Goal: Task Accomplishment & Management: Manage account settings

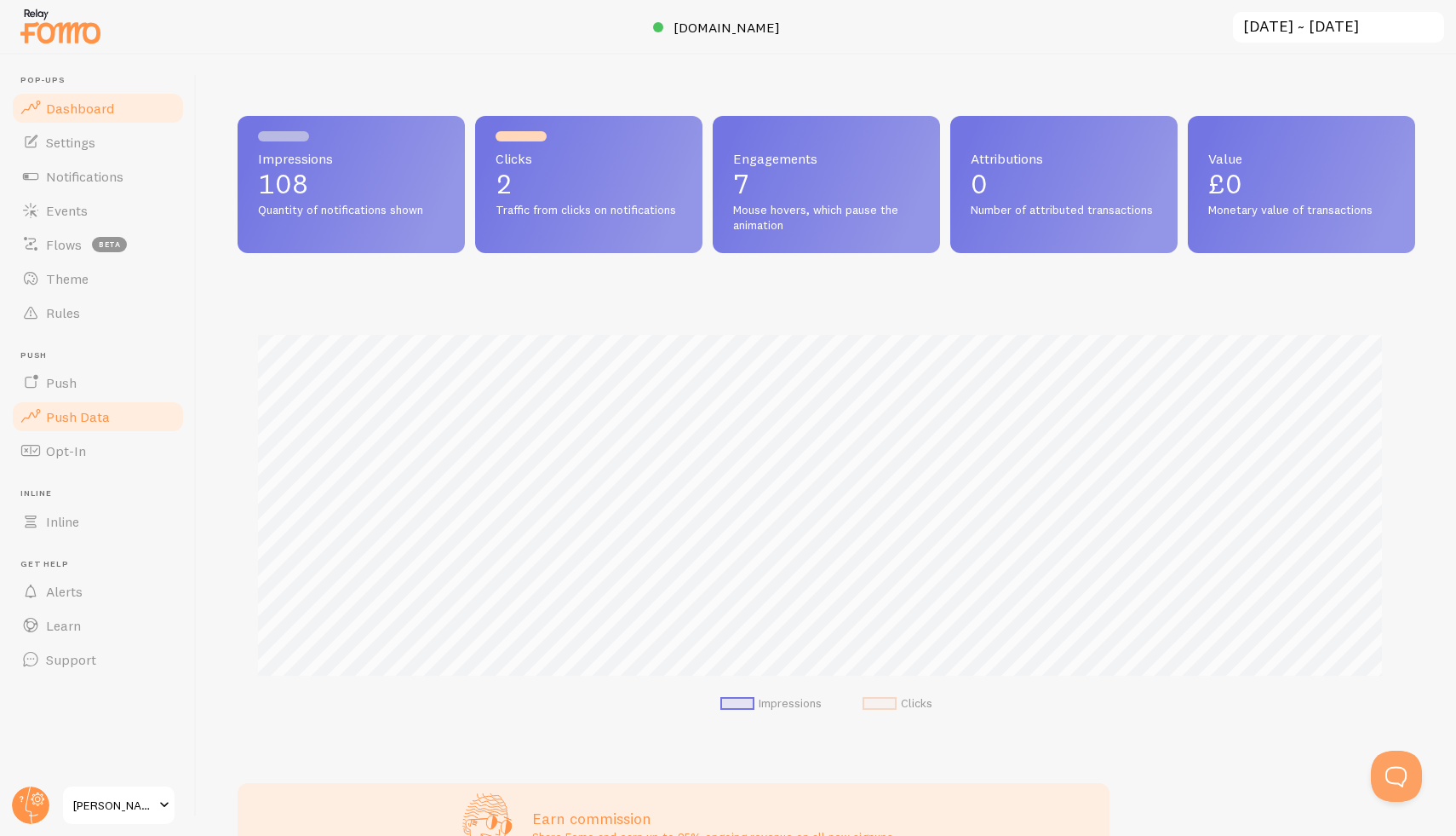
drag, startPoint x: 66, startPoint y: 409, endPoint x: 84, endPoint y: 413, distance: 18.4
click at [66, 409] on span "Push Data" at bounding box center [78, 416] width 64 height 17
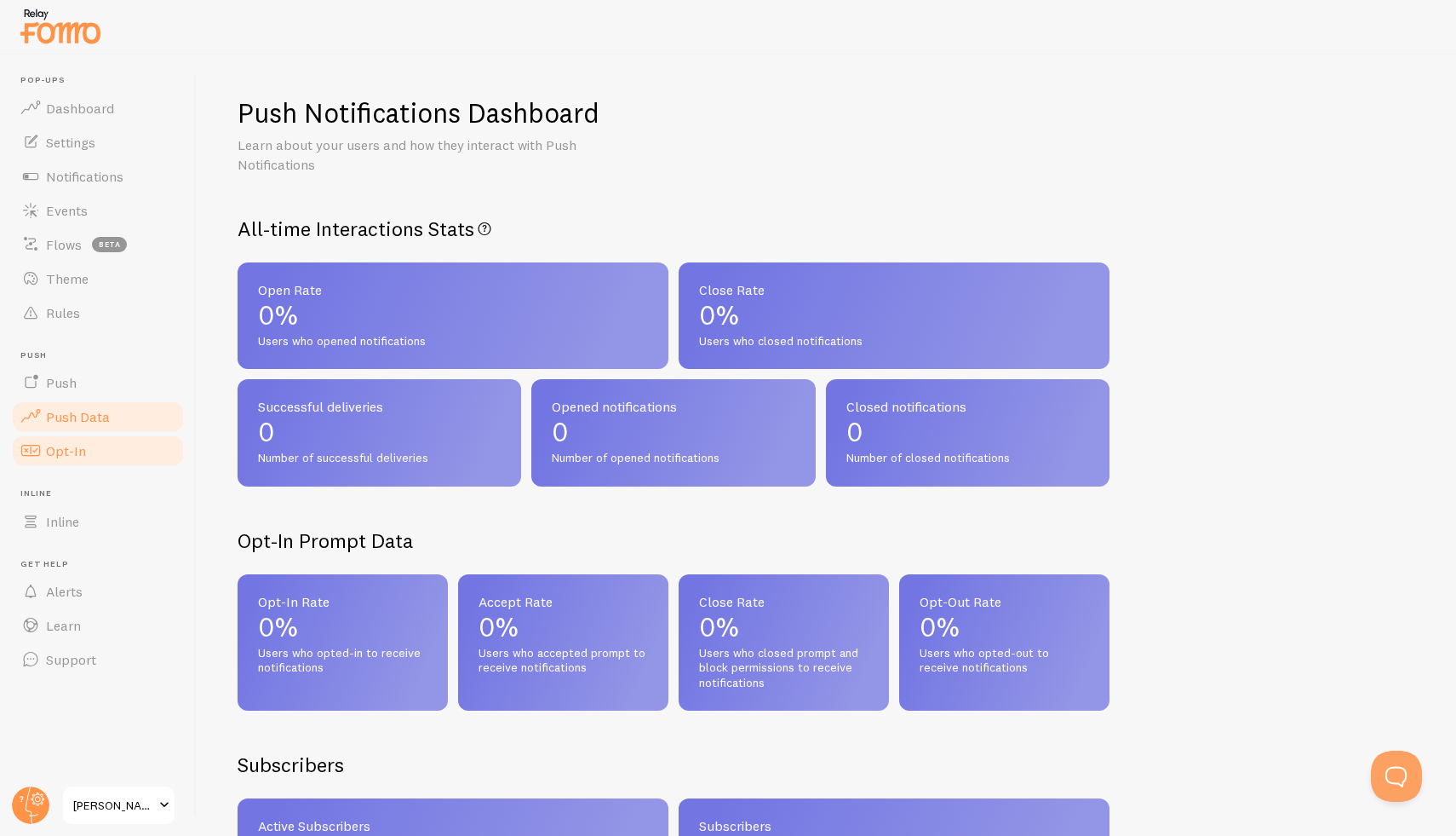
click at [90, 453] on link "Opt-In" at bounding box center [97, 450] width 176 height 34
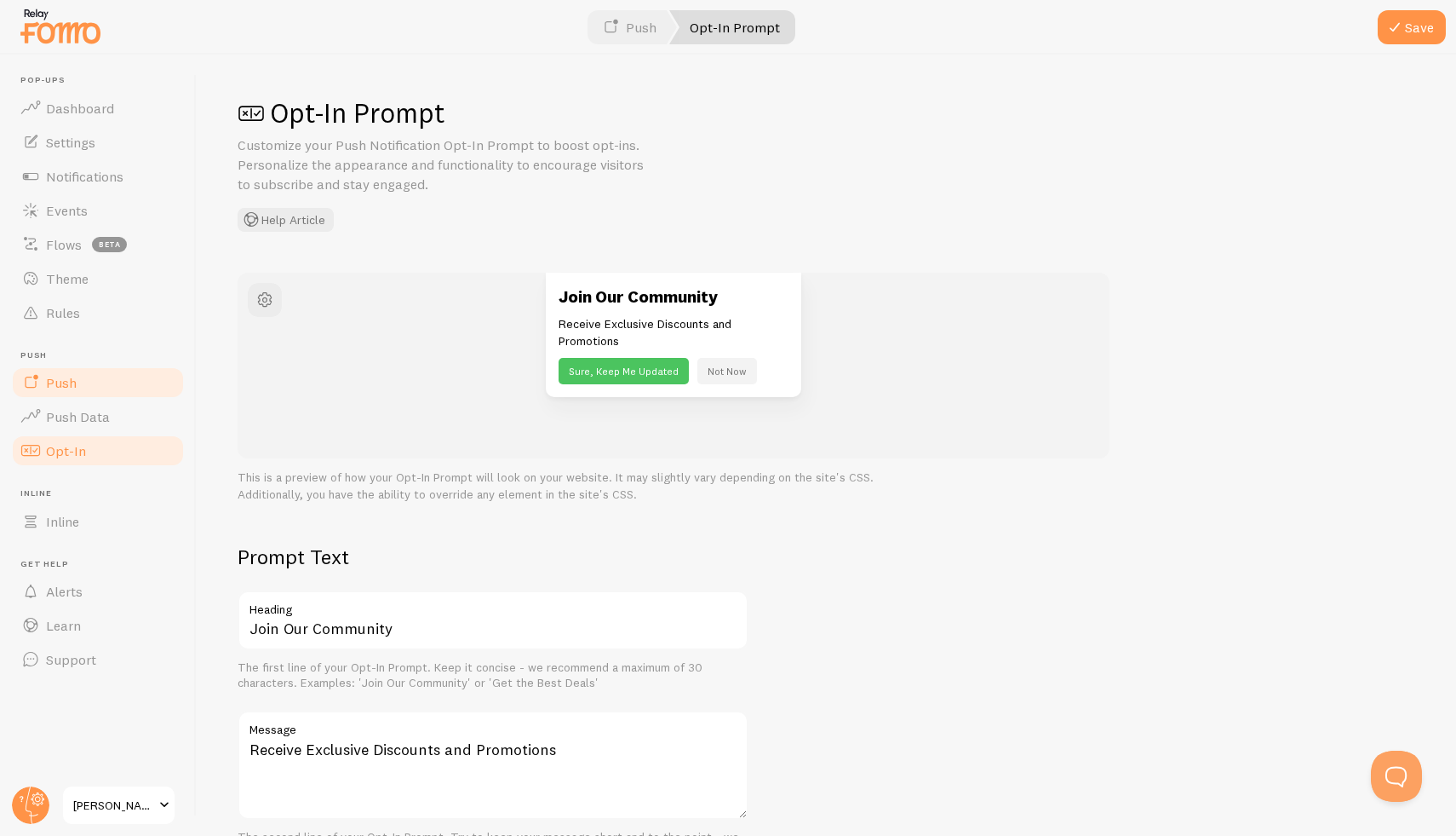
click at [87, 376] on link "Push" at bounding box center [97, 382] width 176 height 34
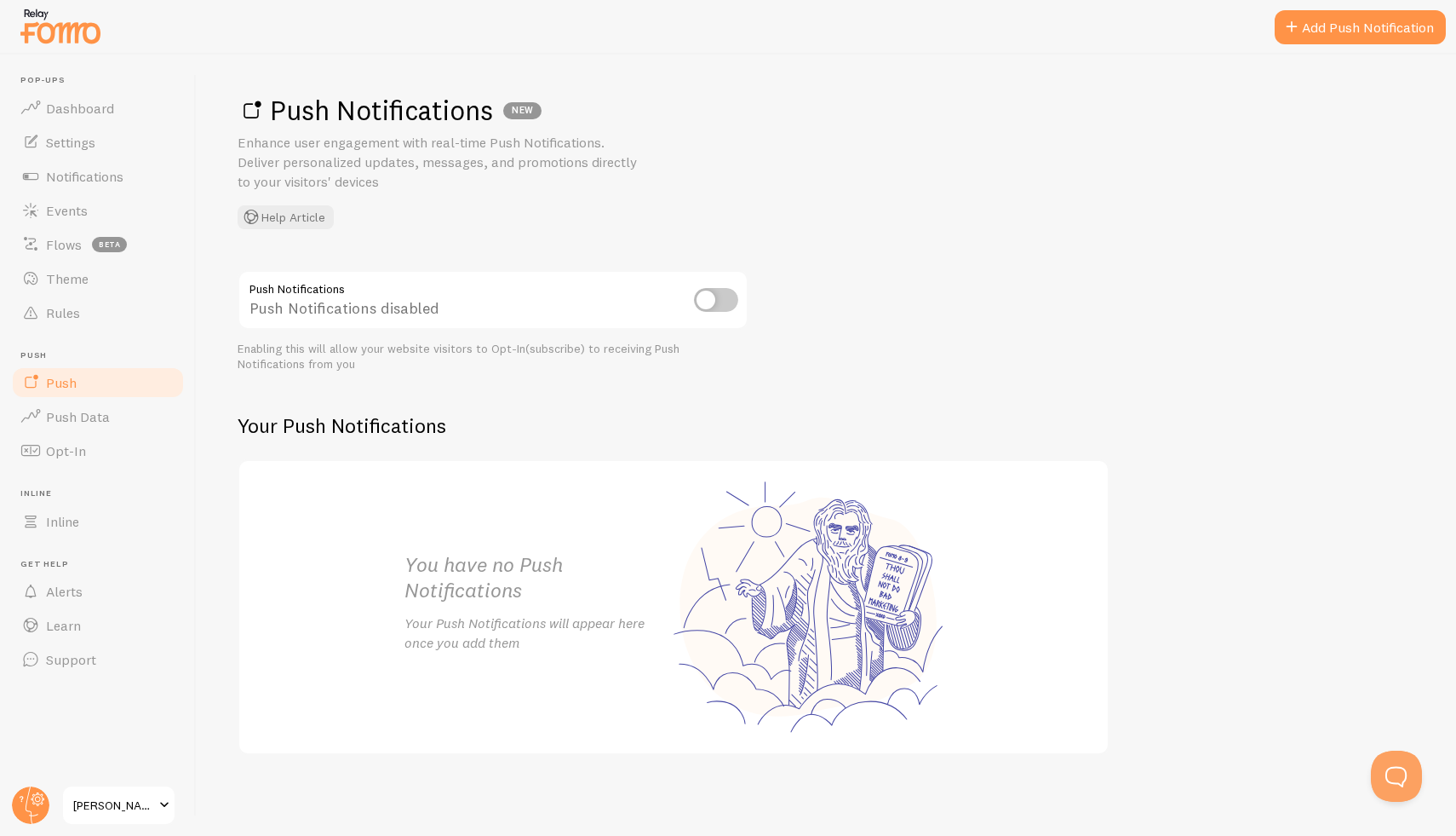
scroll to position [3, 0]
click at [708, 305] on input "checkbox" at bounding box center [716, 300] width 44 height 24
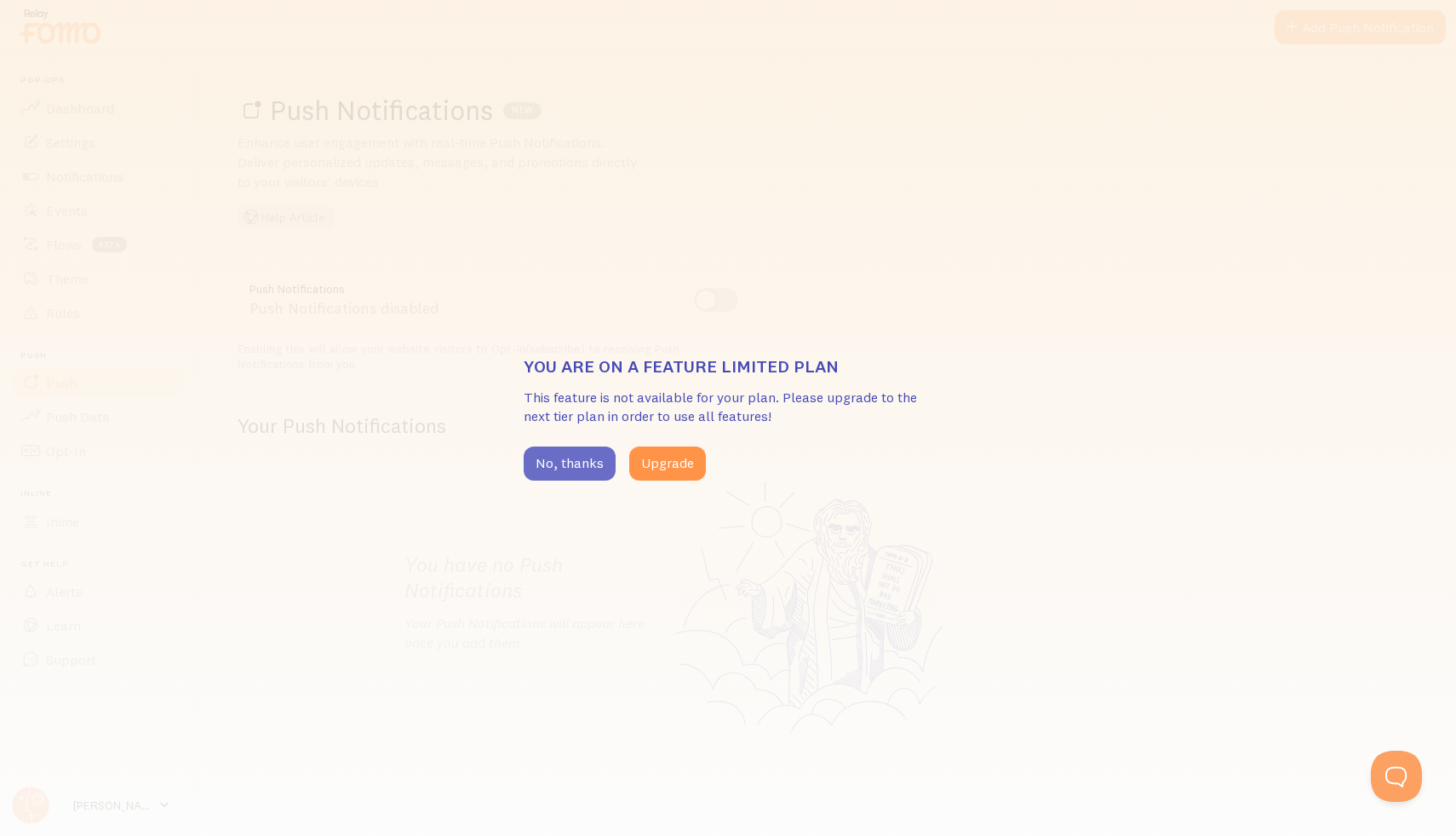
click at [558, 454] on button "No, thanks" at bounding box center [569, 463] width 92 height 34
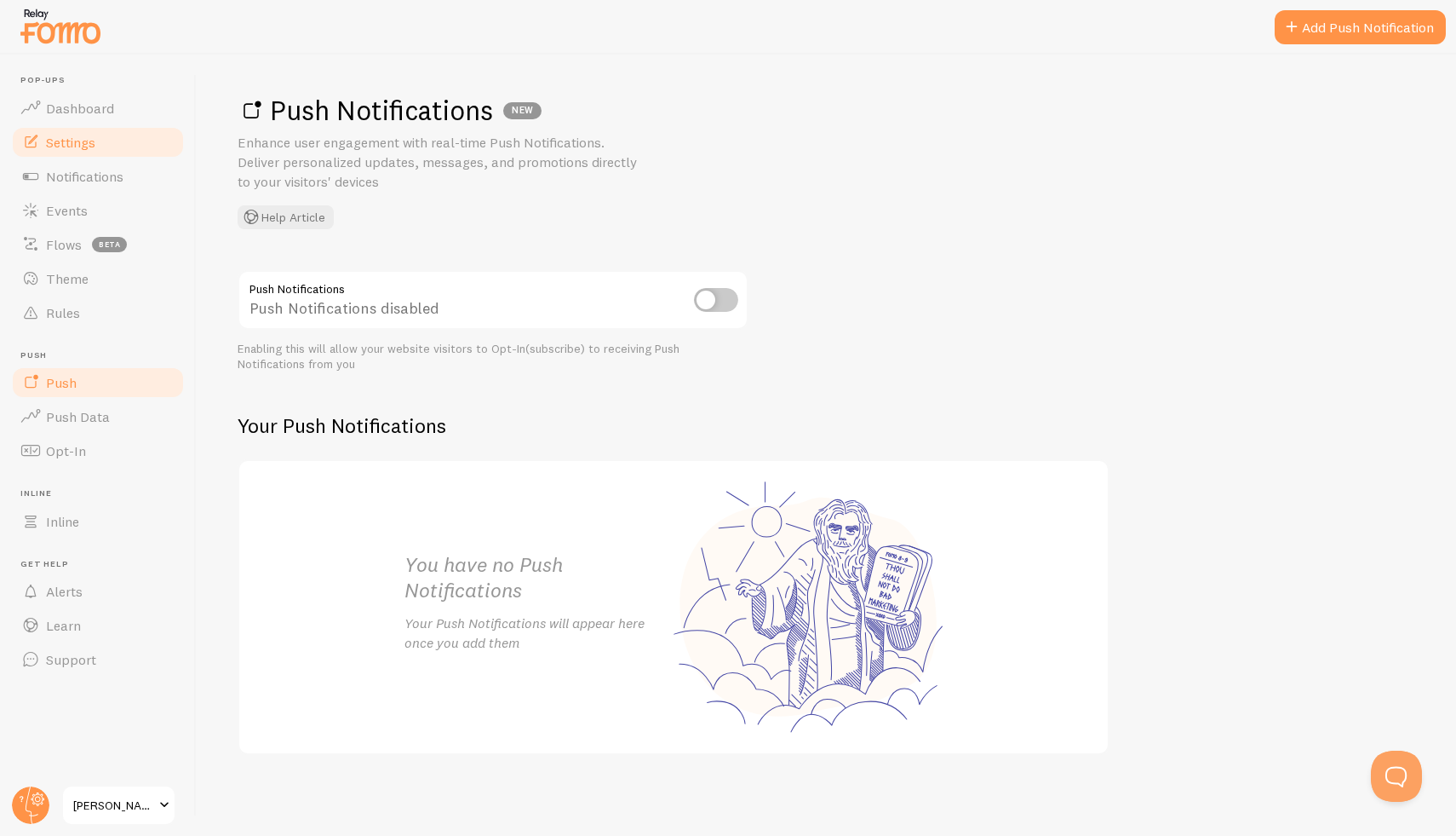
click at [88, 139] on span "Settings" at bounding box center [71, 141] width 49 height 17
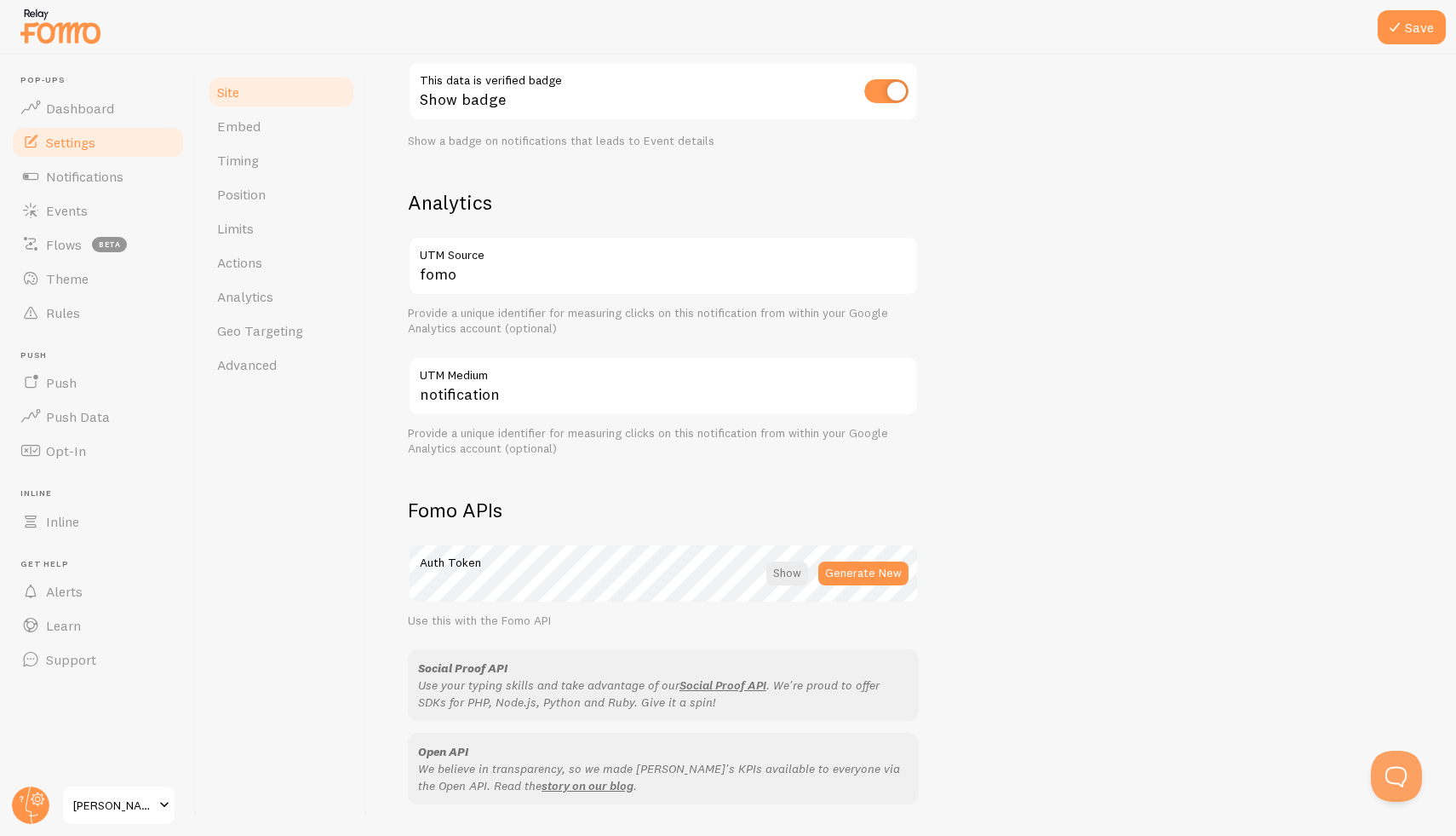
scroll to position [607, 0]
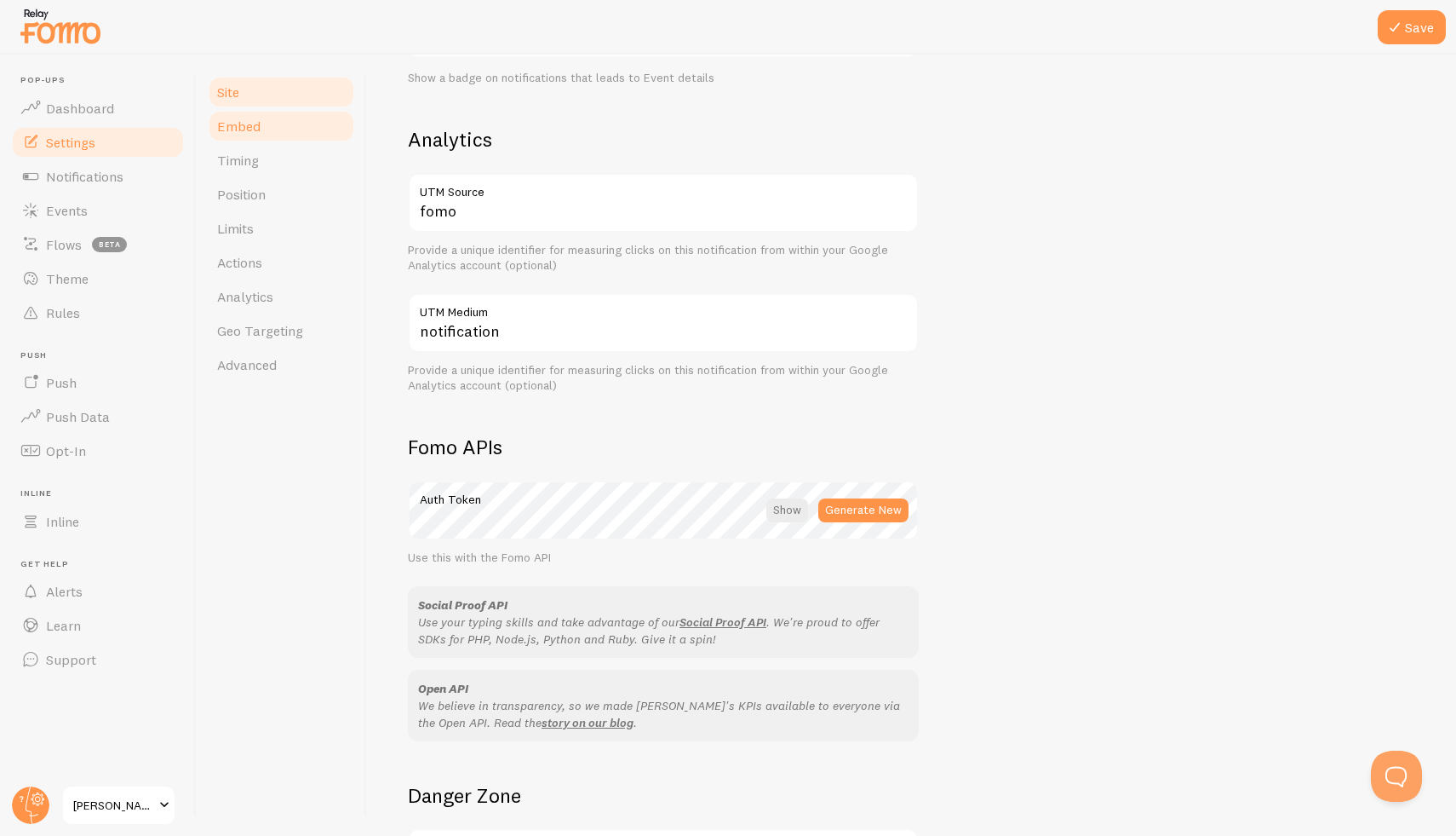
click at [251, 130] on span "Embed" at bounding box center [239, 126] width 43 height 17
click at [249, 125] on span "Embed" at bounding box center [239, 126] width 43 height 17
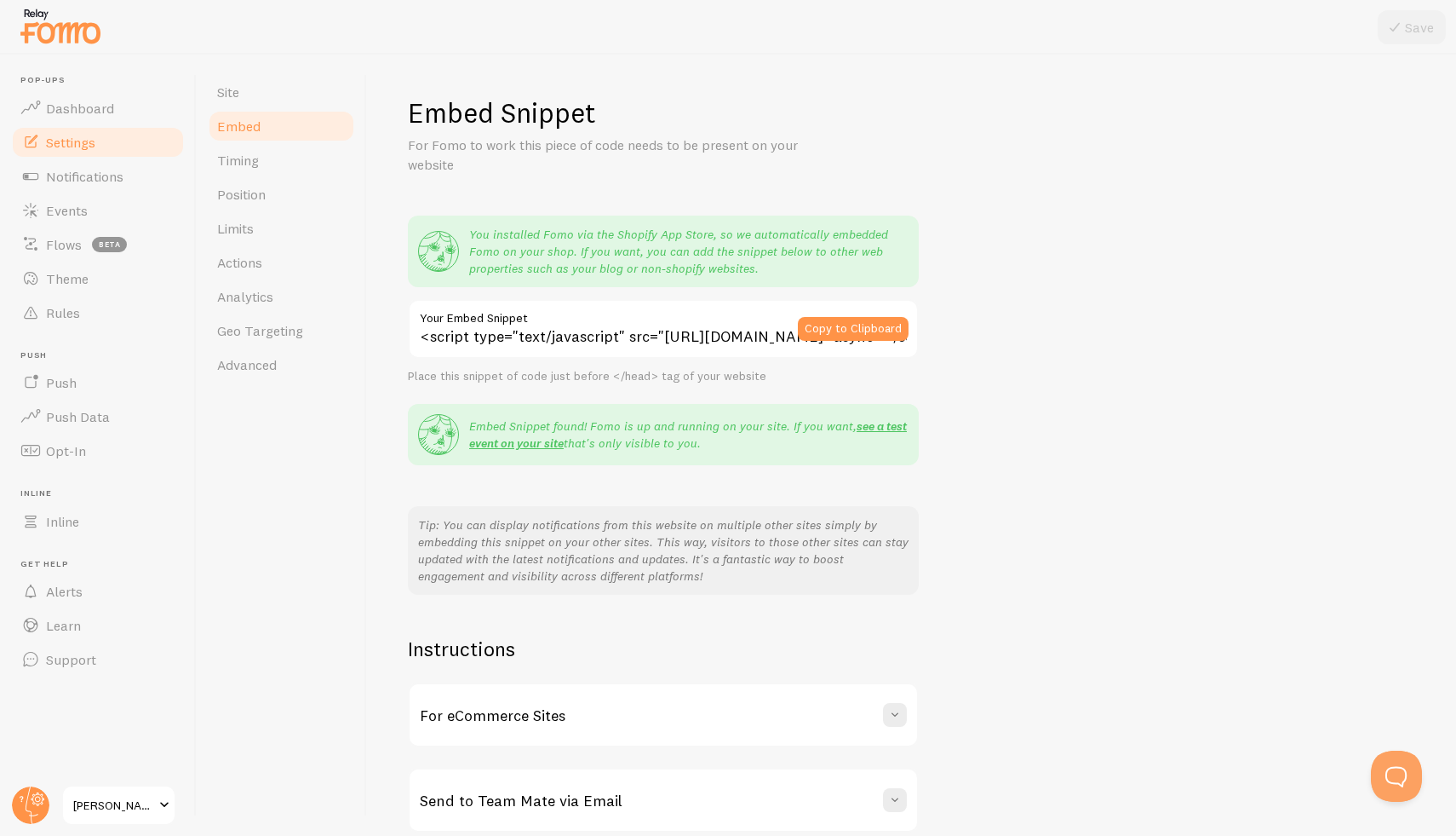
click at [371, 79] on div "Embed Snippet For Fomo to work this piece of code needs to be present on your w…" at bounding box center [911, 445] width 1089 height 781
click at [238, 162] on span "Timing" at bounding box center [238, 159] width 41 height 17
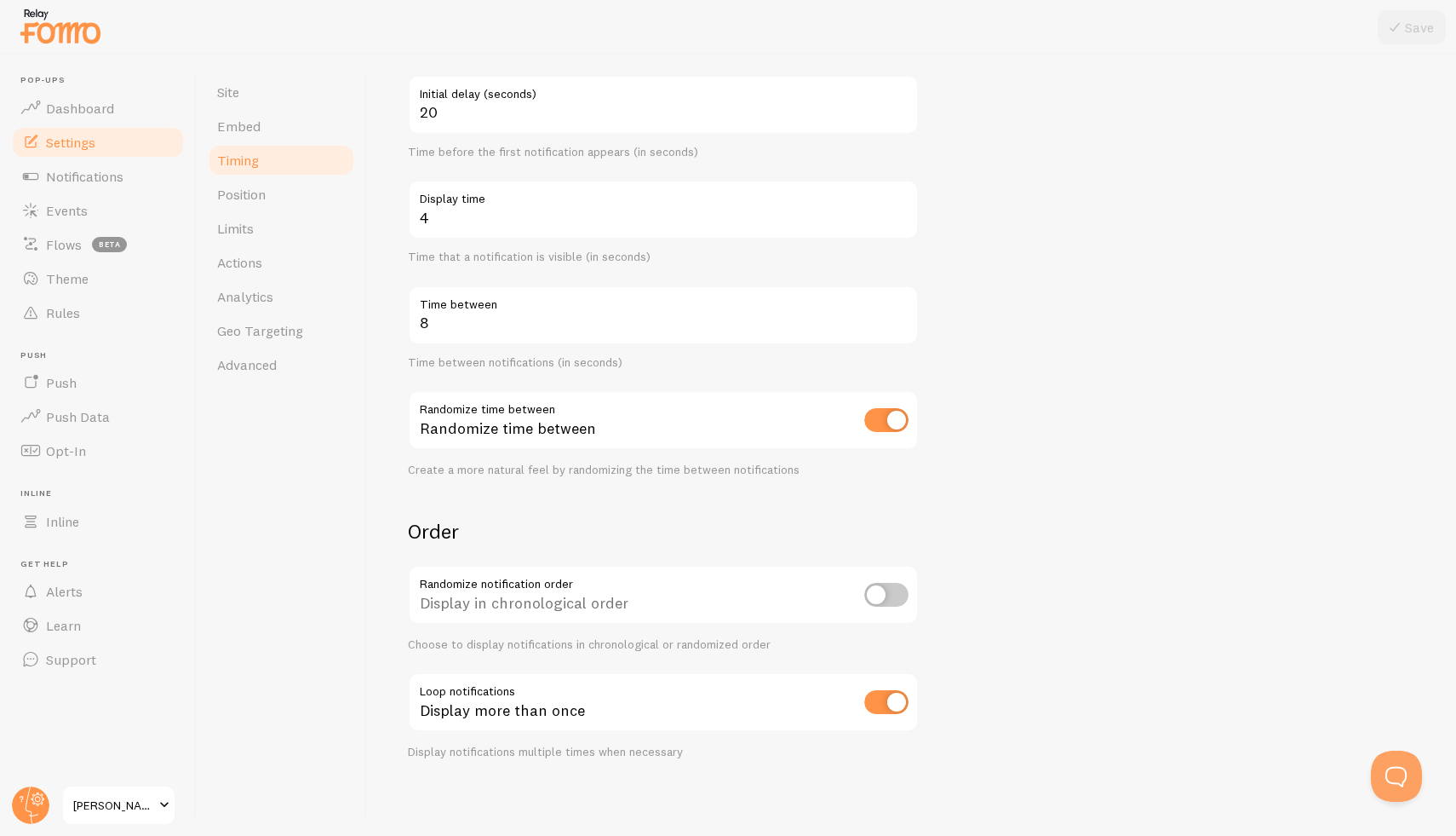
scroll to position [173, 0]
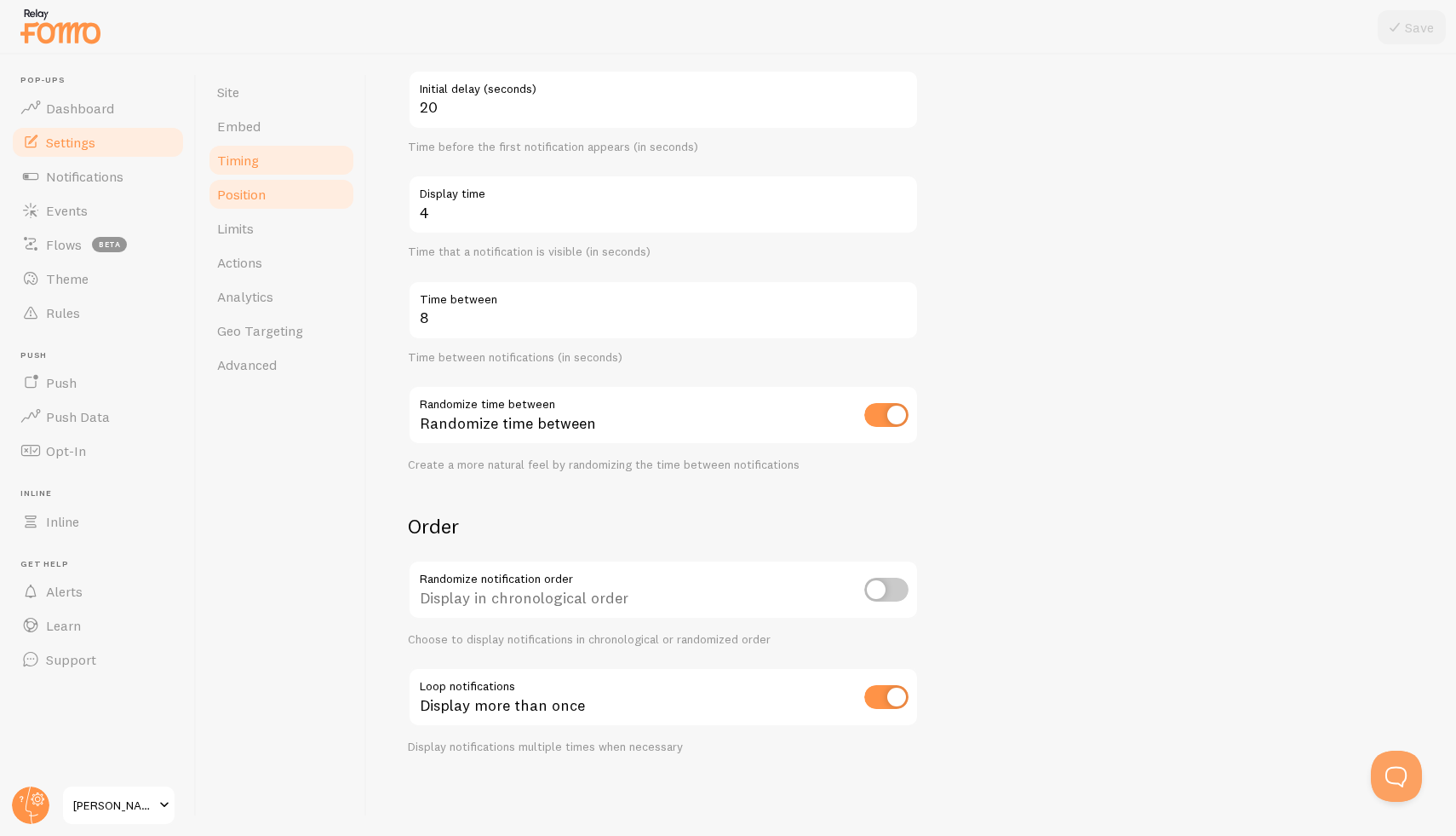
click at [245, 198] on span "Position" at bounding box center [241, 194] width 48 height 17
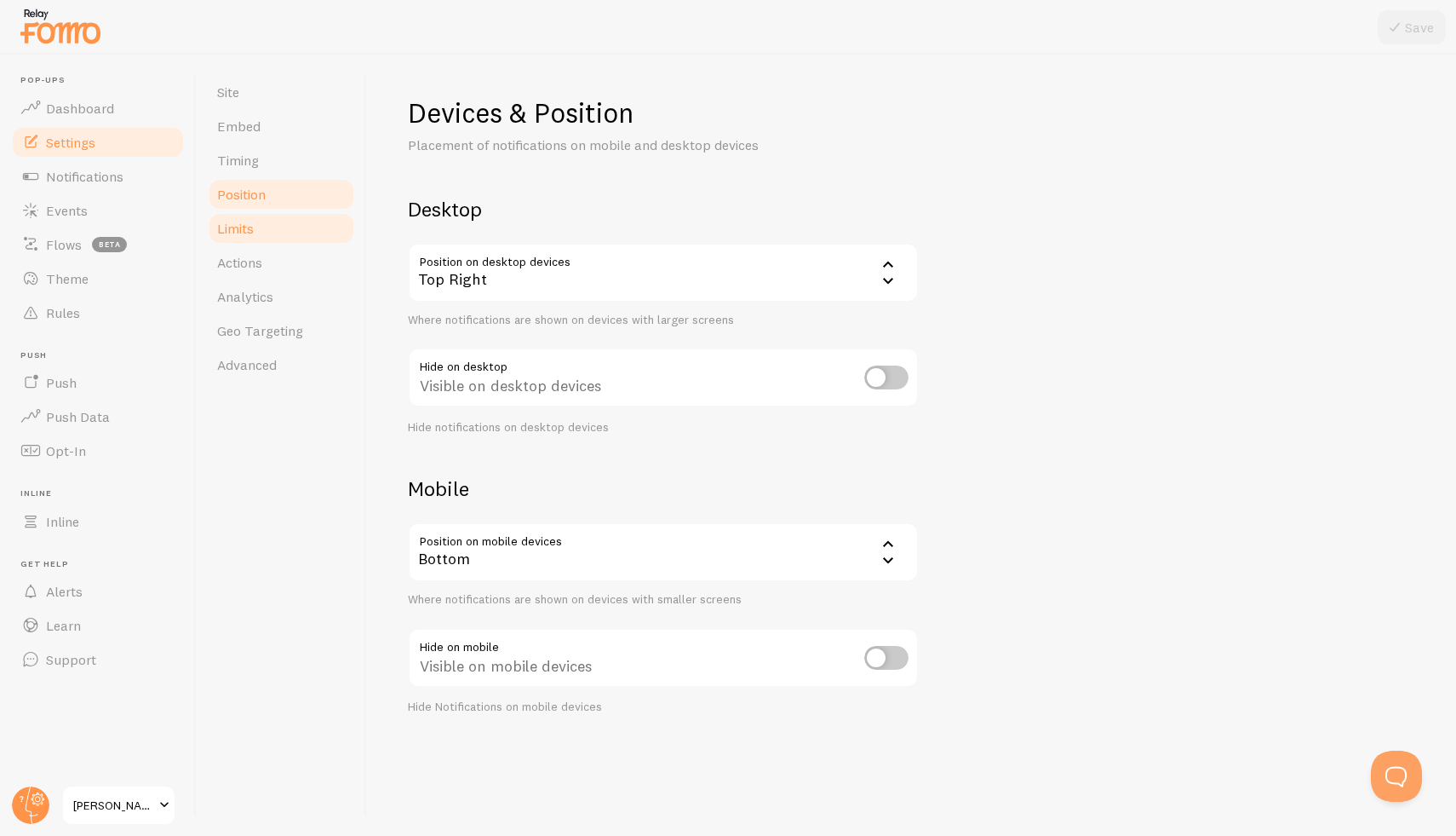
click at [246, 235] on span "Limits" at bounding box center [235, 228] width 36 height 17
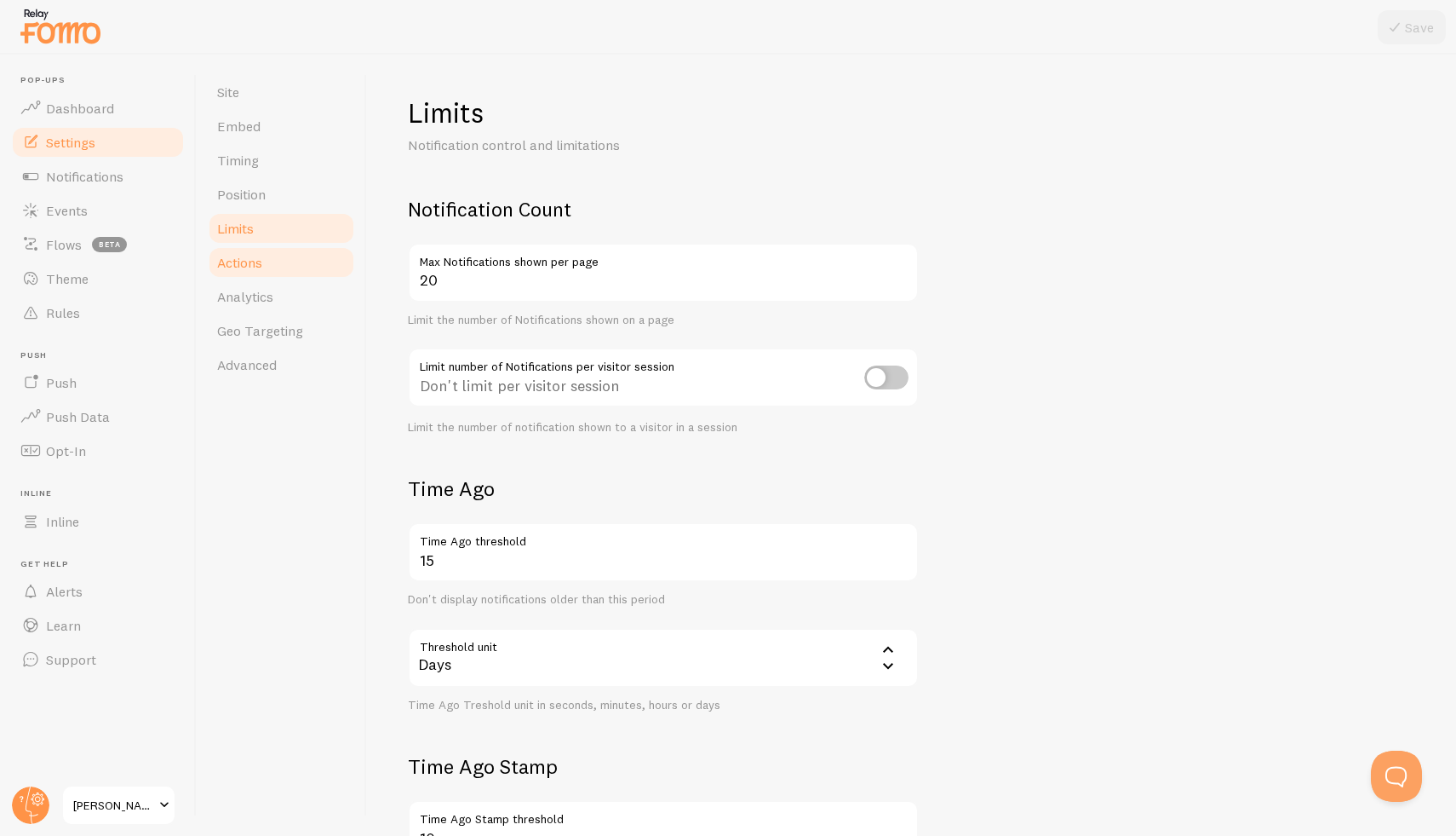
click at [242, 254] on span "Actions" at bounding box center [240, 261] width 45 height 17
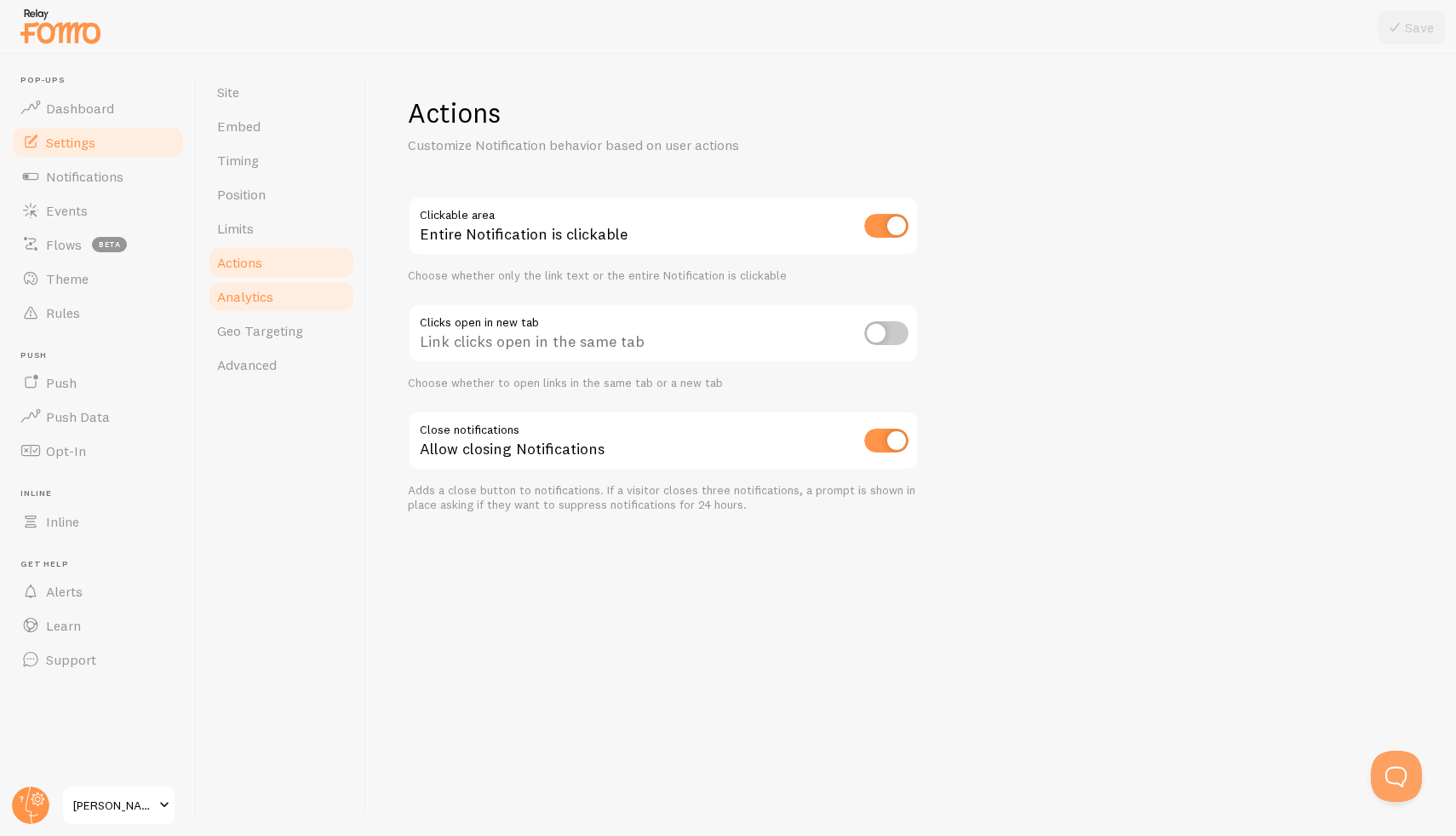
click at [240, 298] on span "Analytics" at bounding box center [244, 296] width 56 height 17
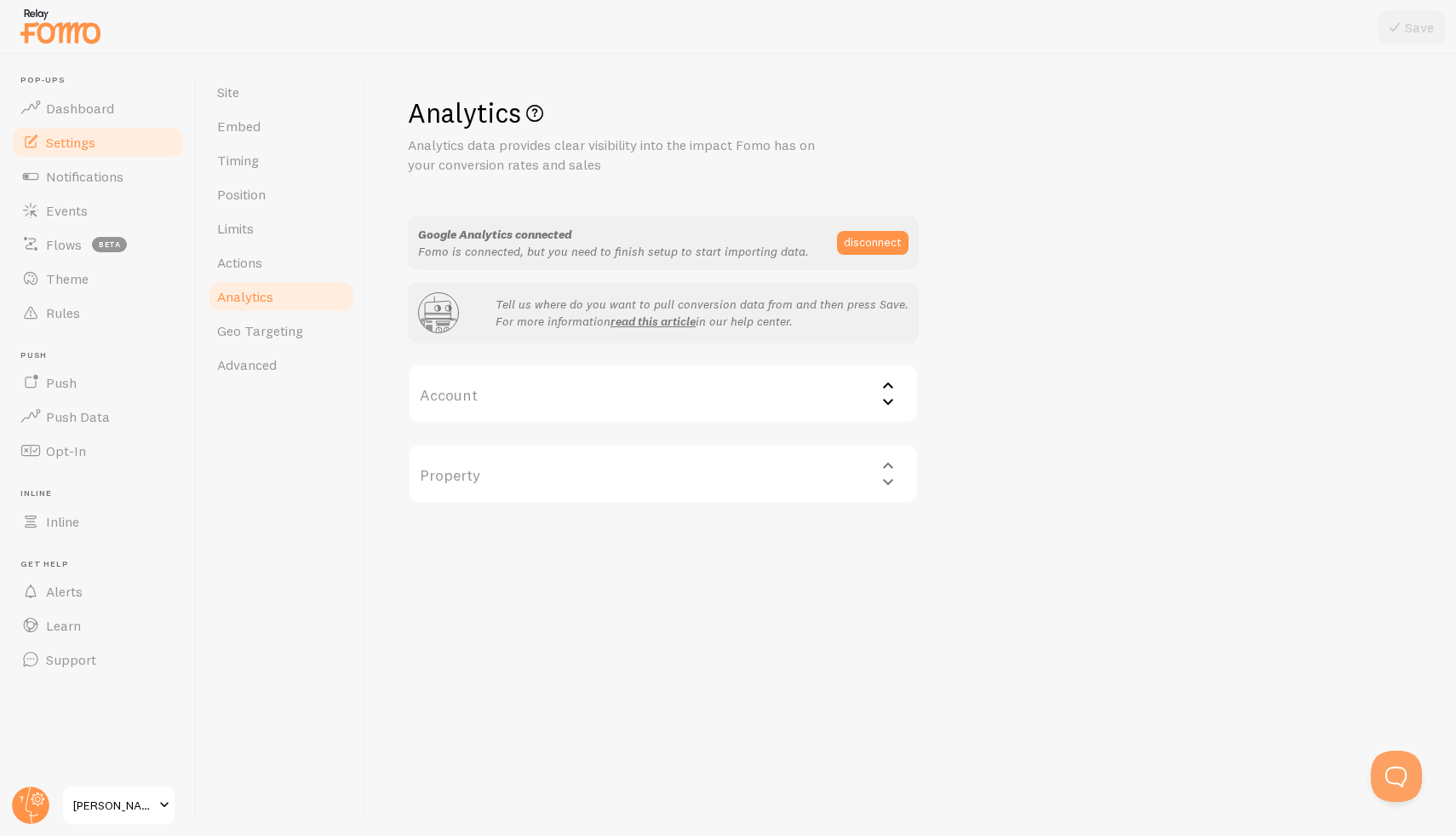
click at [532, 414] on label "Account" at bounding box center [663, 393] width 511 height 60
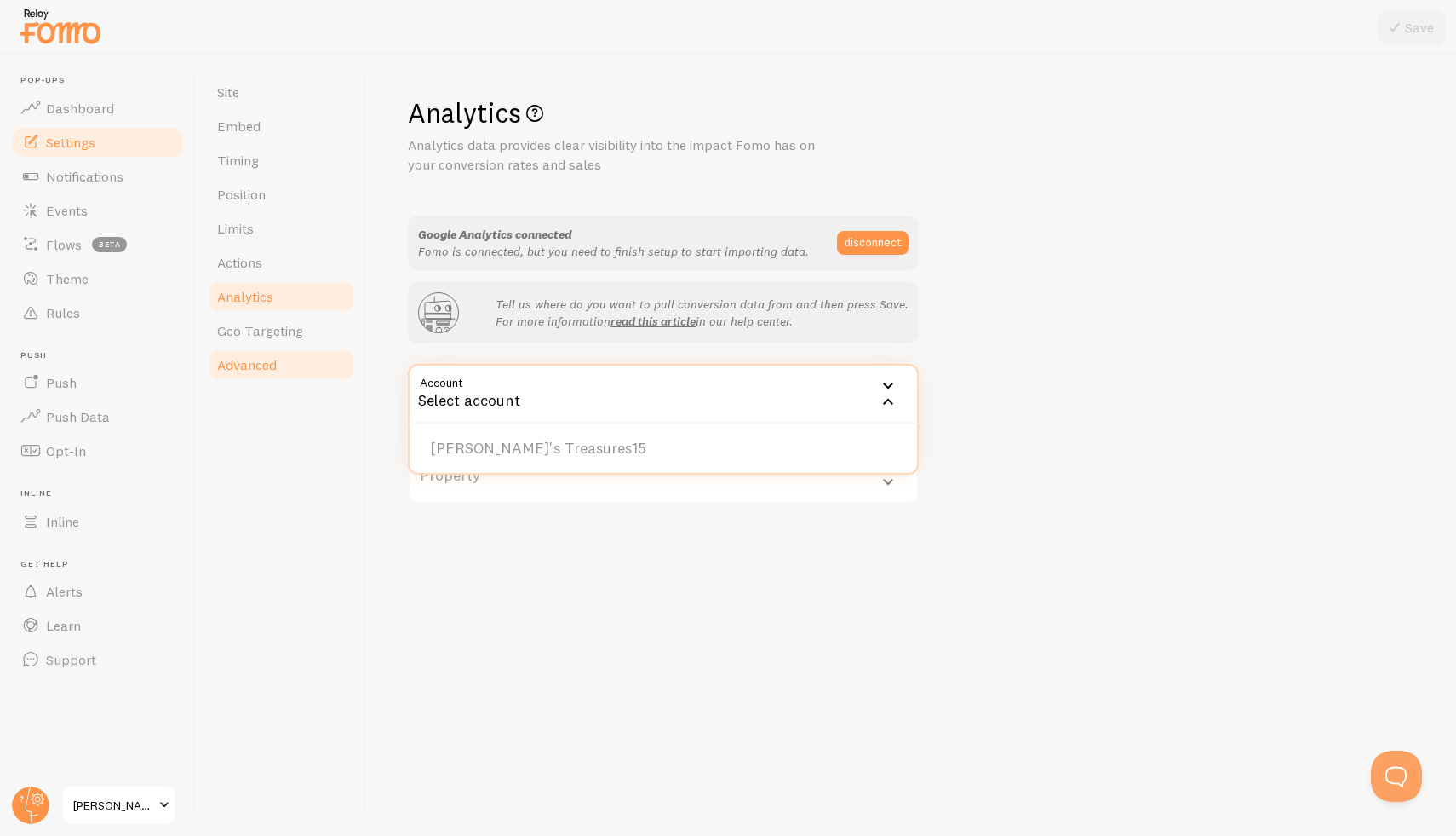
click at [294, 366] on link "Advanced" at bounding box center [282, 364] width 149 height 34
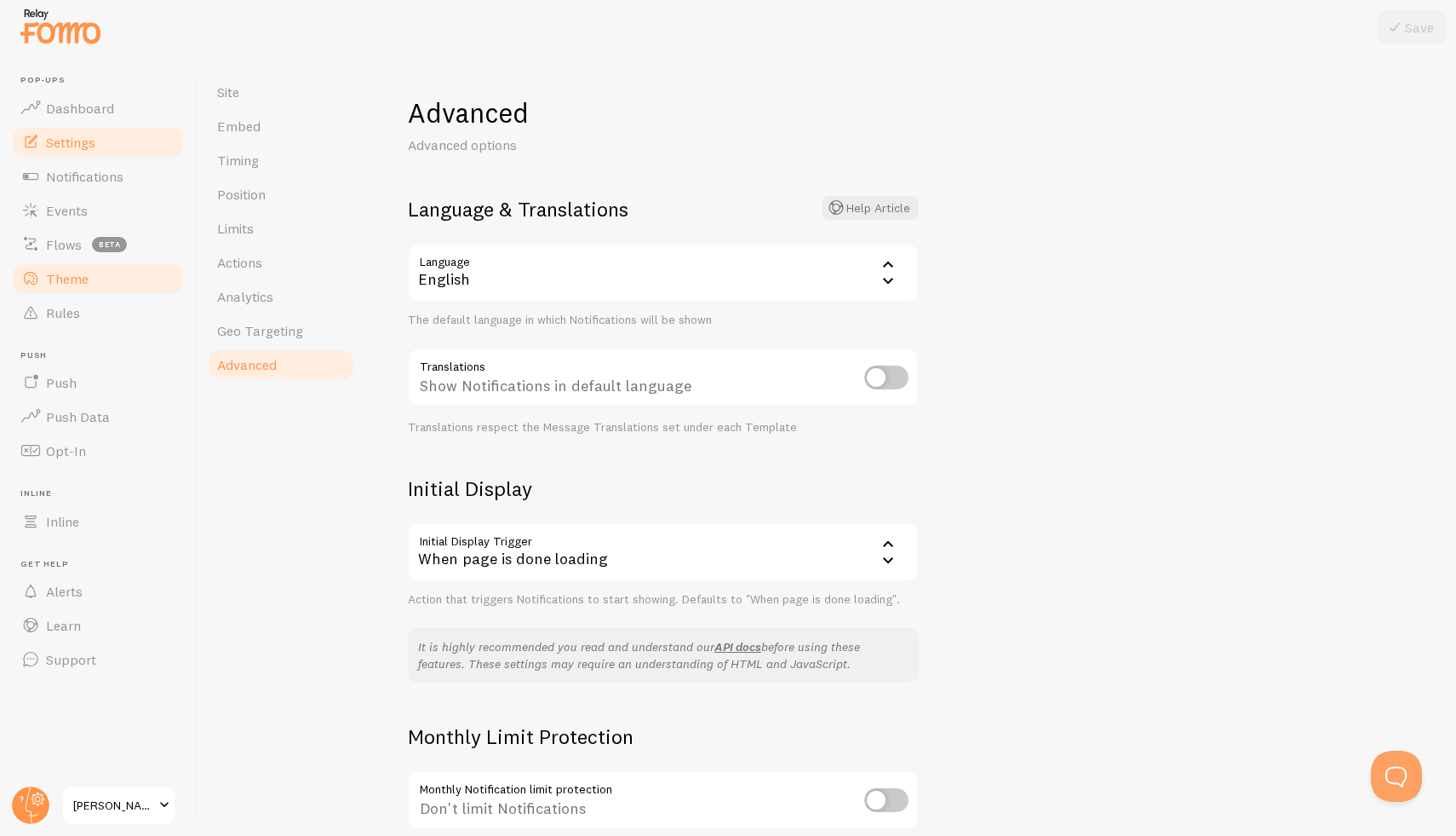
click at [72, 281] on span "Theme" at bounding box center [67, 278] width 42 height 17
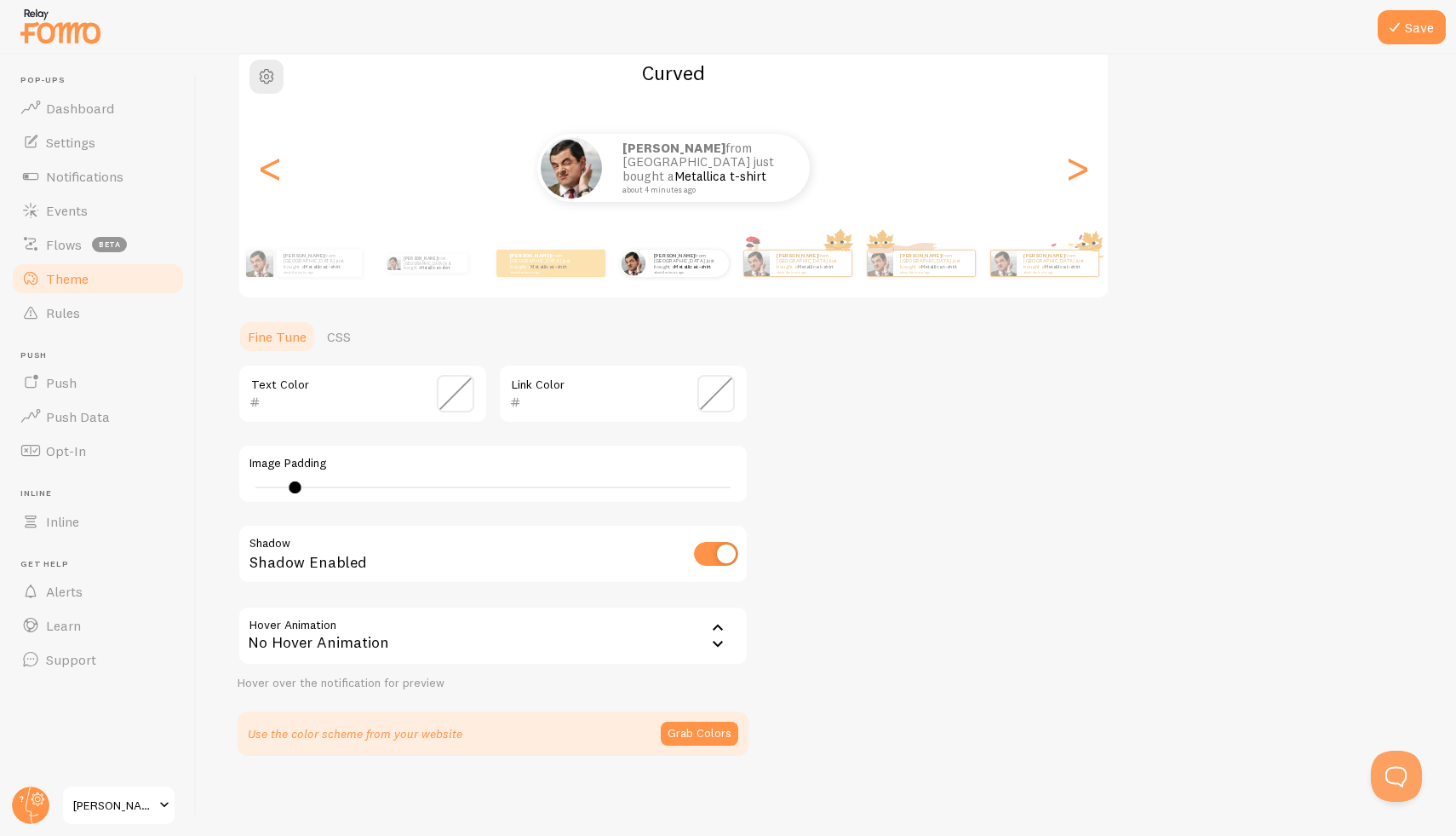
scroll to position [150, 0]
click at [70, 302] on link "Rules" at bounding box center [97, 312] width 176 height 34
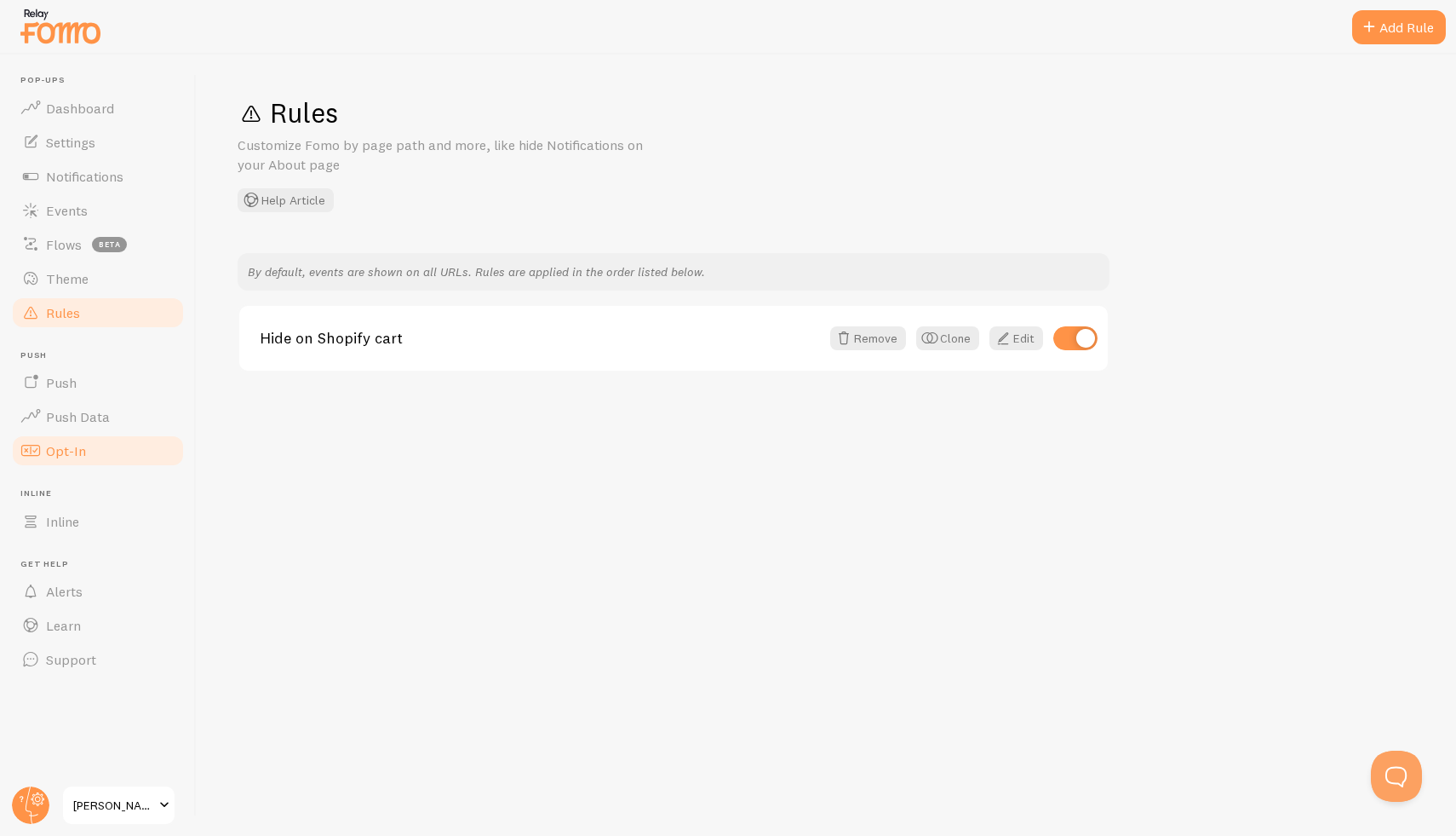
click at [97, 454] on link "Opt-In" at bounding box center [97, 450] width 176 height 34
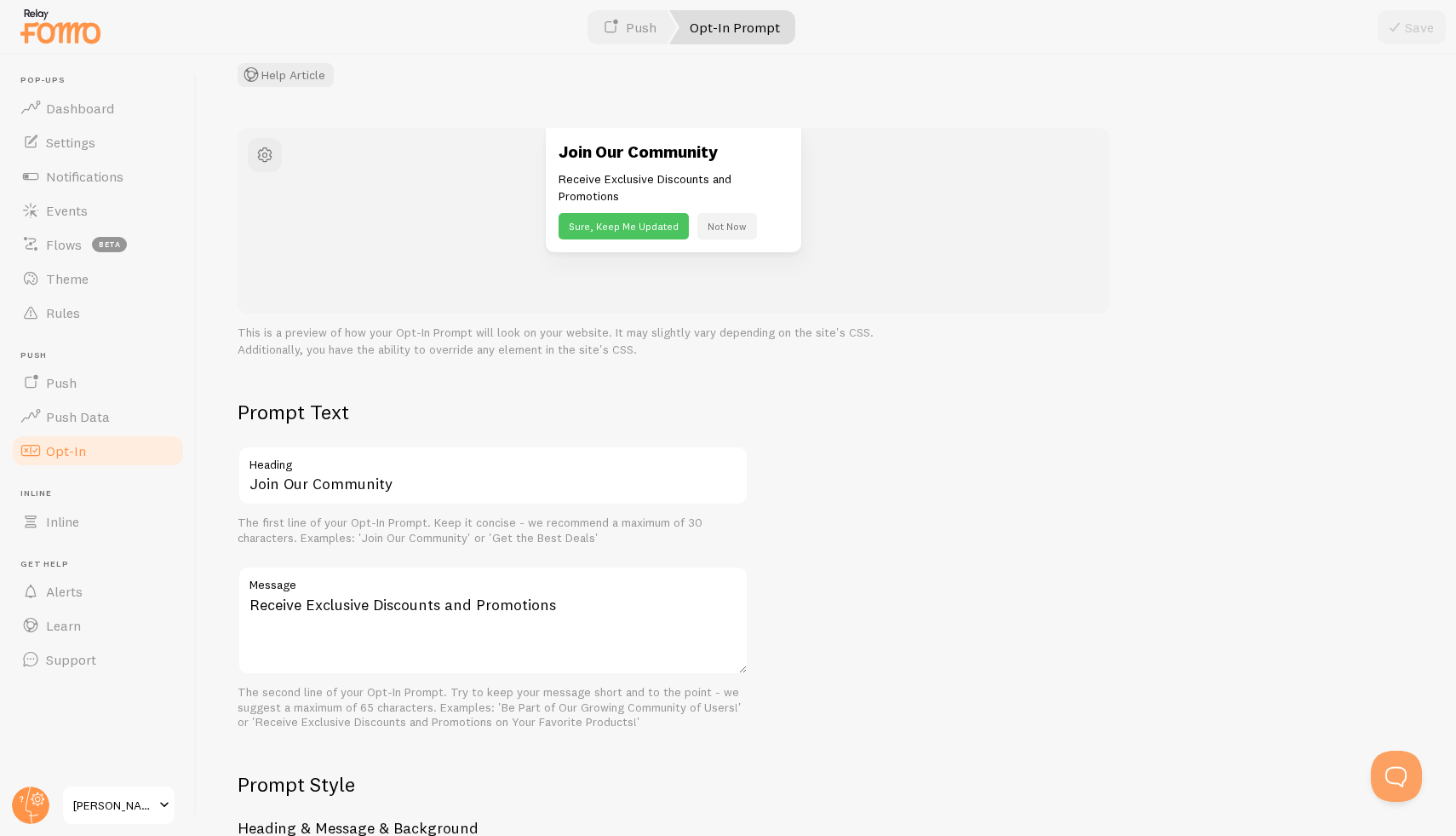
scroll to position [136, 0]
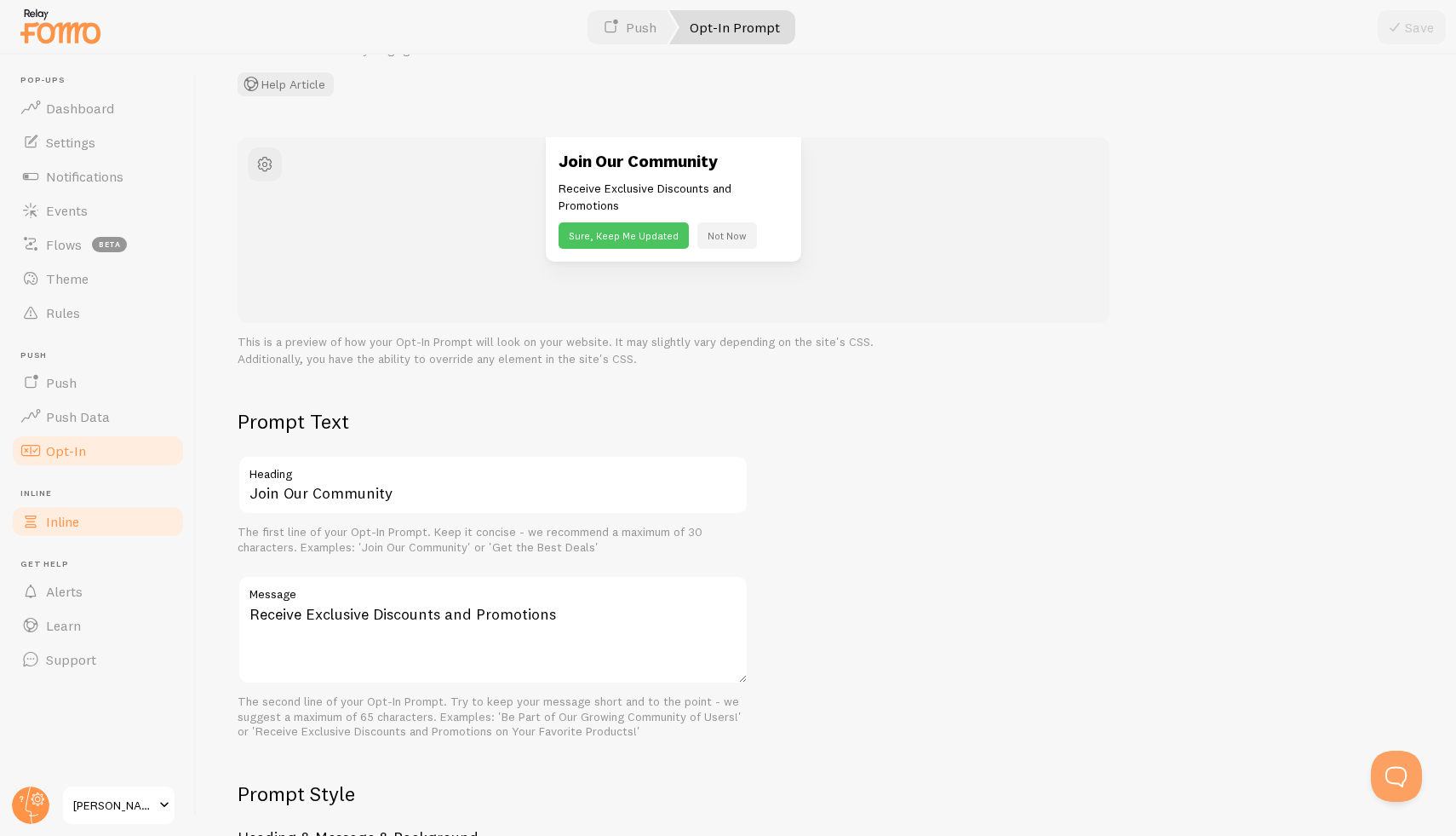
click at [70, 505] on link "Inline" at bounding box center [97, 521] width 176 height 34
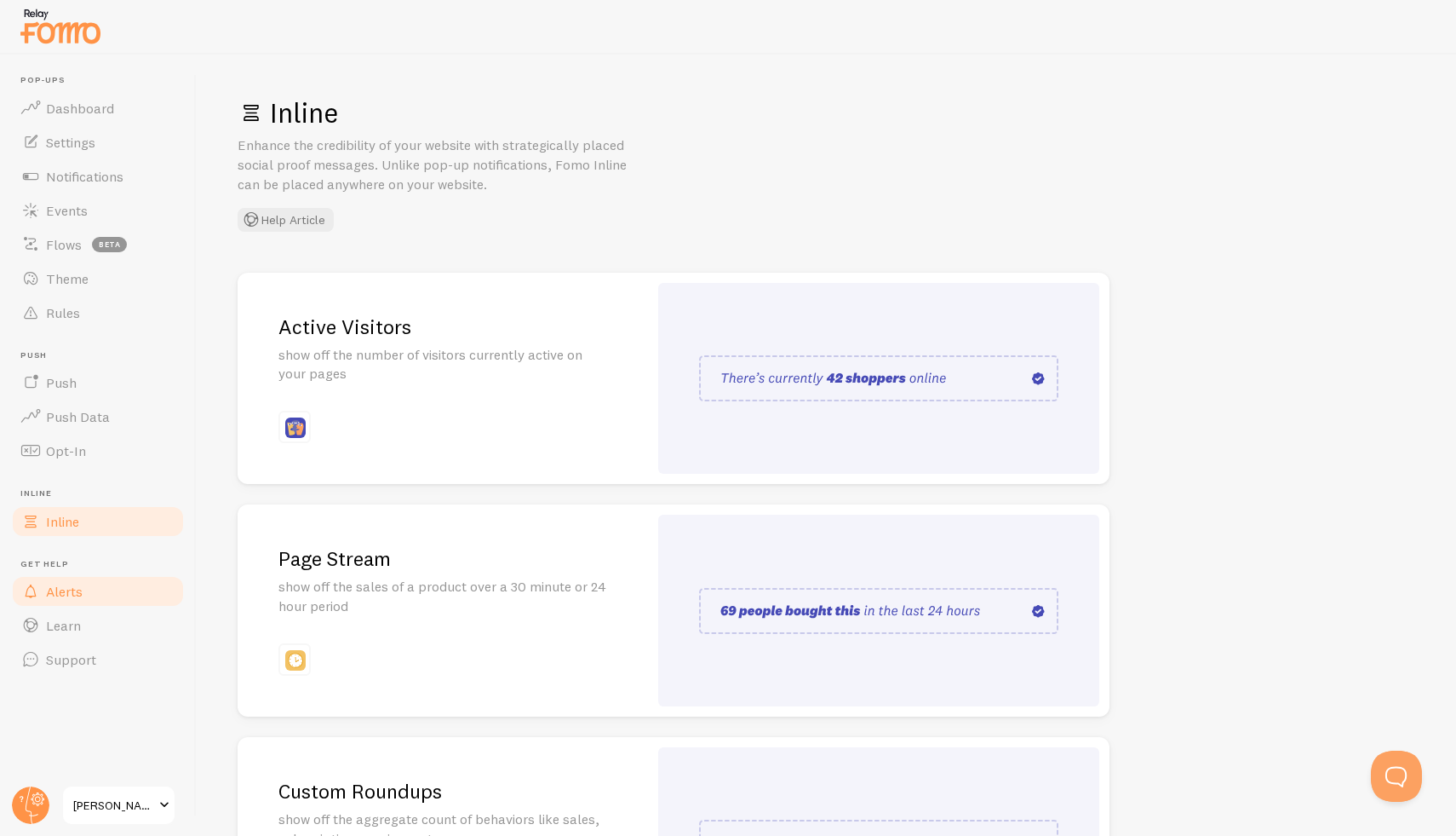
click at [83, 585] on link "Alerts" at bounding box center [97, 591] width 176 height 34
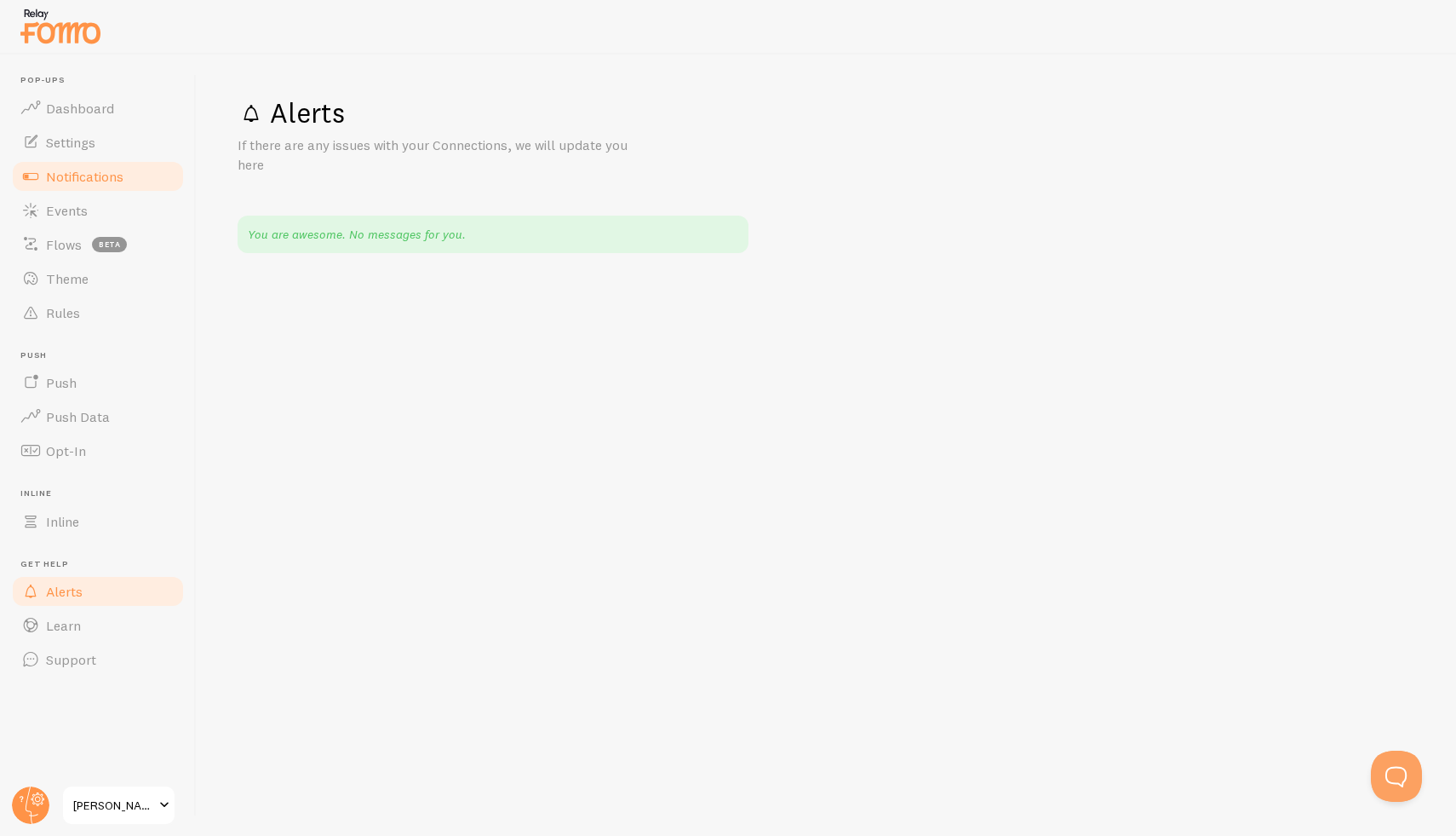
click at [87, 180] on span "Notifications" at bounding box center [84, 176] width 78 height 17
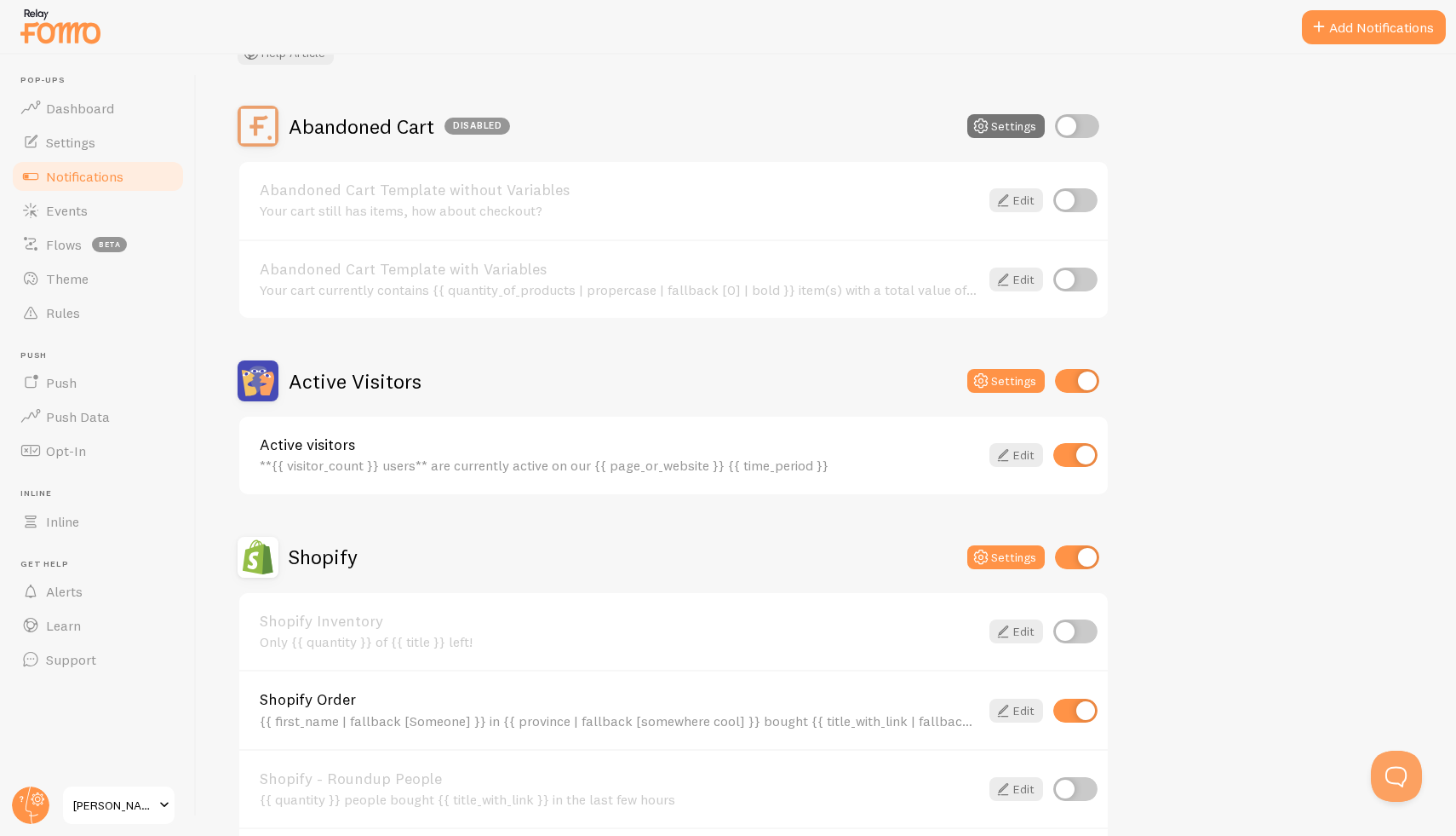
scroll to position [129, 0]
click at [593, 465] on div "**{{ visitor_count }} users** are currently active on our {{ page_or_website }}…" at bounding box center [620, 465] width 720 height 16
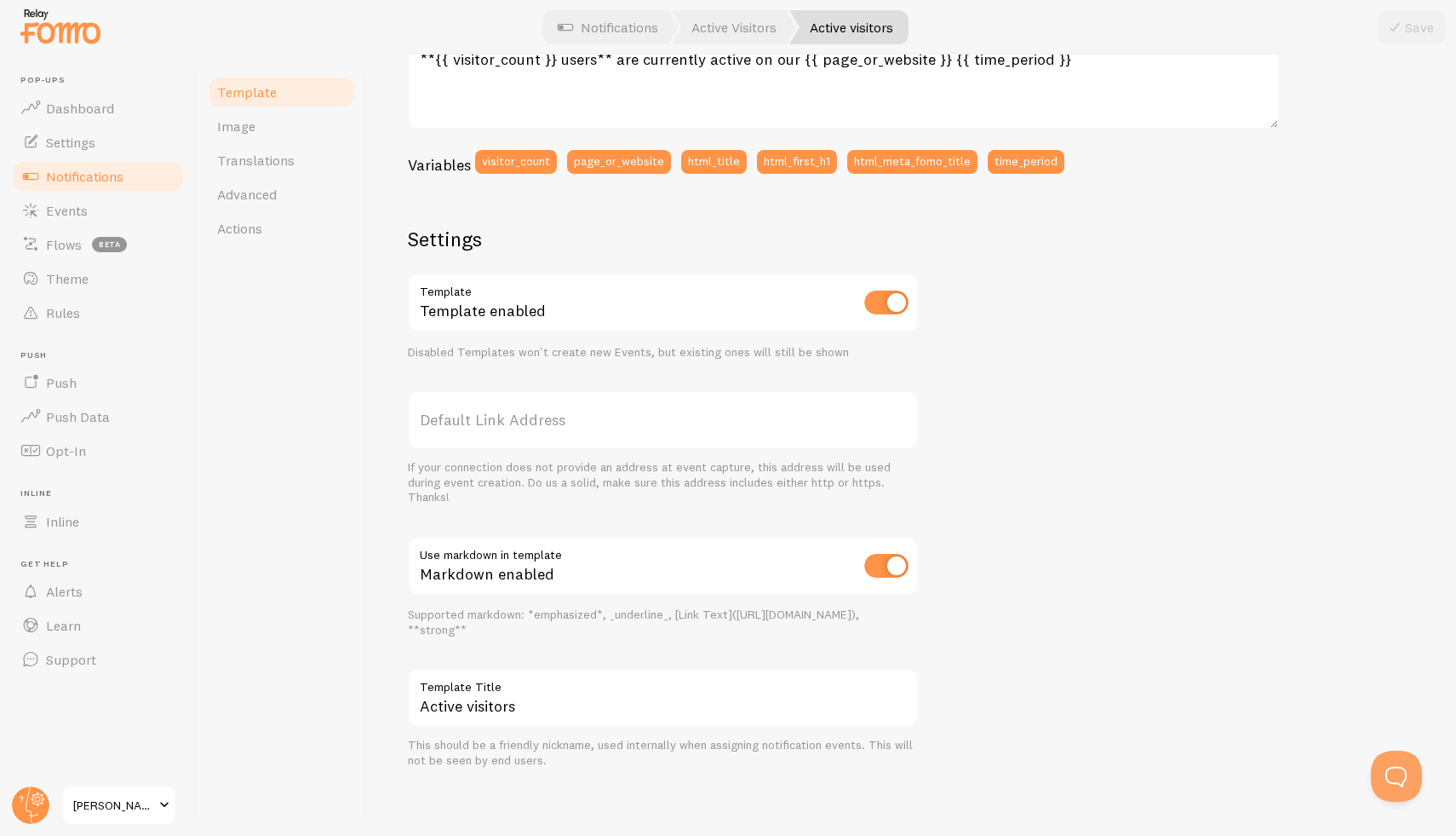
scroll to position [395, 0]
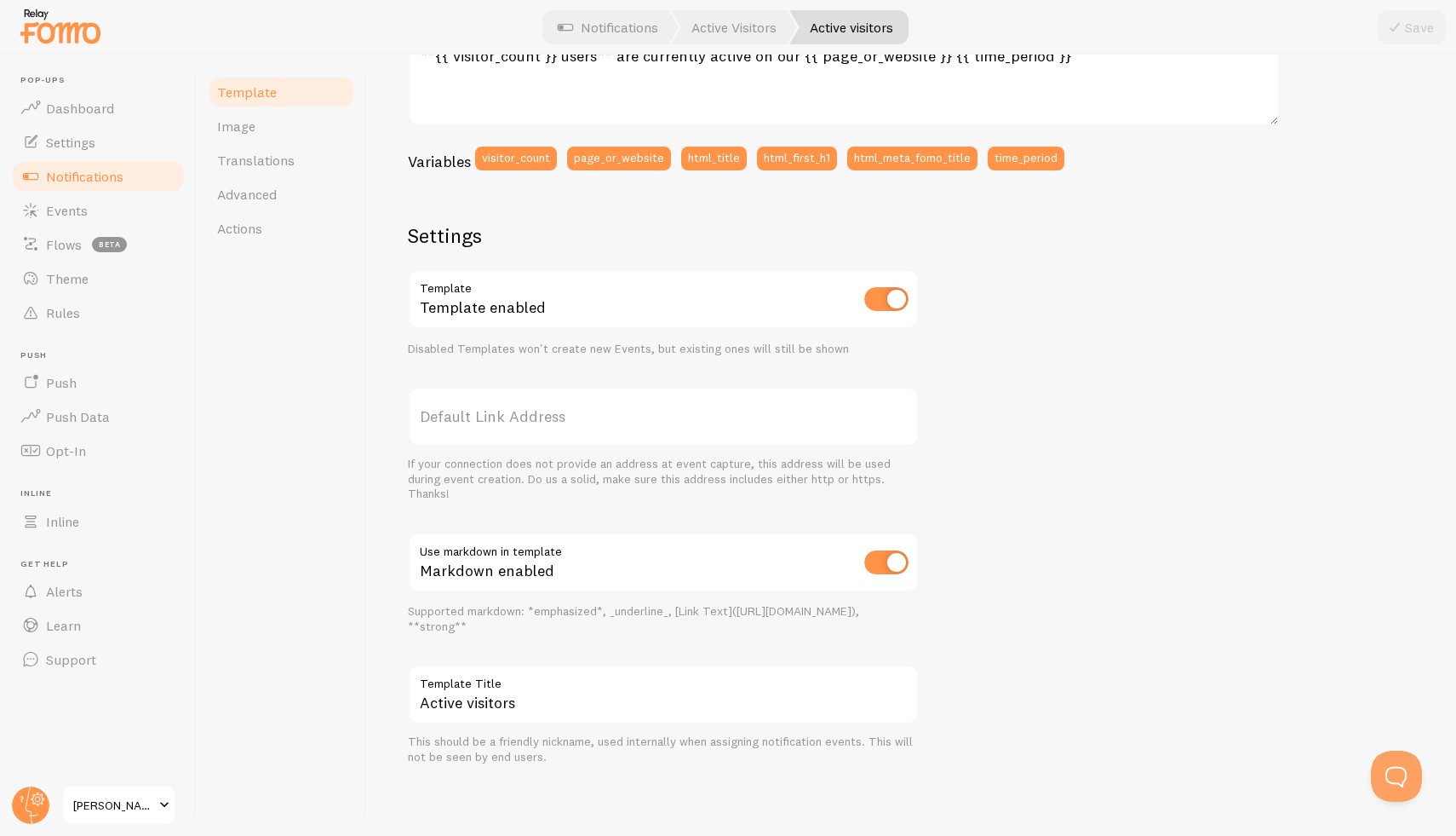
click at [533, 691] on label "Template Title" at bounding box center [663, 679] width 511 height 28
click at [533, 691] on input "Active visitors" at bounding box center [663, 695] width 511 height 60
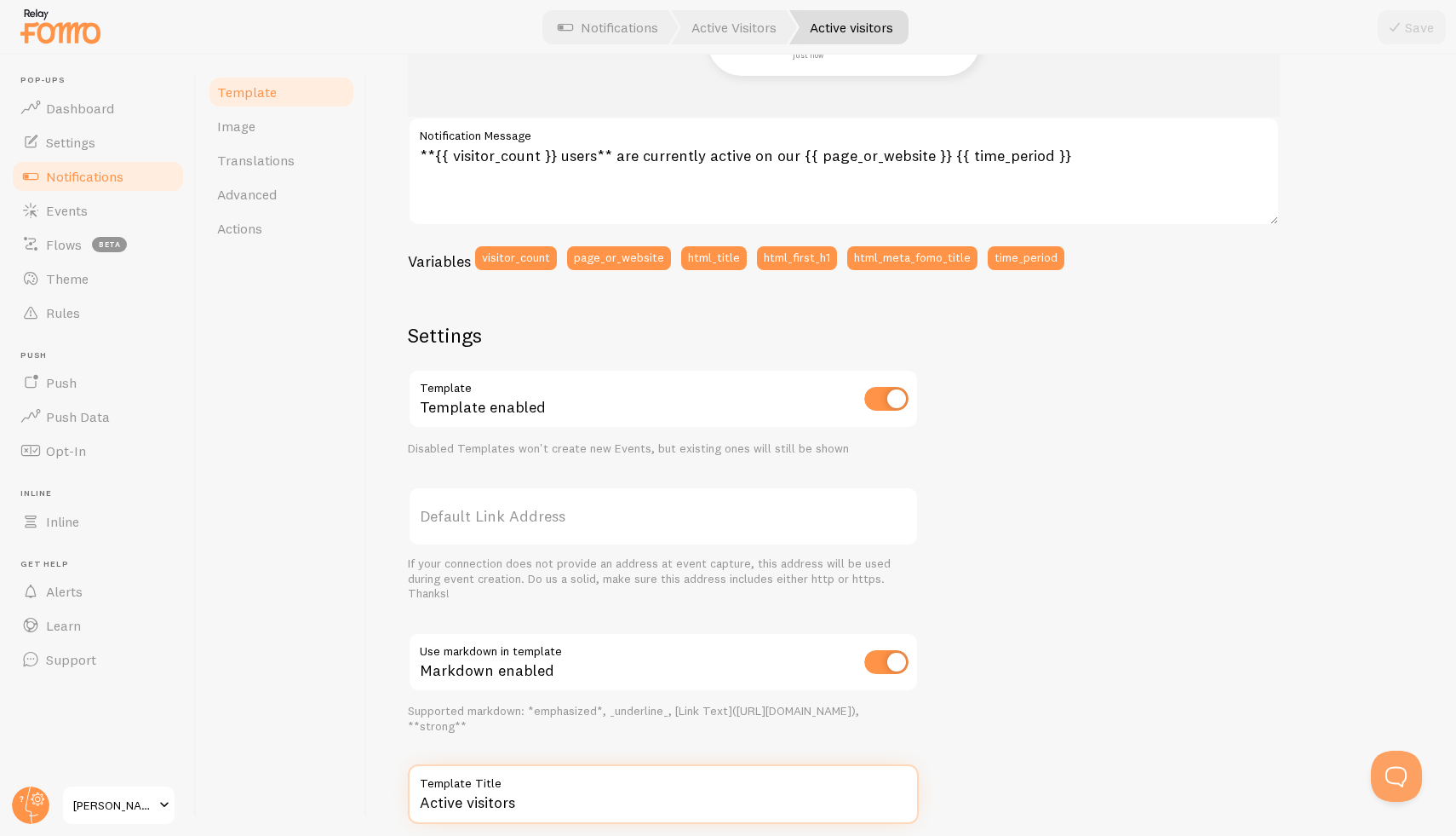
scroll to position [68, 0]
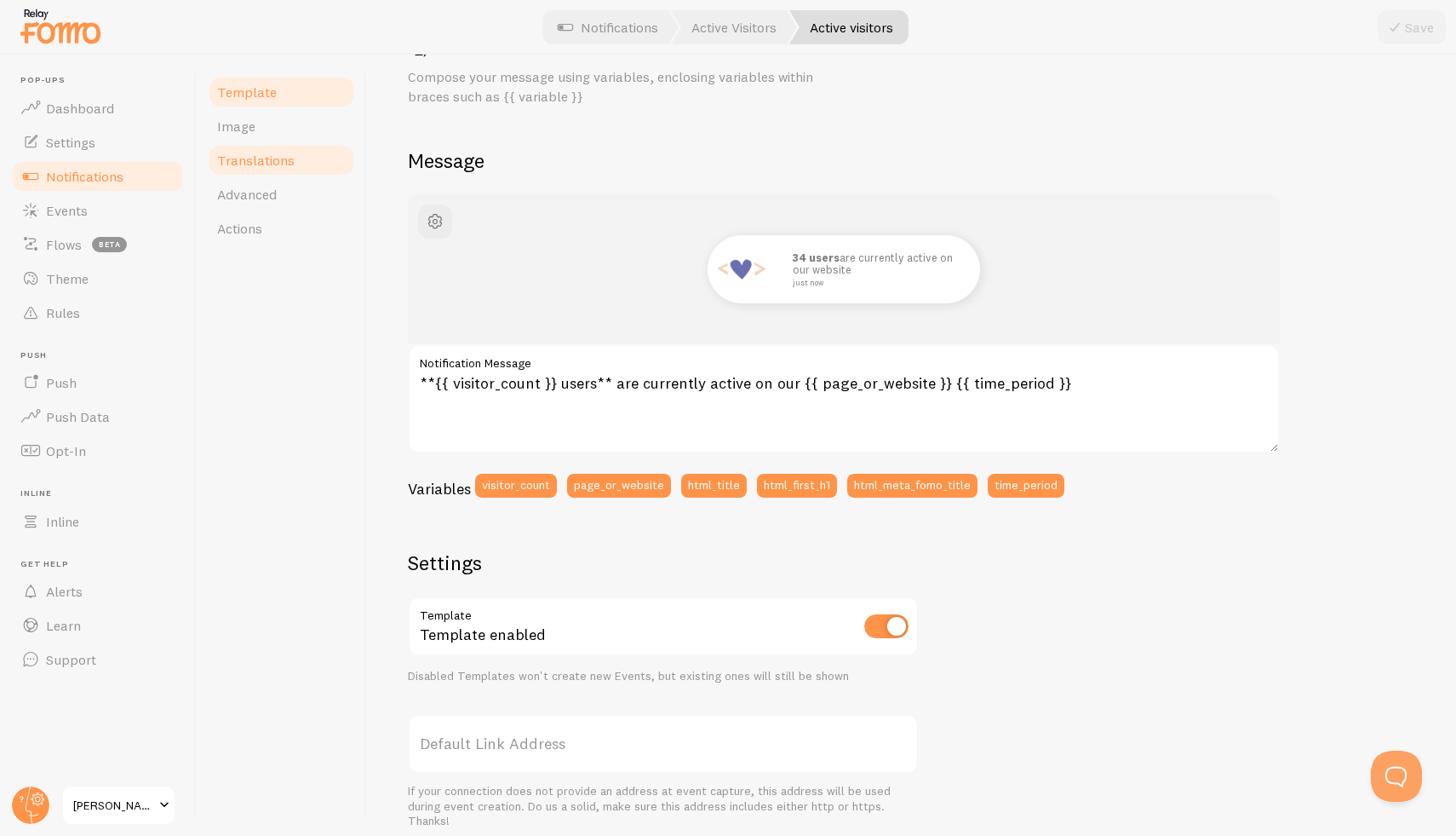
click at [272, 161] on span "Translations" at bounding box center [255, 159] width 78 height 17
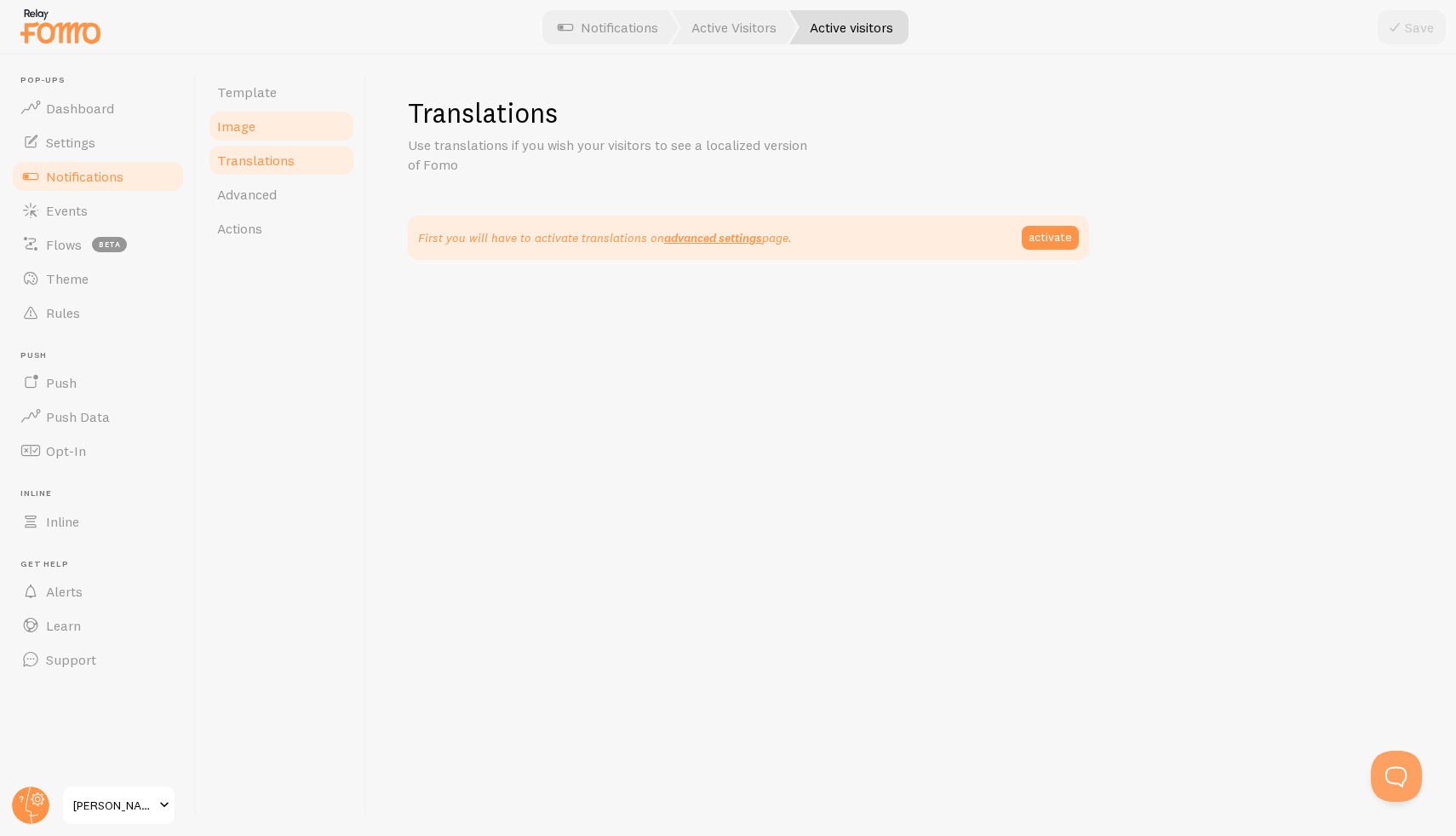
click at [237, 128] on span "Image" at bounding box center [236, 126] width 38 height 17
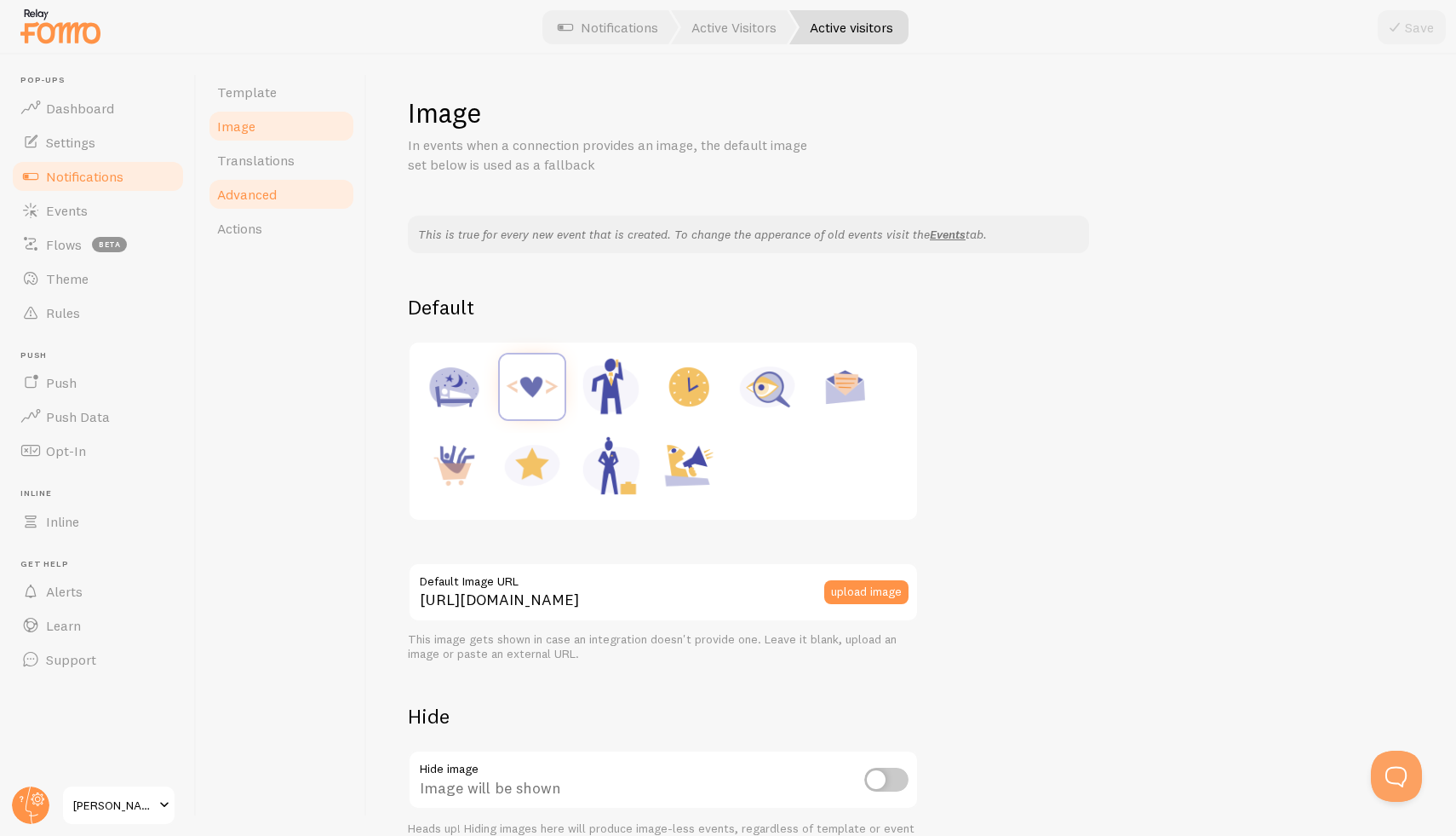
click at [249, 190] on span "Advanced" at bounding box center [246, 194] width 60 height 17
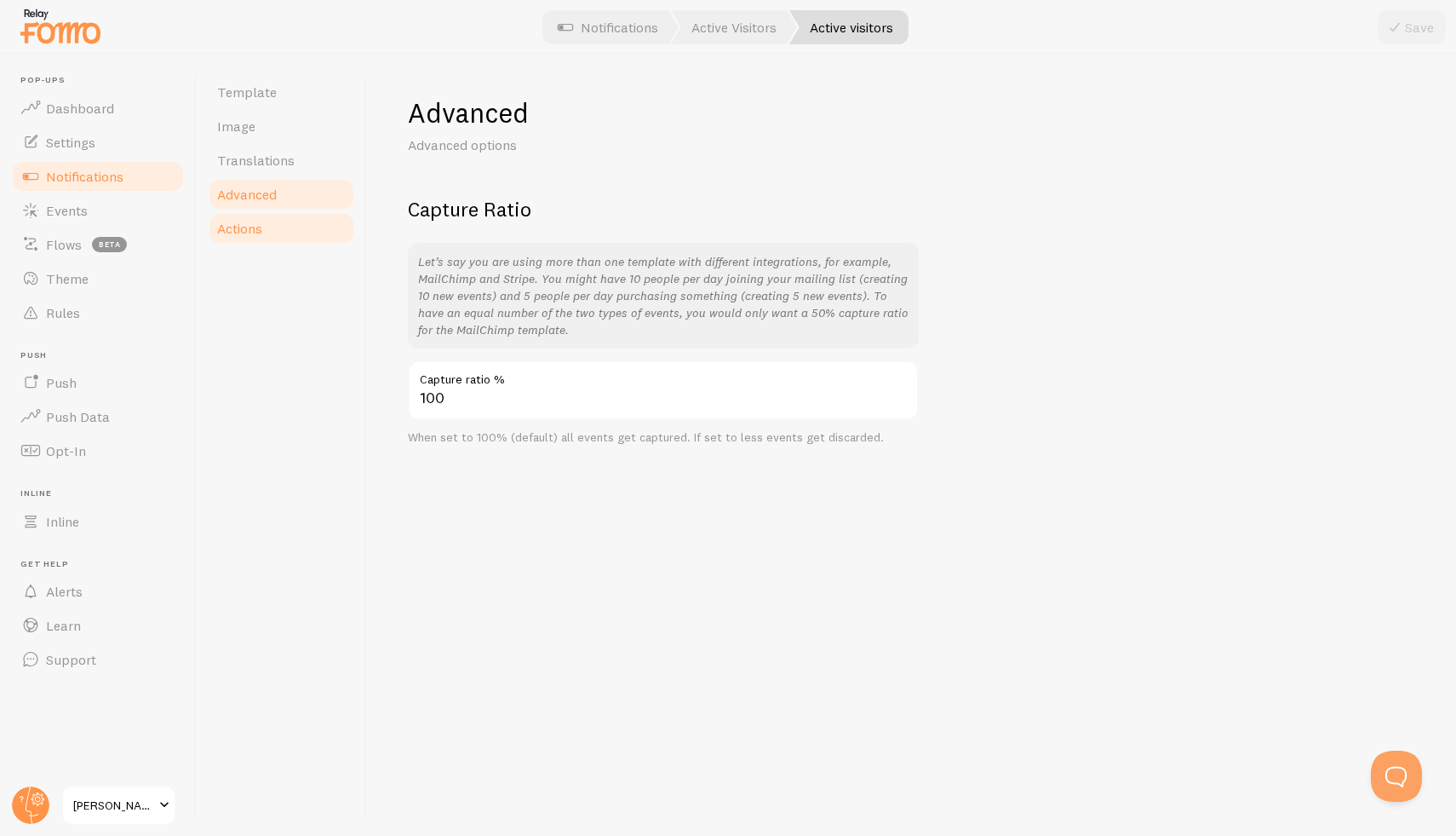
click at [253, 216] on link "Actions" at bounding box center [282, 228] width 149 height 34
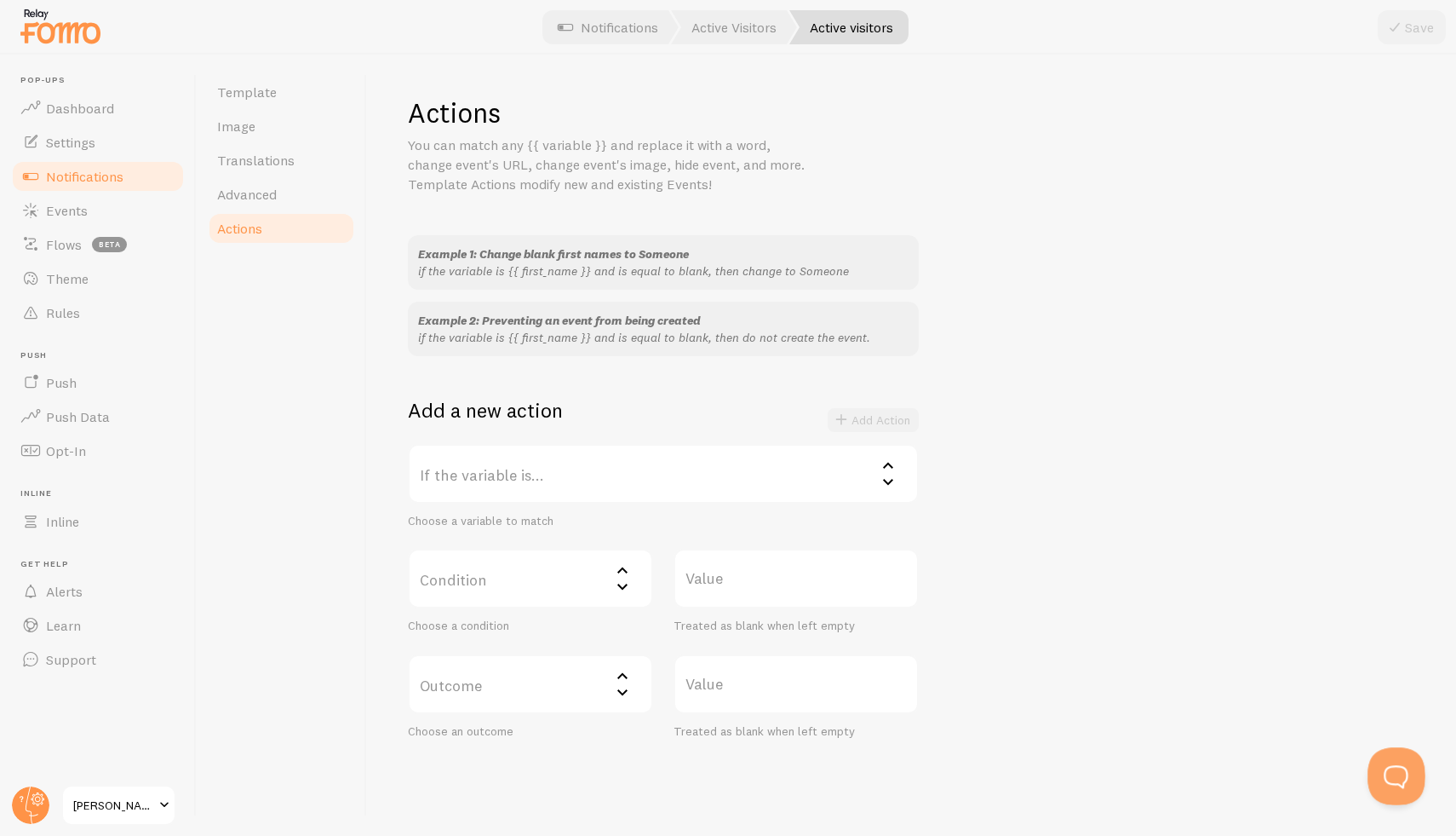
click at [1401, 780] on button "Open Beacon popover" at bounding box center [1393, 773] width 51 height 51
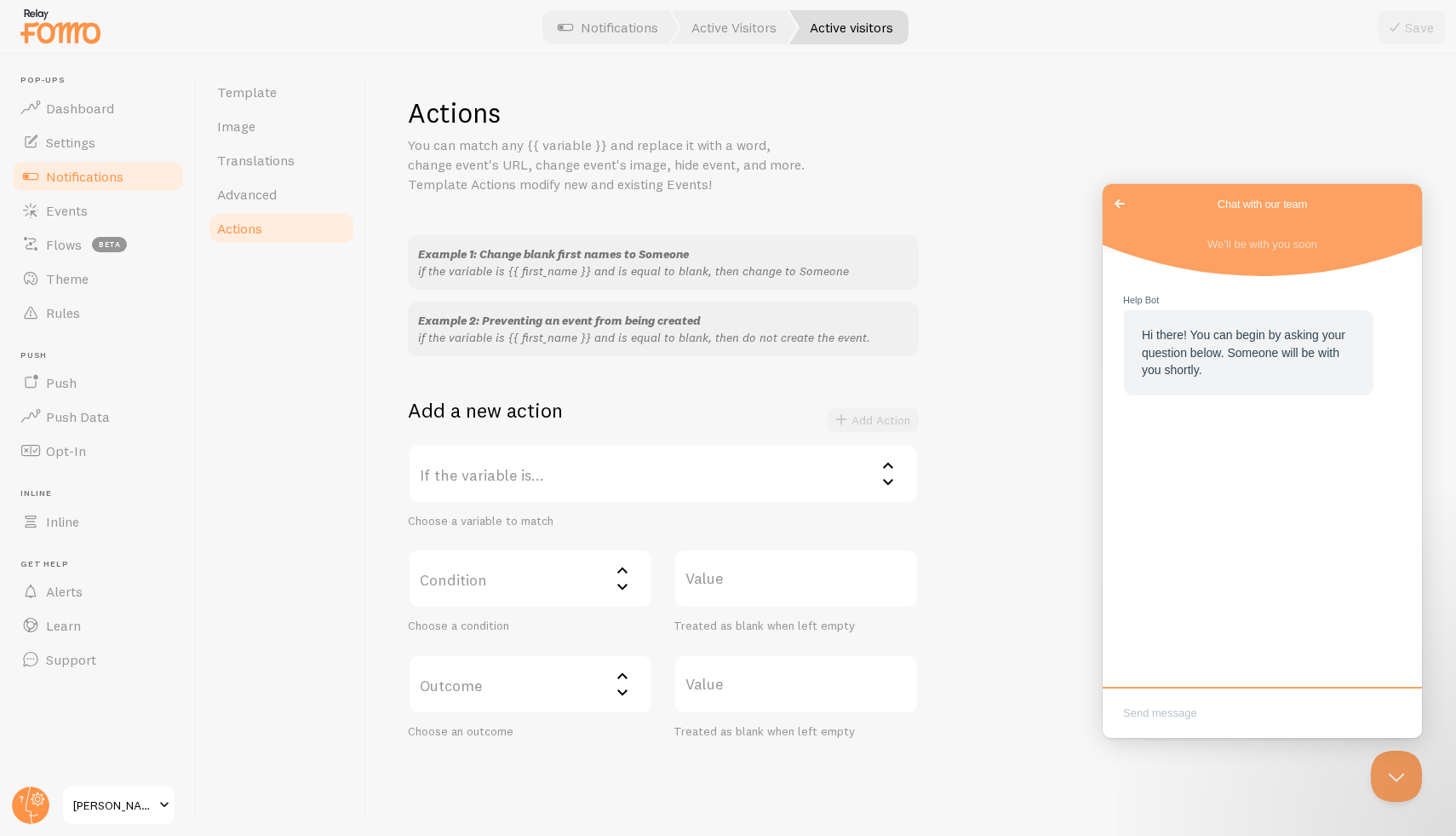
drag, startPoint x: 1176, startPoint y: 701, endPoint x: 1175, endPoint y: 716, distance: 15.0
click at [1176, 716] on textarea "Write chat message" at bounding box center [1263, 714] width 312 height 40
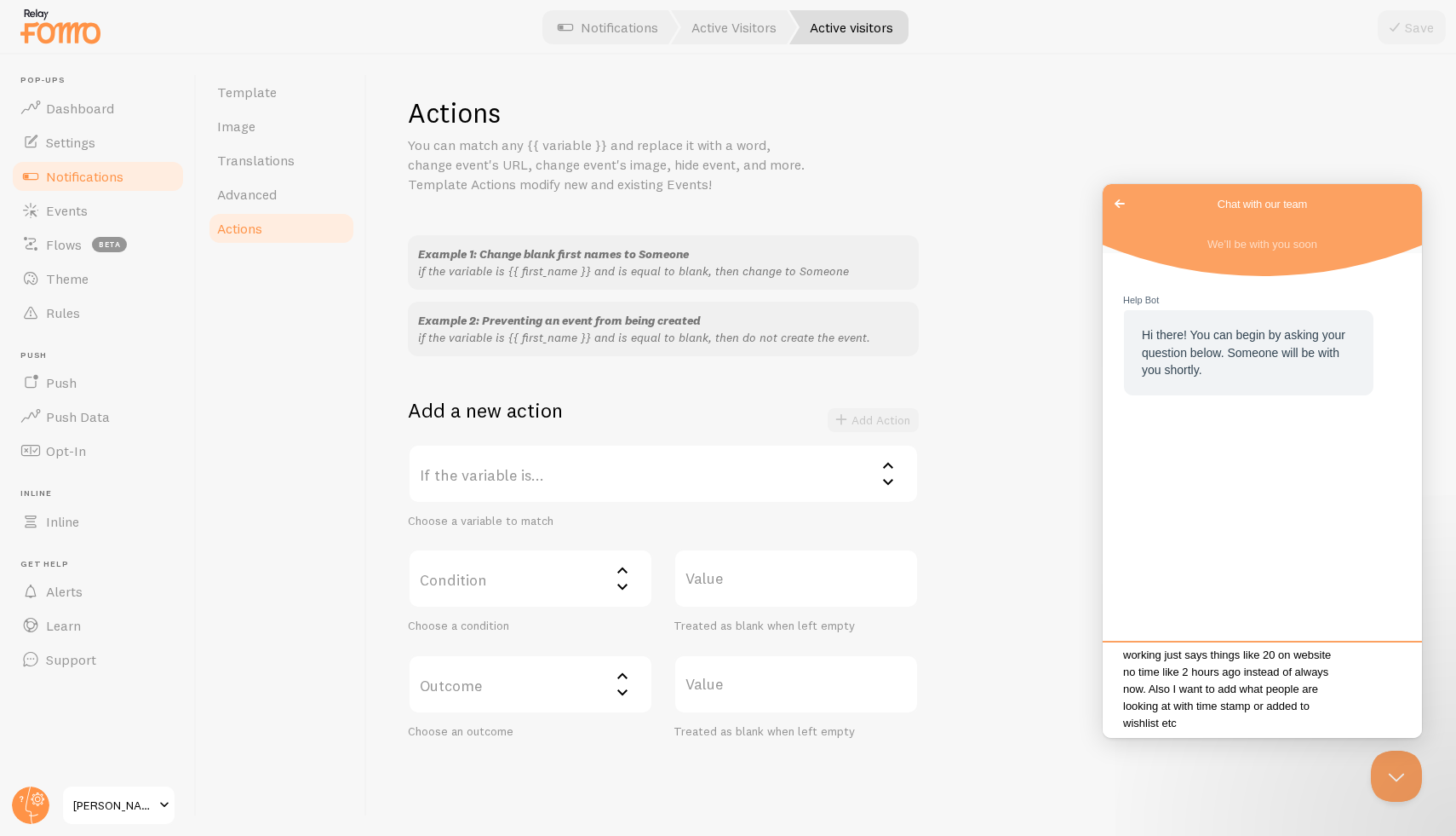
scroll to position [36, 0]
click at [1333, 711] on textarea "Hi, It doesn't seem that the time stamp is working just says things like 20 on …" at bounding box center [1263, 692] width 312 height 86
type textarea "Hi, It doesn't seem that the time stamp is working just says things like 20 on …"
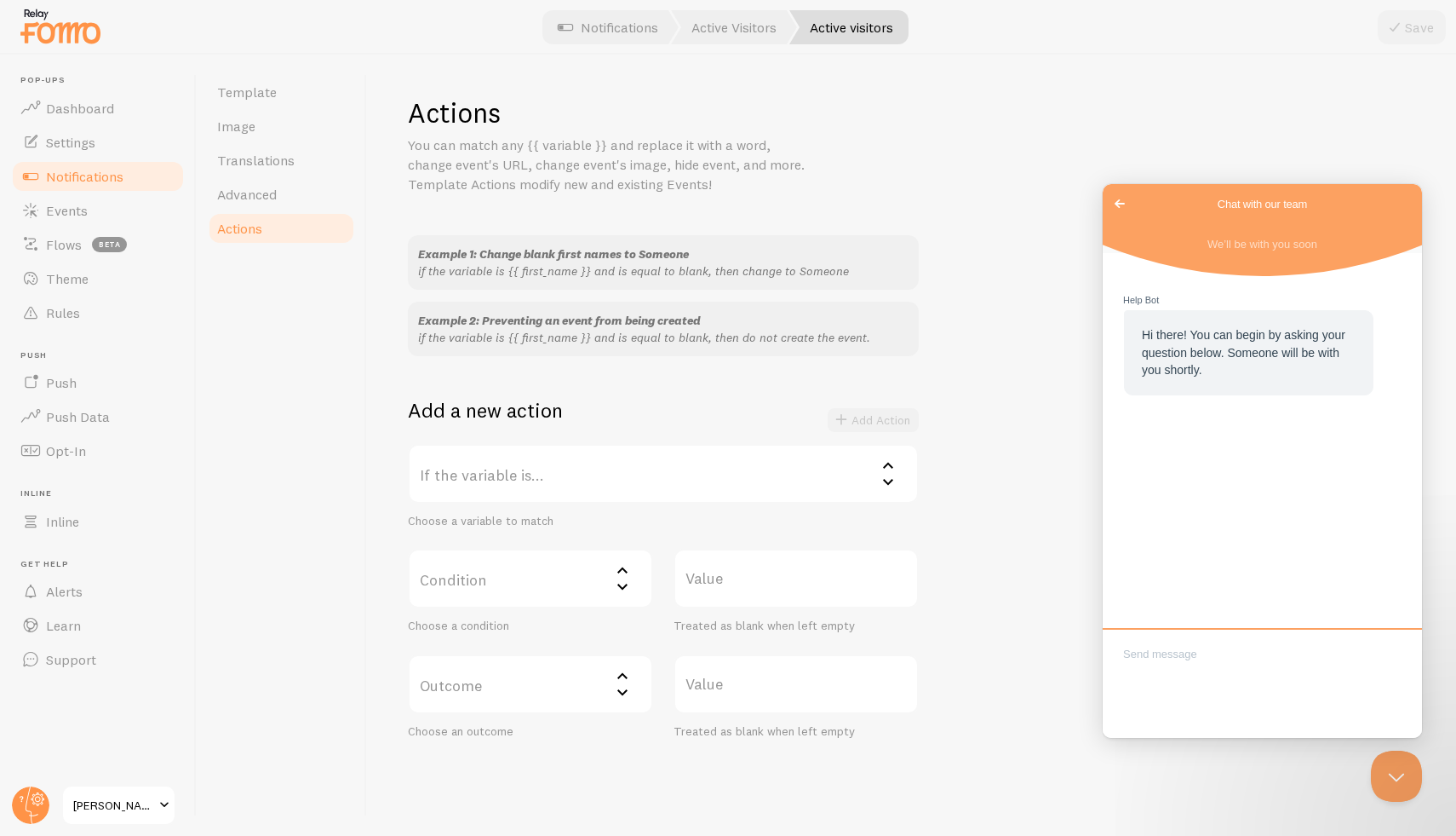
scroll to position [0, 0]
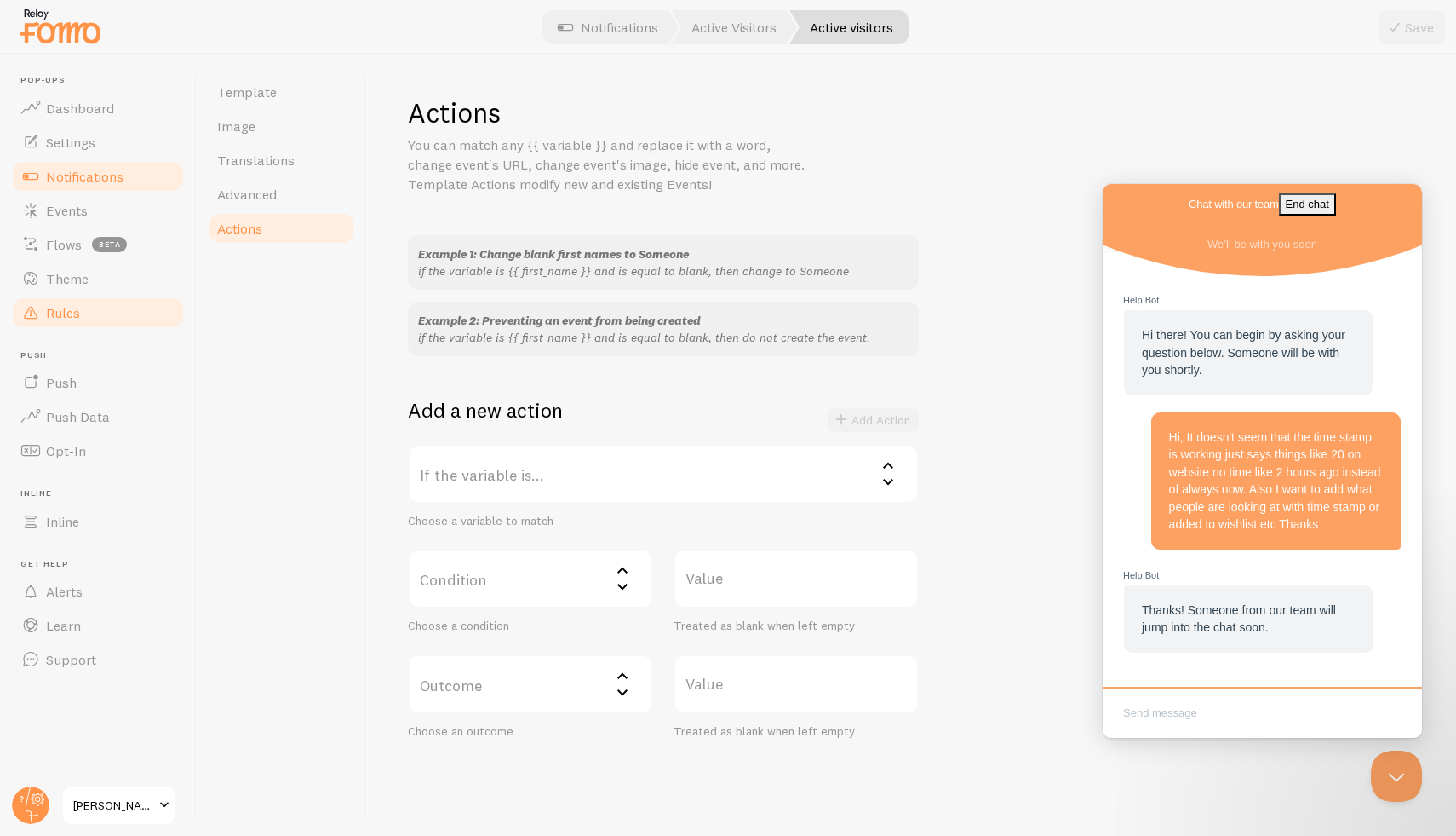
click at [71, 312] on span "Rules" at bounding box center [63, 312] width 34 height 17
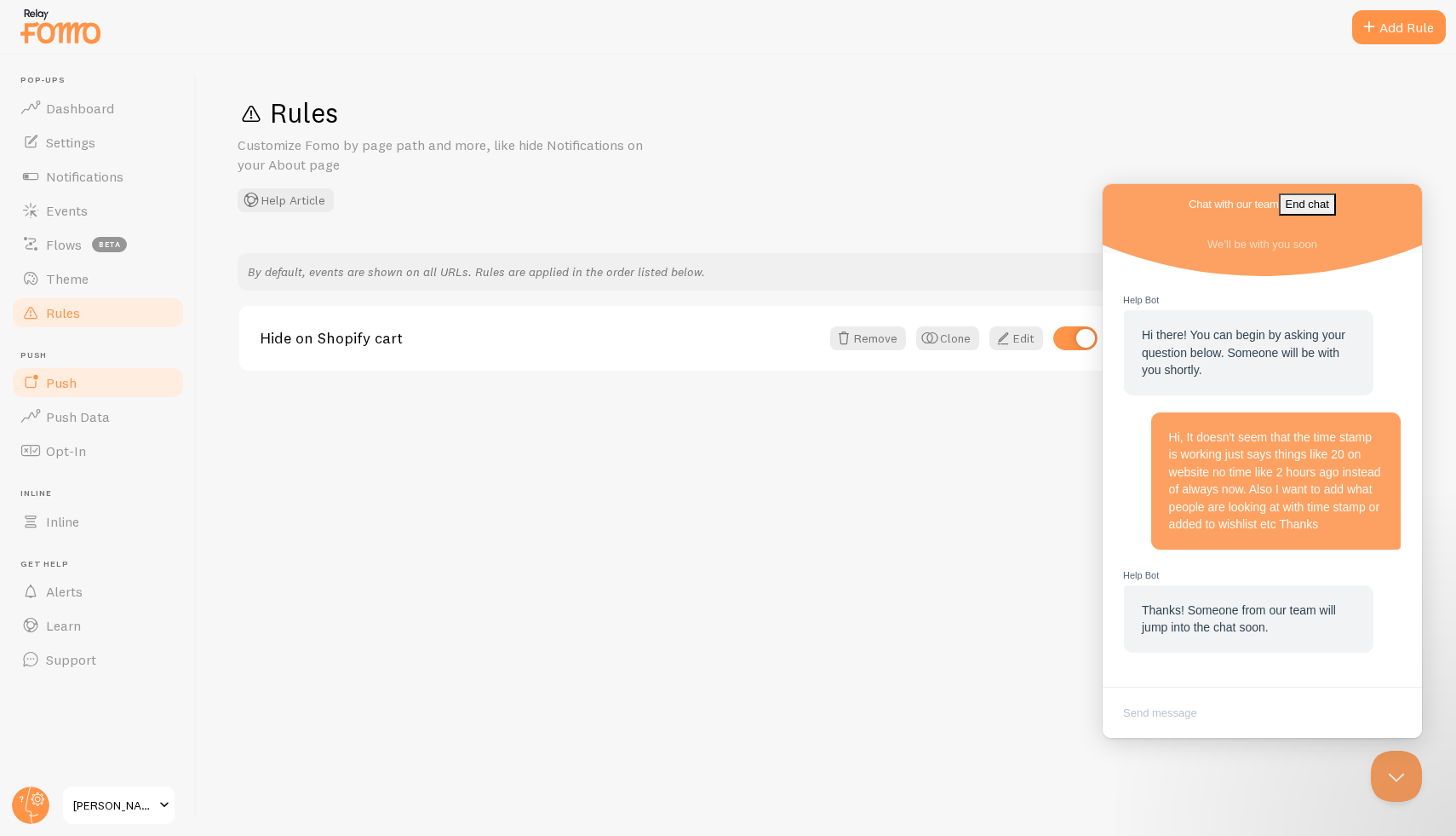
click at [59, 386] on span "Push" at bounding box center [61, 382] width 30 height 17
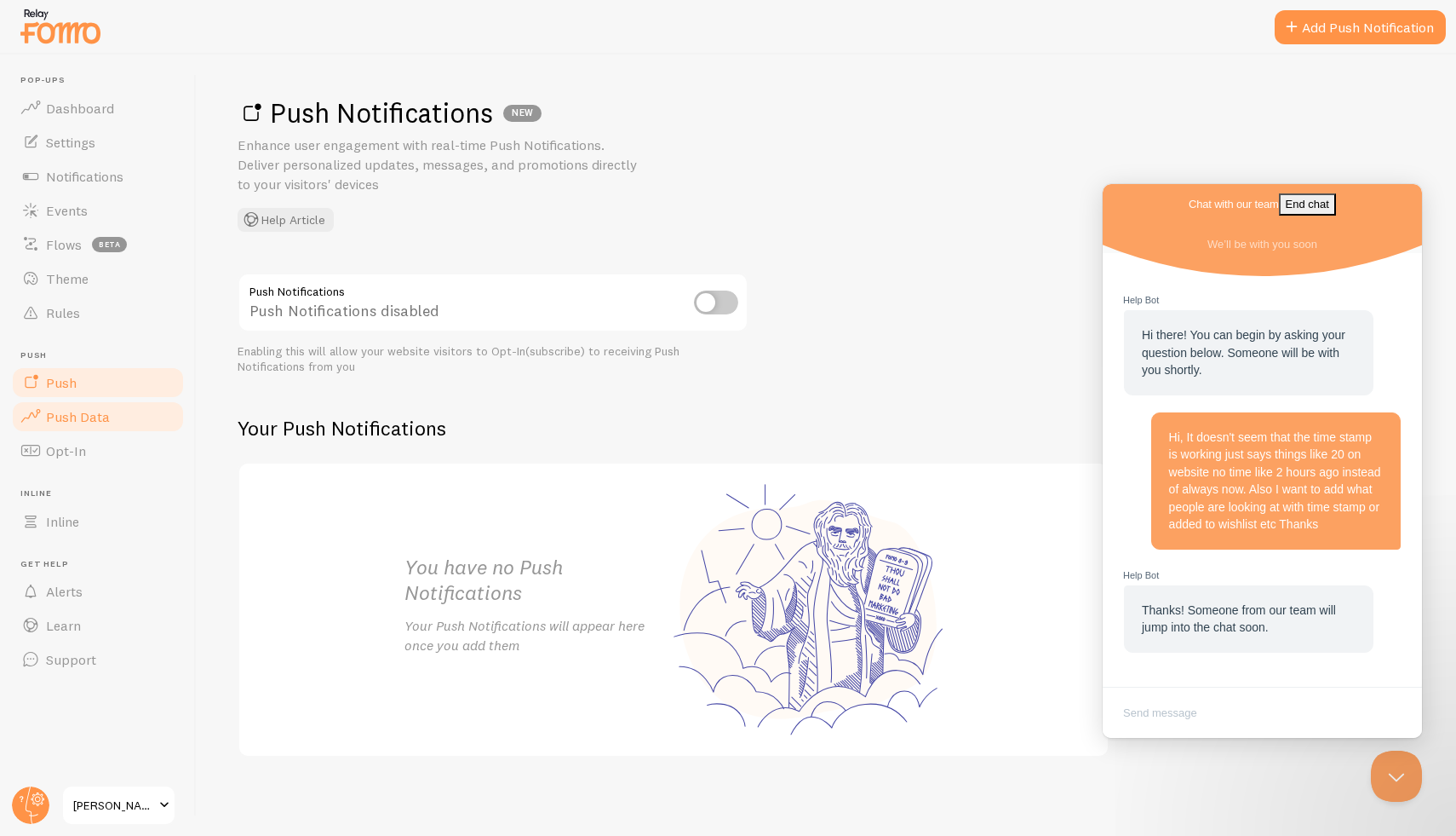
click at [82, 427] on link "Push Data" at bounding box center [97, 417] width 176 height 34
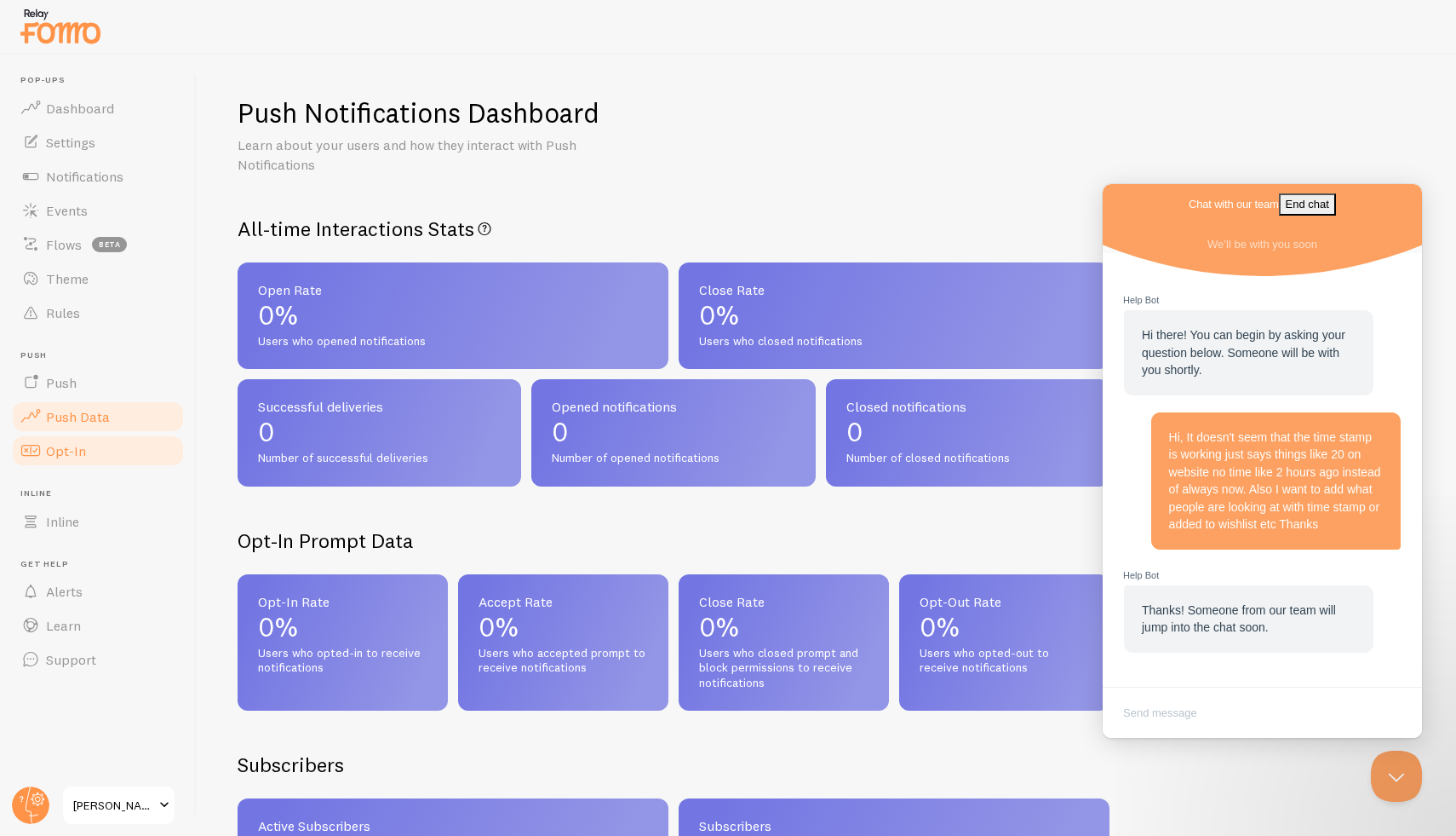
click at [88, 458] on link "Opt-In" at bounding box center [97, 450] width 176 height 34
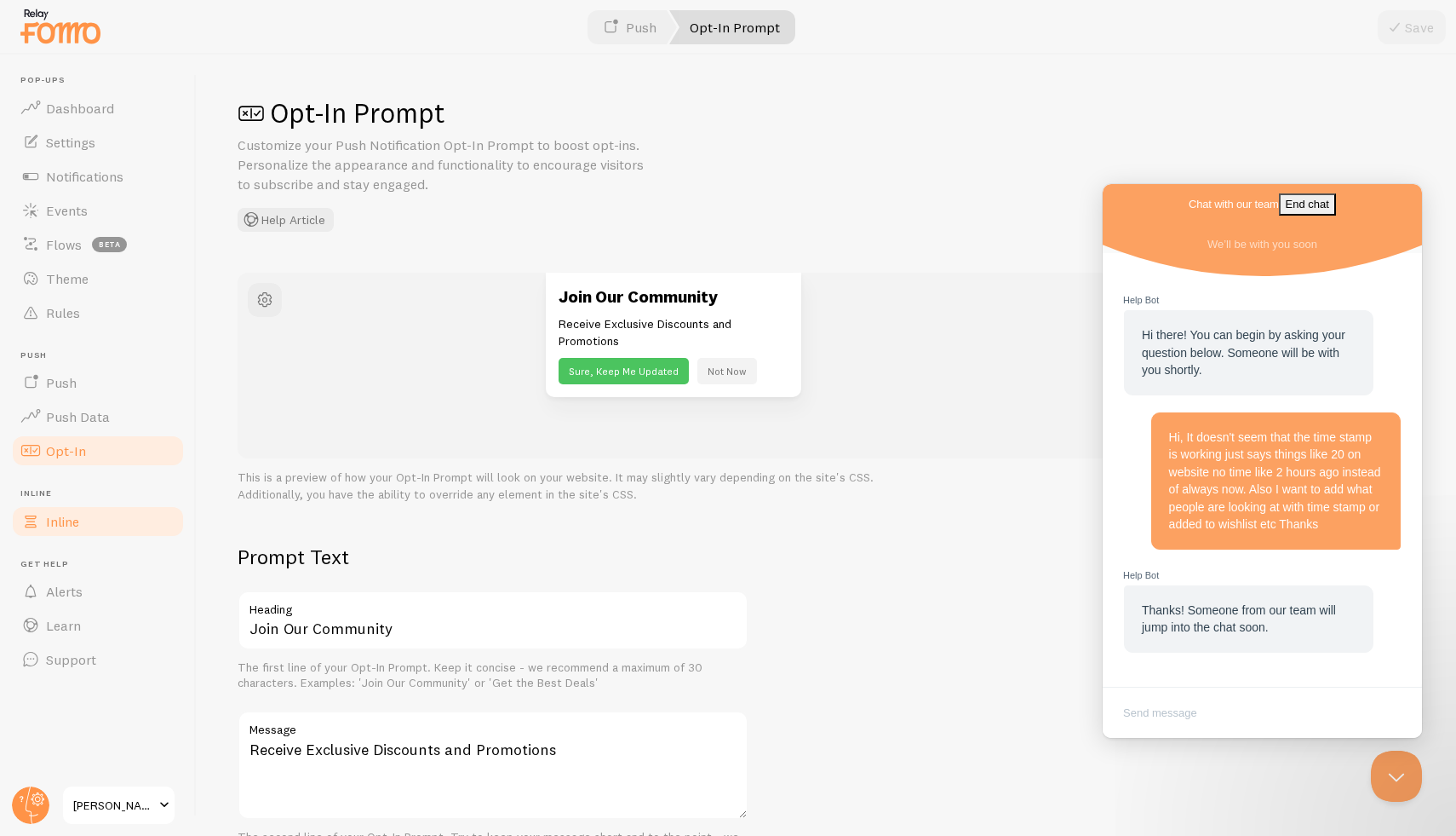
click at [51, 518] on span "Inline" at bounding box center [63, 521] width 33 height 17
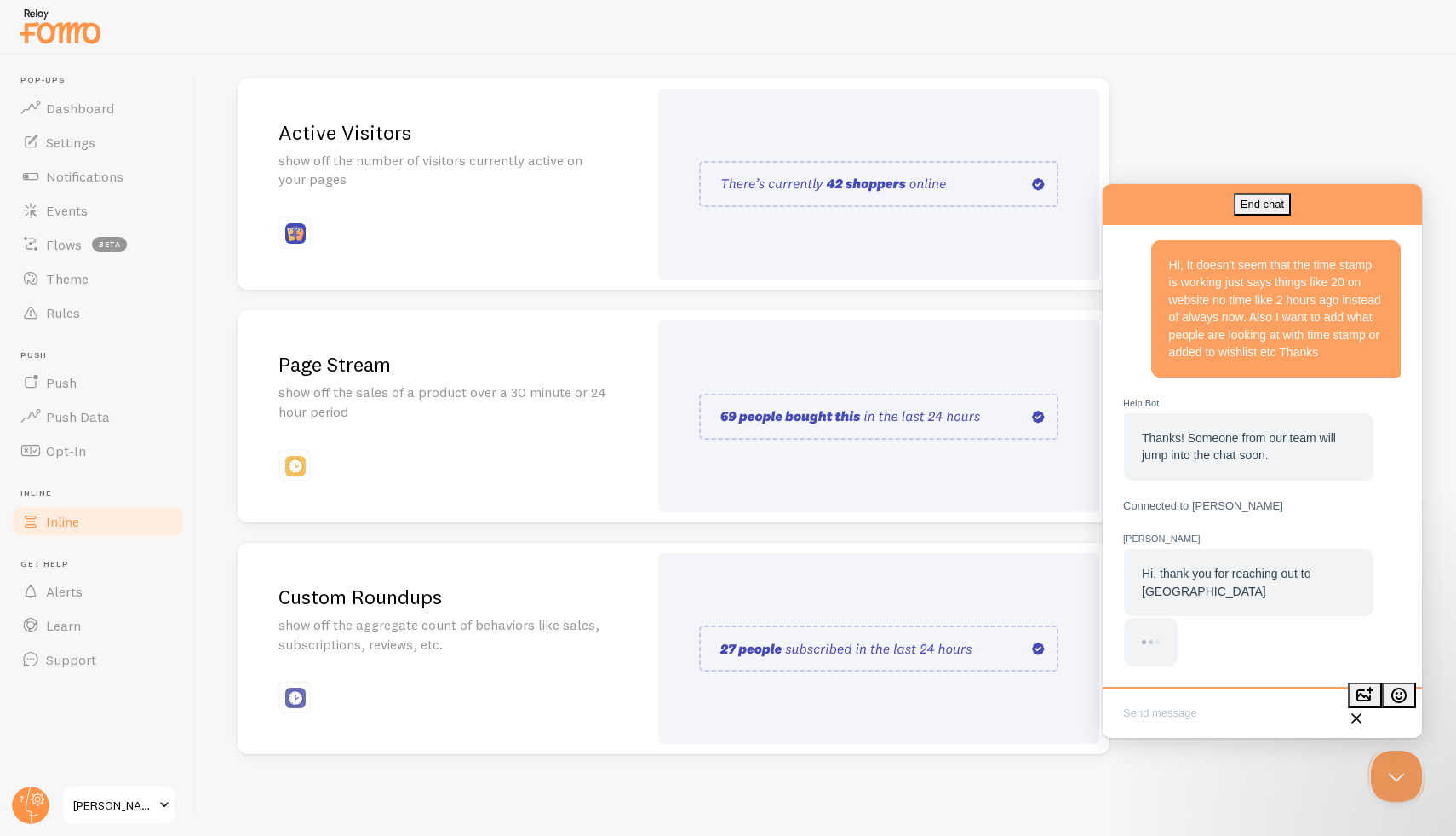
scroll to position [125, 0]
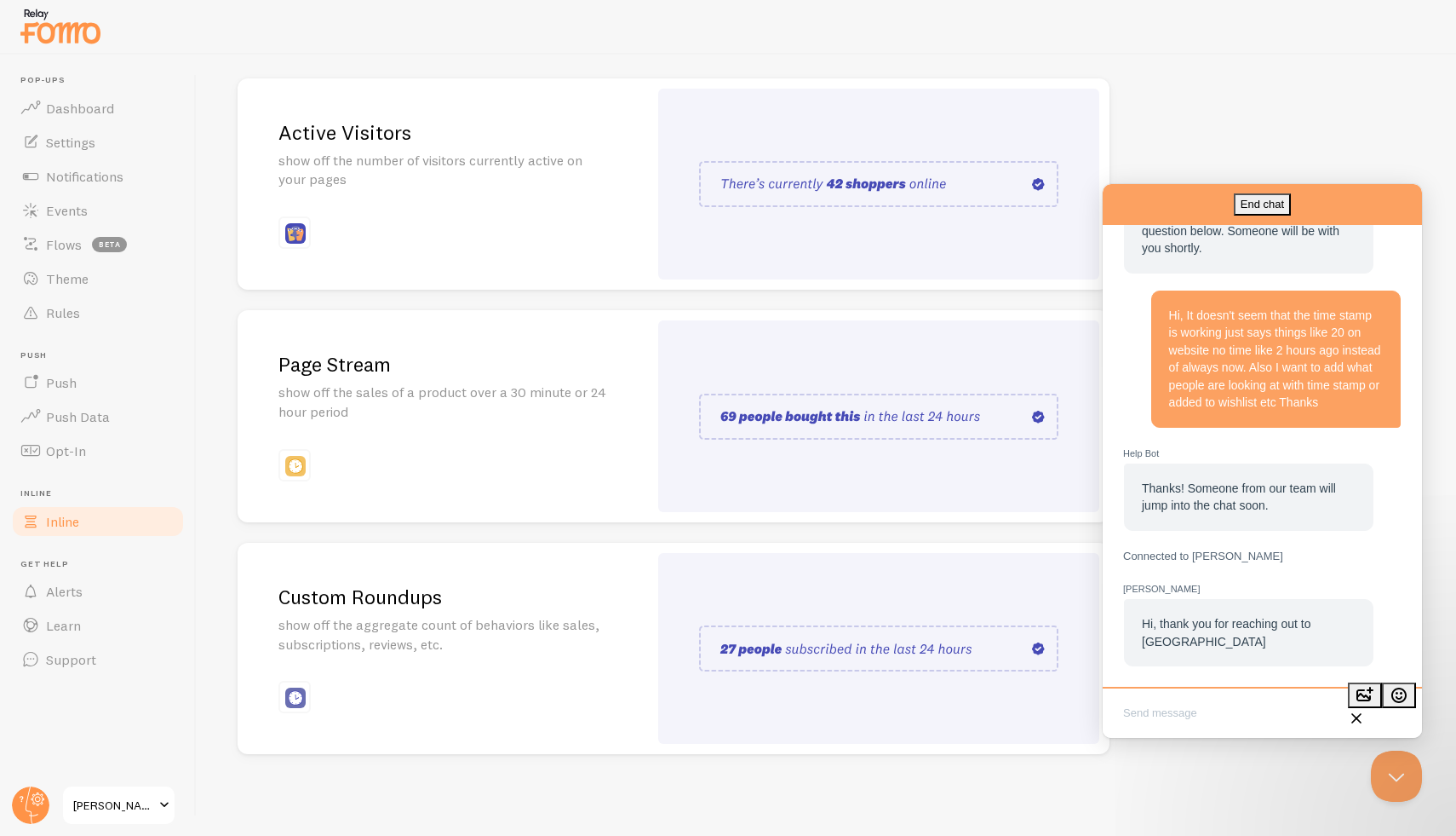
click at [1172, 713] on textarea "Write chat message" at bounding box center [1263, 714] width 312 height 40
type textarea "Hi"
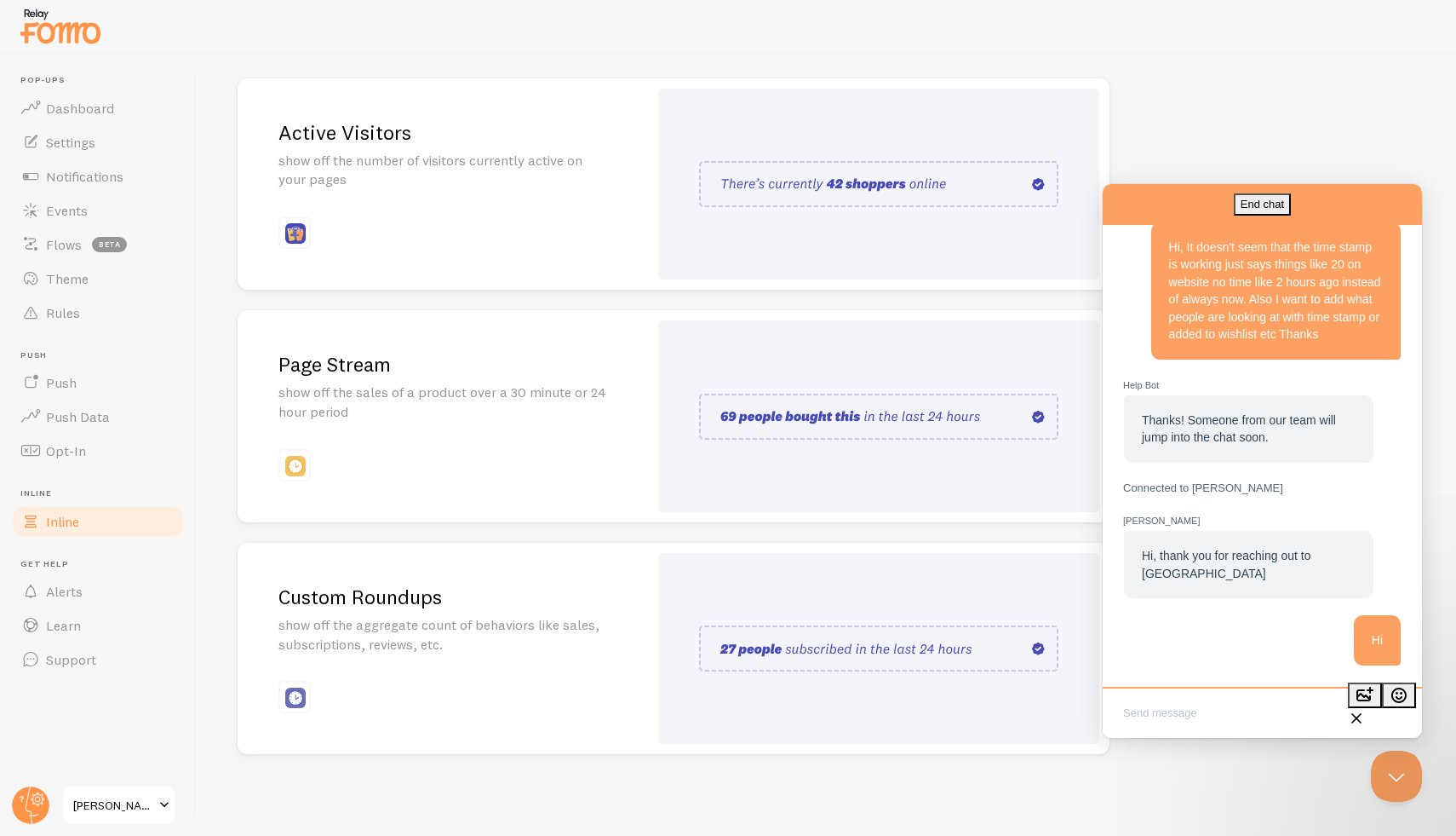
scroll to position [195, 0]
click at [89, 195] on link "Events" at bounding box center [97, 210] width 176 height 34
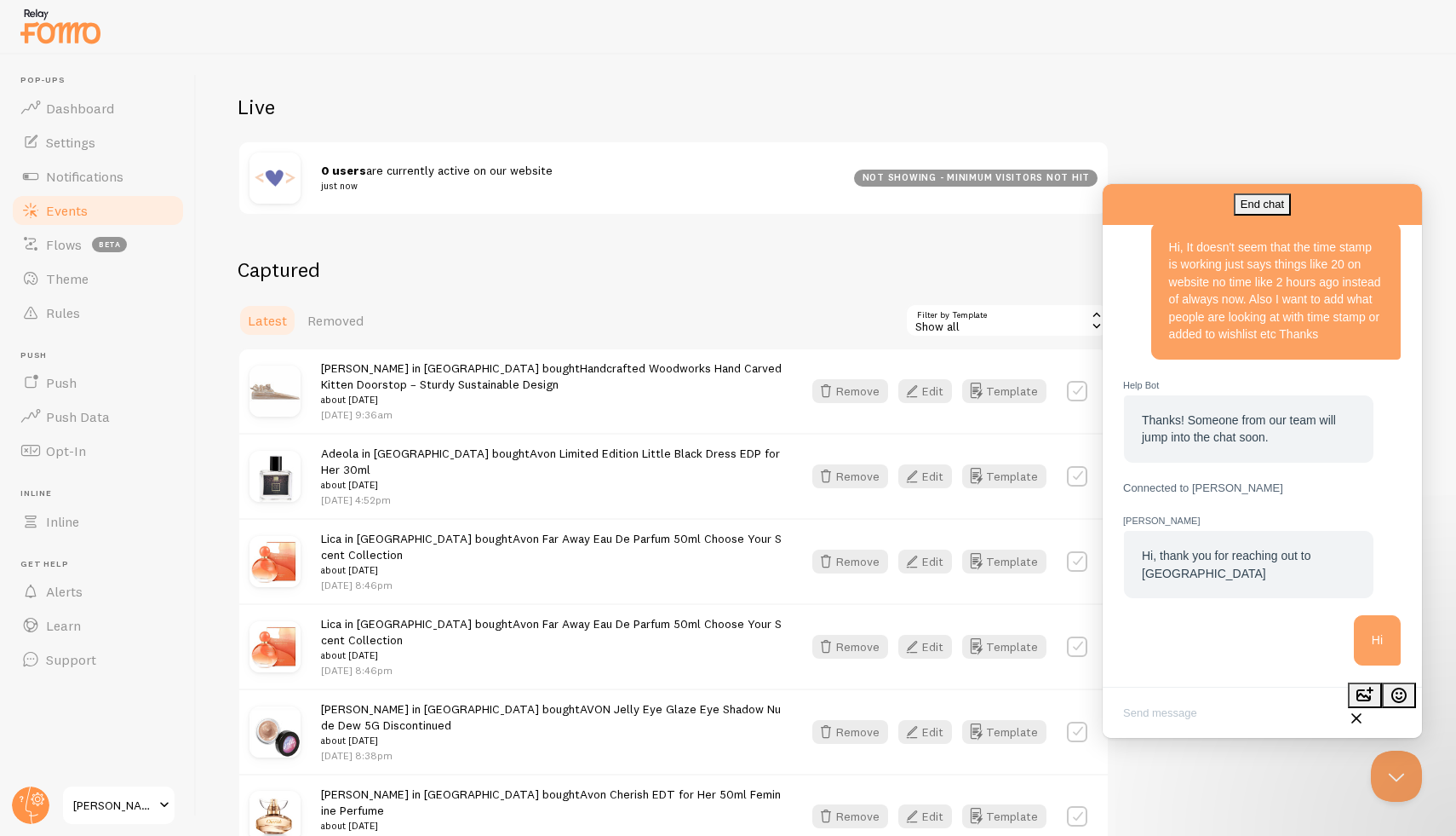
scroll to position [159, 0]
click at [278, 324] on span "Latest" at bounding box center [267, 319] width 39 height 17
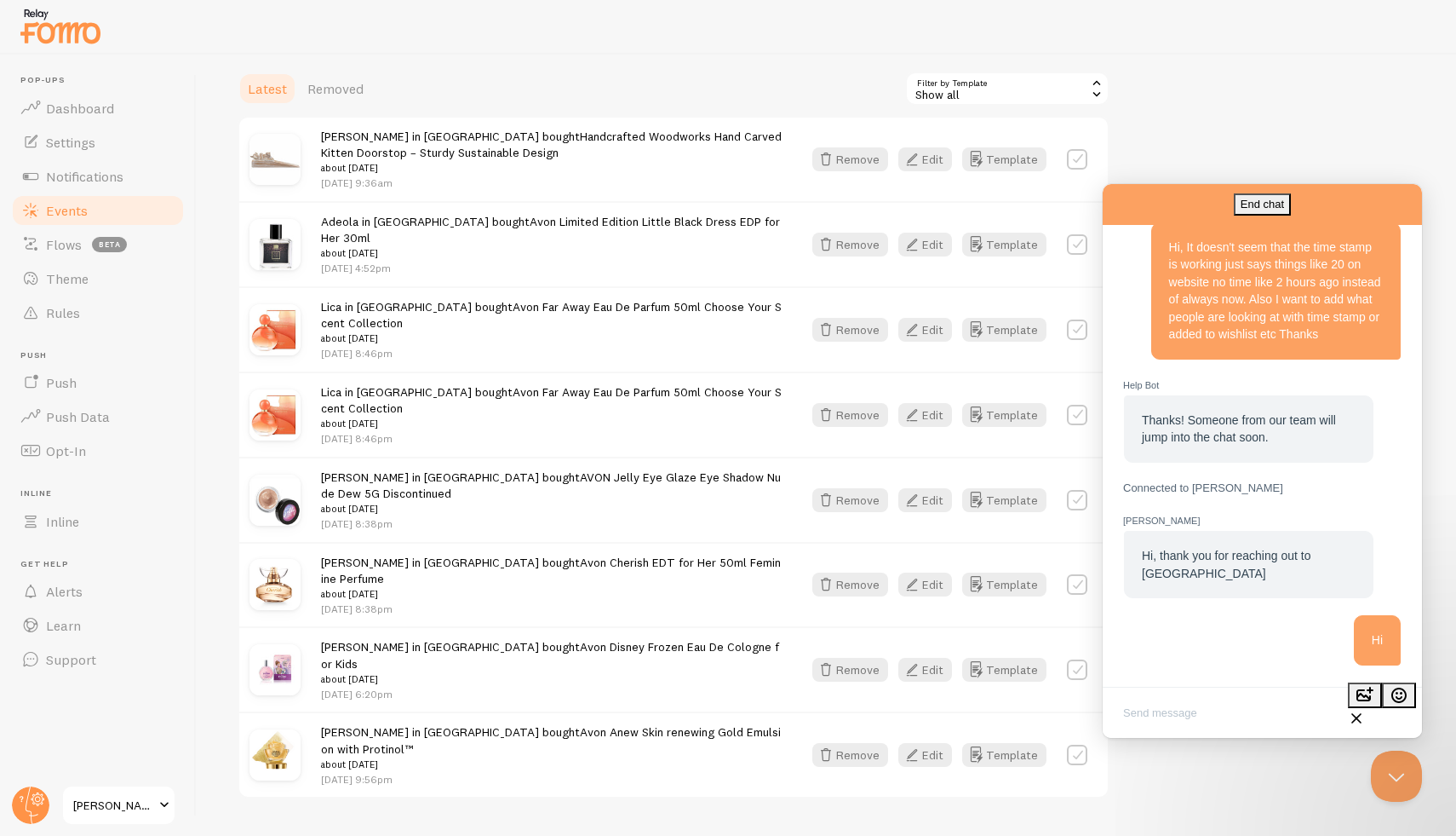
scroll to position [391, 0]
click at [919, 324] on icon "button" at bounding box center [911, 329] width 21 height 21
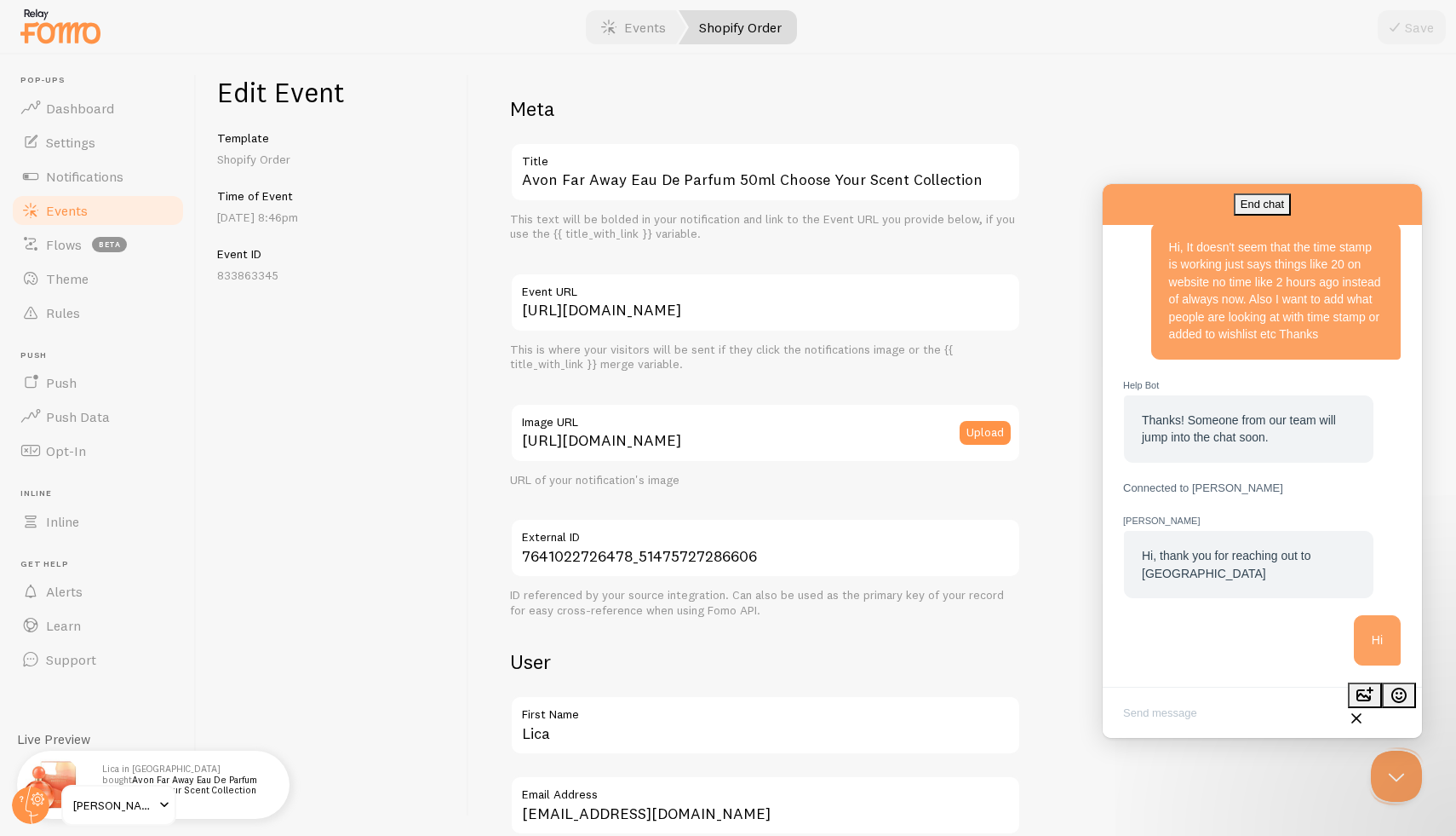
scroll to position [275, 0]
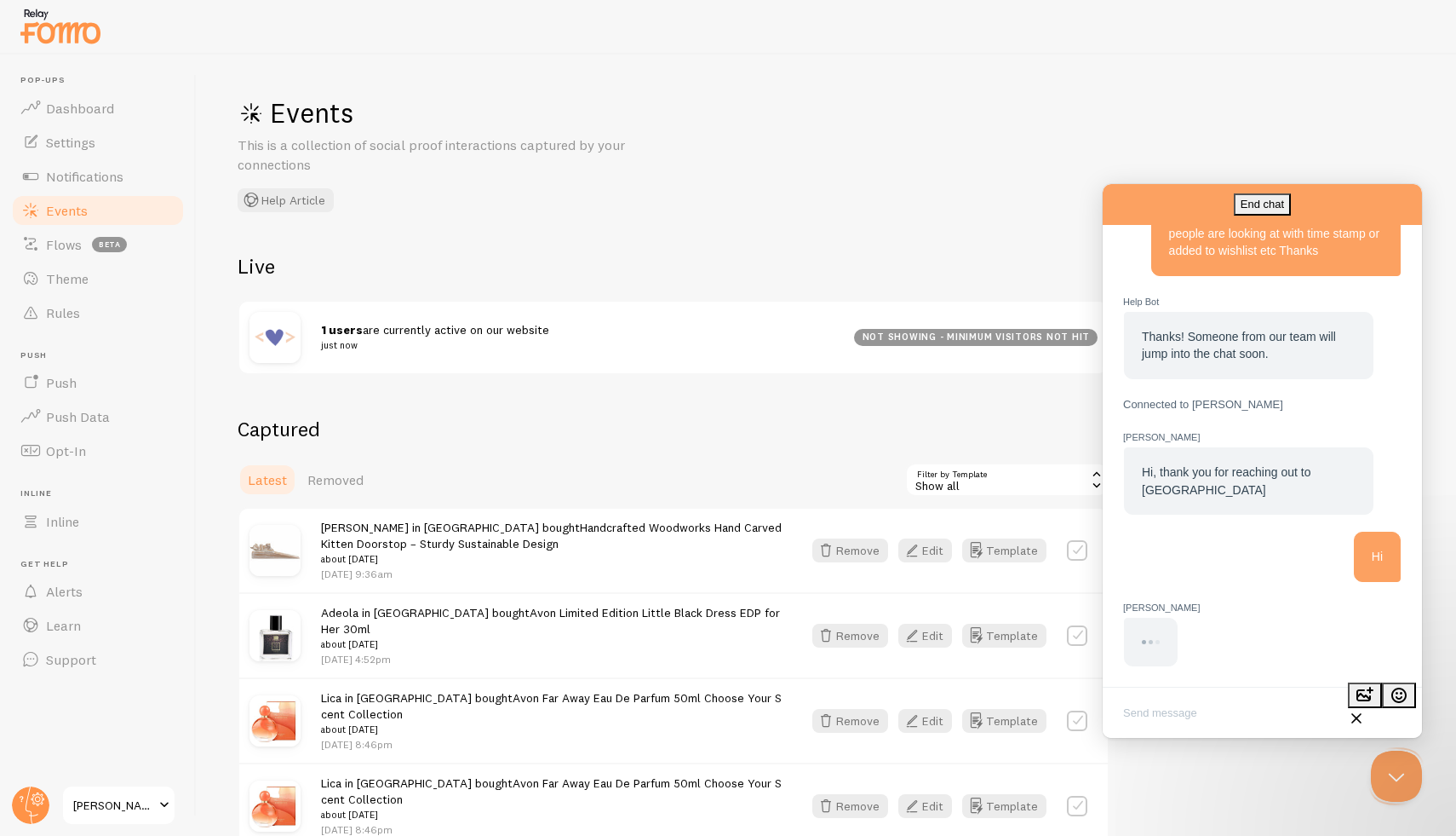
scroll to position [310, 0]
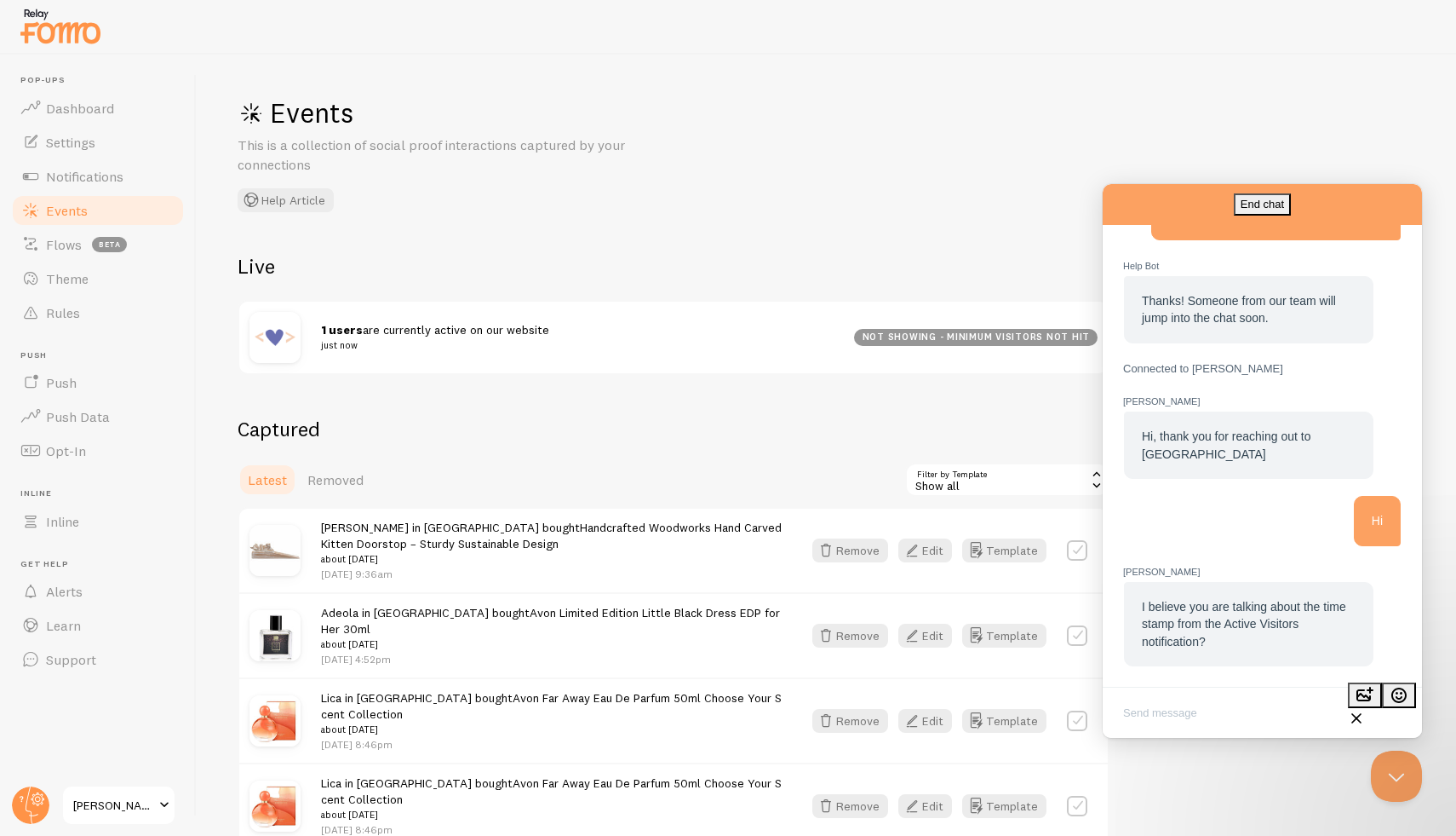
click at [1213, 712] on textarea "Write chat message" at bounding box center [1263, 714] width 312 height 40
type textarea "That's it"
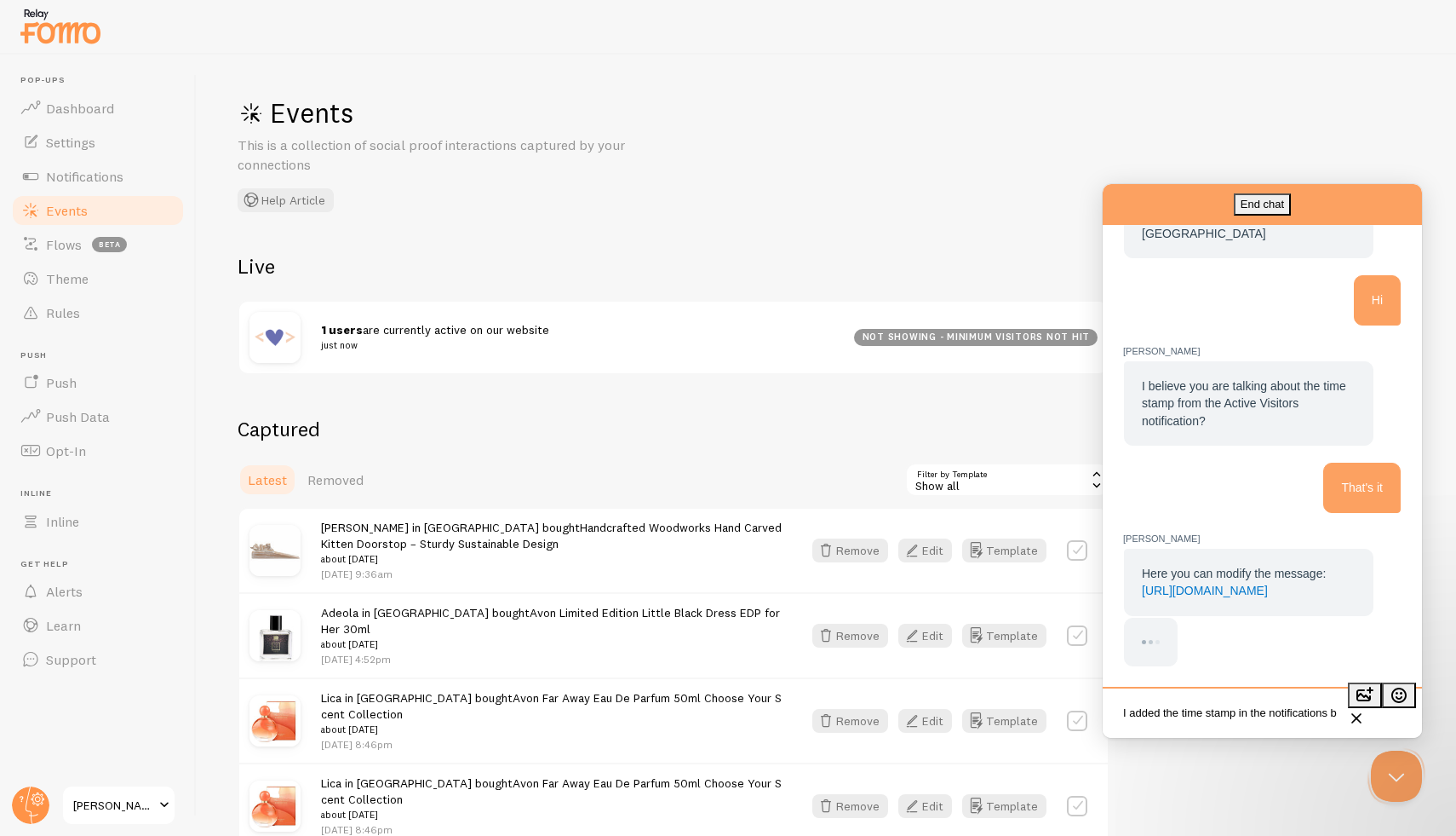
scroll to position [2, 0]
type textarea "I added the time stamp in the notifications but doesnt come up"
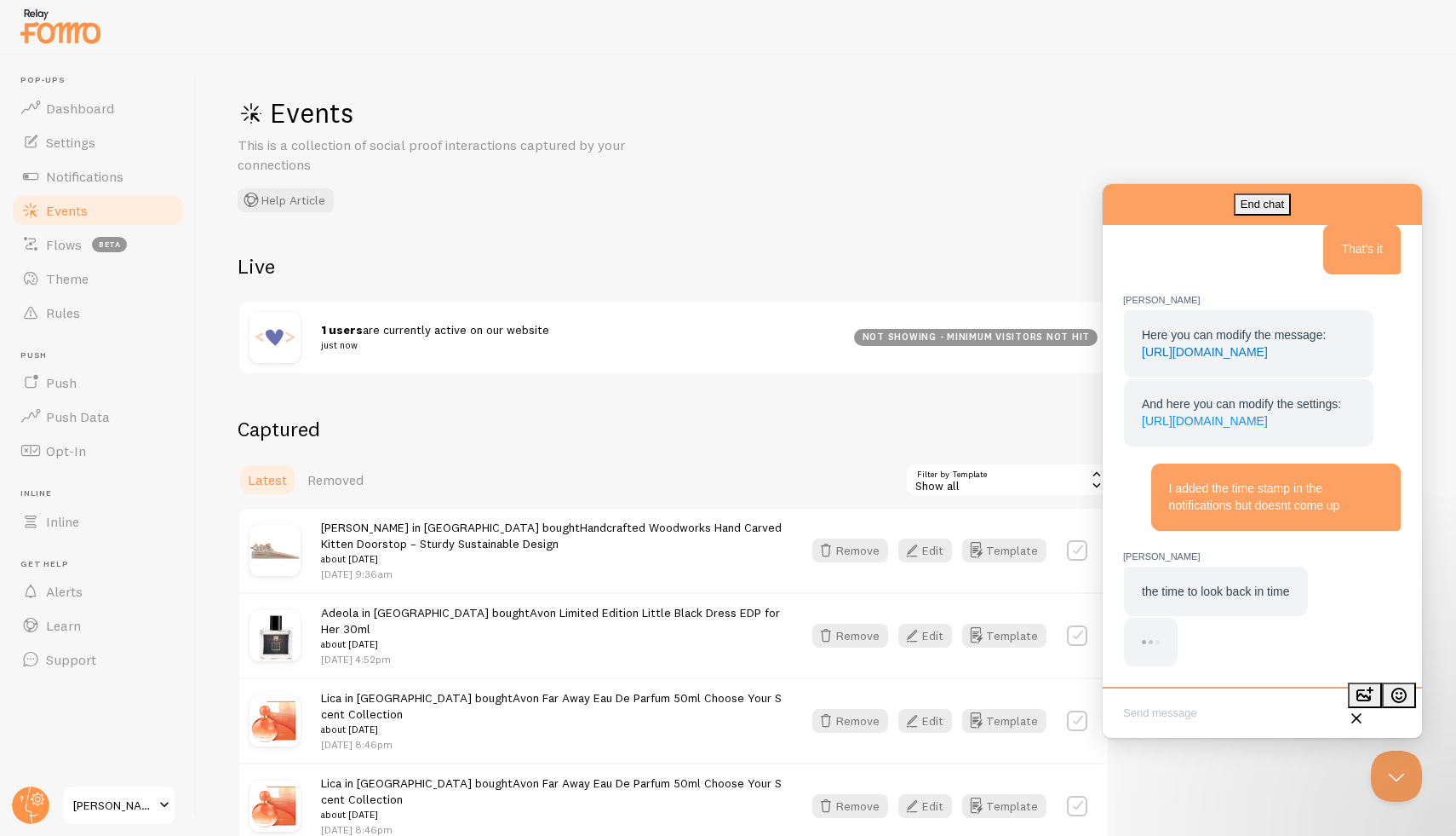
scroll to position [767, 0]
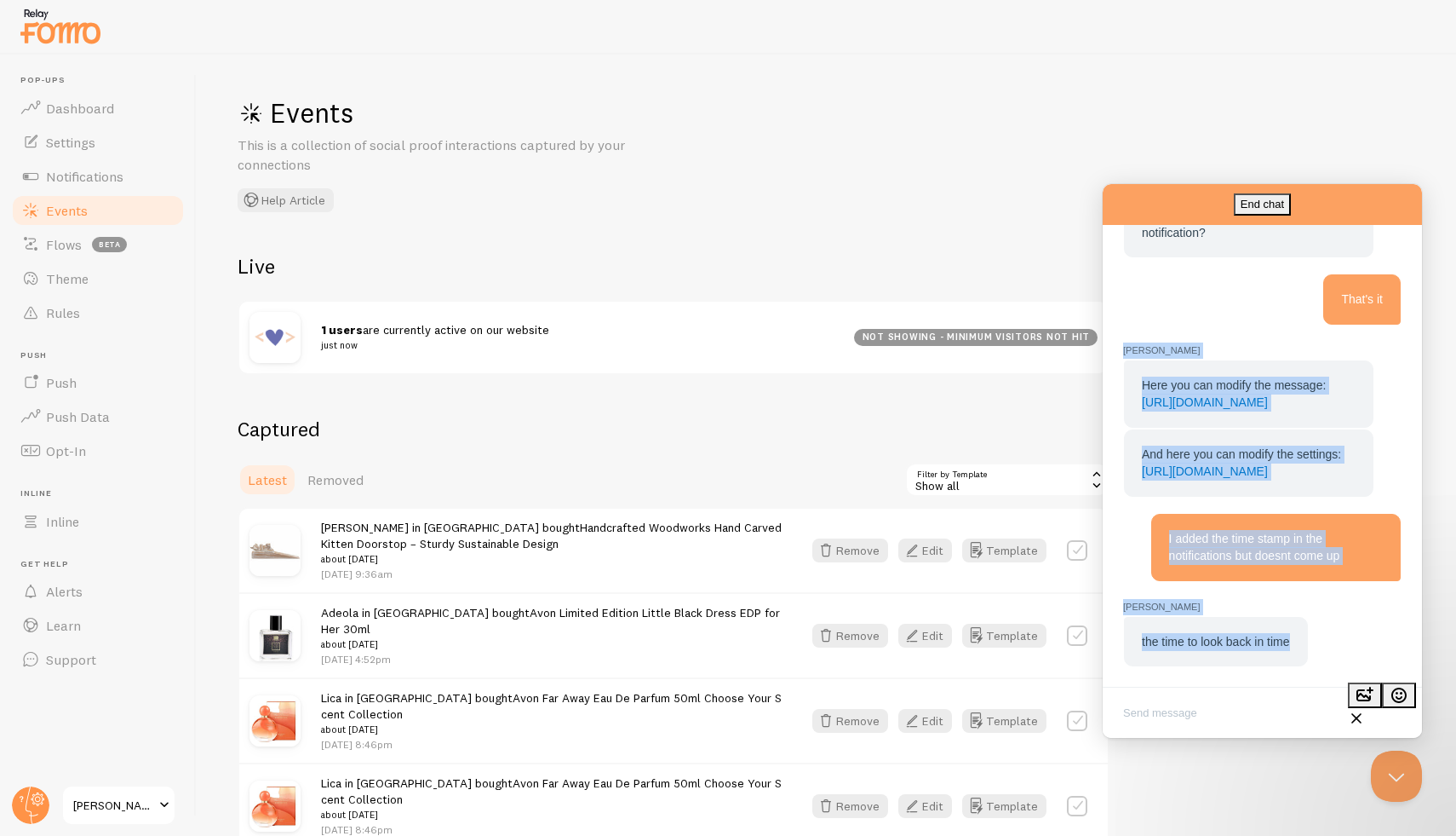
drag, startPoint x: 1135, startPoint y: 286, endPoint x: 1282, endPoint y: 664, distance: 405.6
click at [1297, 689] on div "End chat [PERSON_NAME] M [PERSON_NAME] M: the time to look back in time Help Bo…" at bounding box center [1262, 437] width 319 height 508
copy div "[PERSON_NAME] Here you can modify the message: [URL][DOMAIN_NAME] And here you …"
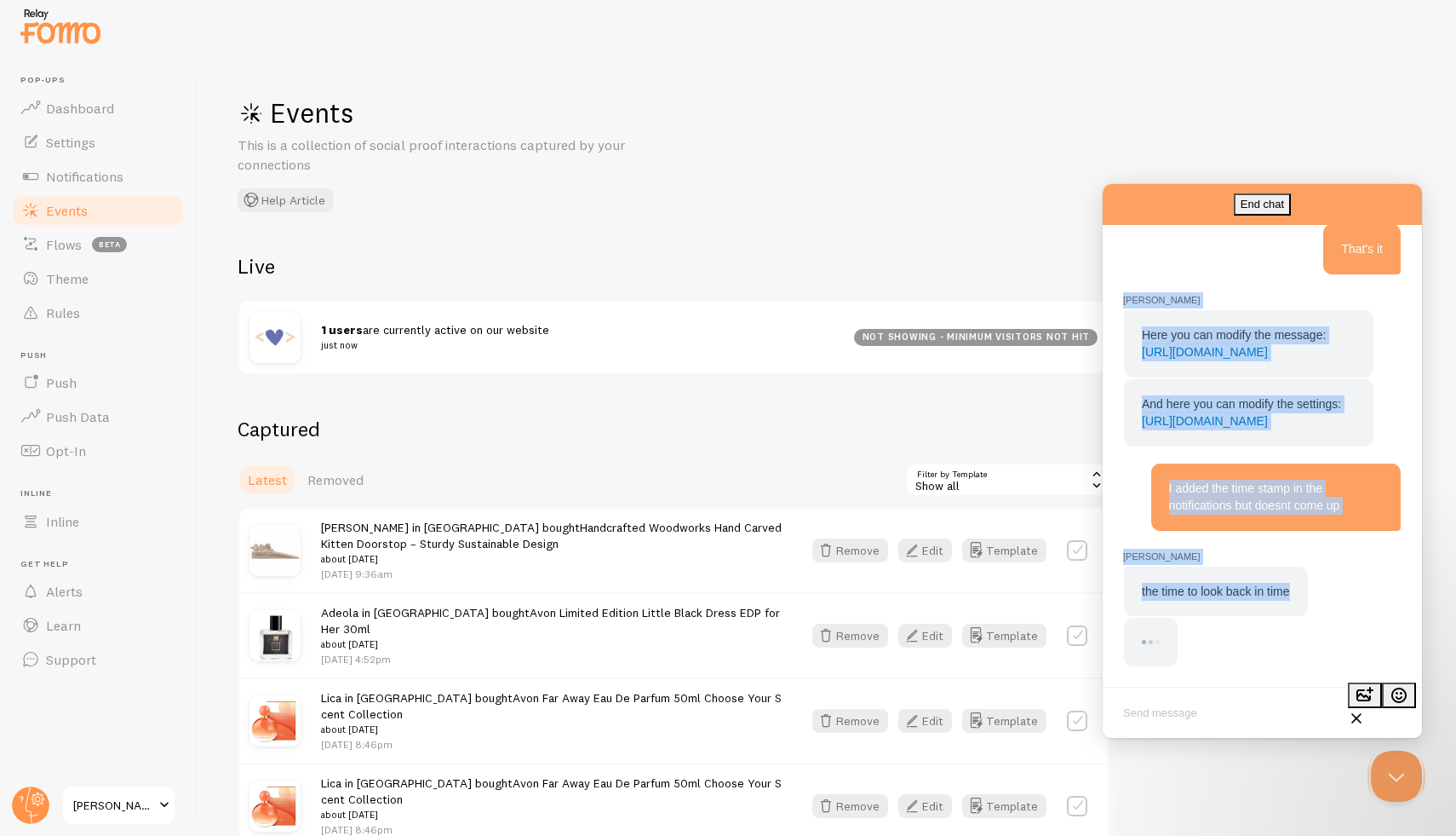
scroll to position [817, 0]
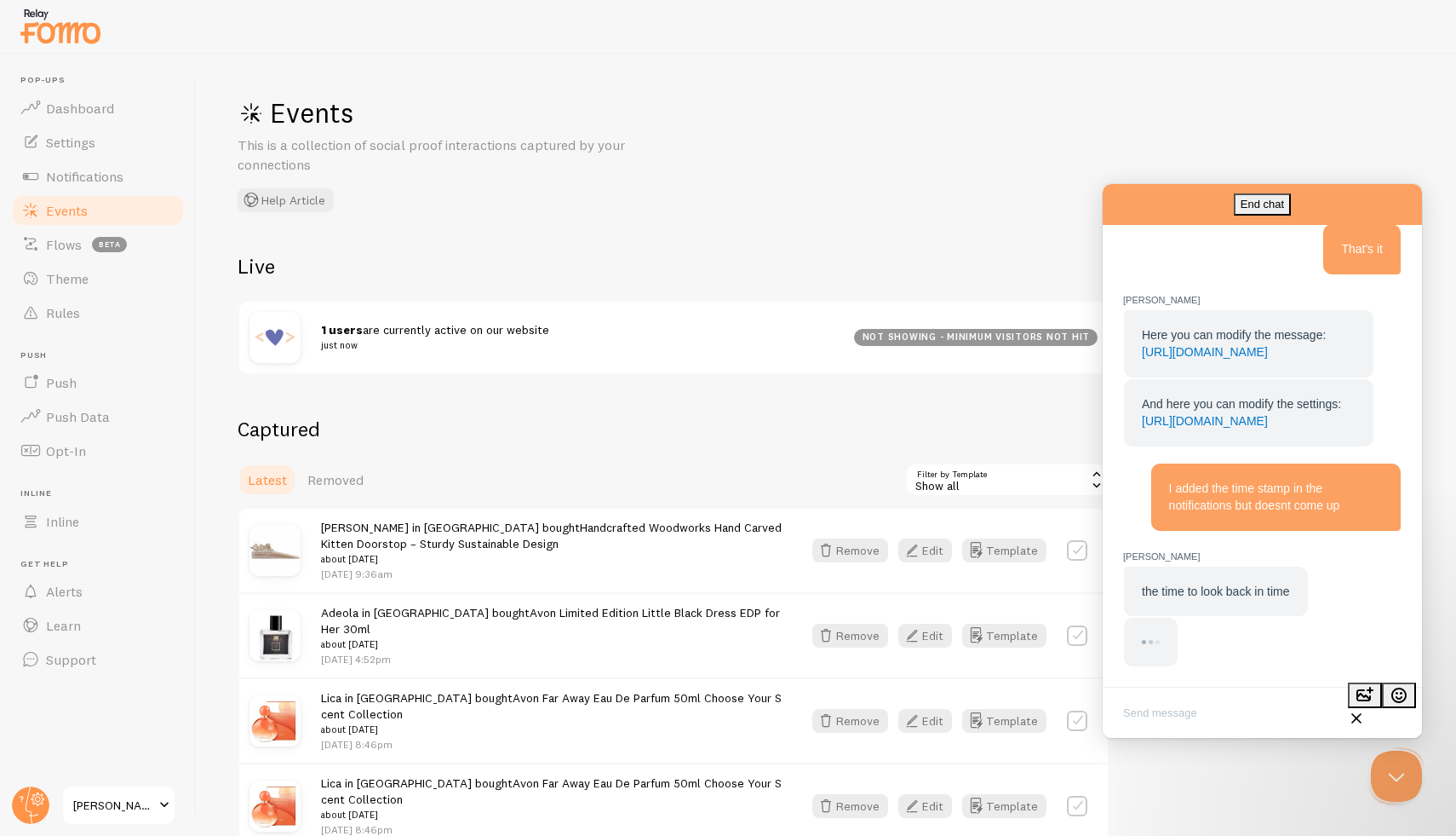
click at [1296, 667] on div "[PERSON_NAME]: the time to look back in time Help Bot Hi there! You can begin b…" at bounding box center [1262, 98] width 296 height 1168
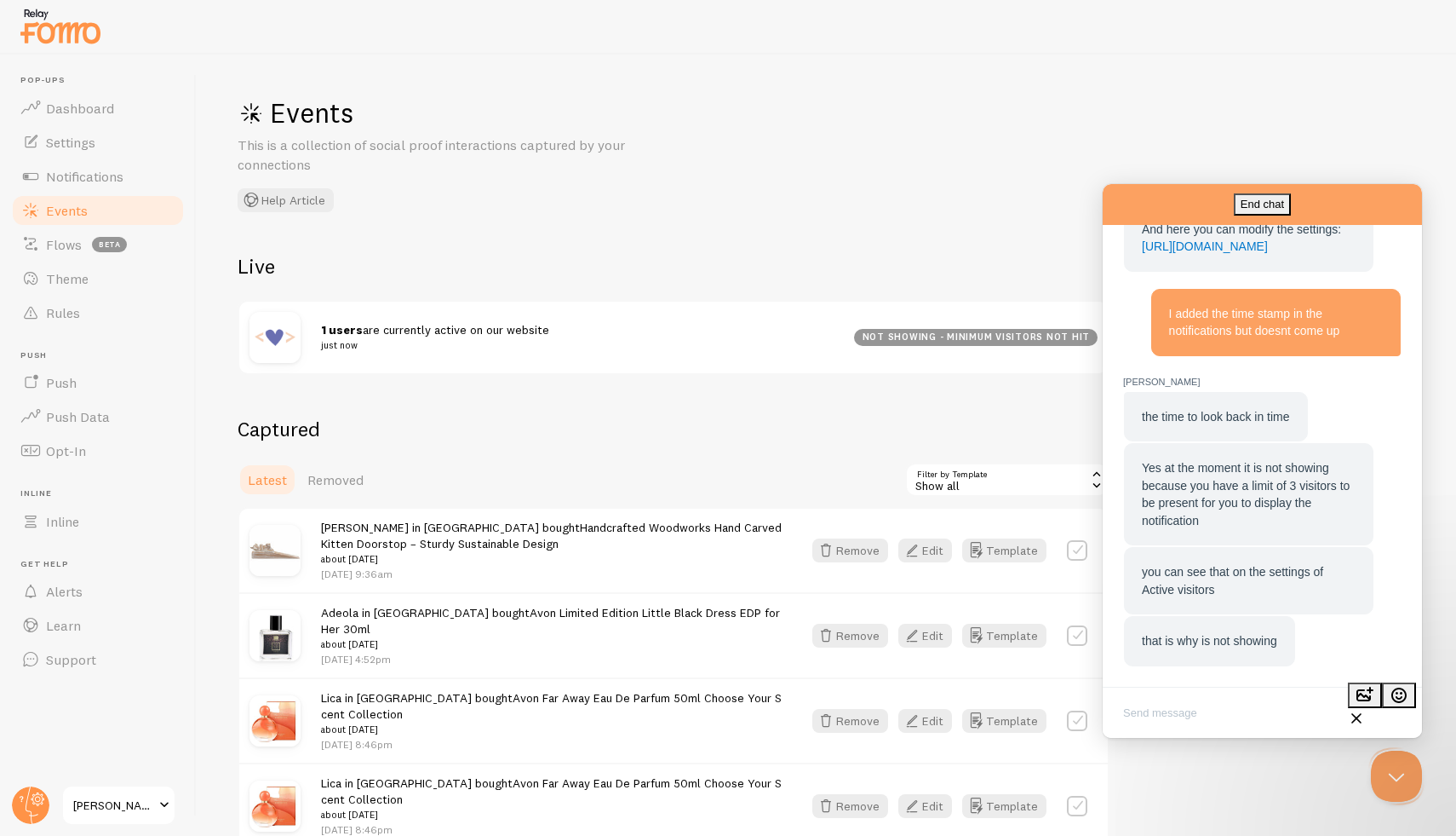
scroll to position [988, 0]
click at [1172, 711] on textarea "Write chat message" at bounding box center [1263, 714] width 312 height 40
type textarea "ok, will amend these, thank you - is there somewhere you add things like what p…"
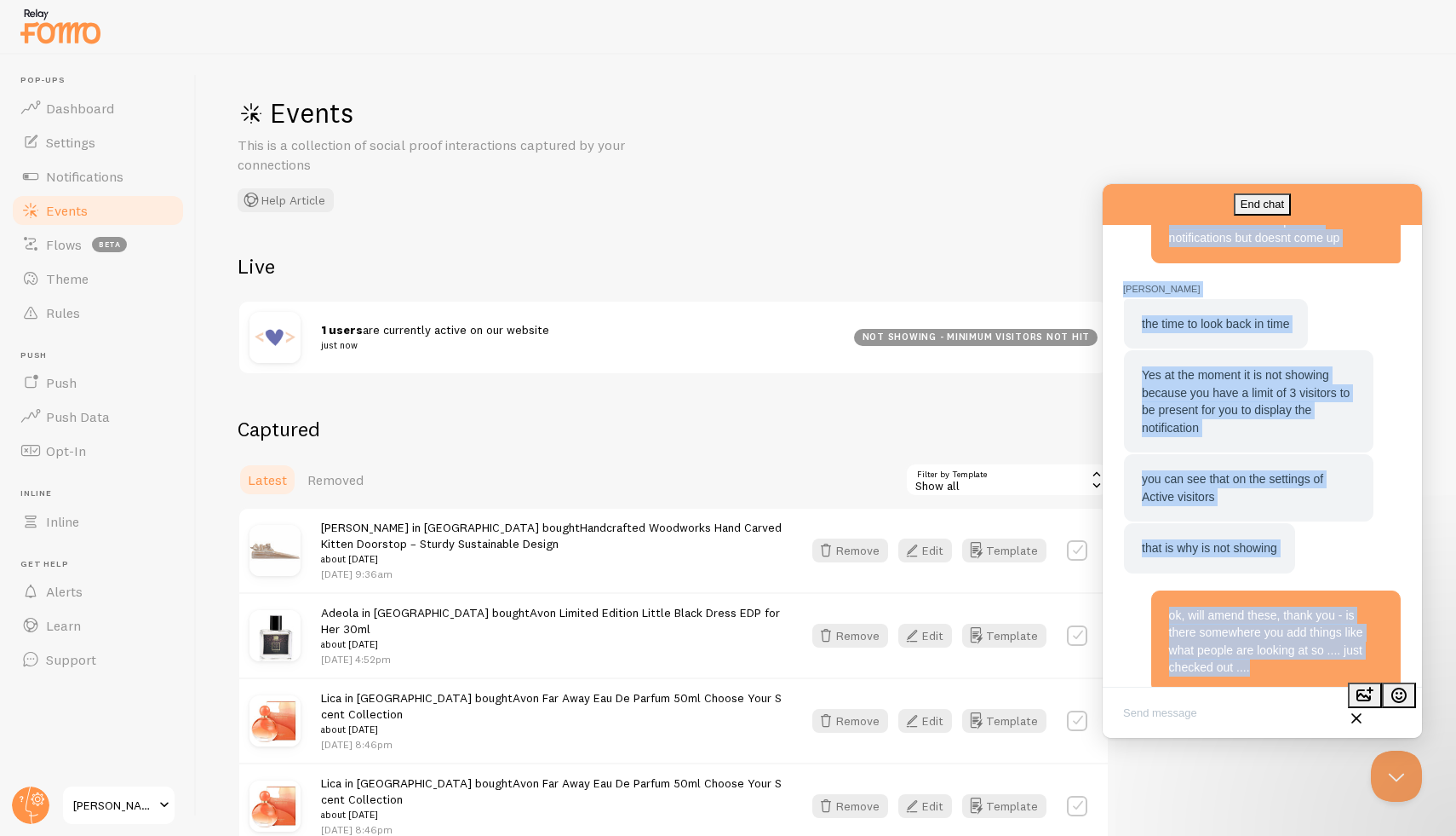
scroll to position [1107, 0]
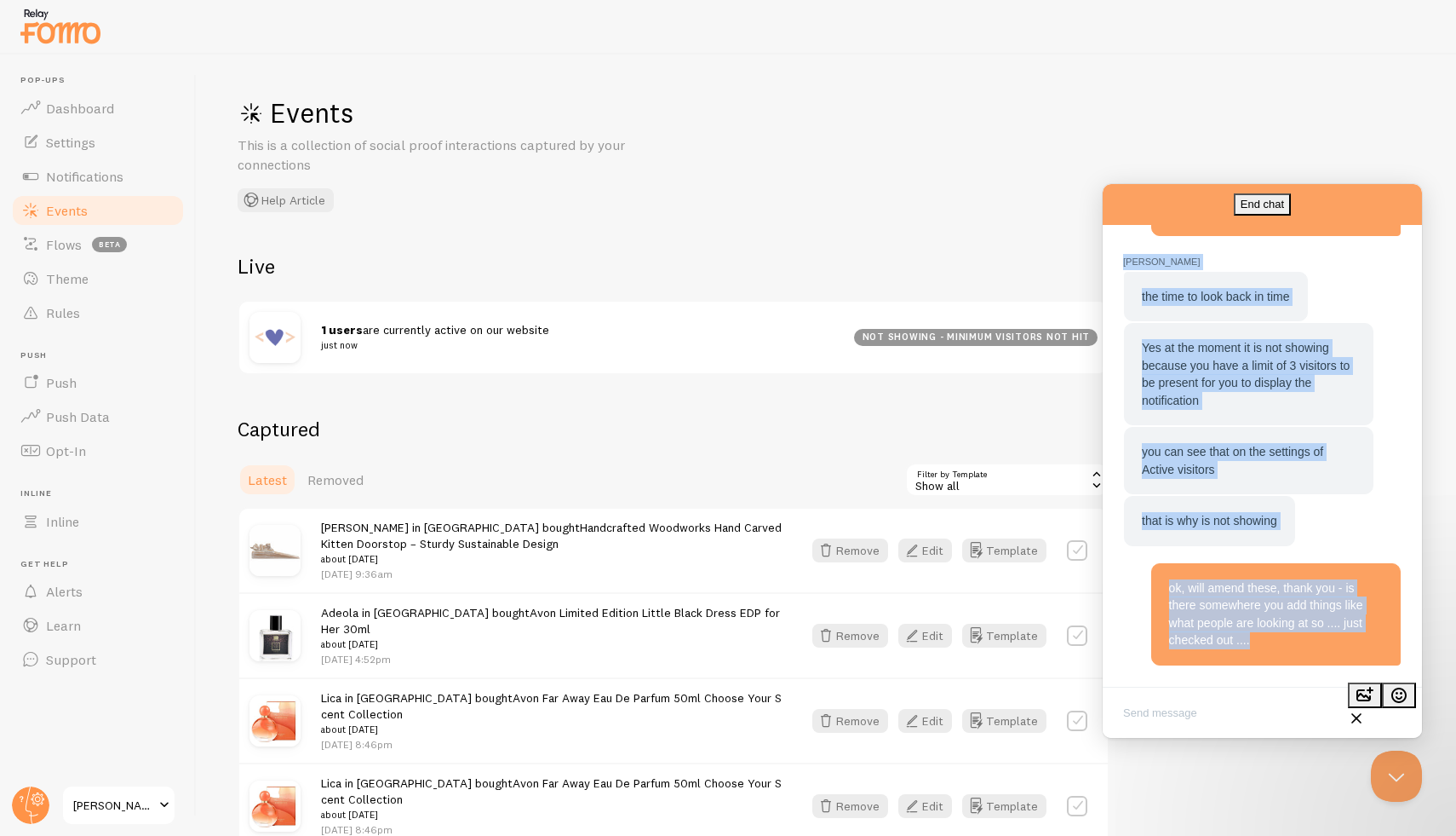
drag, startPoint x: 1137, startPoint y: 445, endPoint x: 1396, endPoint y: 739, distance: 391.8
click at [1396, 738] on html "End chat [PERSON_NAME], will amend these, thank you - is there somewhere you ad…" at bounding box center [1262, 461] width 319 height 554
copy section "Hi, It doesn't seem that the time stamp is working just says things like 20 on …"
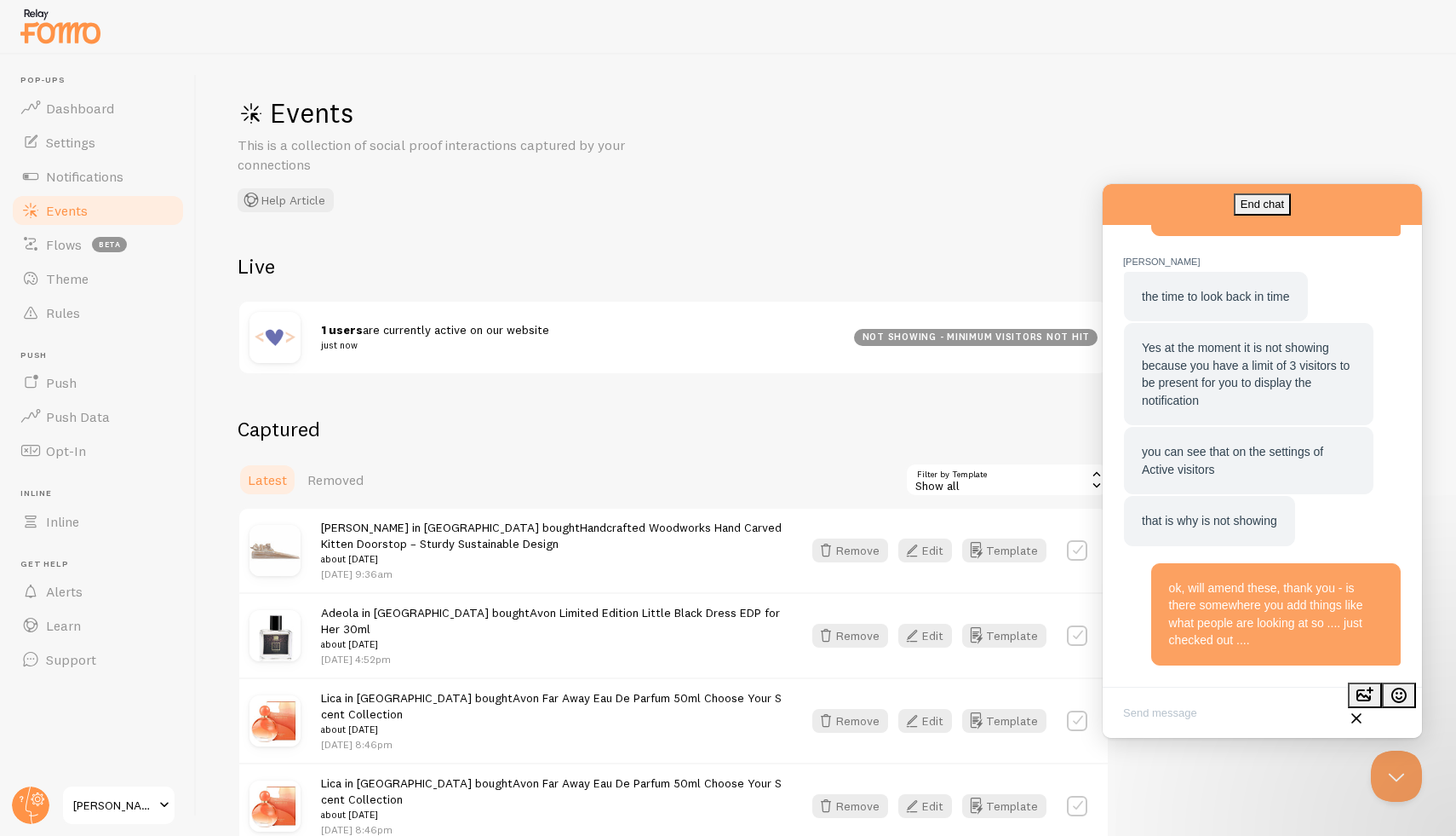
click at [1213, 716] on textarea "Write chat message" at bounding box center [1263, 714] width 312 height 40
click at [1203, 731] on textarea "Write chat message" at bounding box center [1263, 714] width 312 height 40
click at [1187, 714] on textarea "Write chat message" at bounding box center [1263, 714] width 312 height 40
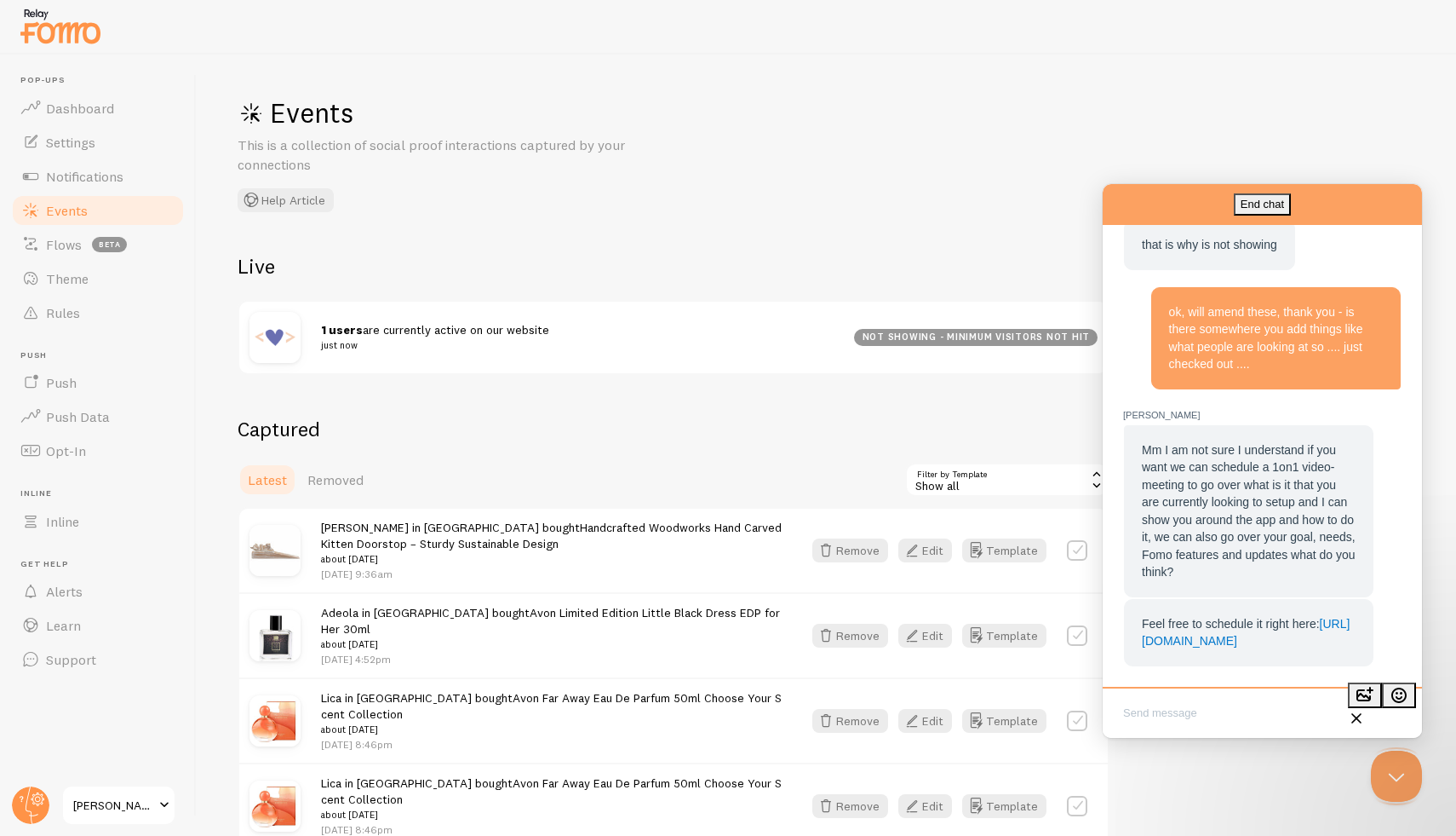
scroll to position [1463, 0]
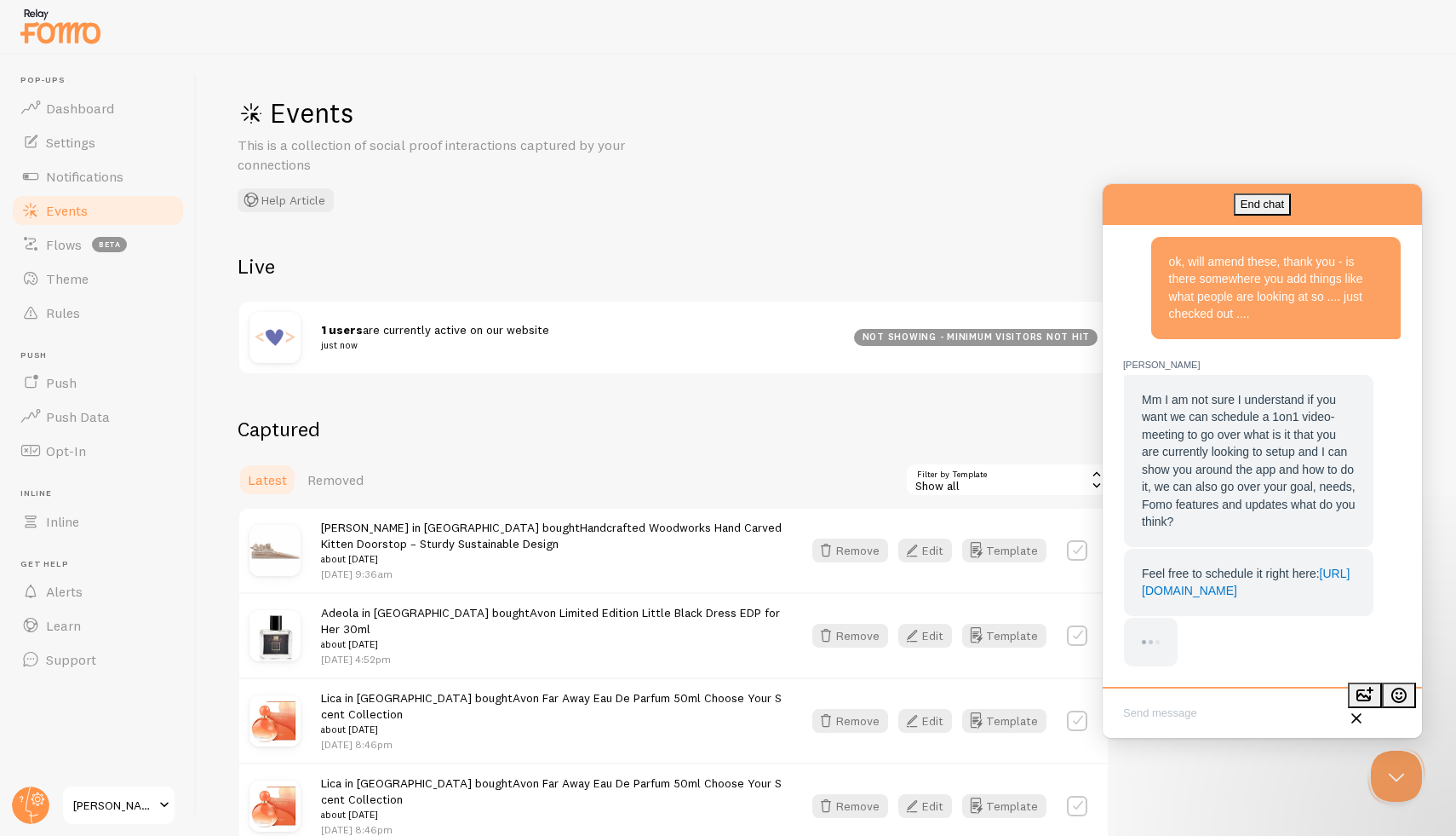
paste textarea "Thanks [PERSON_NAME]! I'll fix the Active Visitors settings. Can you also help …"
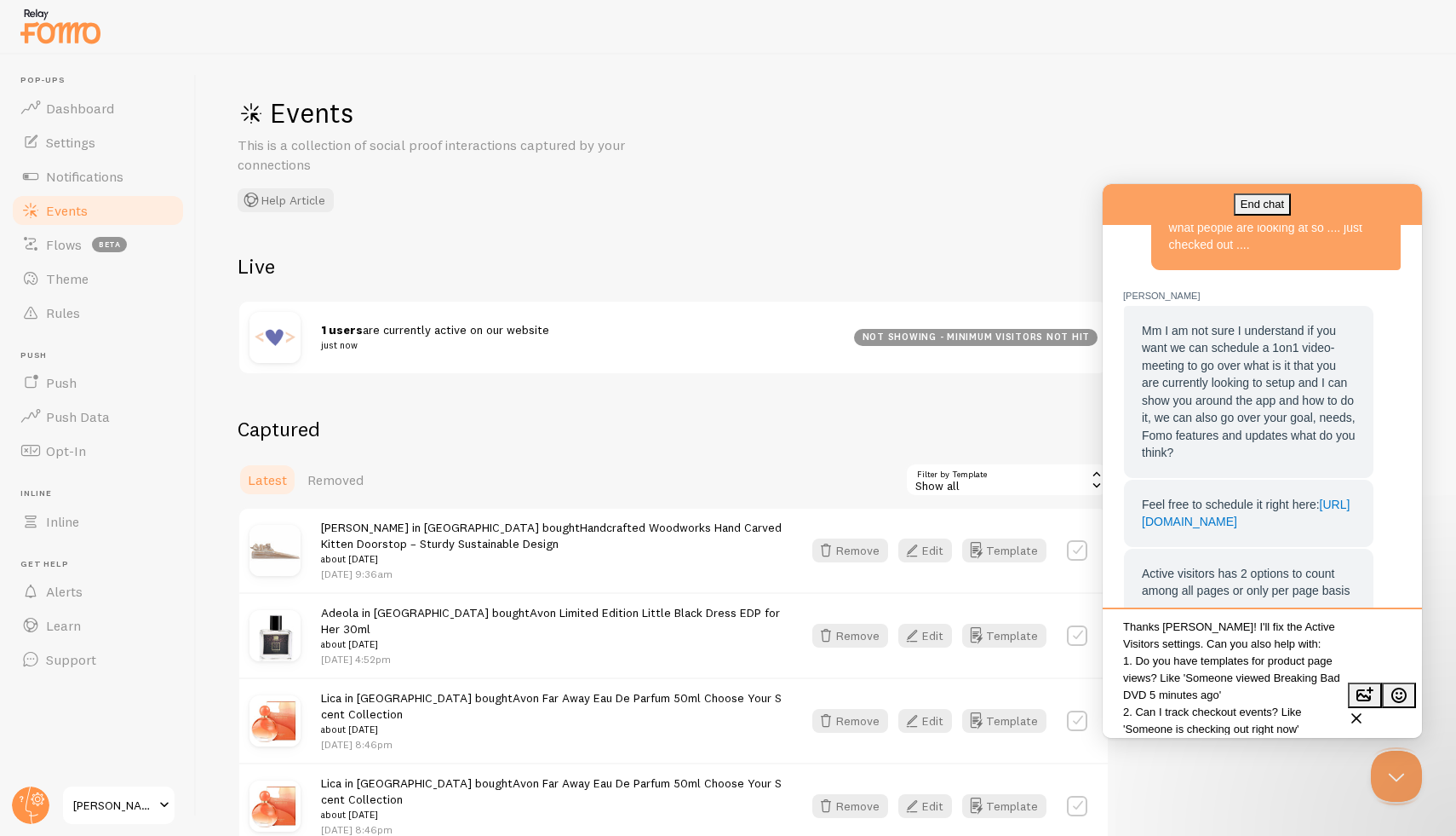
scroll to position [0, 0]
drag, startPoint x: 1297, startPoint y: 635, endPoint x: 1171, endPoint y: 645, distance: 126.4
click at [1171, 645] on textarea "Thanks [PERSON_NAME]! I'll fix the Active Visitors settings. Can you also help …" at bounding box center [1263, 674] width 312 height 119
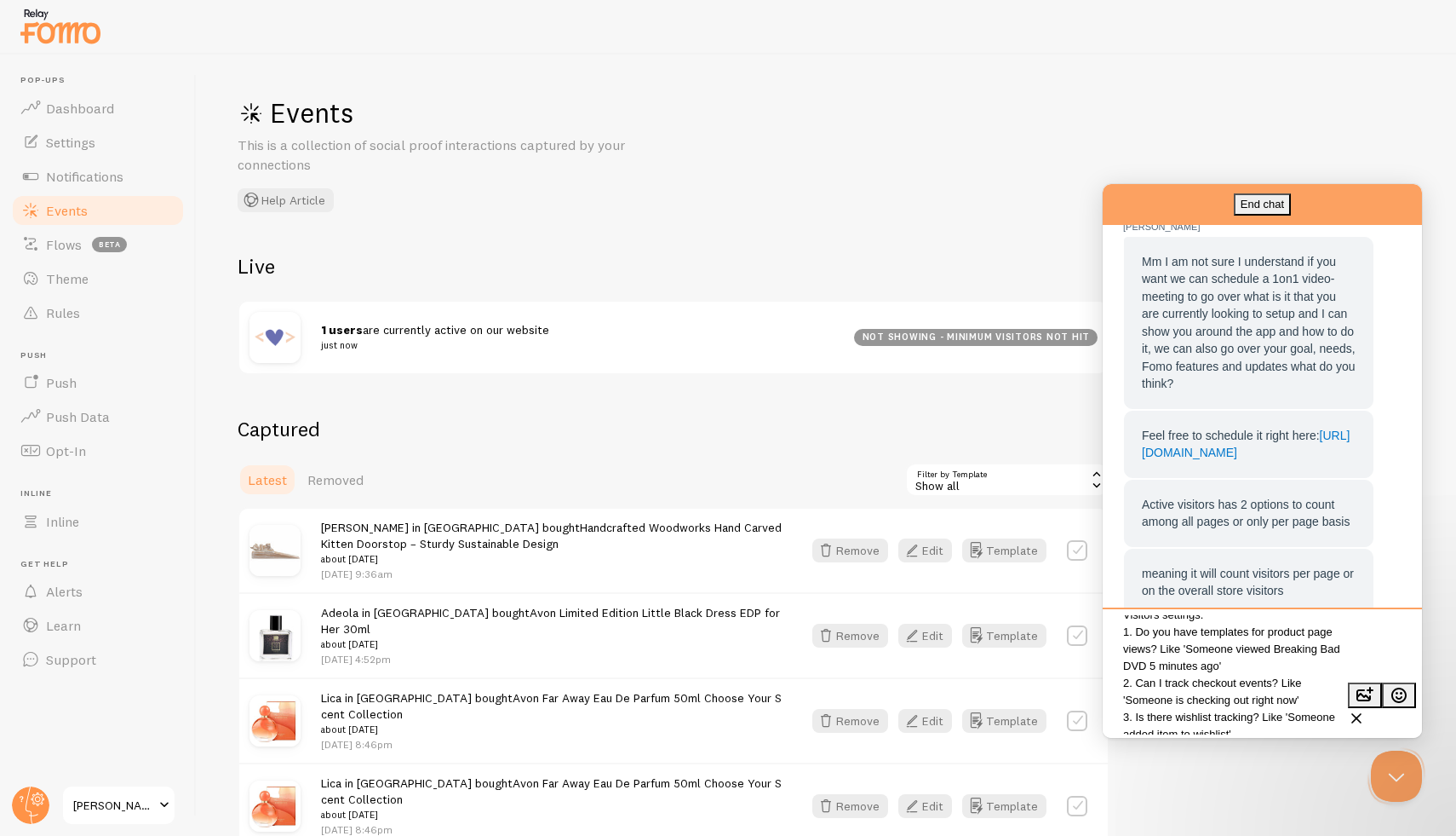
scroll to position [48, 0]
click at [1337, 728] on textarea "Thanks [PERSON_NAME]! I'll fix the Active Visitors settings. 1. Do you have tem…" at bounding box center [1263, 674] width 312 height 119
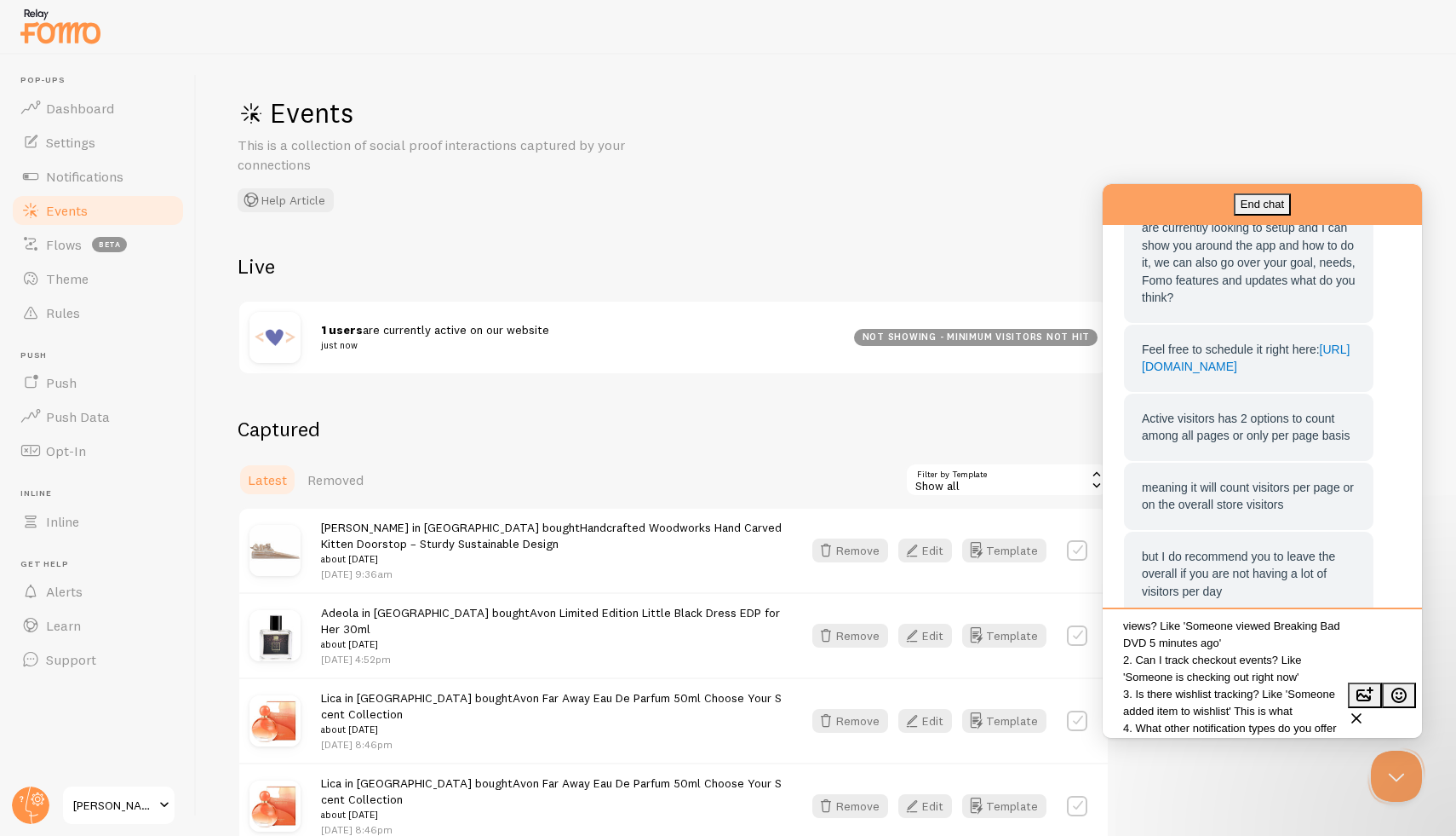
scroll to position [1651, 0]
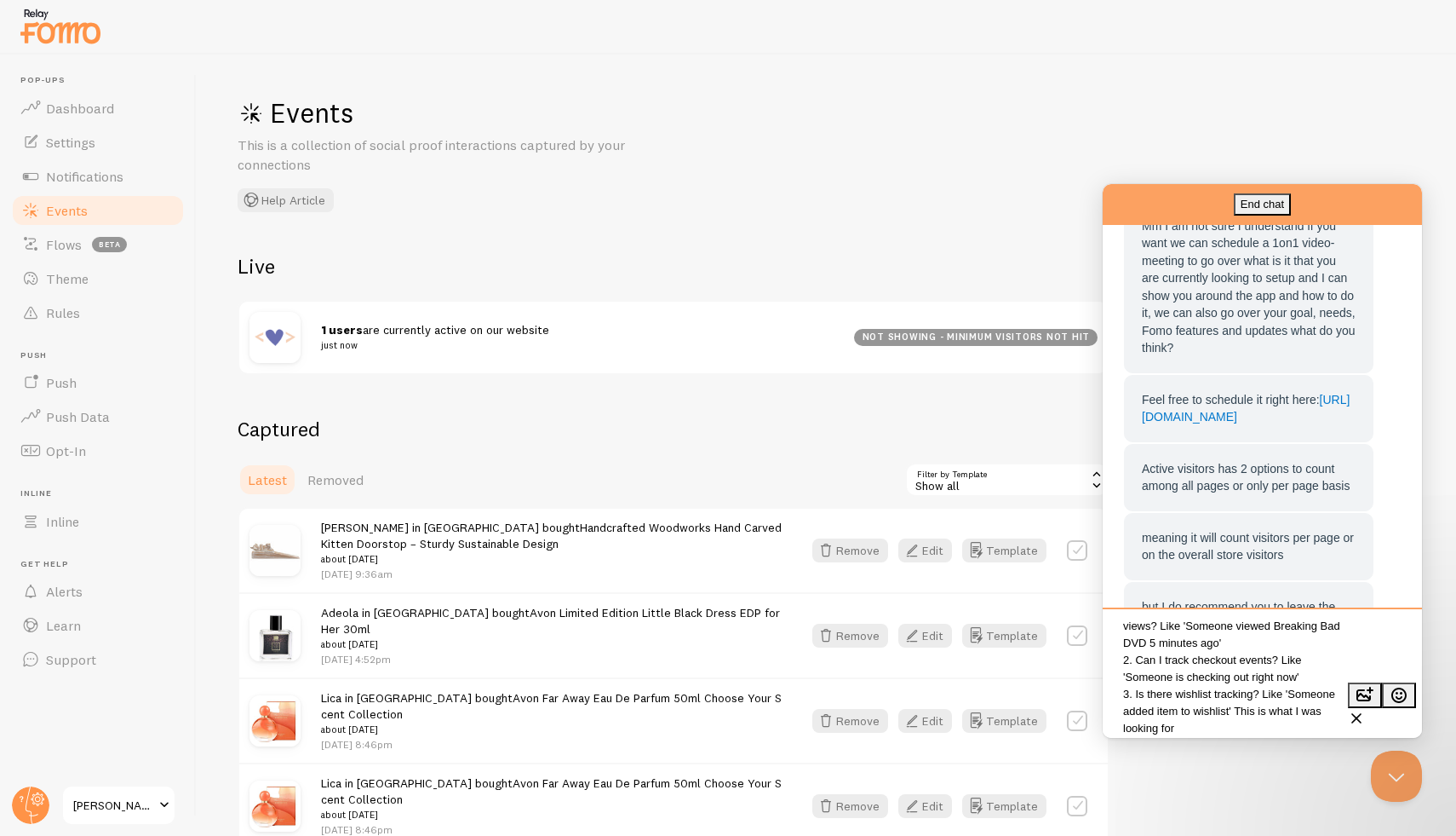
type textarea "Thanks [PERSON_NAME]! I'll fix the Active Visitors settings. 1. Do you have tem…"
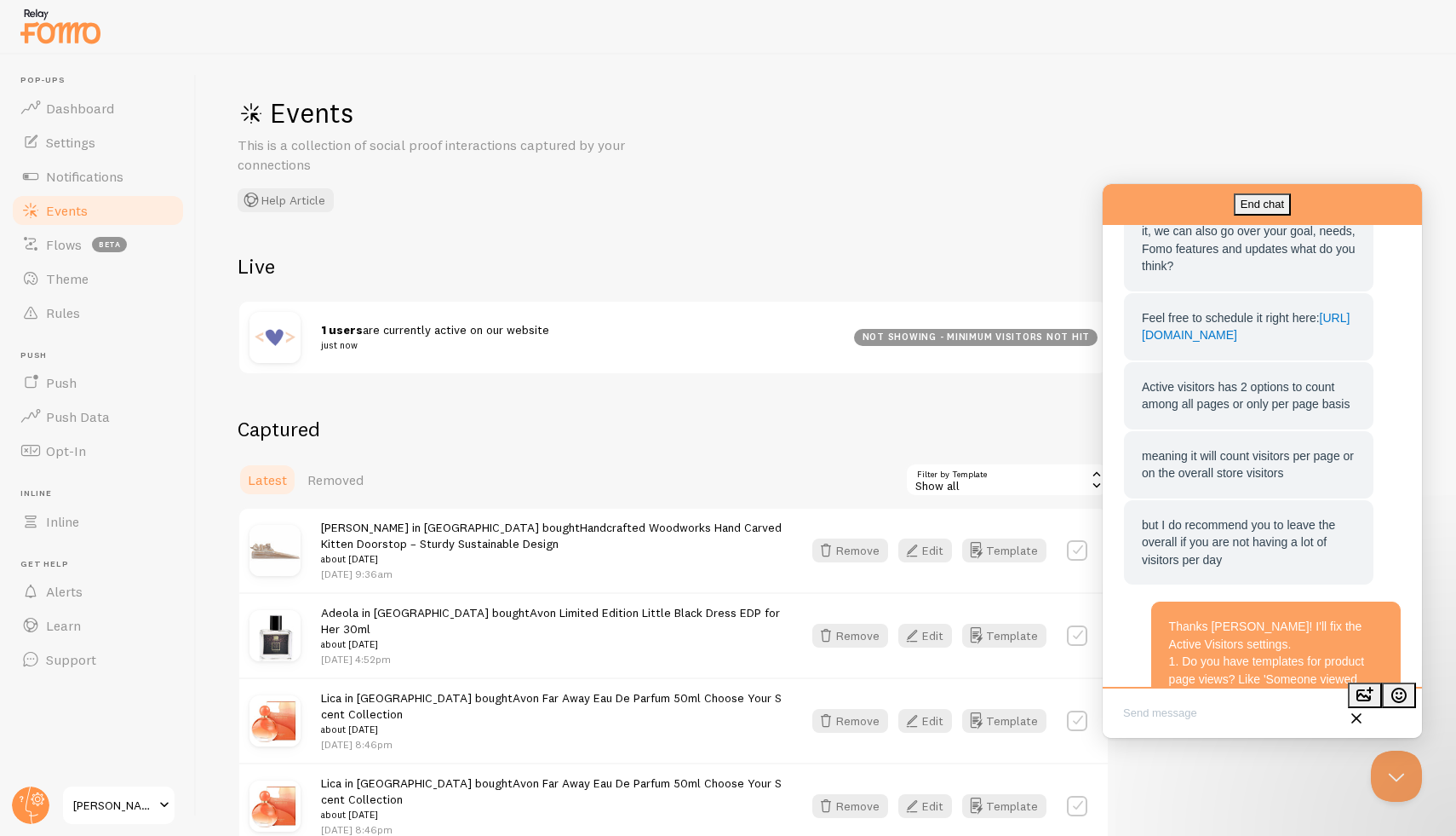
scroll to position [1587, 0]
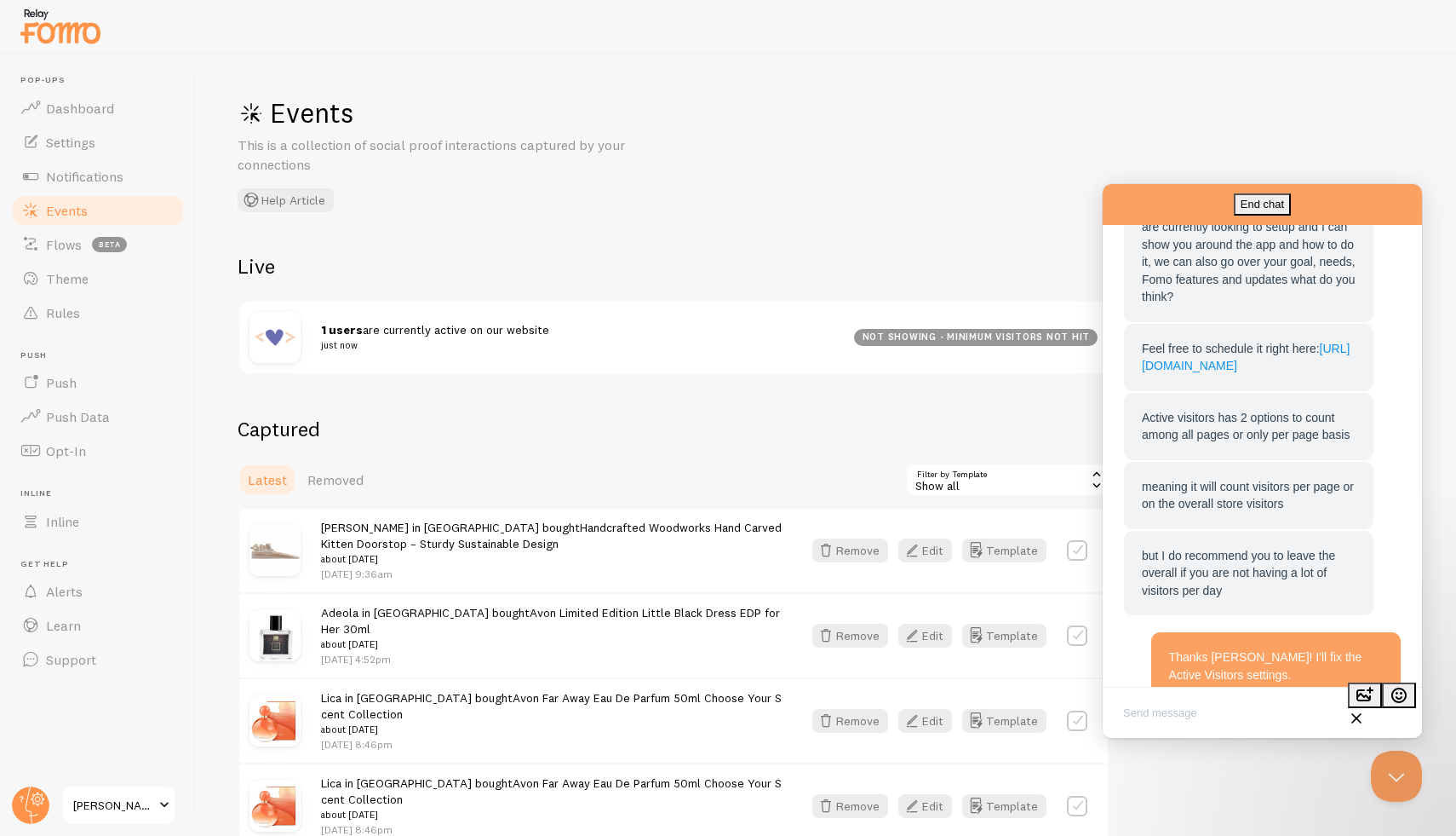
click at [1197, 373] on link "[URL][DOMAIN_NAME]" at bounding box center [1246, 358] width 208 height 31
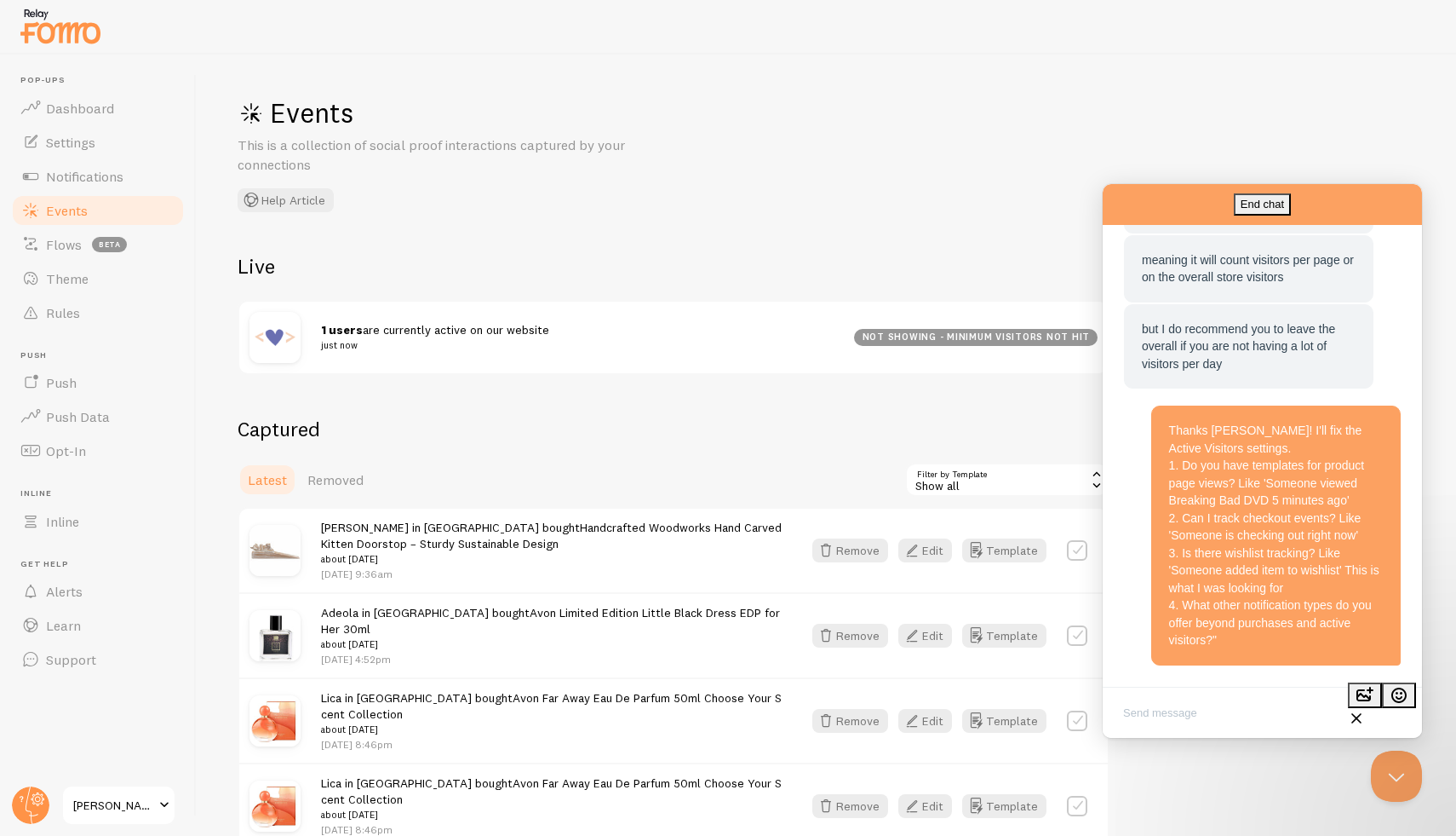
scroll to position [1923, 0]
click at [1183, 711] on textarea "Write chat message" at bounding box center [1263, 714] width 312 height 40
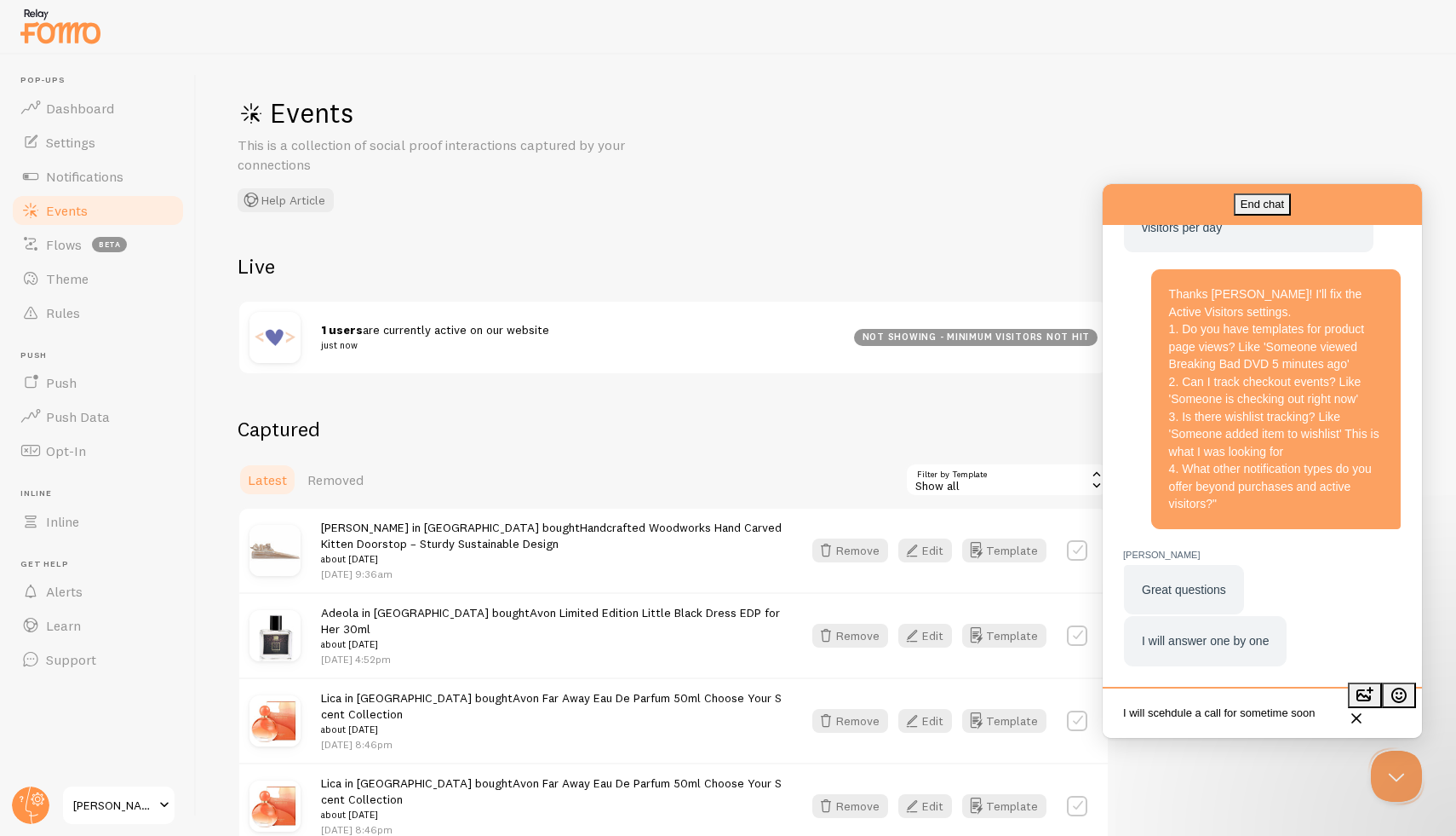
scroll to position [2058, 0]
type textarea "I will schedule a call for sometime soon"
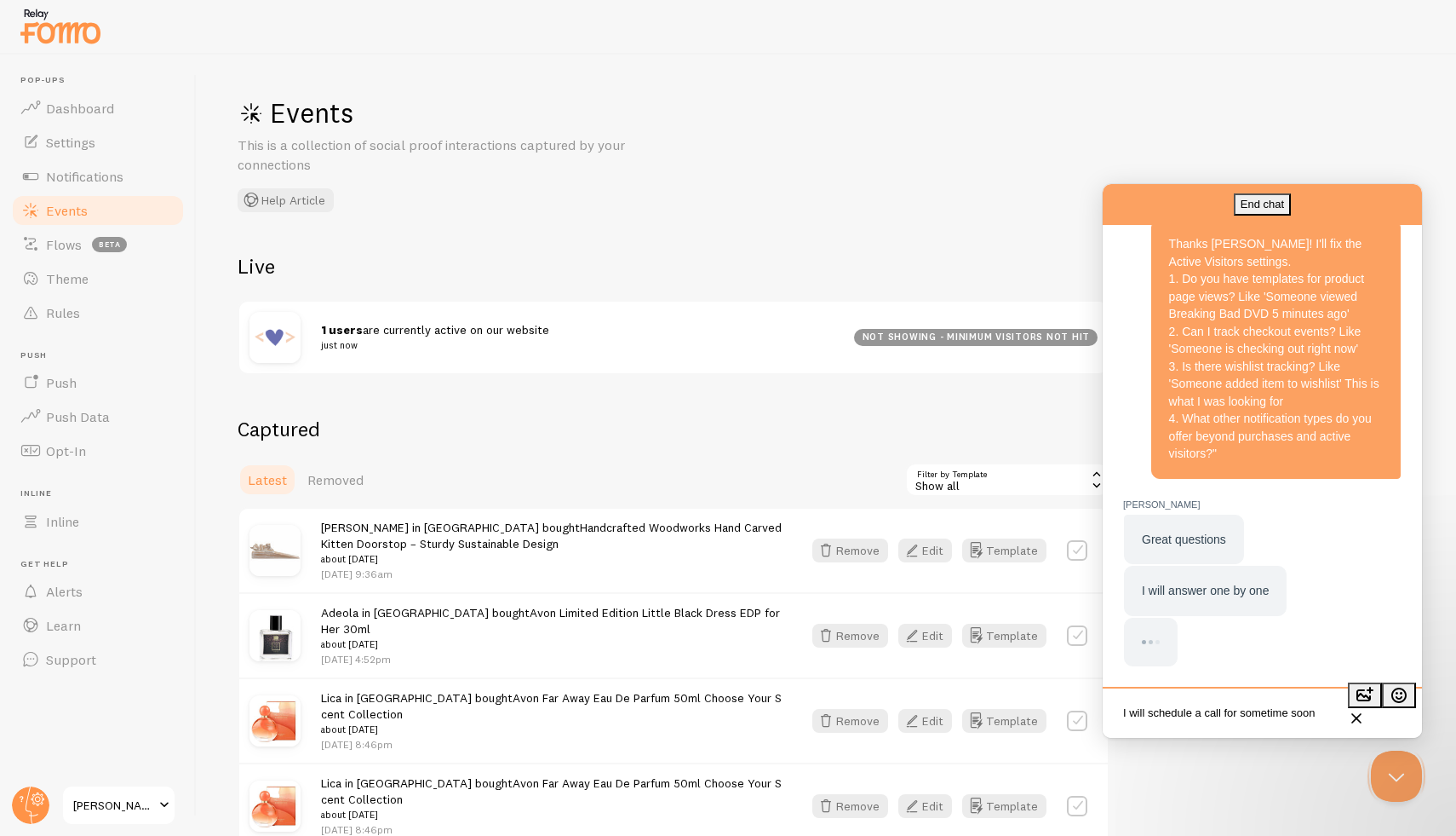
drag, startPoint x: 1334, startPoint y: 716, endPoint x: 1115, endPoint y: 662, distance: 225.6
click at [1115, 662] on div "End chat [PERSON_NAME] M [PERSON_NAME] M: I will answer one by one Help Bot Hi …" at bounding box center [1262, 437] width 319 height 508
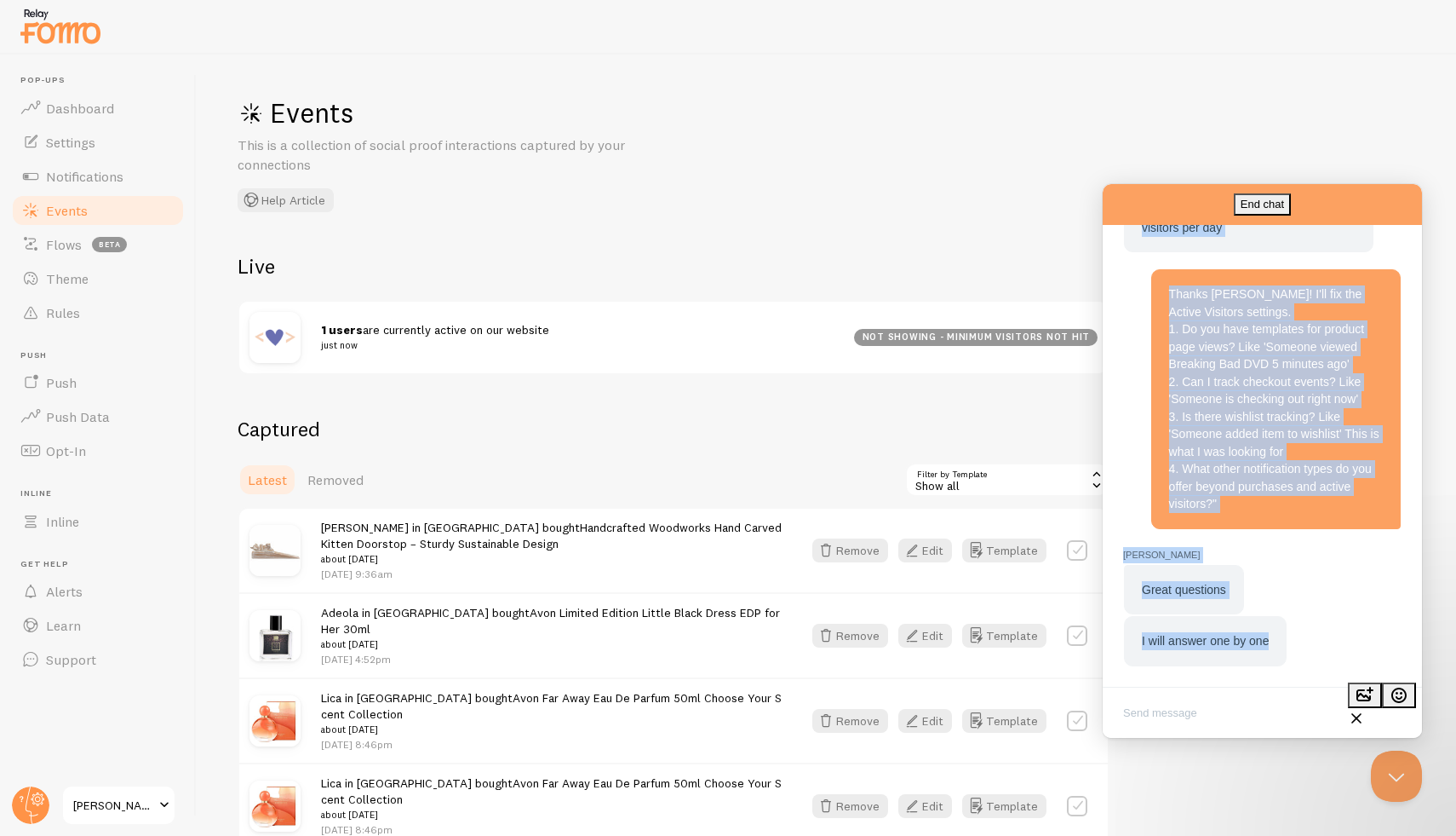
scroll to position [2058, 0]
drag, startPoint x: 1124, startPoint y: 332, endPoint x: 1340, endPoint y: 684, distance: 413.0
click at [1337, 738] on html "End chat [PERSON_NAME] M [PERSON_NAME] M: I will answer one by one Help Bot Hi …" at bounding box center [1262, 461] width 319 height 554
drag, startPoint x: 1133, startPoint y: 331, endPoint x: 1333, endPoint y: 667, distance: 391.0
click at [1363, 738] on html "End chat [PERSON_NAME] M [PERSON_NAME] M: I will answer one by one Help Bot Hi …" at bounding box center [1262, 461] width 319 height 554
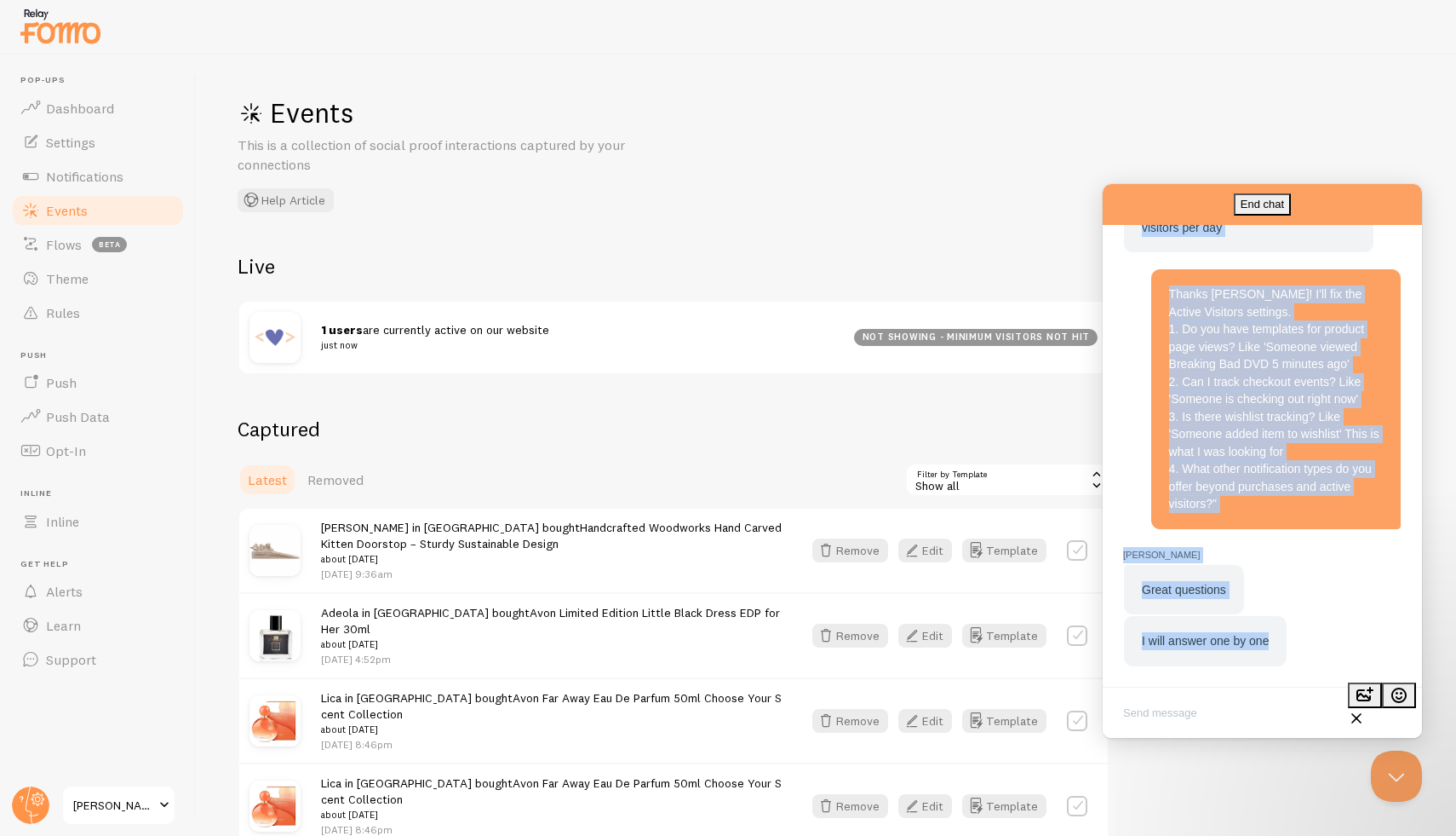
copy section "Help Bot Hi there! You can begin by asking your question below. Someone will be…"
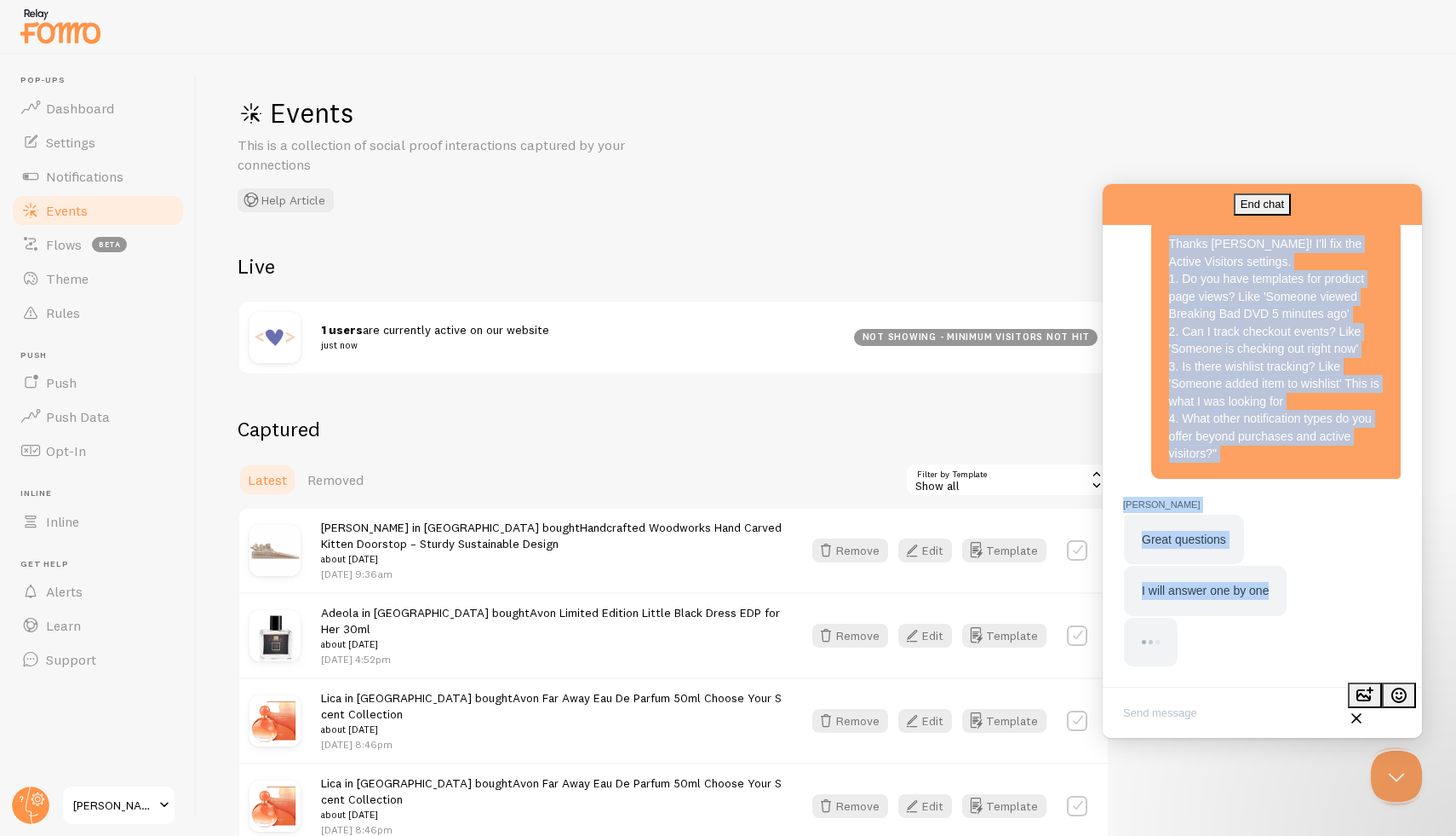
scroll to position [2109, 0]
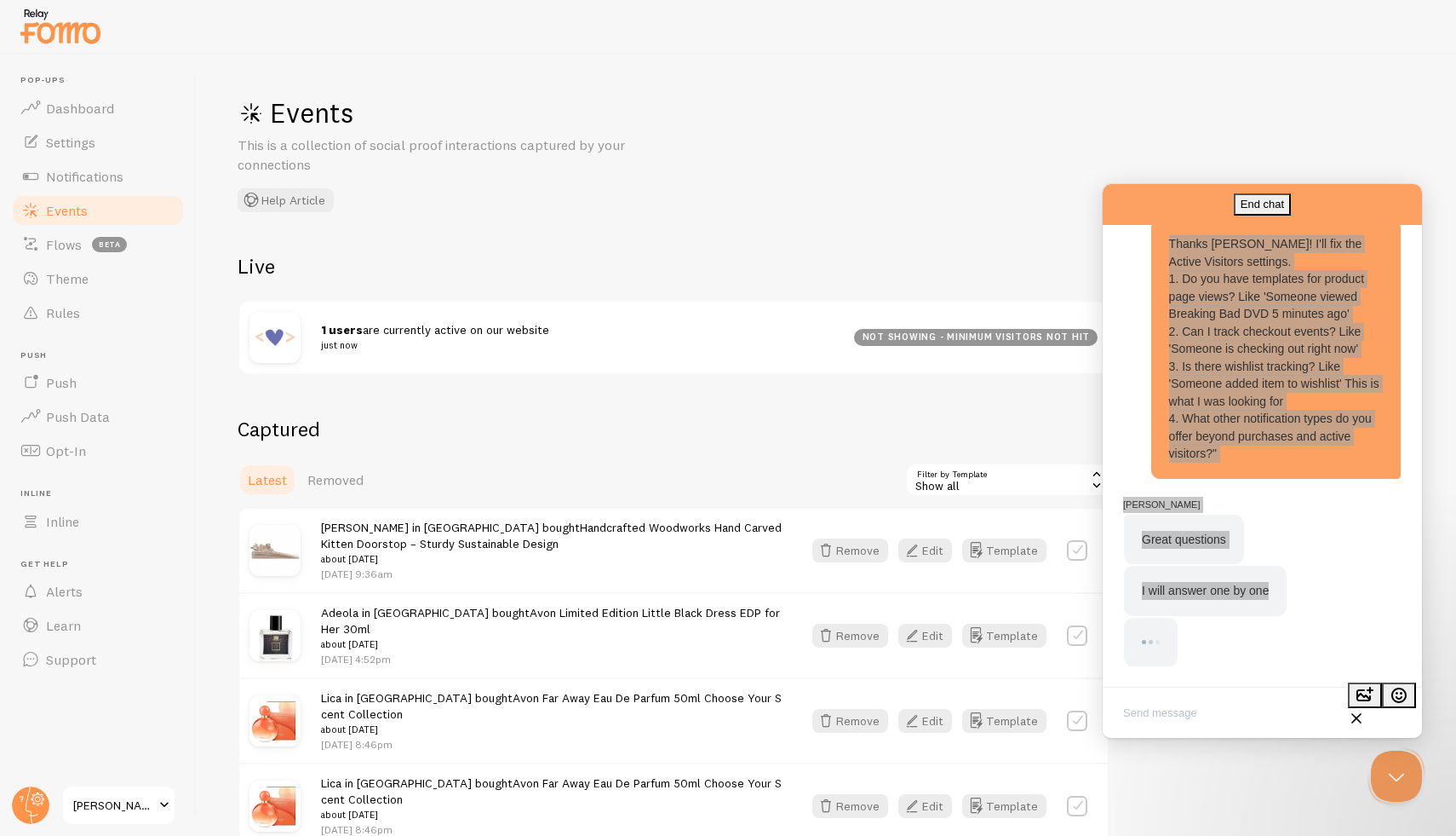
click at [666, 210] on div "Events This is a collection of social proof interactions captured by your conne…" at bounding box center [493, 153] width 511 height 117
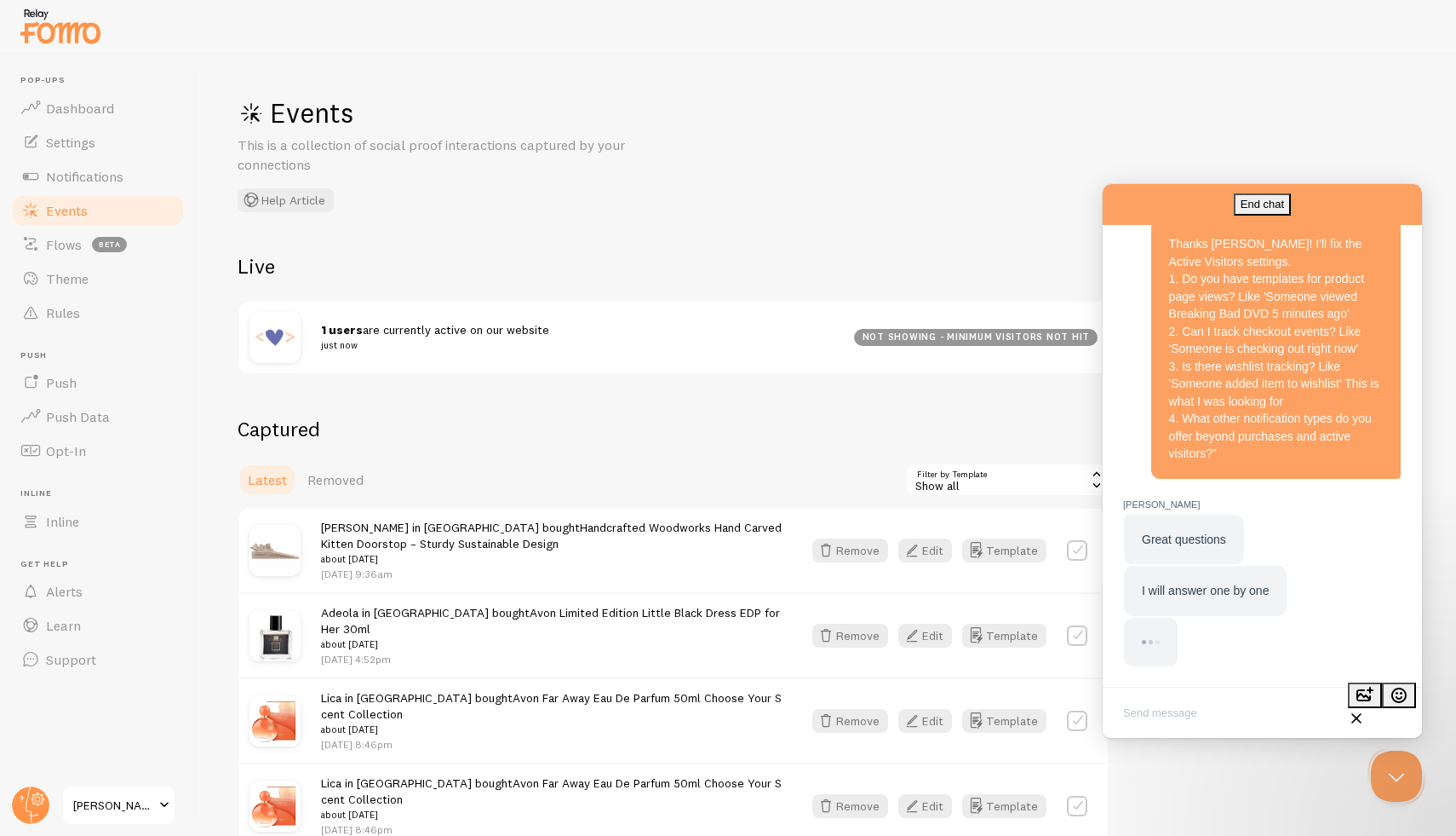
click at [1276, 653] on div "Chat message" at bounding box center [1263, 641] width 278 height 48
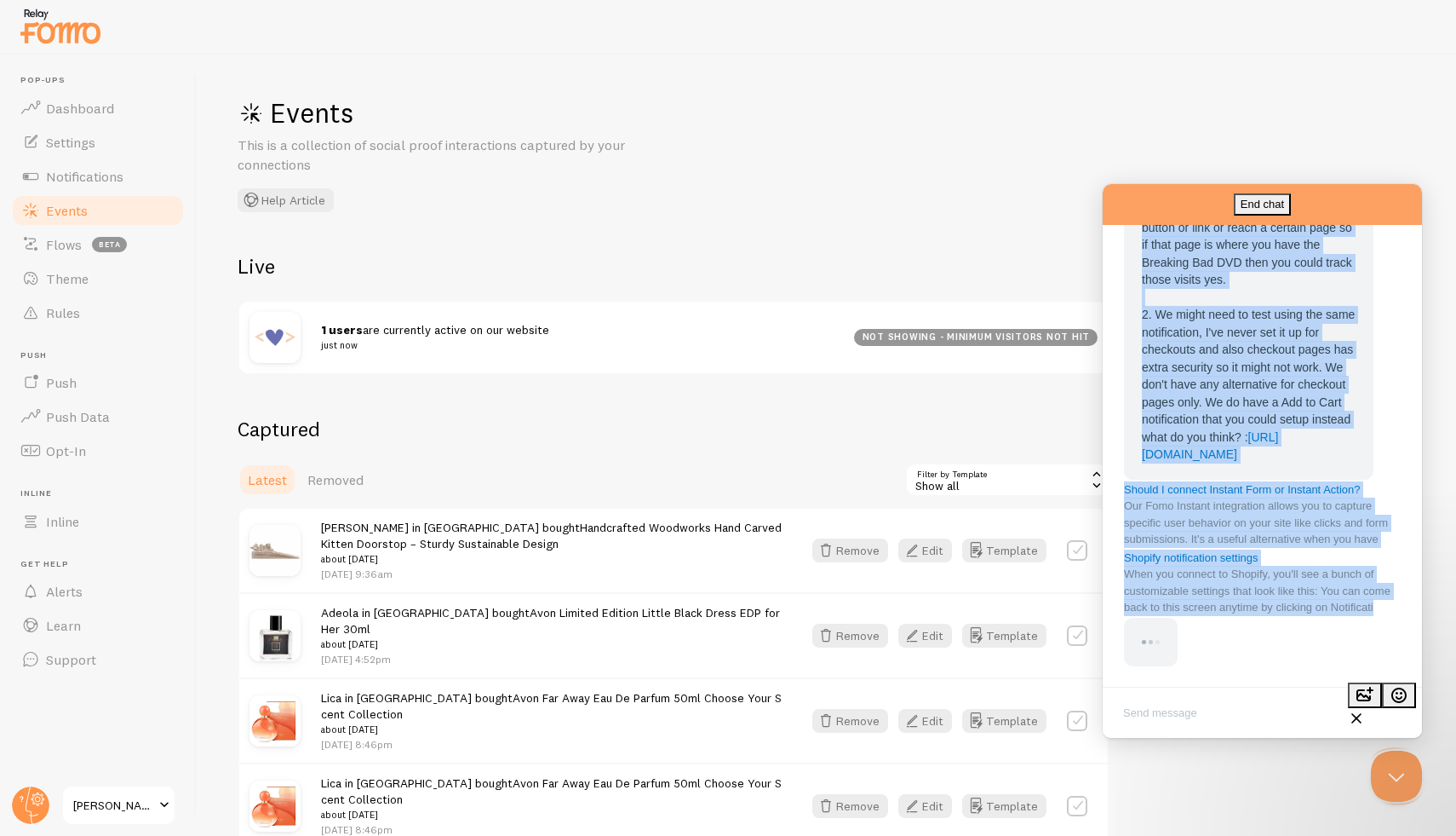
scroll to position [2776, 0]
drag, startPoint x: 1127, startPoint y: 408, endPoint x: 1277, endPoint y: 603, distance: 246.0
click at [1338, 738] on html "End chat [PERSON_NAME] M [PERSON_NAME] M: 1. We have this notification called: …" at bounding box center [1262, 461] width 319 height 554
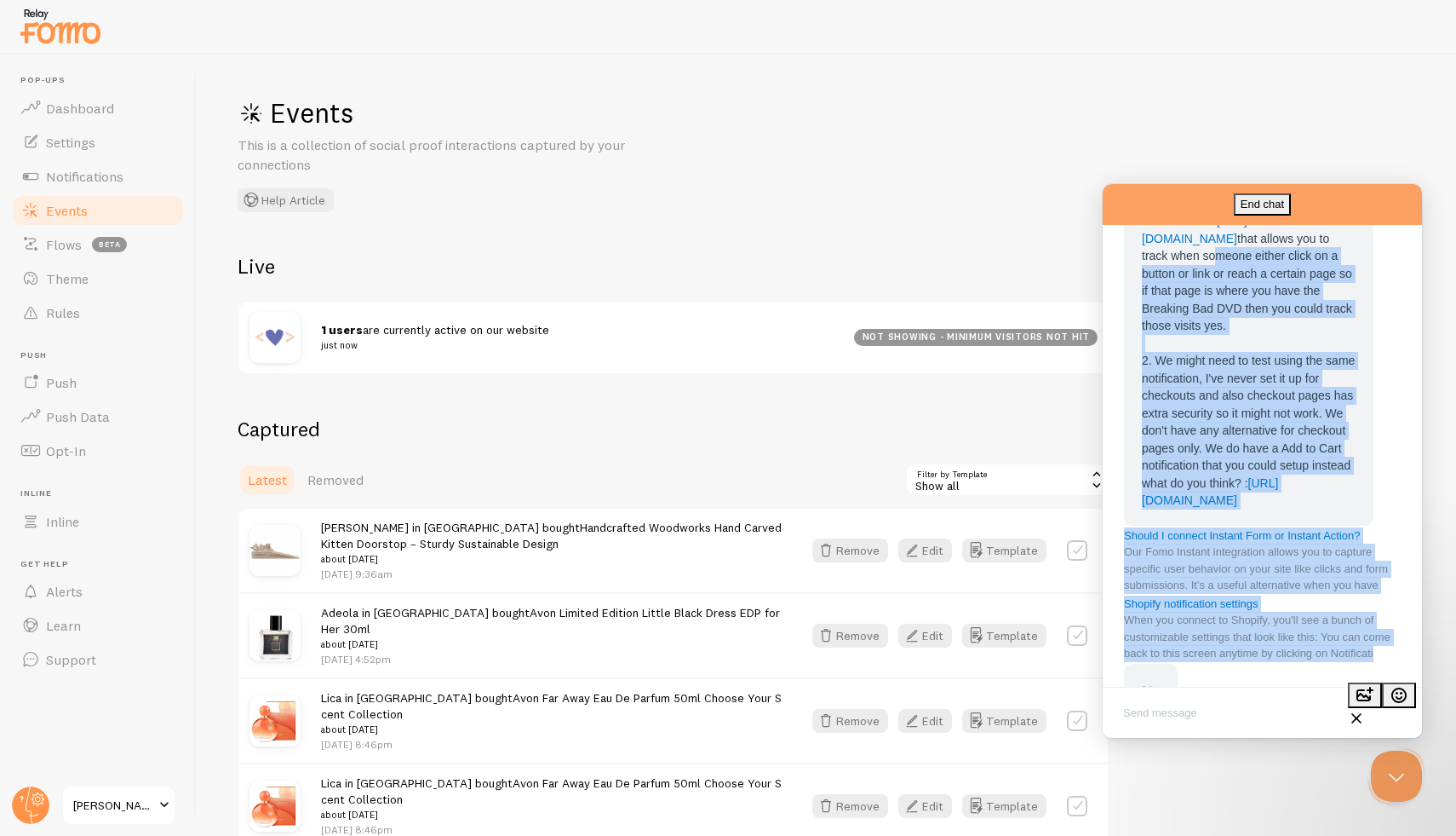
scroll to position [2416, 0]
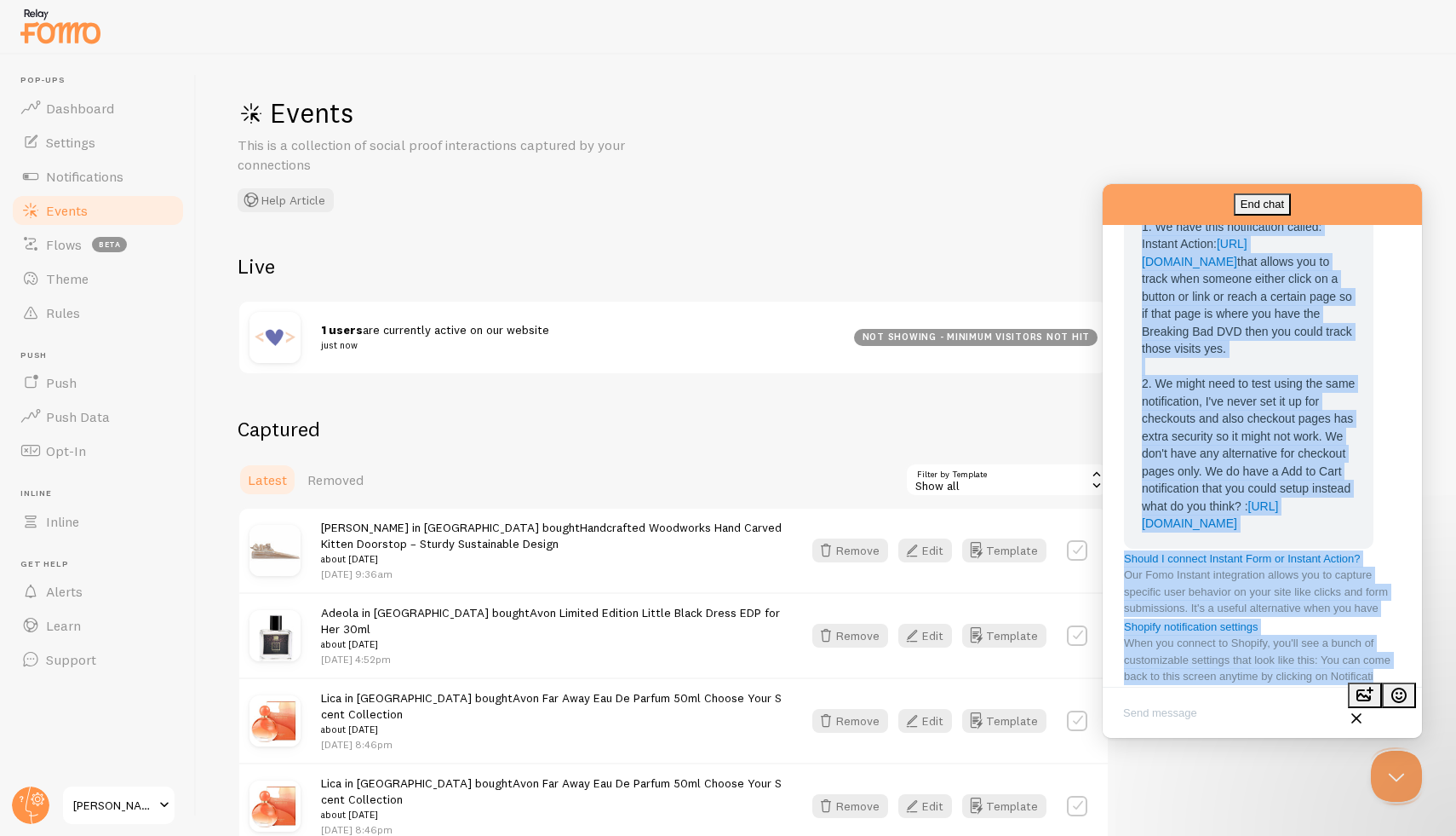
drag, startPoint x: 1248, startPoint y: 651, endPoint x: 1137, endPoint y: 279, distance: 388.2
click at [1137, 279] on div "Great questions I will answer one by one 1. We have this notification called: I…" at bounding box center [1263, 417] width 279 height 638
copy div "I will answer one by one 1. We have this notification called: Instant Action: […"
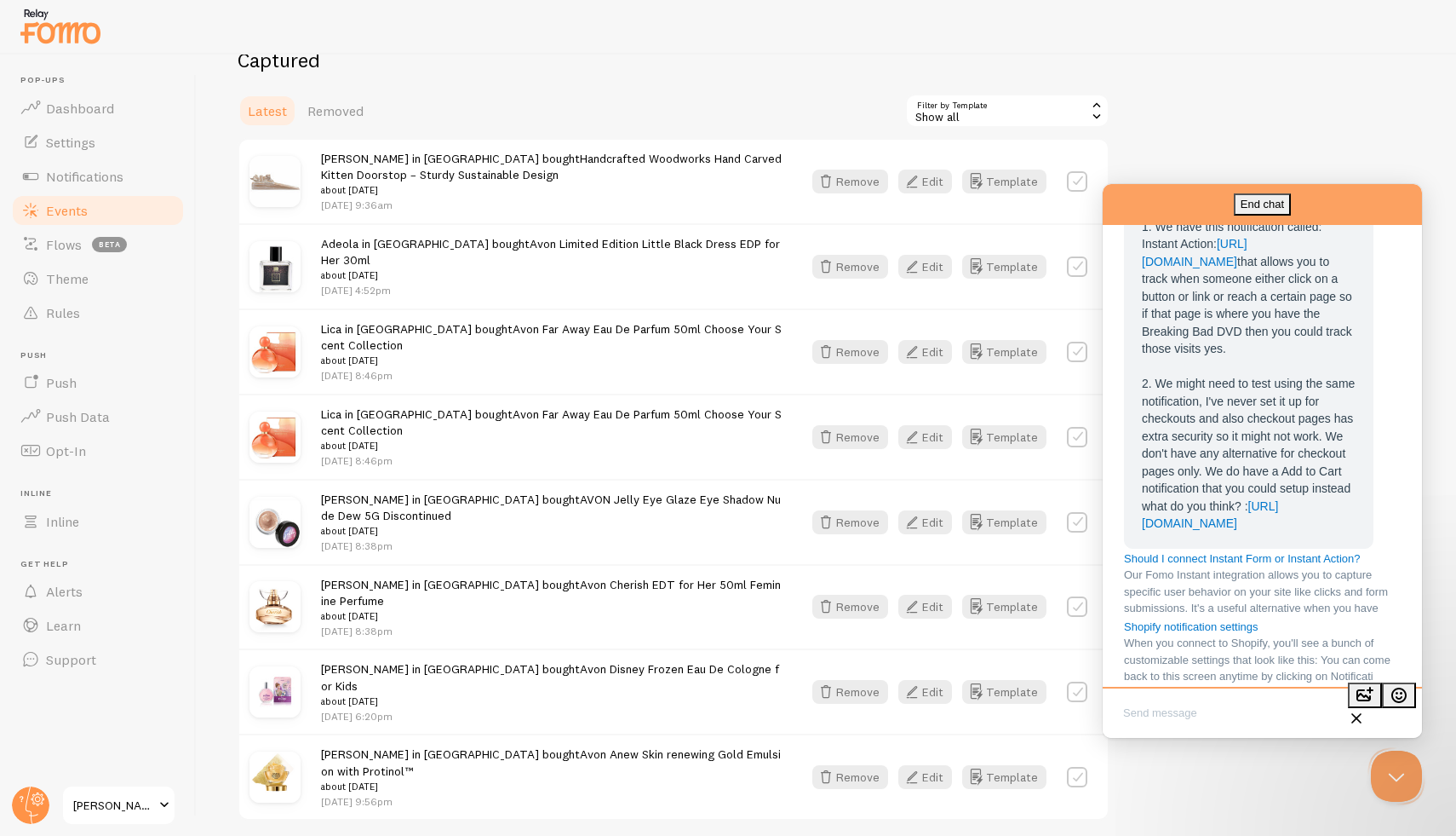
click at [1176, 703] on textarea "Write chat message" at bounding box center [1263, 714] width 312 height 40
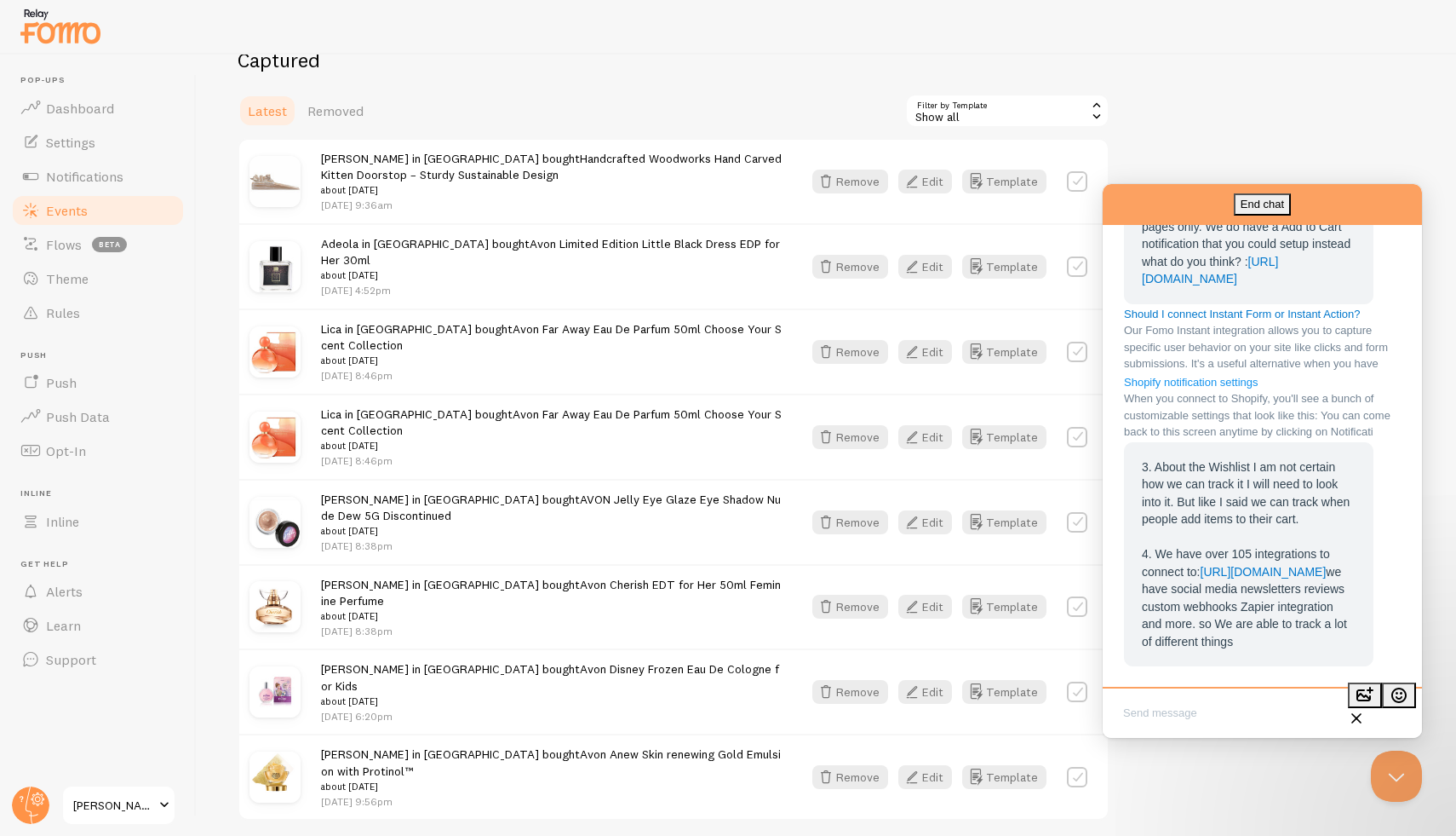
scroll to position [2998, 0]
click at [1175, 709] on textarea "Write chat message" at bounding box center [1263, 714] width 312 height 40
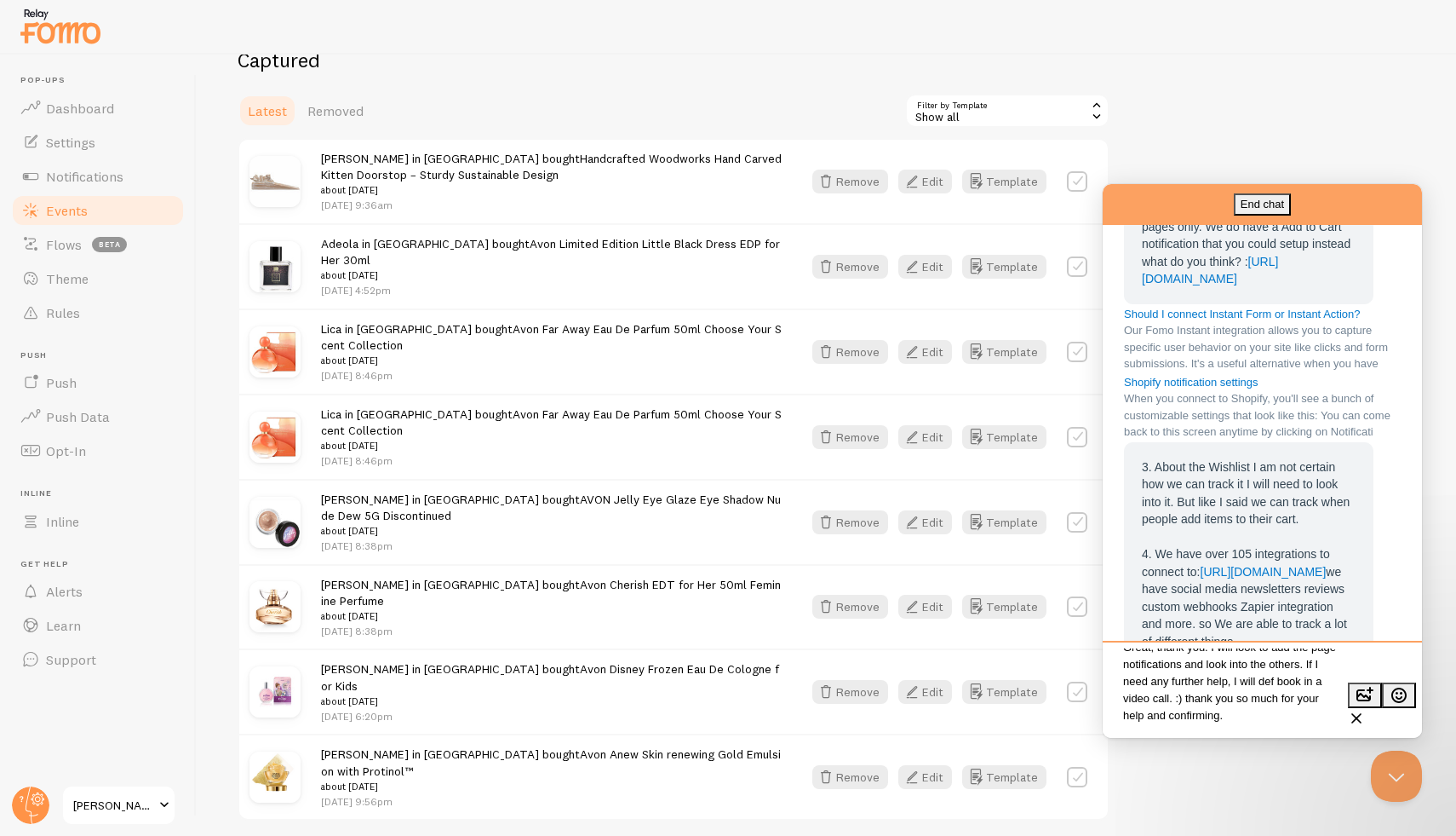
type textarea "Great, thank you. I will look to add the page notifications and look into the o…"
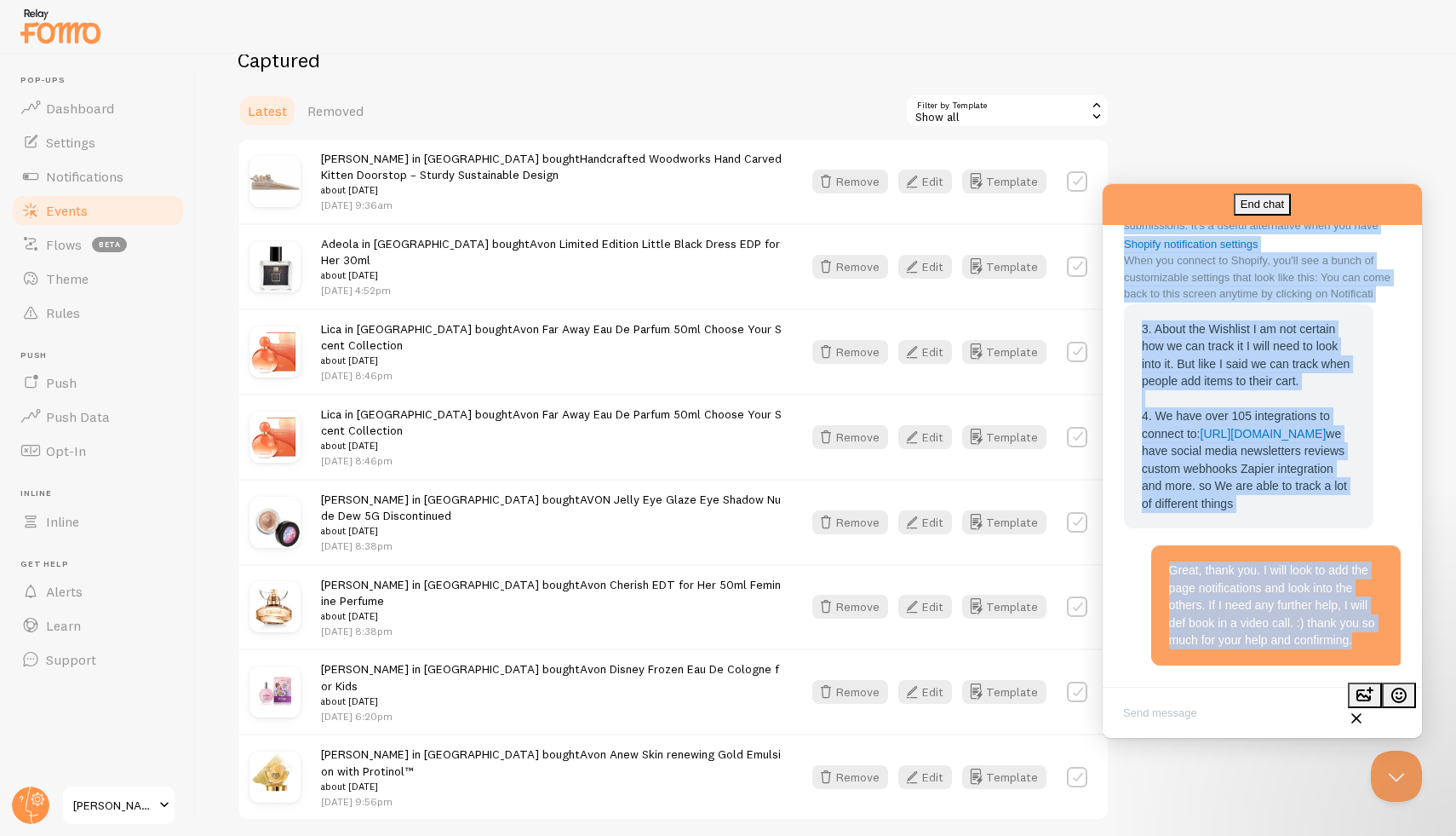
scroll to position [3150, 0]
drag, startPoint x: 1128, startPoint y: 436, endPoint x: 1287, endPoint y: 676, distance: 287.9
click at [1314, 692] on div "End chat [PERSON_NAME], thank you. I will look to add the page notifications an…" at bounding box center [1262, 437] width 319 height 508
copy div "[PERSON_NAME] Great questions I will answer one by one 1. We have this notifica…"
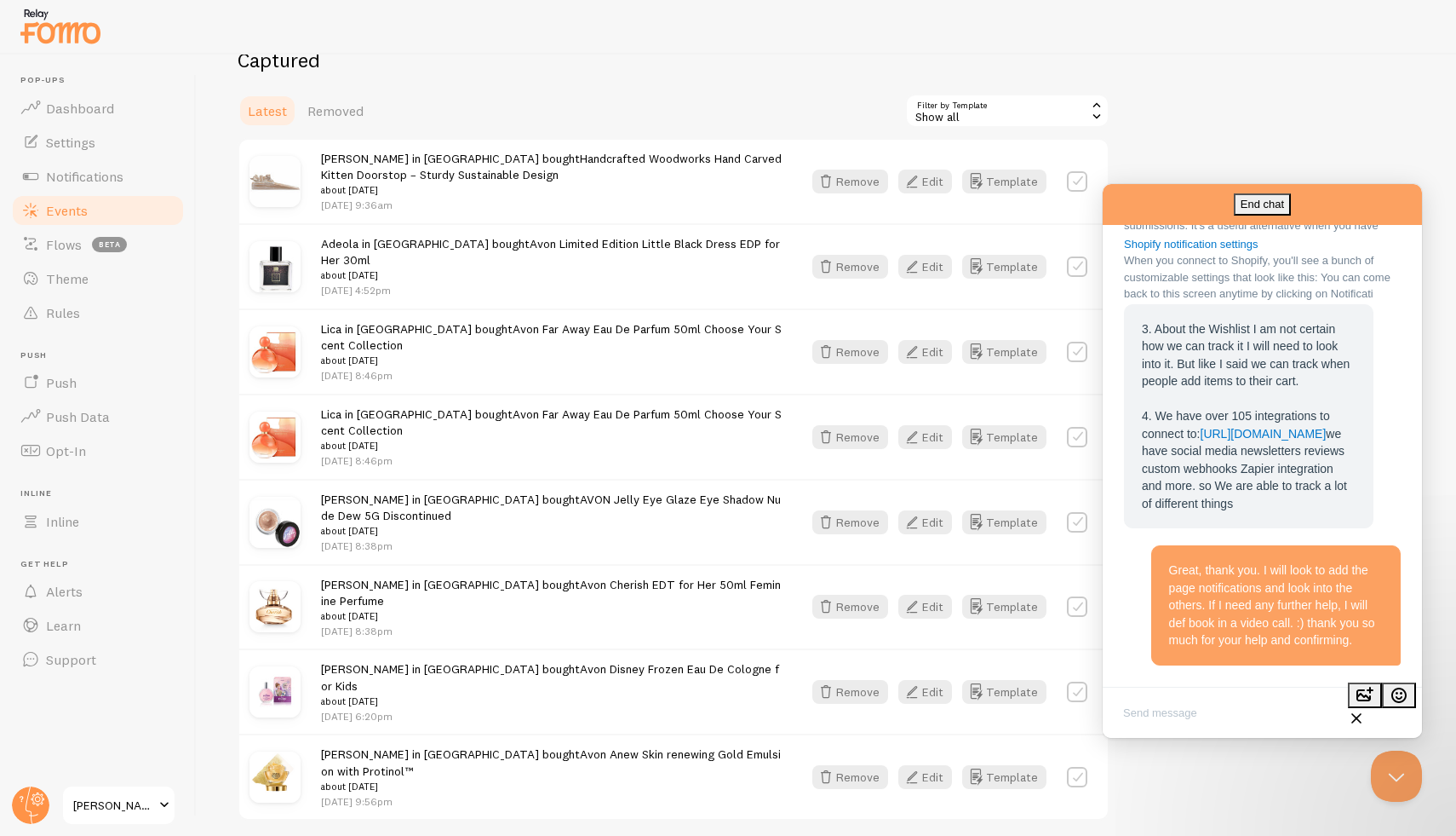
click at [1224, 715] on textarea "Write chat message" at bounding box center [1263, 714] width 312 height 40
click at [1153, 707] on textarea "Write chat message" at bounding box center [1263, 714] width 312 height 40
drag, startPoint x: 76, startPoint y: 175, endPoint x: 86, endPoint y: 177, distance: 10.2
click at [77, 175] on span "Notifications" at bounding box center [84, 176] width 78 height 17
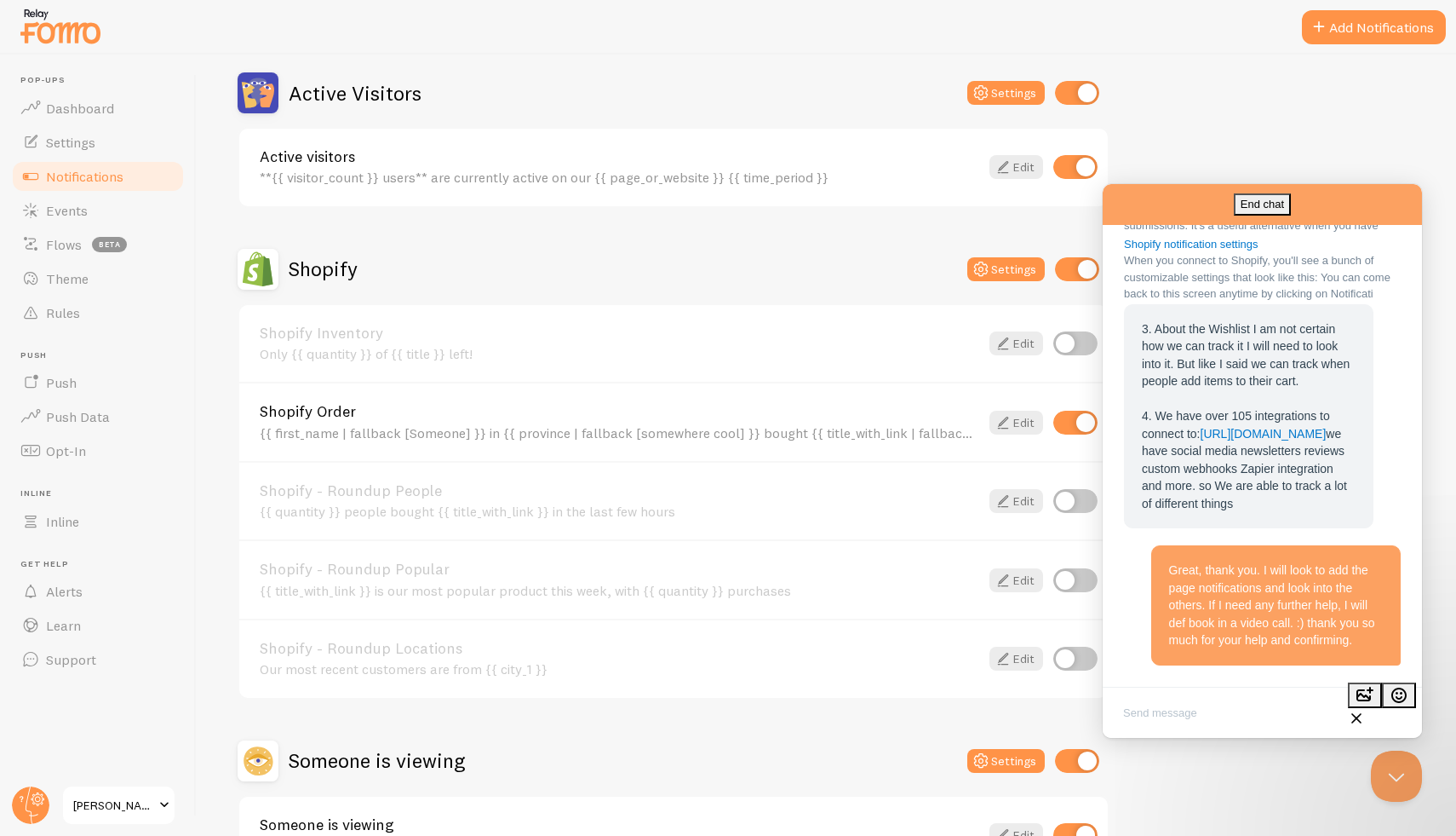
scroll to position [536, 0]
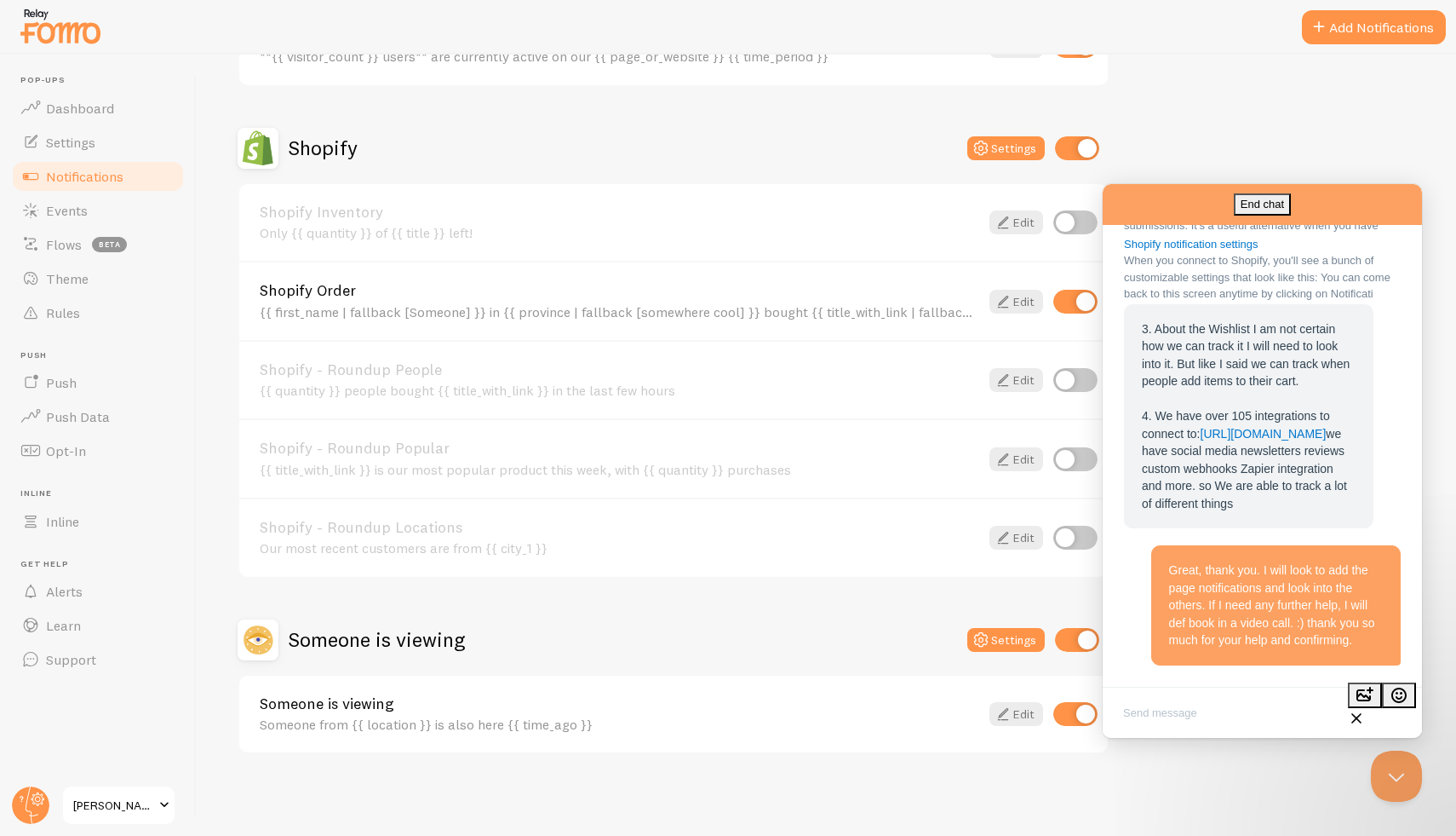
drag, startPoint x: 239, startPoint y: 97, endPoint x: 682, endPoint y: 767, distance: 803.2
click at [682, 767] on div "Notifications Your Connections and their Notifications Help Article Abandoned C…" at bounding box center [826, 445] width 1260 height 781
copy div "Notifications Your Connections and their Notifications Help Article Abandoned C…"
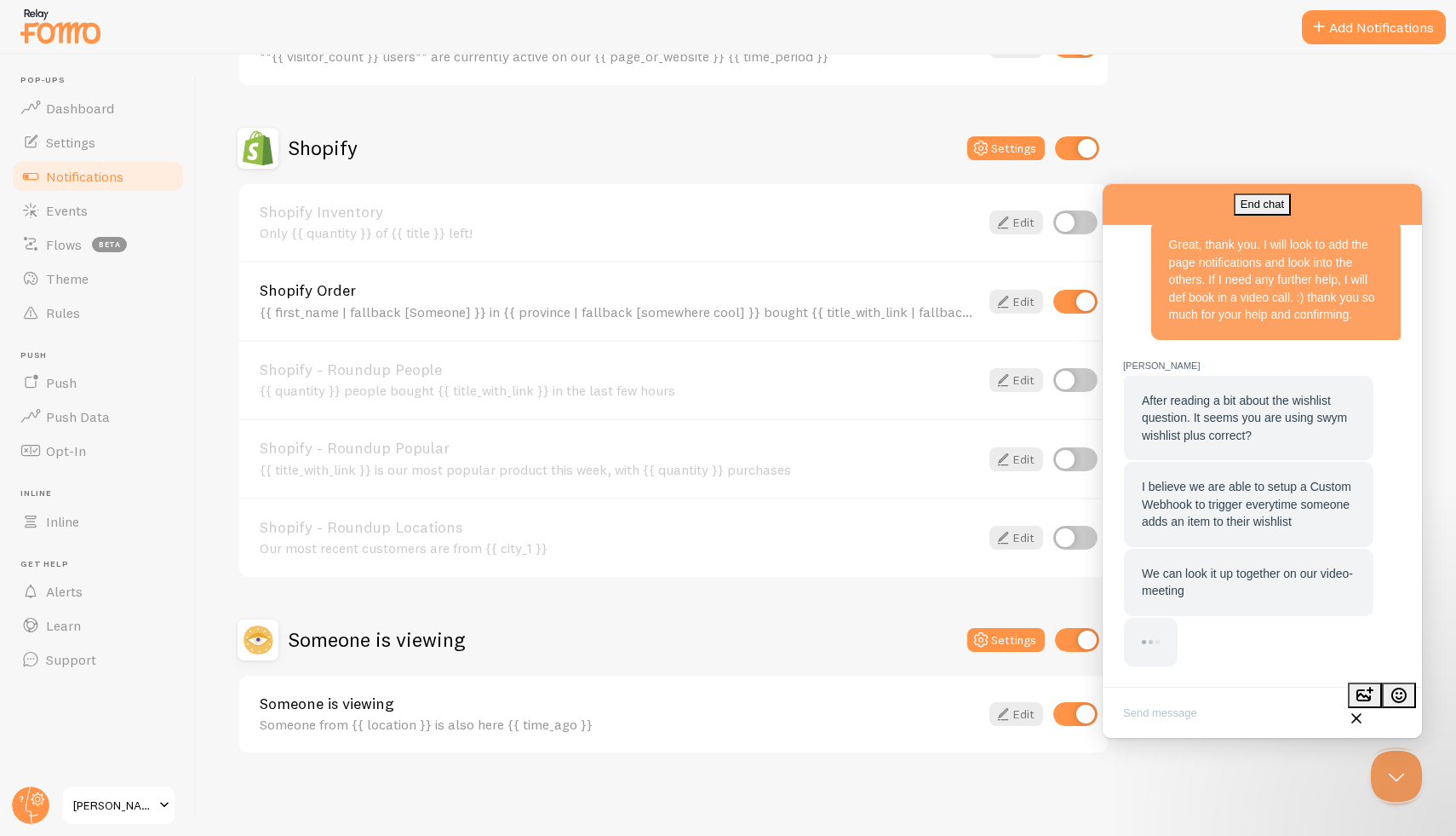
scroll to position [2896, 0]
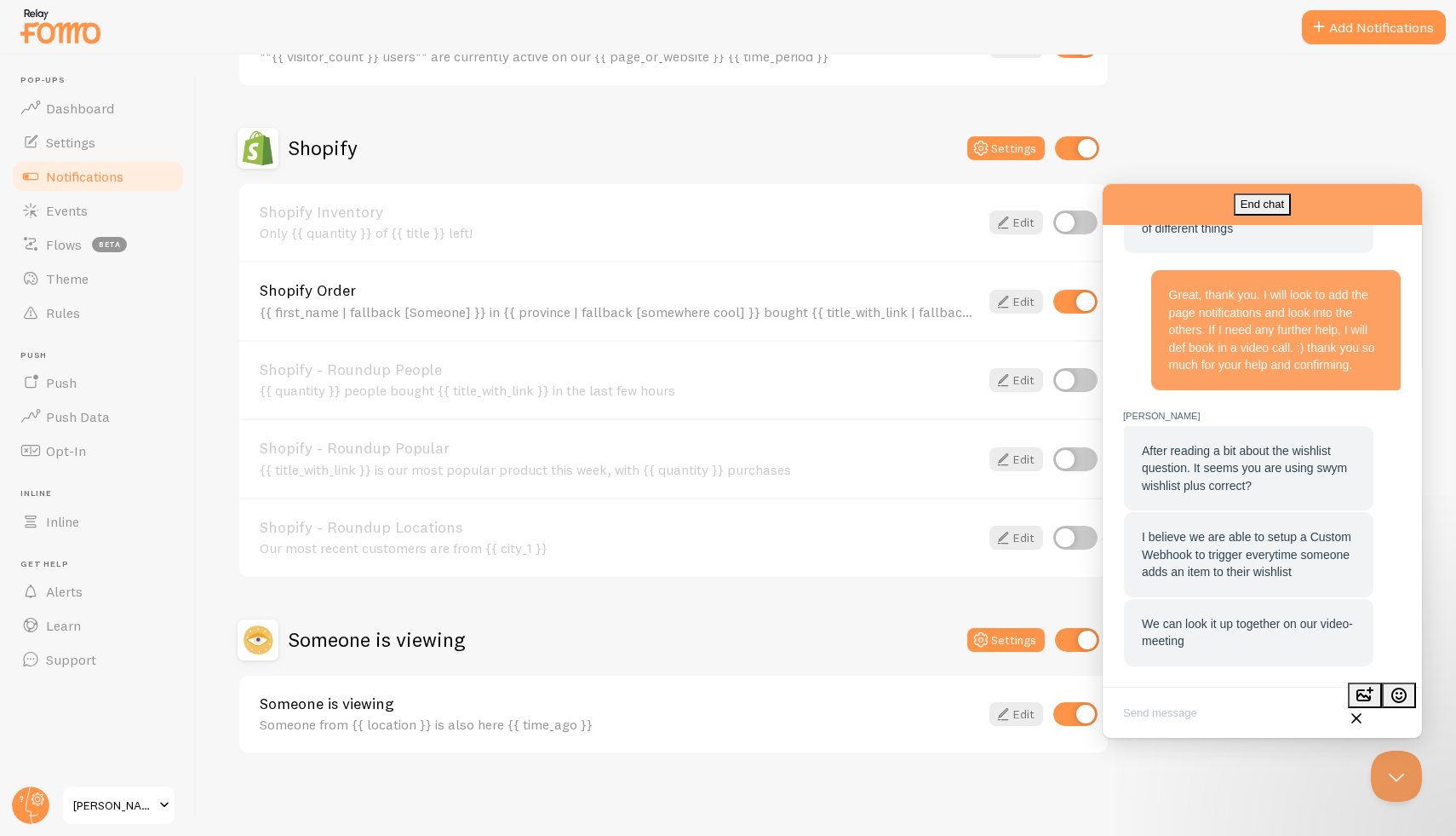
click at [1156, 717] on textarea "Write chat message" at bounding box center [1263, 714] width 312 height 40
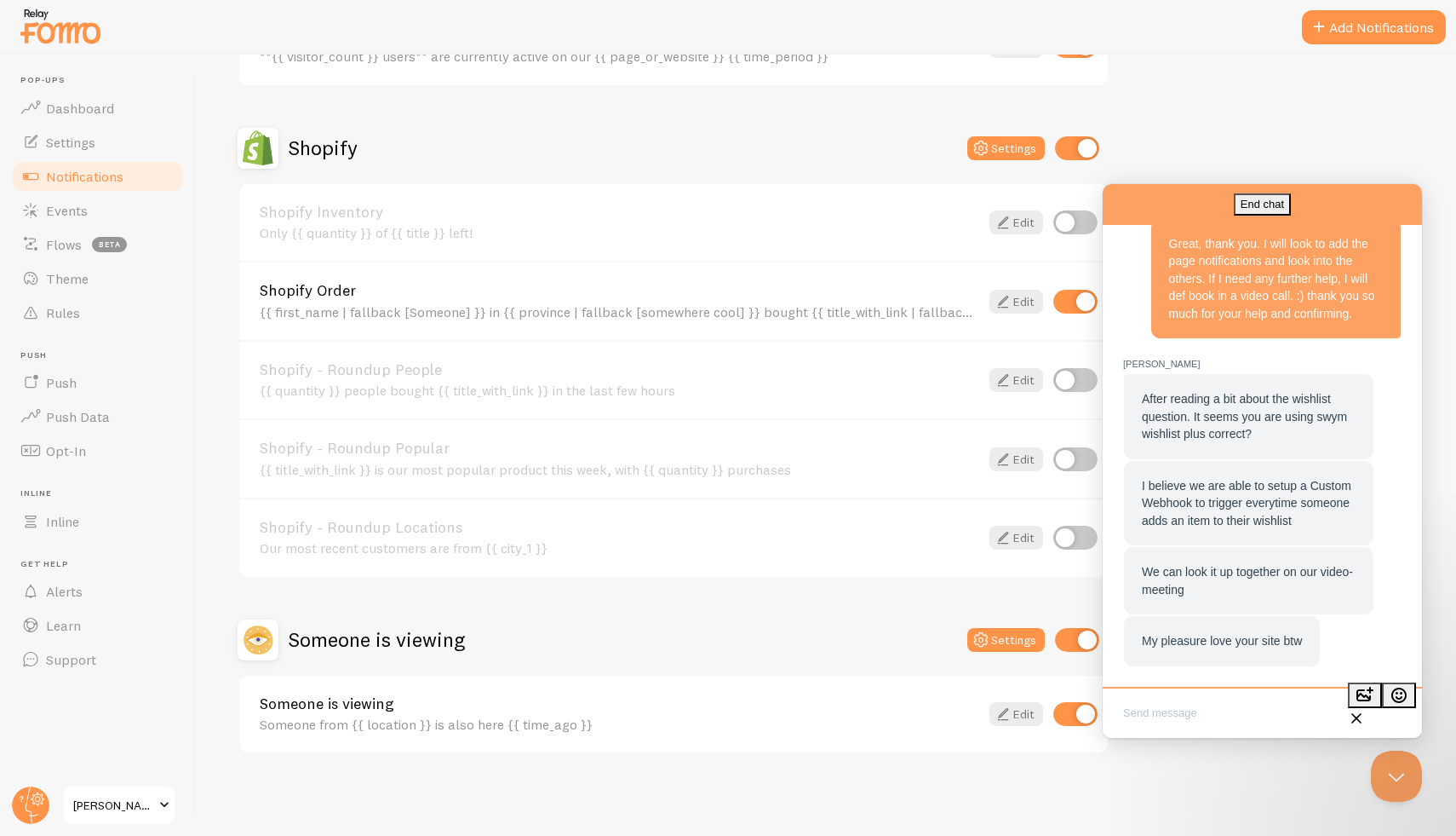
scroll to position [2880, 0]
click at [1164, 708] on textarea "Write chat message" at bounding box center [1263, 714] width 312 height 40
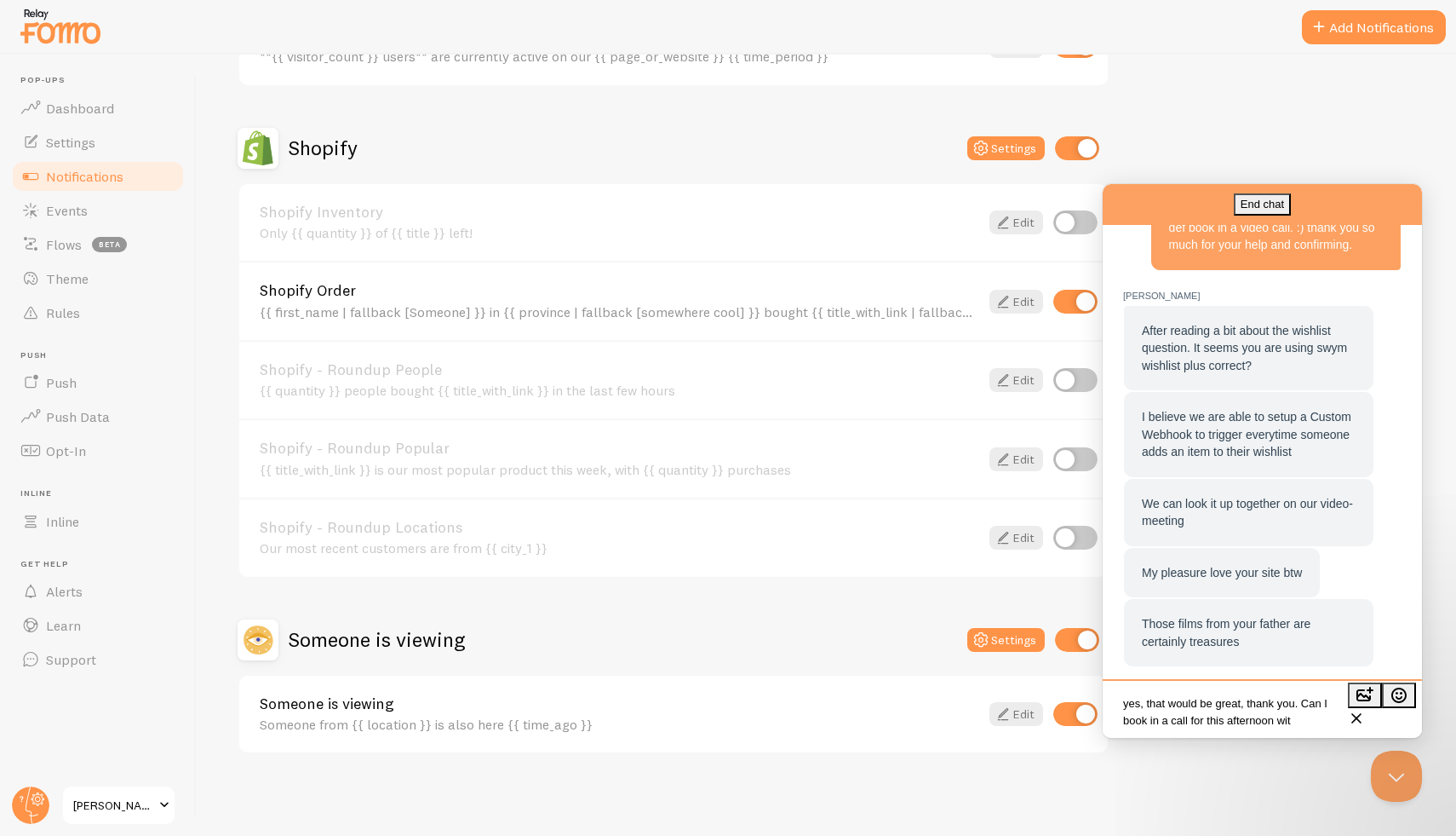
scroll to position [11, 0]
click at [1231, 708] on textarea "yes, that would be great, thank you. Can I book in a call for this afternoon wi…" at bounding box center [1263, 710] width 312 height 48
click at [1236, 711] on textarea "yes, that would be great, thank you. Can I book in a call for this afternoon wi…" at bounding box center [1263, 710] width 312 height 48
click at [1283, 727] on textarea "yes, that would be great, thank you. Can I book in a call for later this aftern…" at bounding box center [1263, 704] width 312 height 61
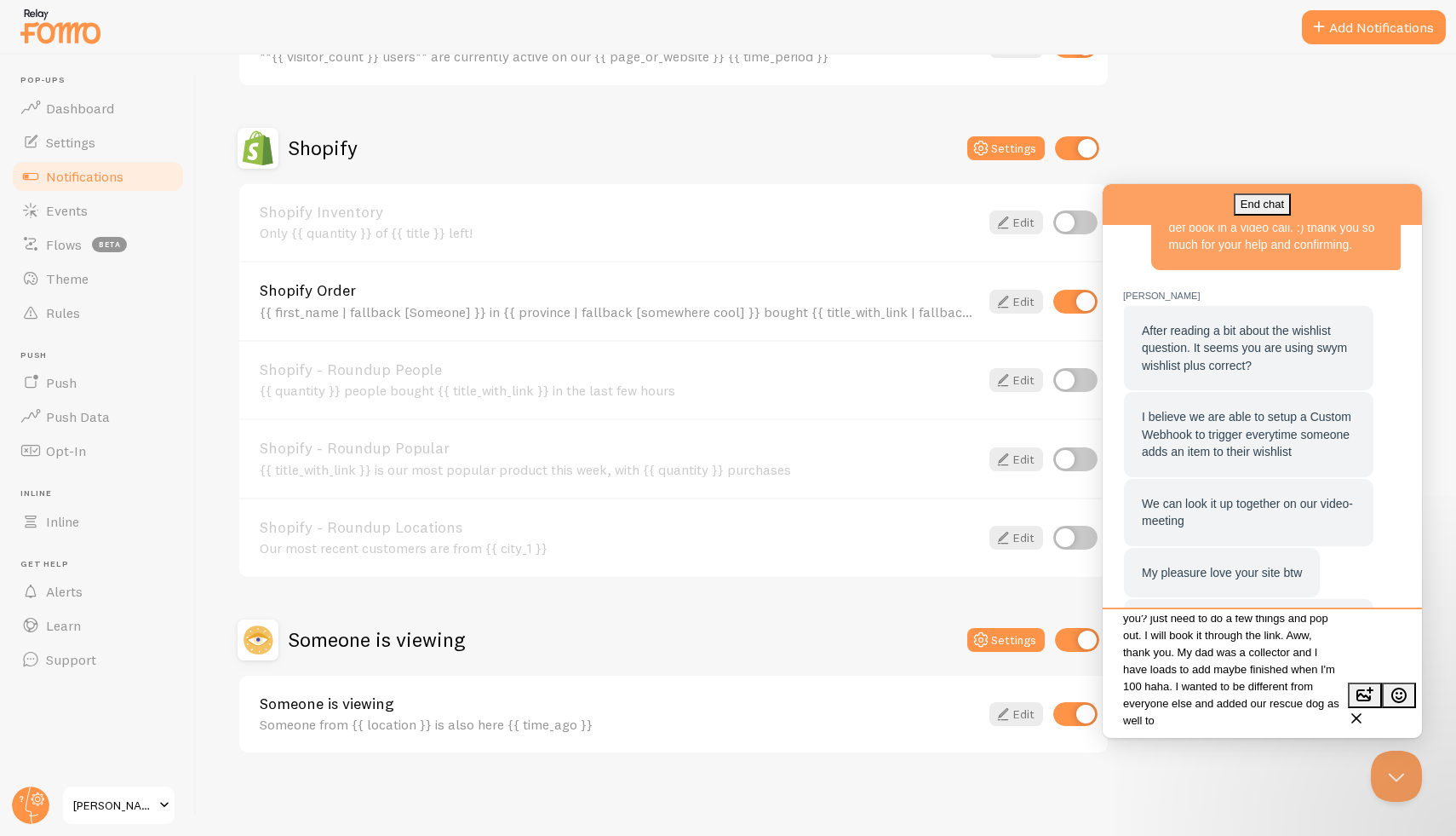
scroll to position [59, 0]
type textarea "yes, that would be great, thank you. Can I book in a call for later this aftern…"
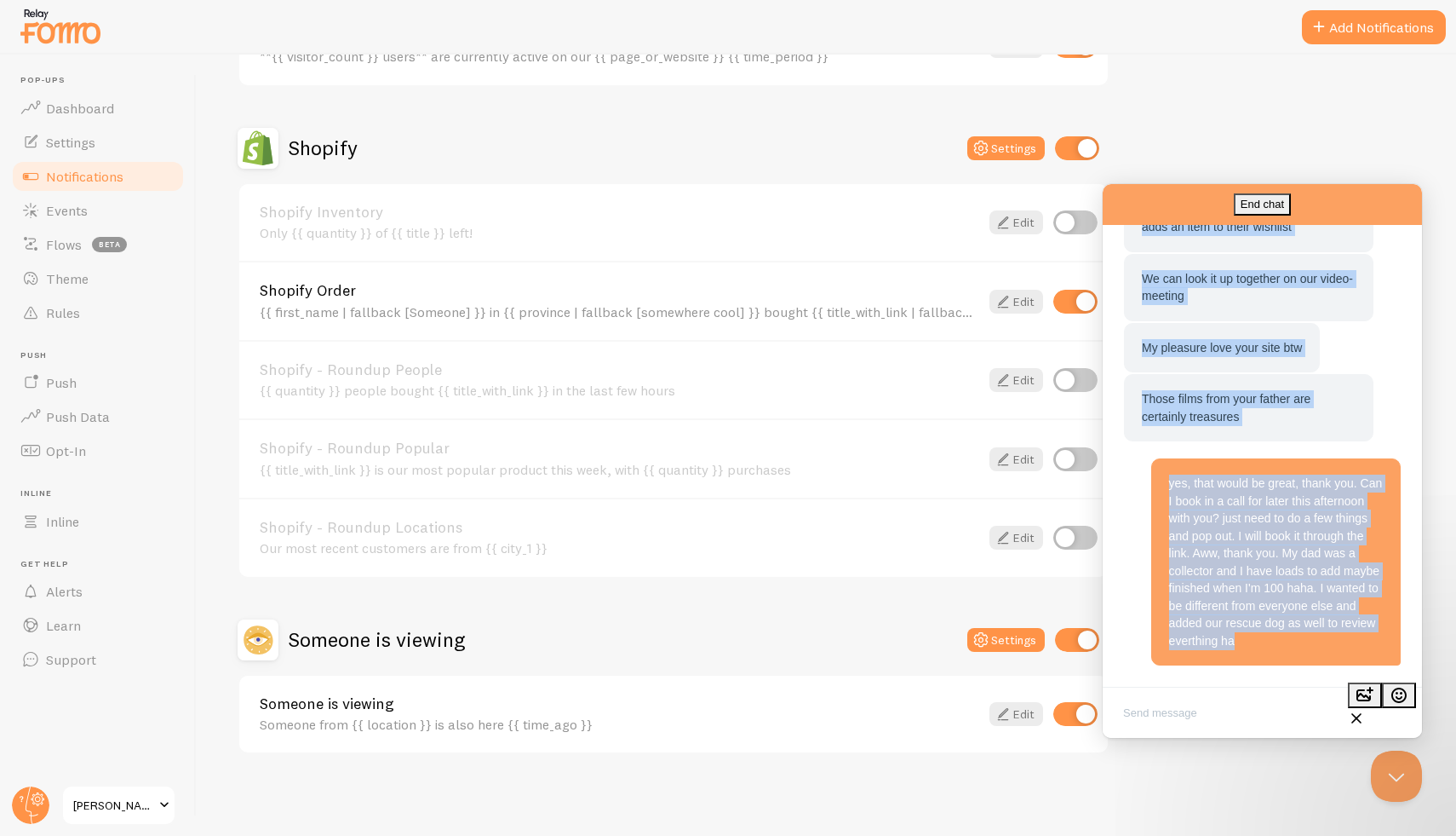
scroll to position [3067, 0]
drag, startPoint x: 1133, startPoint y: 417, endPoint x: 1278, endPoint y: 613, distance: 243.8
copy section "as M After reading a bit about the wishlist question. It seems you are using sw…"
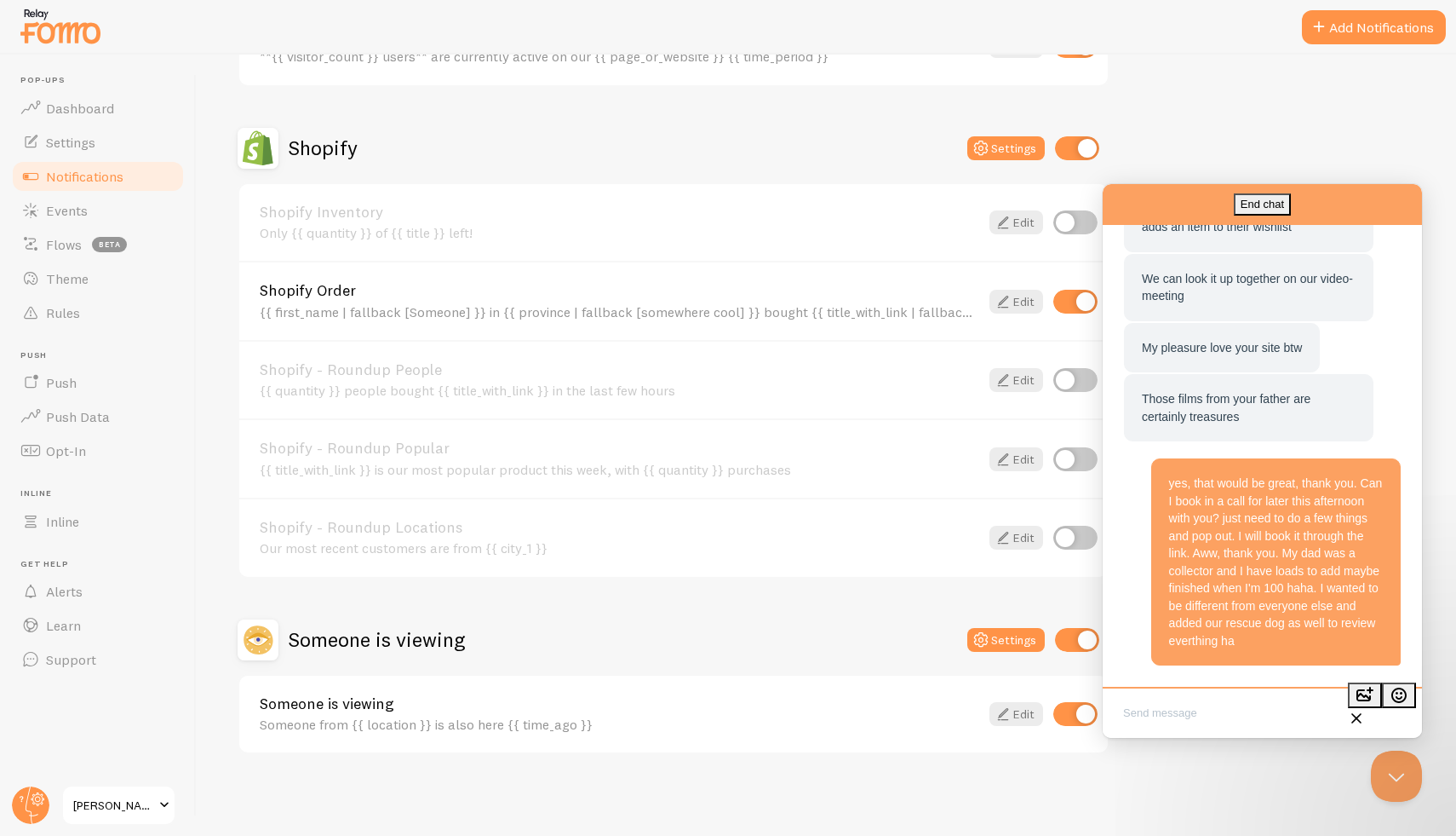
click at [1218, 716] on textarea "Write chat message" at bounding box center [1263, 714] width 312 height 40
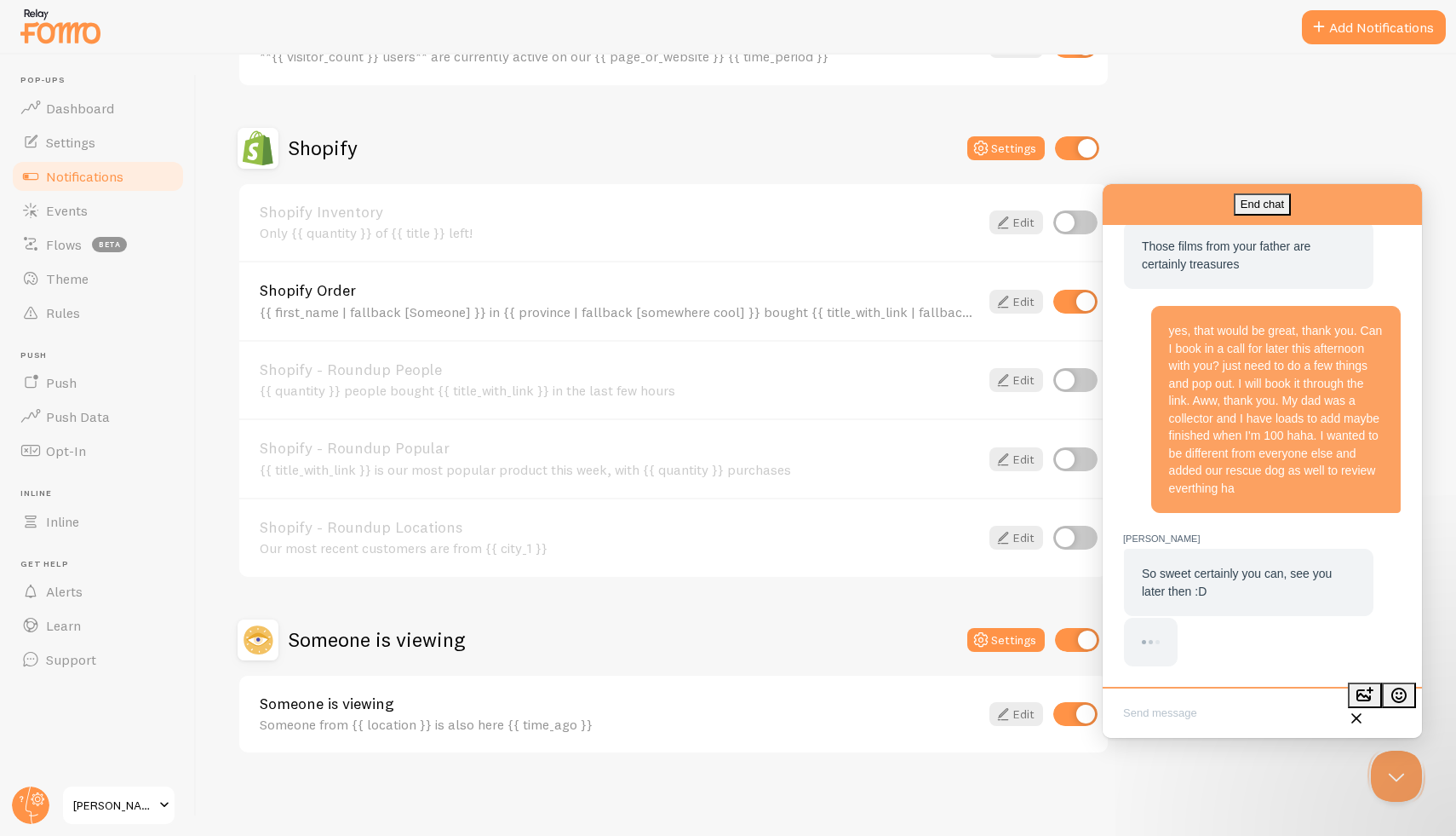
scroll to position [3016, 0]
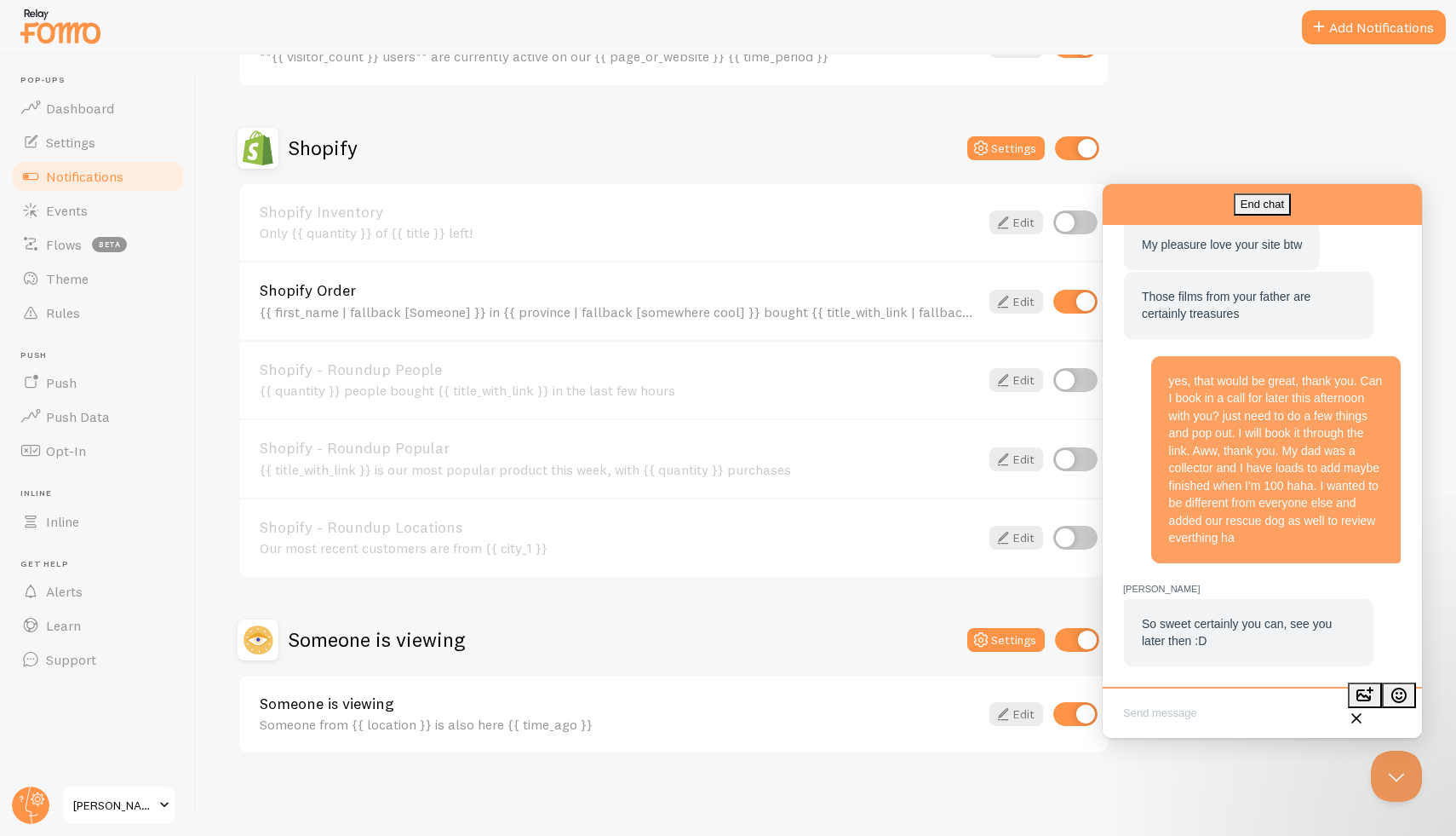
click at [1213, 704] on textarea "Write chat message" at bounding box center [1263, 714] width 312 height 40
type textarea "Thank you, will book time slot for this afternoon. thanks, speak later. [PERSON…"
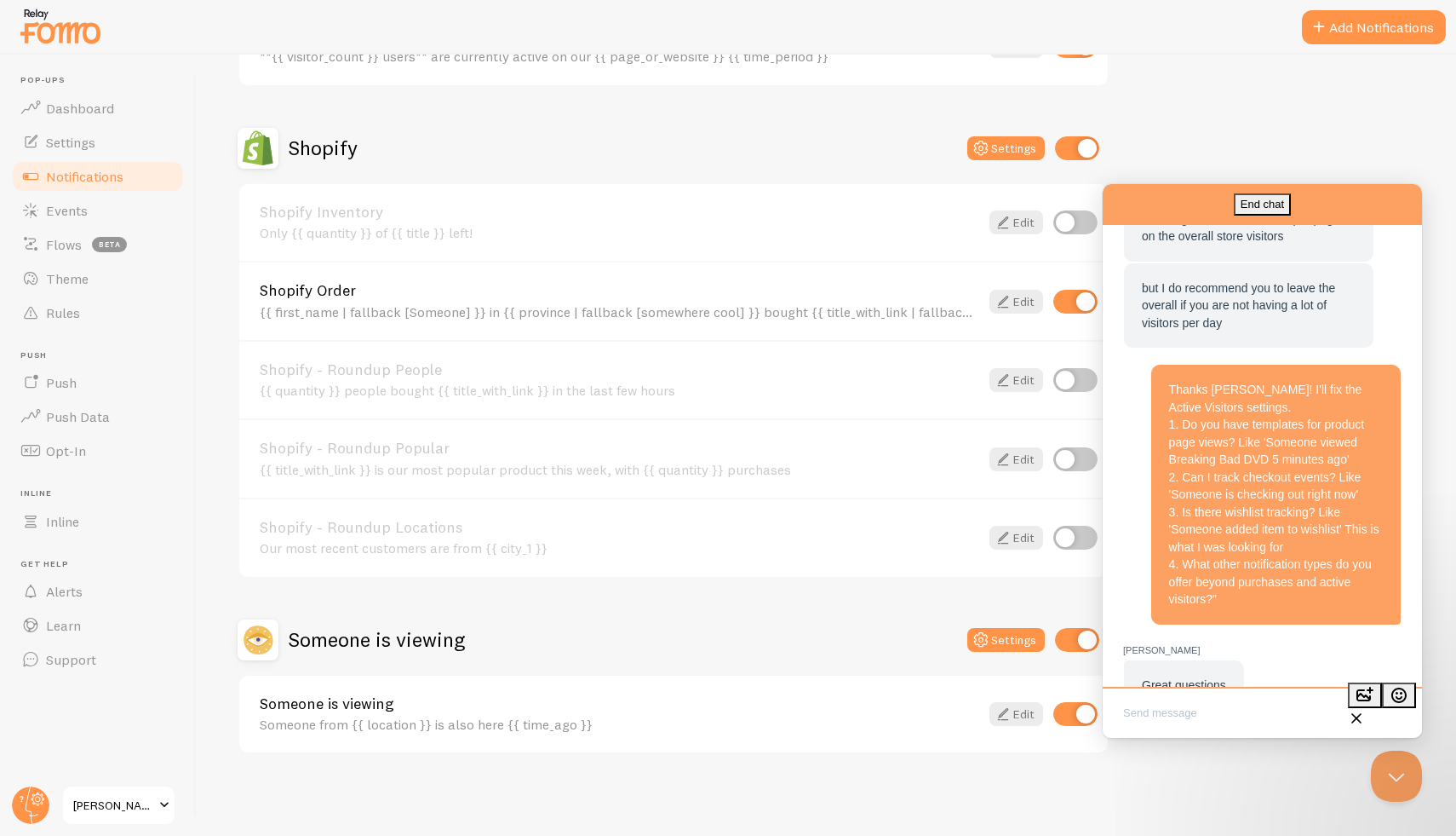
scroll to position [1840, 0]
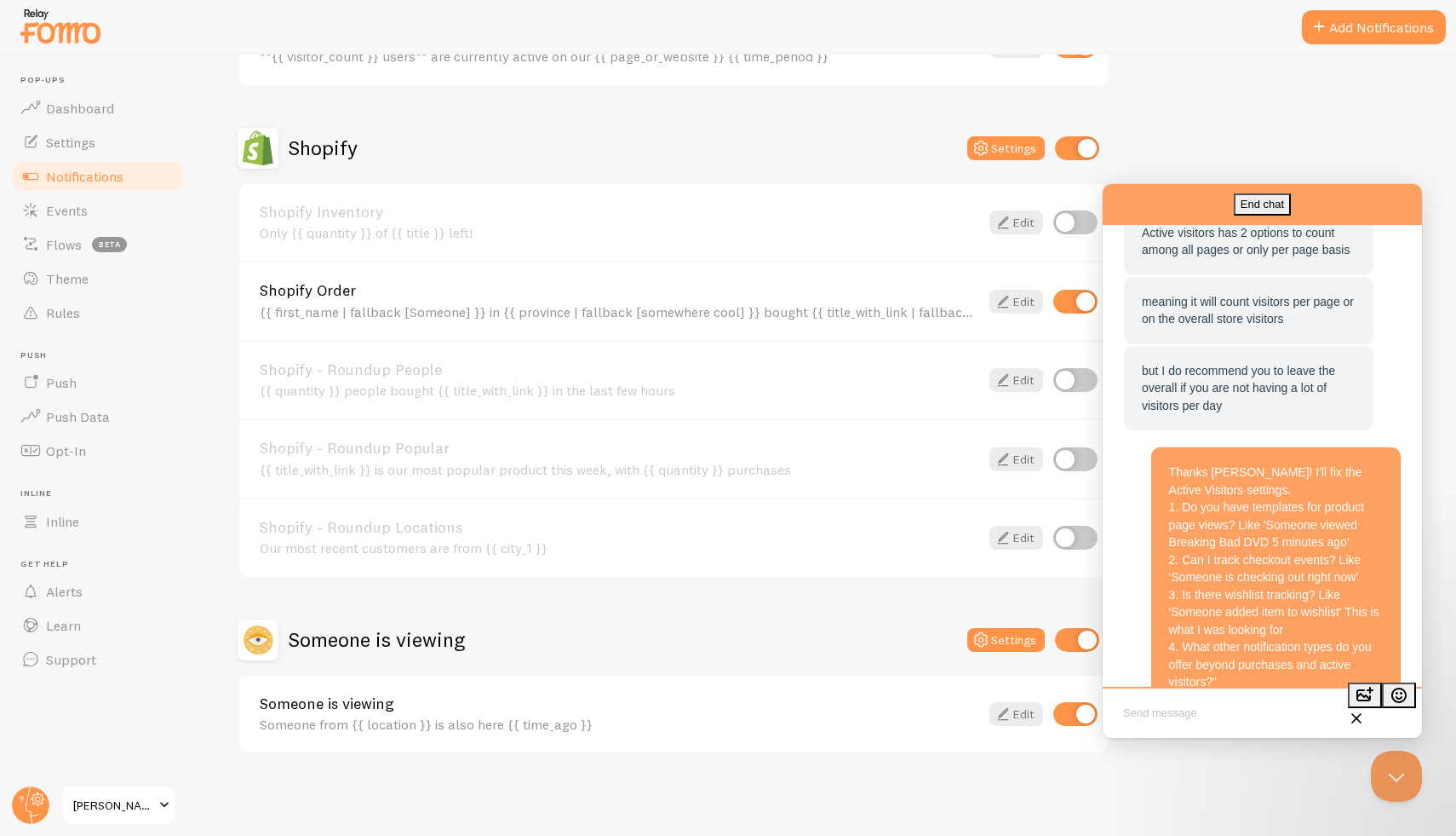
click at [1226, 190] on div "Feel free to schedule it right here: [URL][DOMAIN_NAME]" at bounding box center [1249, 173] width 214 height 35
click at [1227, 190] on div "Feel free to schedule it right here: [URL][DOMAIN_NAME]" at bounding box center [1249, 173] width 214 height 35
click at [1216, 190] on div "Feel free to schedule it right here: [URL][DOMAIN_NAME]" at bounding box center [1249, 173] width 214 height 35
click at [1219, 189] on link "[URL][DOMAIN_NAME]" at bounding box center [1246, 173] width 208 height 31
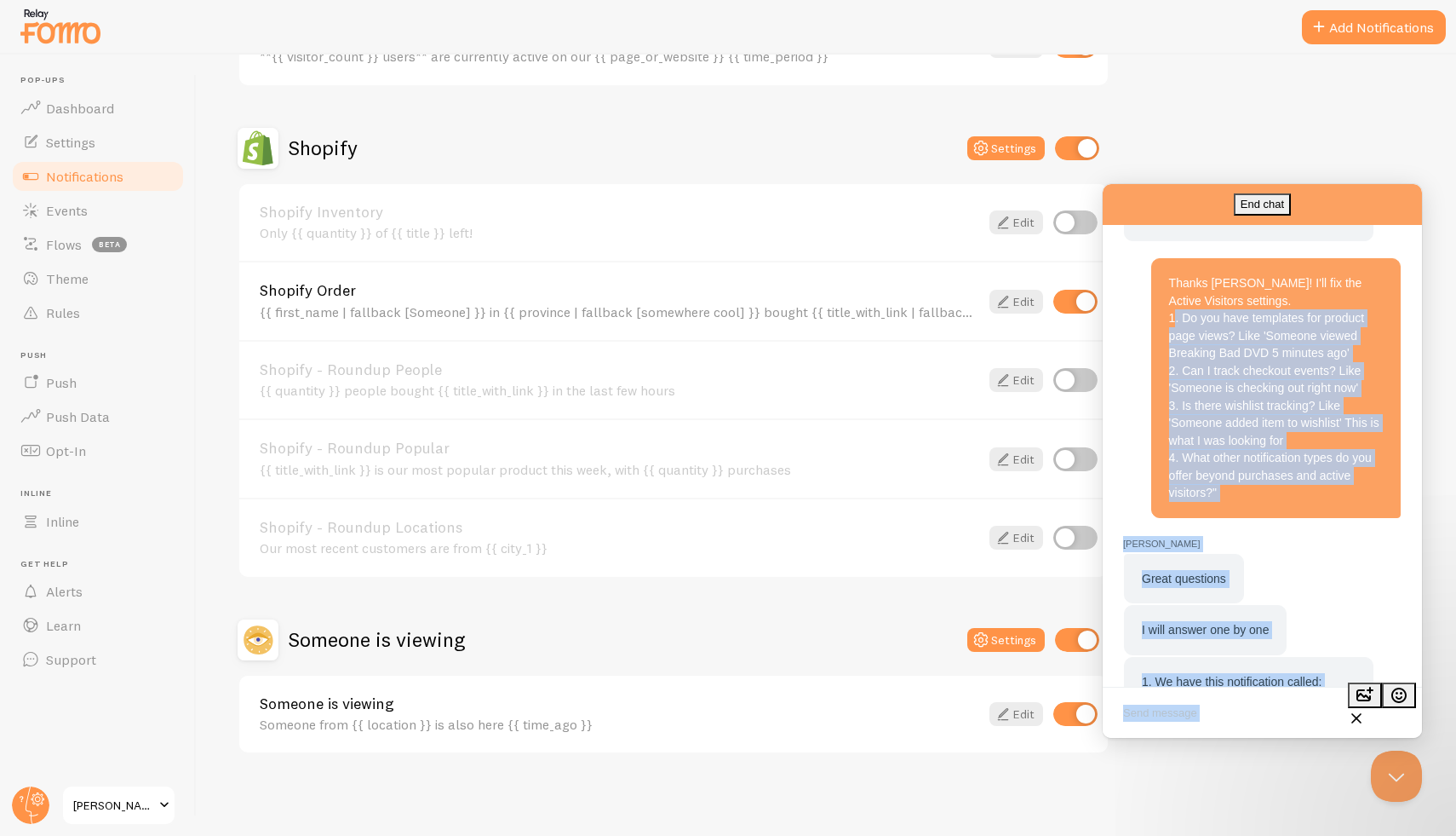
scroll to position [2090, 0]
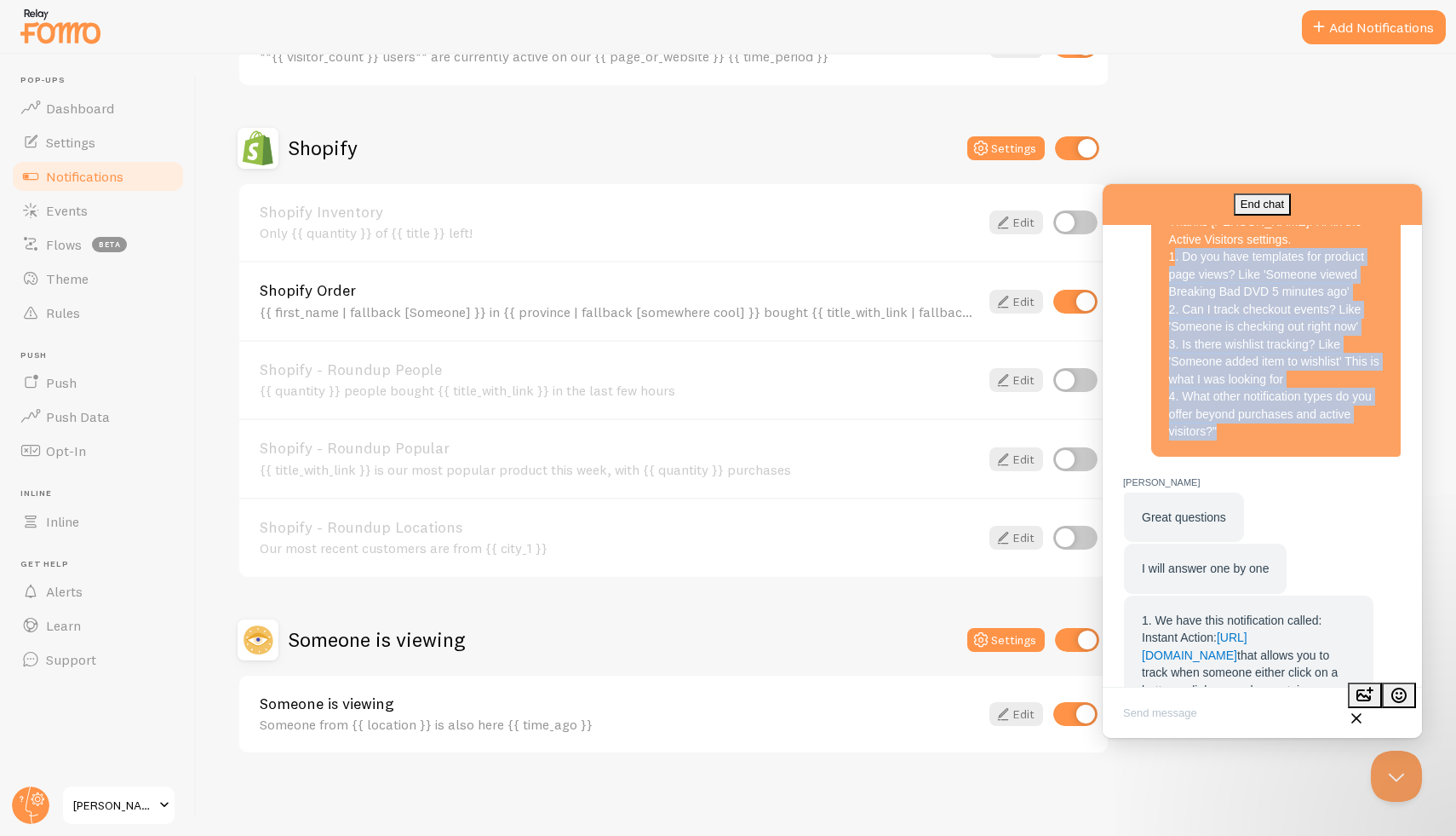
drag, startPoint x: 1173, startPoint y: 489, endPoint x: 1304, endPoint y: 569, distance: 153.5
click at [1304, 440] on div "Thanks [PERSON_NAME]! I'll fix the Active Visitors settings. 1. Do you have tem…" at bounding box center [1276, 327] width 214 height 228
copy span ". Do you have templates for product page views? Like 'Someone viewed Breaking B…"
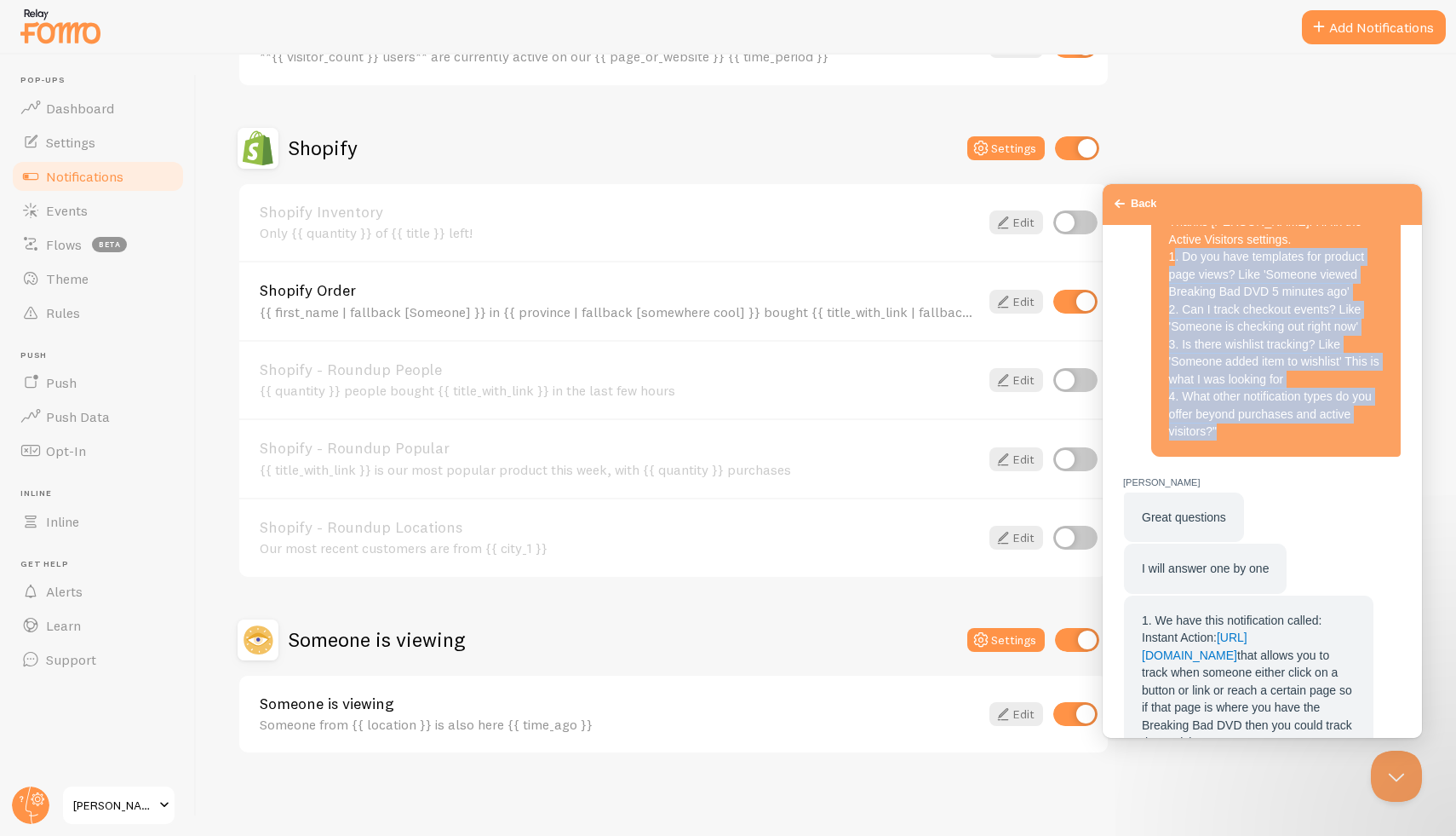
scroll to position [4258, 0]
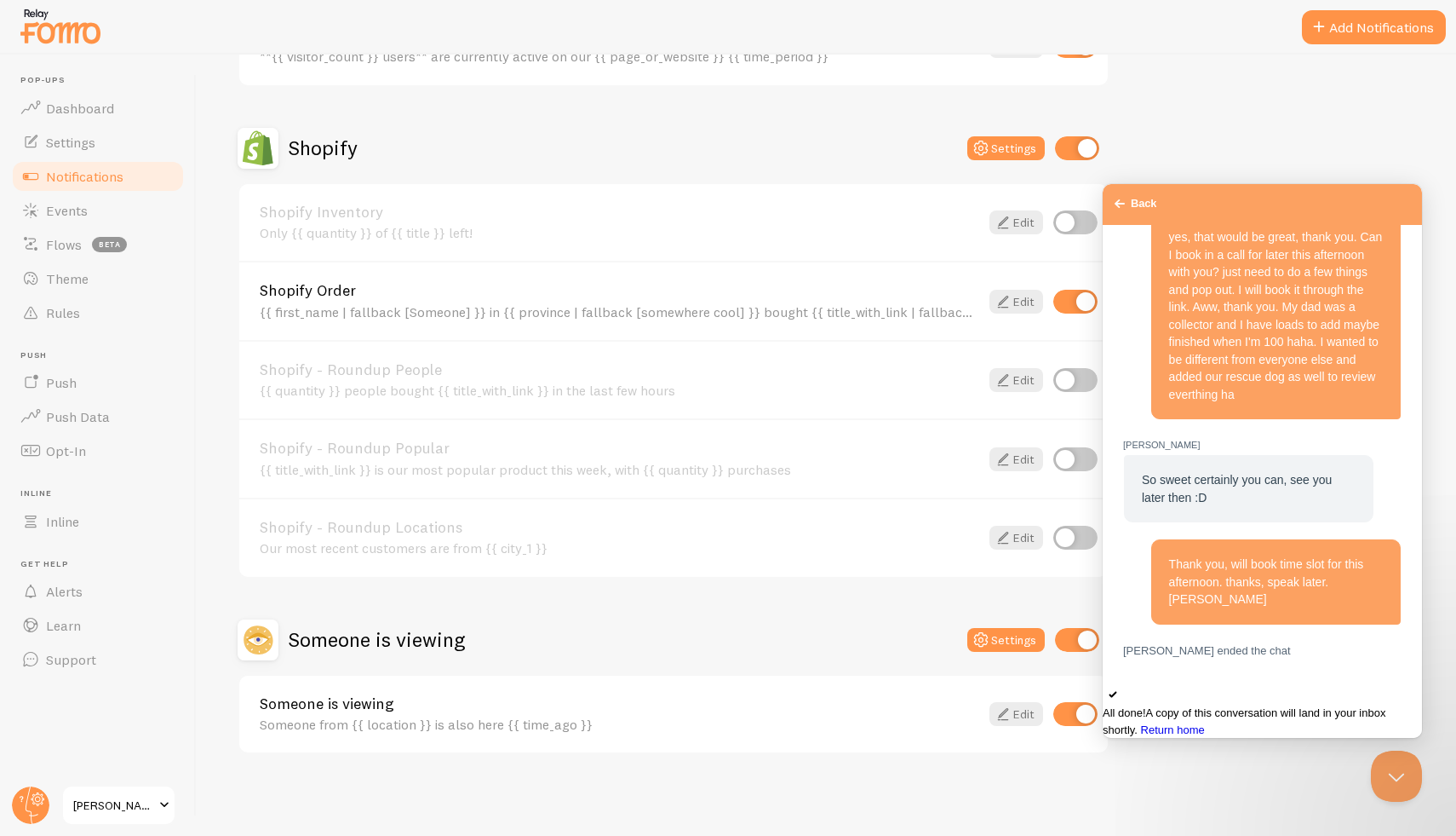
click at [1124, 202] on span "Go back" at bounding box center [1119, 203] width 21 height 21
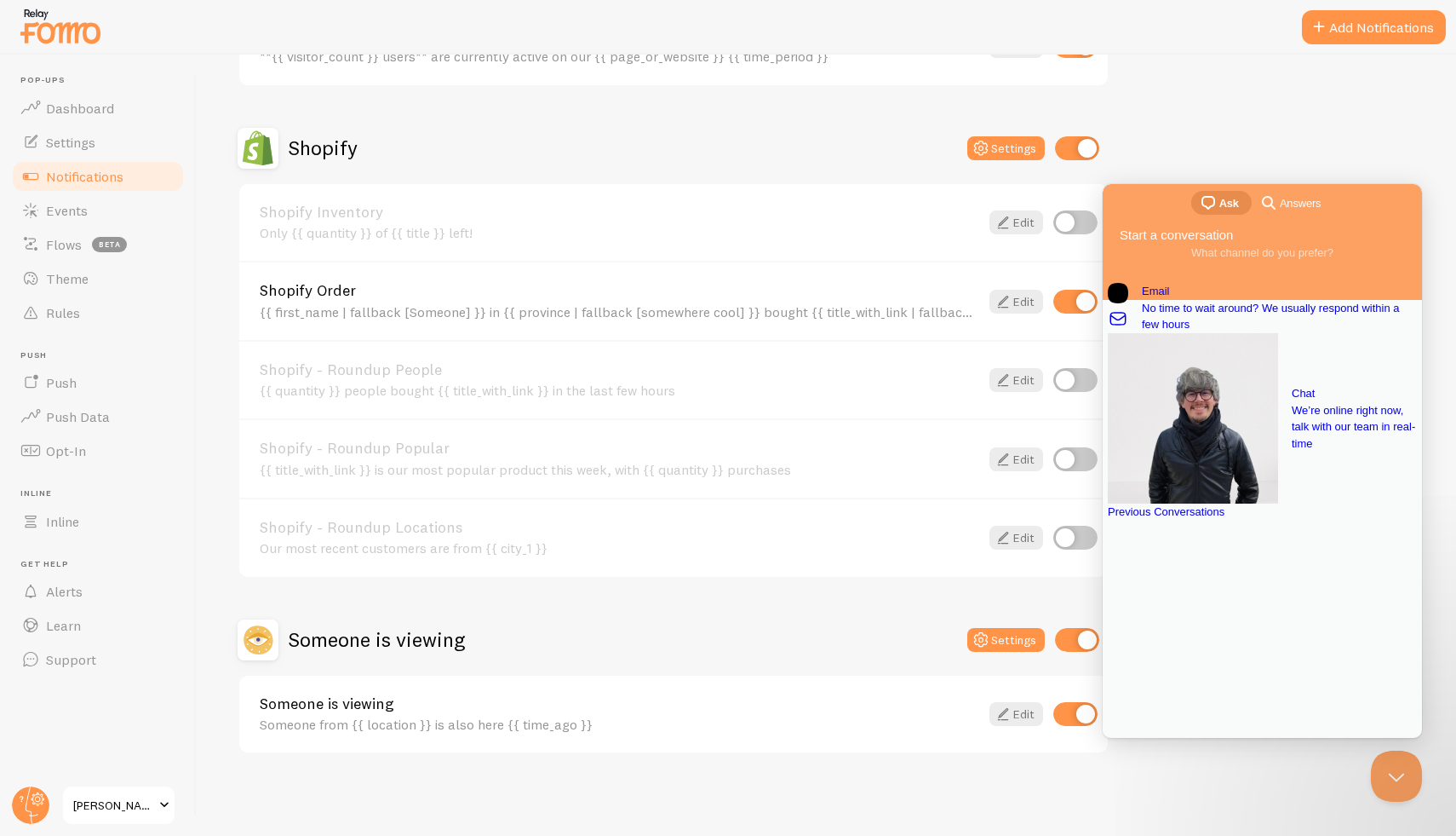
click at [1258, 150] on div "Abandoned Cart Disabled Settings Abandoned Cart Template without Variables Your…" at bounding box center [827, 225] width 1178 height 1057
click at [1401, 772] on button "Close Beacon popover" at bounding box center [1393, 773] width 51 height 51
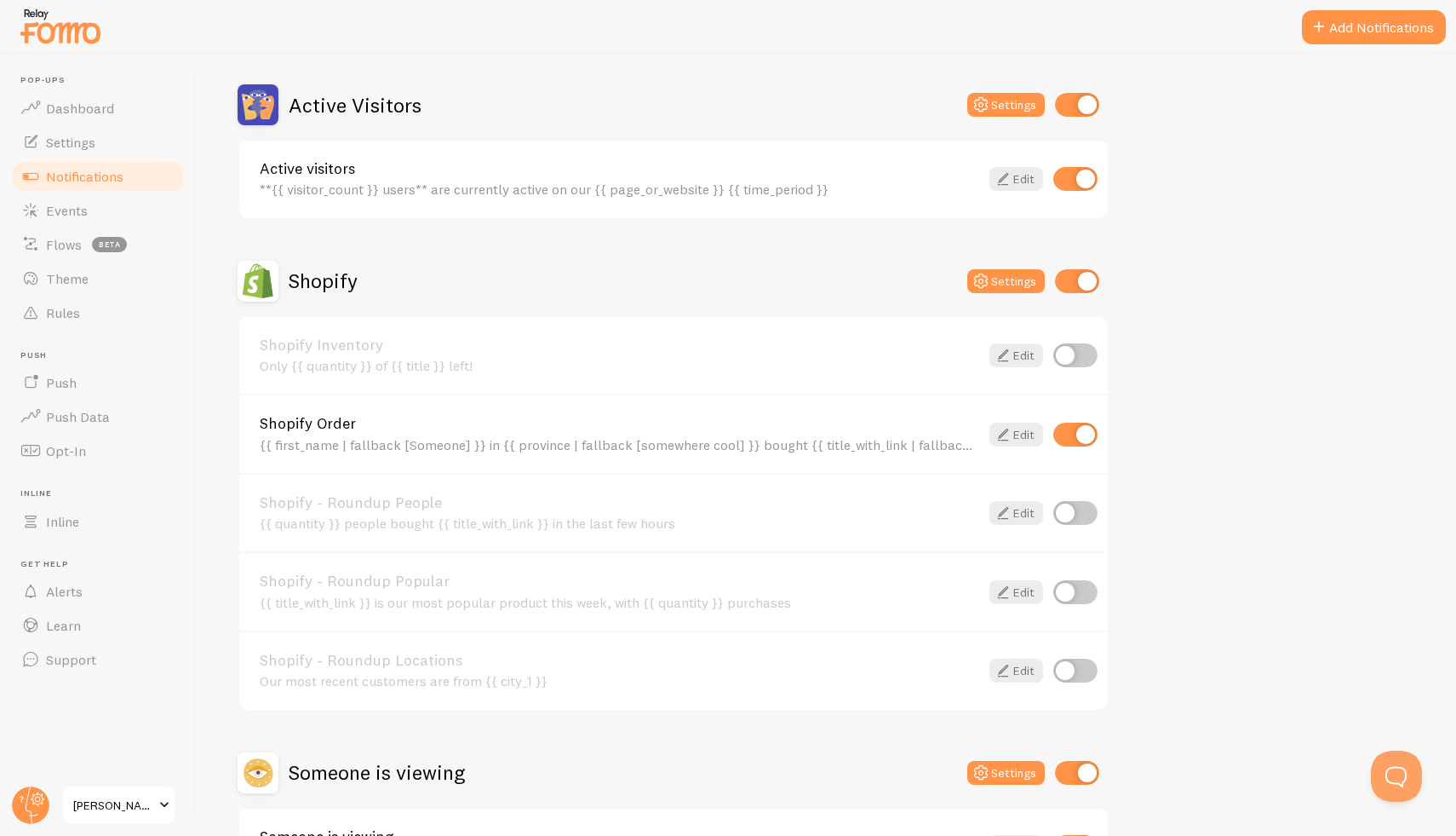
scroll to position [536, 0]
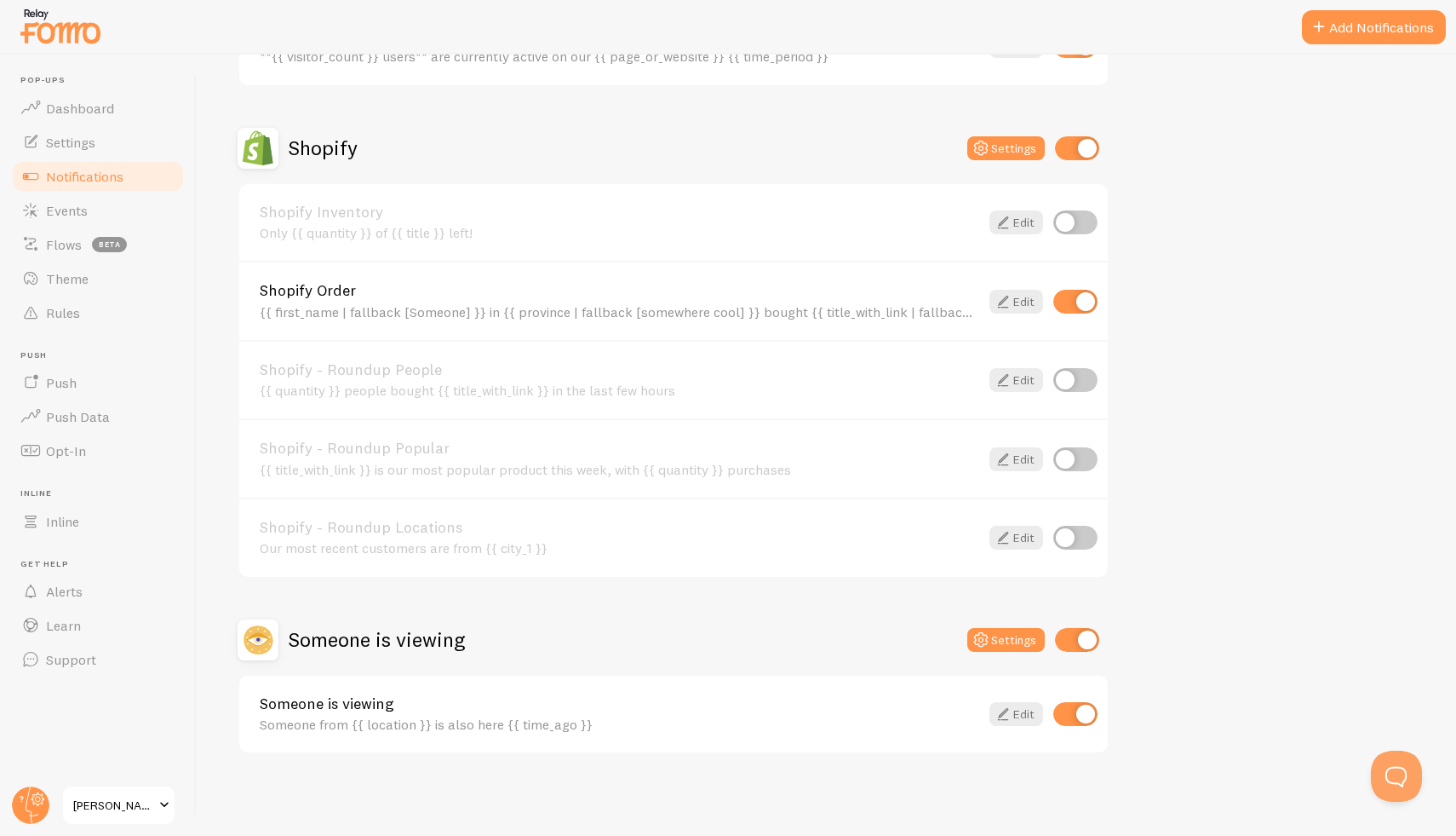
click at [440, 651] on h2 "Someone is viewing" at bounding box center [377, 639] width 177 height 27
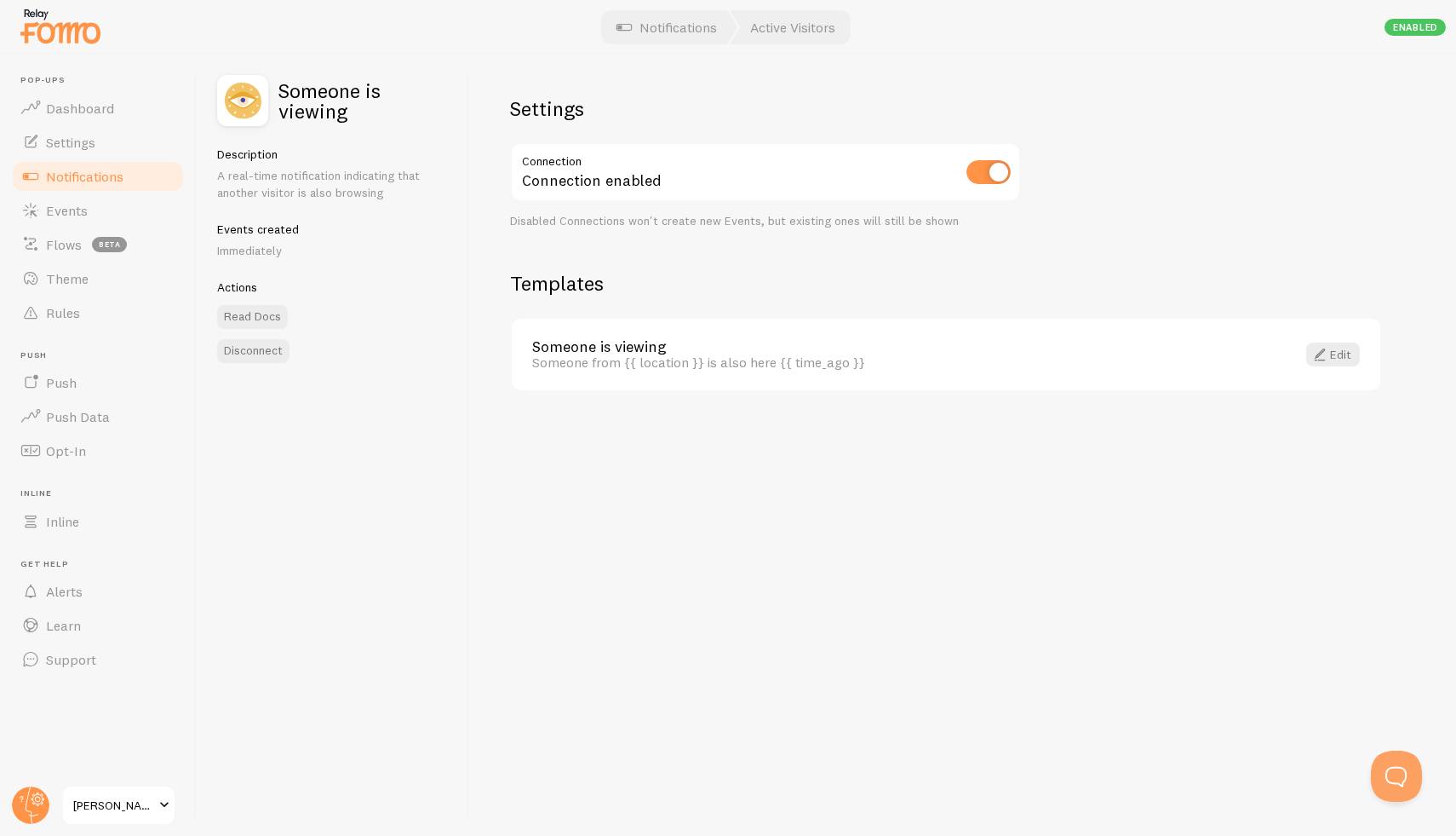
click at [740, 377] on div "Someone is viewing Someone from {{ location }} is also here {{ time_ago }} Edit" at bounding box center [945, 355] width 869 height 73
click at [783, 362] on div "Someone from {{ location }} is also here {{ time_ago }}" at bounding box center [903, 362] width 743 height 16
click at [1319, 340] on div "Someone is viewing Someone from {{ location }} is also here {{ time_ago }} Edit" at bounding box center [945, 355] width 869 height 73
click at [1325, 349] on span at bounding box center [1320, 354] width 21 height 21
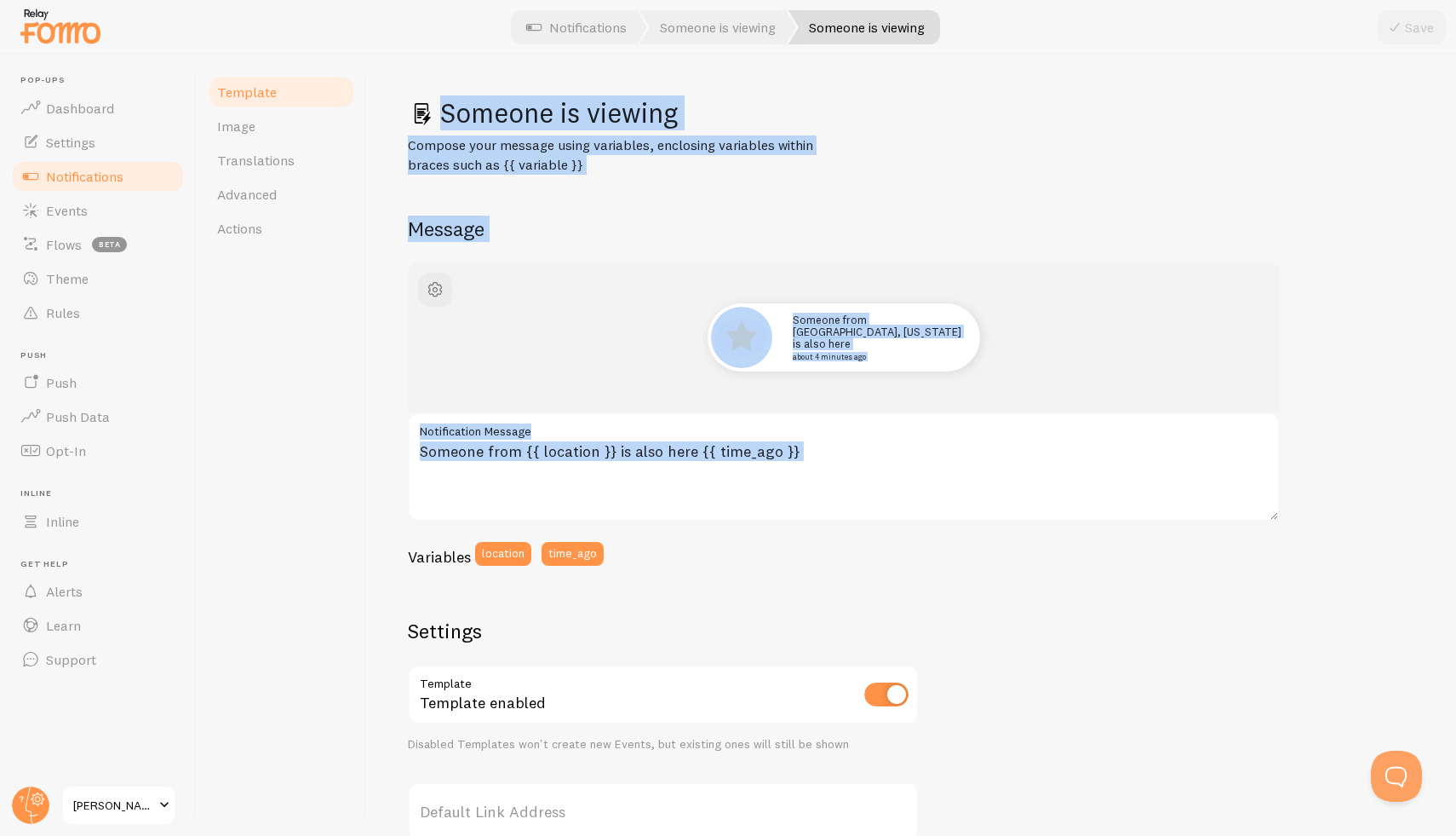
drag, startPoint x: 841, startPoint y: 440, endPoint x: 355, endPoint y: 435, distance: 486.0
click at [355, 435] on div "Template Image Translations Advanced Actions Someone is viewing Compose your me…" at bounding box center [826, 445] width 1260 height 781
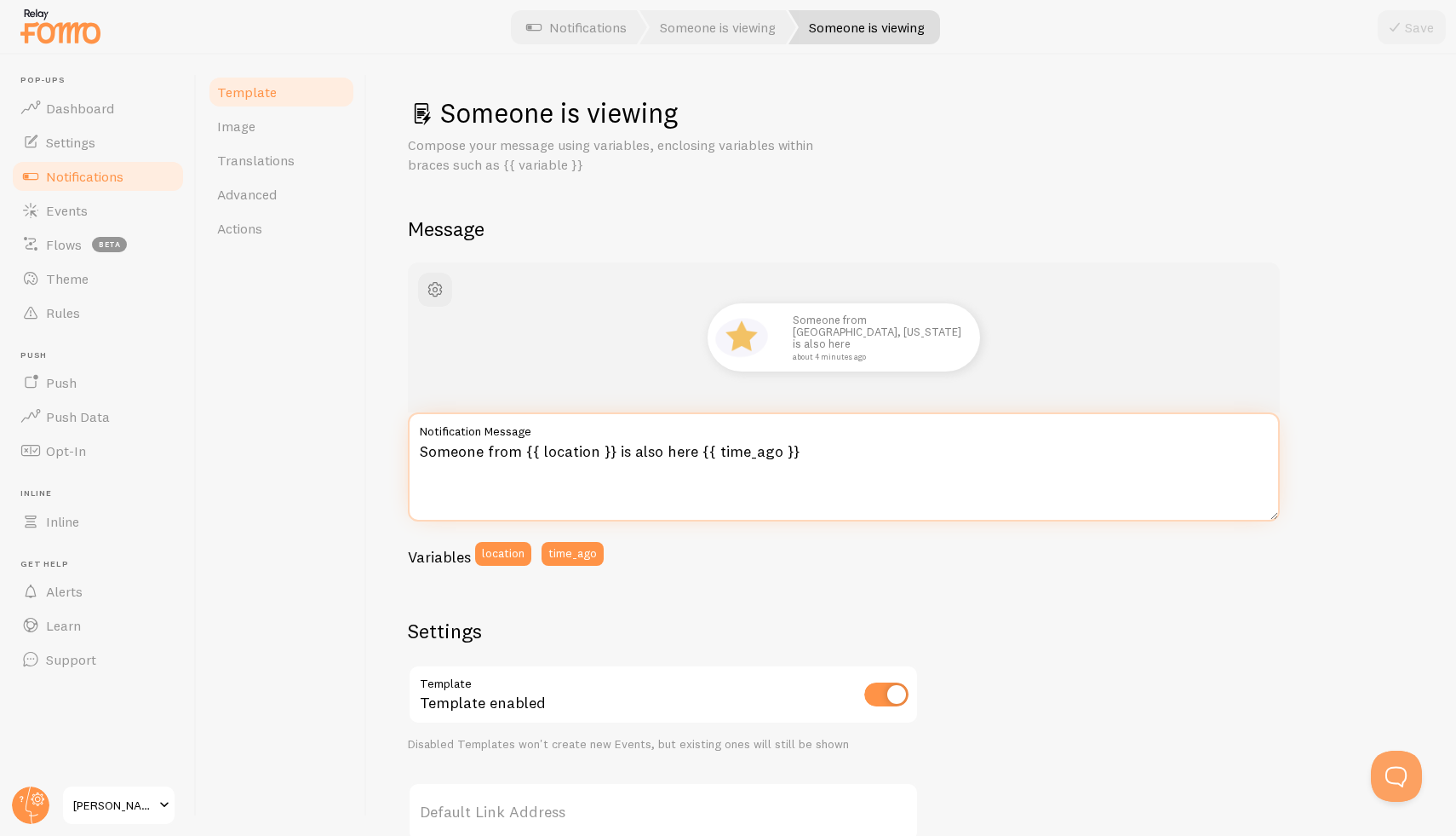
click at [568, 466] on textarea "Someone from {{ location }} is also here {{ time_ago }}" at bounding box center [843, 467] width 872 height 109
drag, startPoint x: 823, startPoint y: 461, endPoint x: 440, endPoint y: 437, distance: 383.8
click at [440, 436] on div "Someone from {{ location }} is also here {{ time_ago }} Notification Message" at bounding box center [843, 467] width 872 height 109
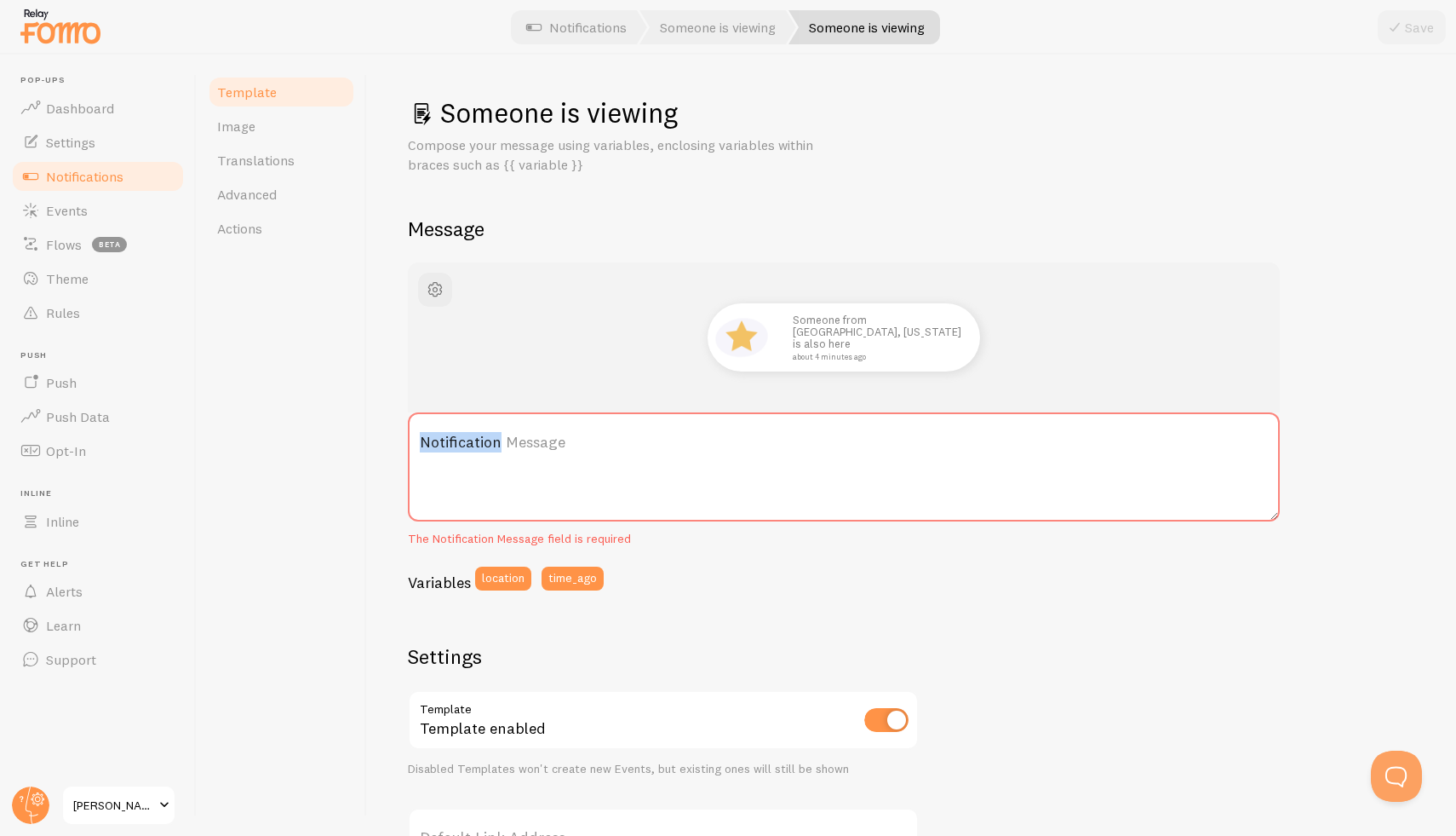
drag, startPoint x: 535, startPoint y: 446, endPoint x: 423, endPoint y: 439, distance: 112.2
click at [423, 439] on label "Notification Message" at bounding box center [843, 442] width 872 height 60
click at [424, 439] on label "Notification Message" at bounding box center [843, 442] width 872 height 60
click at [424, 439] on textarea "Notification Message" at bounding box center [843, 467] width 872 height 109
click at [424, 440] on label "Notification Message" at bounding box center [843, 442] width 872 height 60
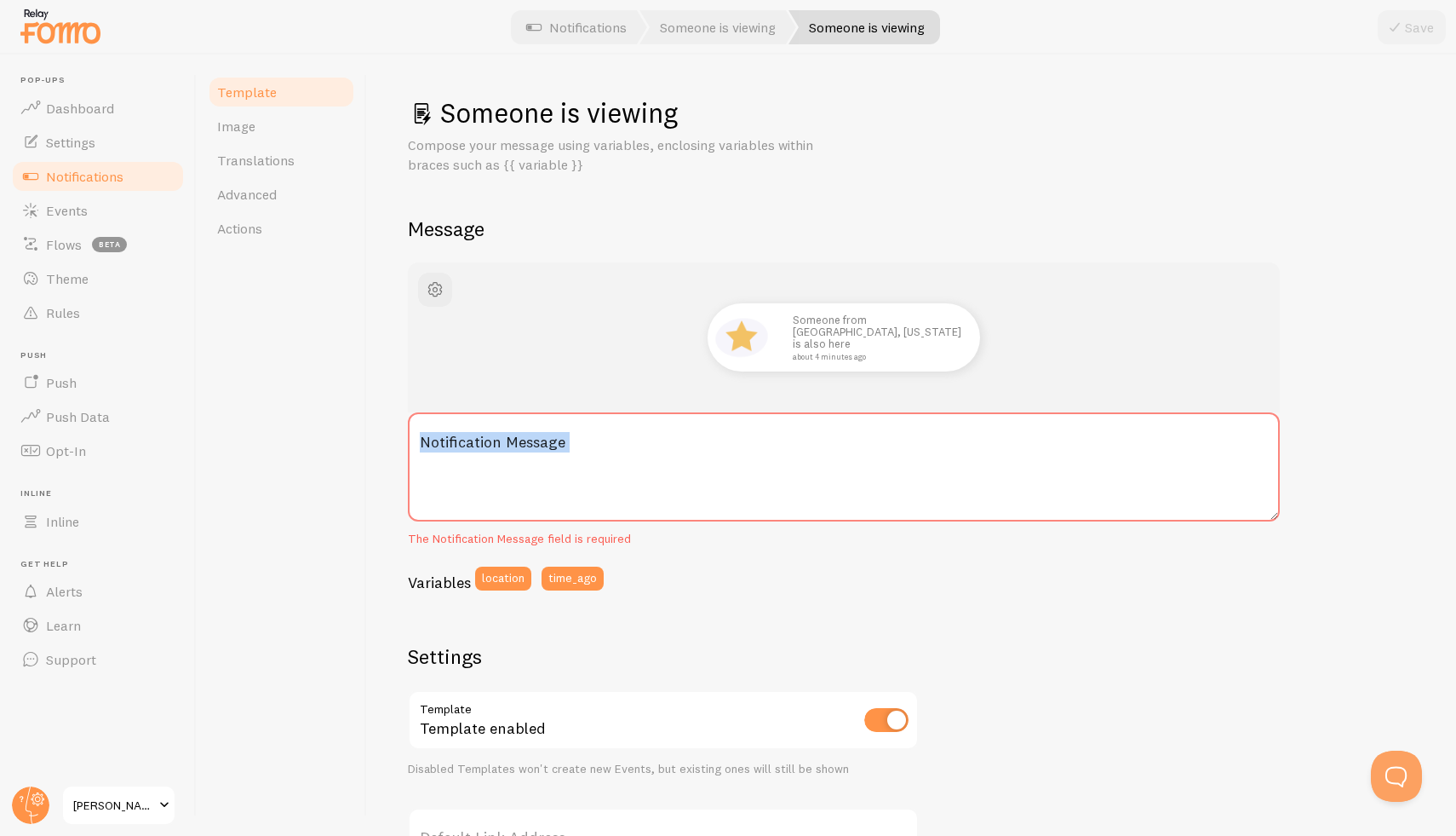
click at [424, 440] on textarea "Notification Message" at bounding box center [843, 467] width 872 height 109
click at [444, 437] on label "Notification Message" at bounding box center [843, 442] width 872 height 60
click at [444, 437] on textarea "Notification Message" at bounding box center [843, 467] width 872 height 109
click at [429, 444] on label "Notification Message" at bounding box center [843, 442] width 872 height 60
click at [429, 444] on textarea "Notification Message" at bounding box center [843, 467] width 872 height 109
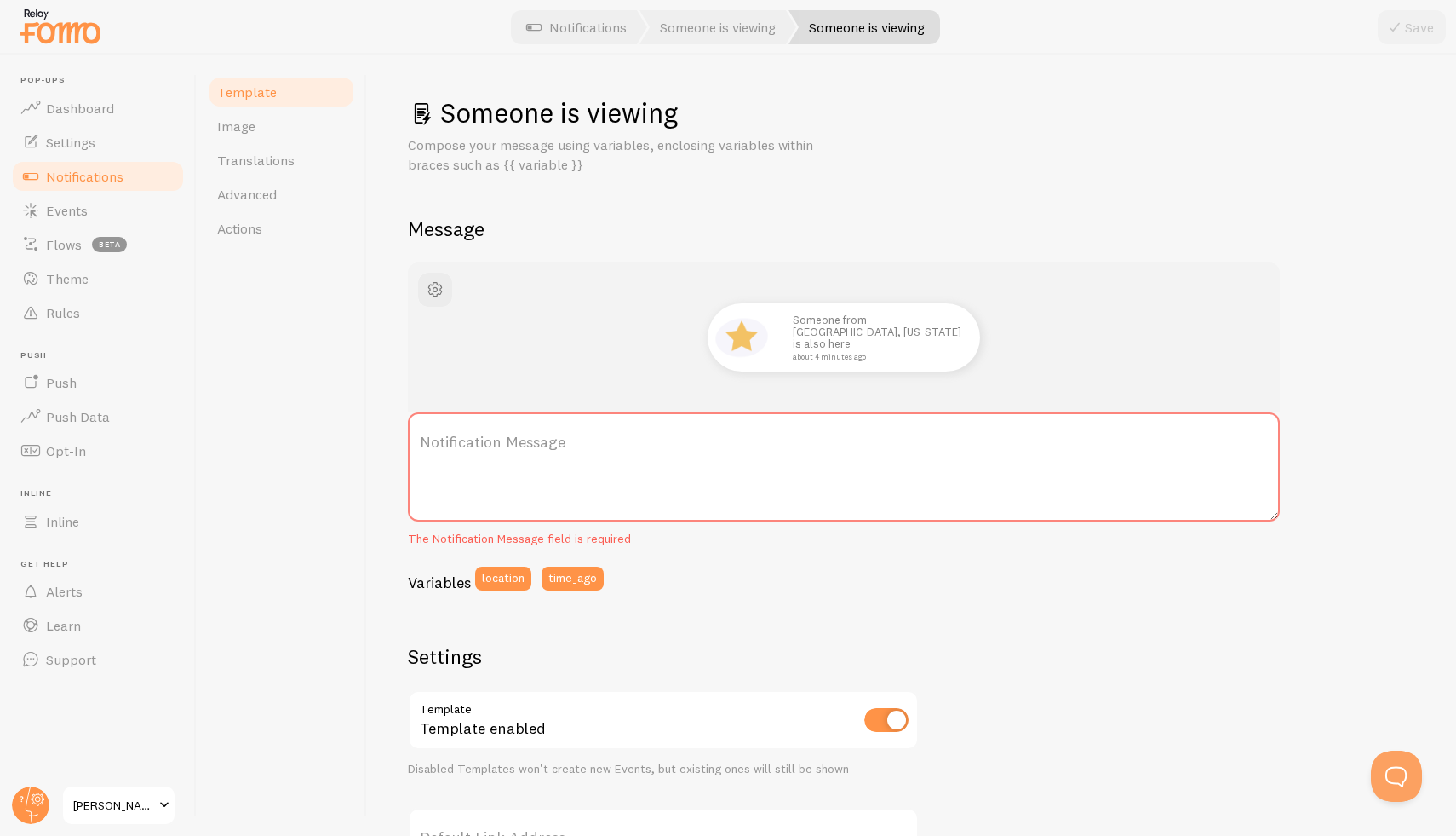
click at [433, 433] on label "Notification Message" at bounding box center [843, 442] width 872 height 60
click at [433, 433] on textarea "Notification Message" at bounding box center [843, 467] width 872 height 109
click at [427, 440] on label "Notification Message" at bounding box center [843, 442] width 872 height 60
click at [427, 440] on textarea "Notification Message" at bounding box center [843, 467] width 872 height 109
click at [427, 440] on label "Notification Message" at bounding box center [843, 442] width 872 height 60
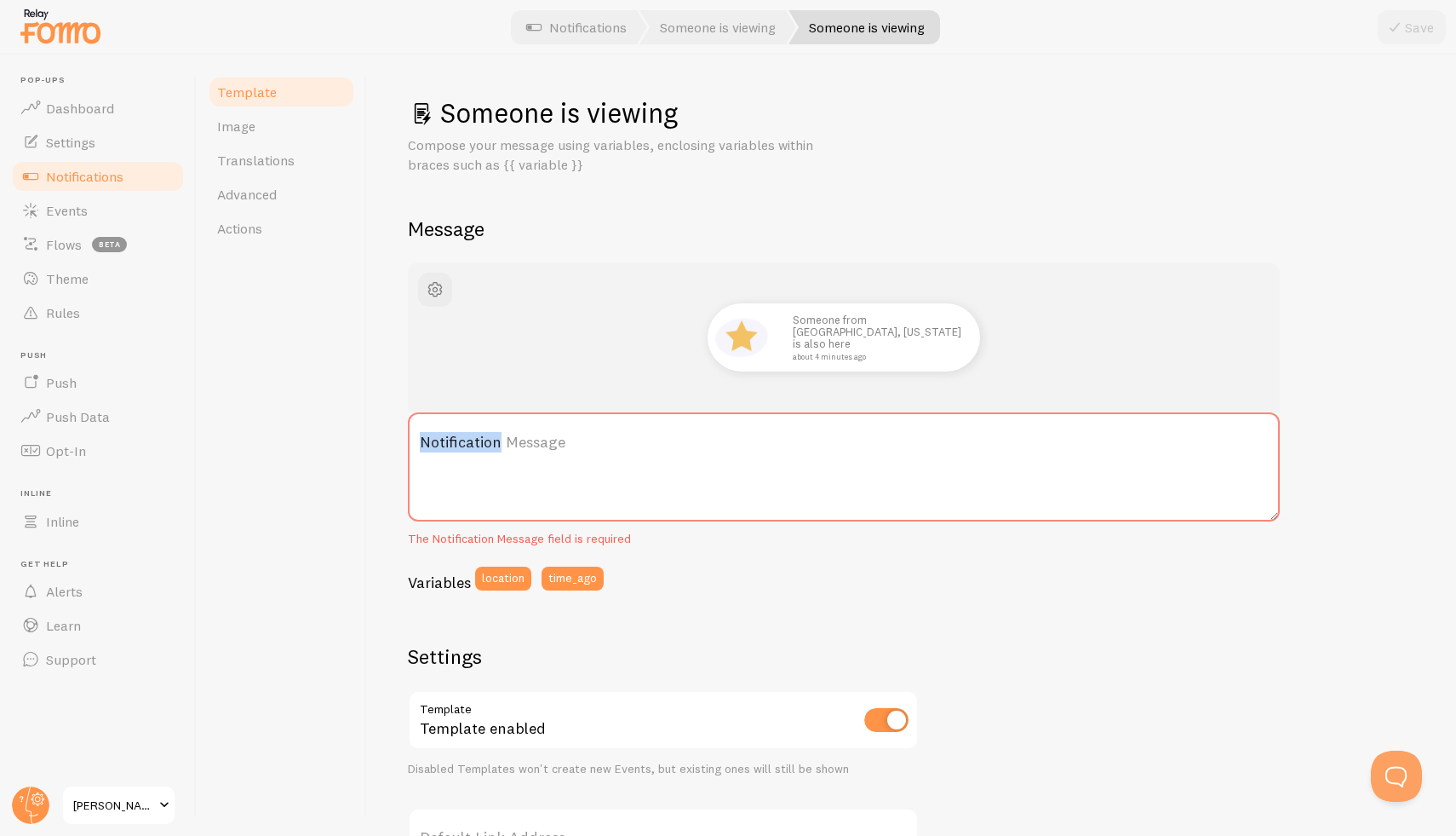
click at [427, 440] on textarea "Notification Message" at bounding box center [843, 467] width 872 height 109
click at [427, 440] on label "Notification Message" at bounding box center [843, 442] width 872 height 60
click at [427, 440] on textarea "Notification Message" at bounding box center [843, 467] width 872 height 109
click at [426, 445] on label "Notification Message" at bounding box center [843, 442] width 872 height 60
click at [426, 445] on textarea "Notification Message" at bounding box center [843, 467] width 872 height 109
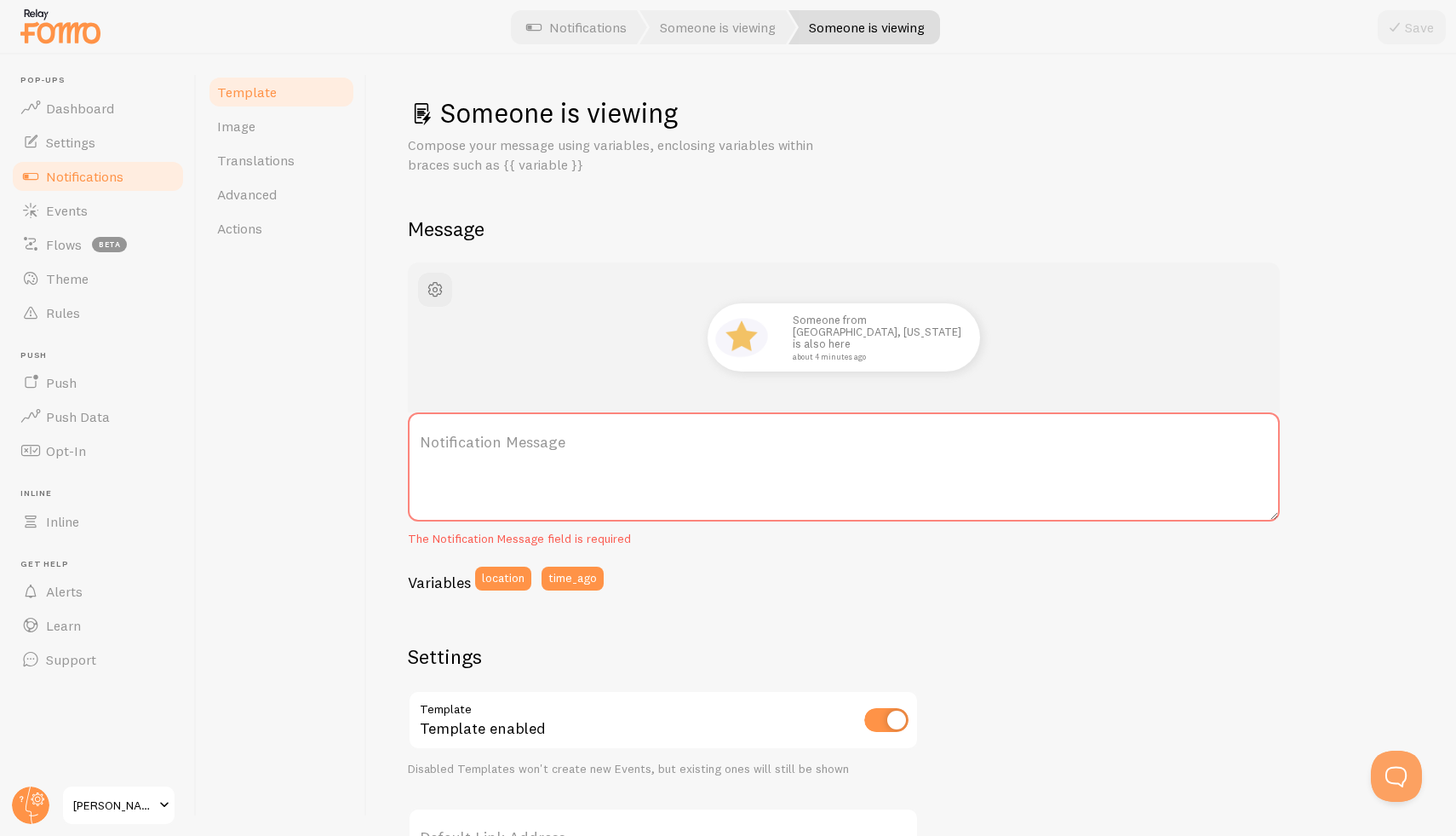
click at [421, 444] on label "Notification Message" at bounding box center [843, 442] width 872 height 60
click at [421, 444] on textarea "Notification Message" at bounding box center [843, 467] width 872 height 109
click at [421, 444] on label "Notification Message" at bounding box center [843, 442] width 872 height 60
click at [421, 444] on textarea "Notification Message" at bounding box center [843, 467] width 872 height 109
click at [421, 444] on label "Notification Message" at bounding box center [843, 442] width 872 height 60
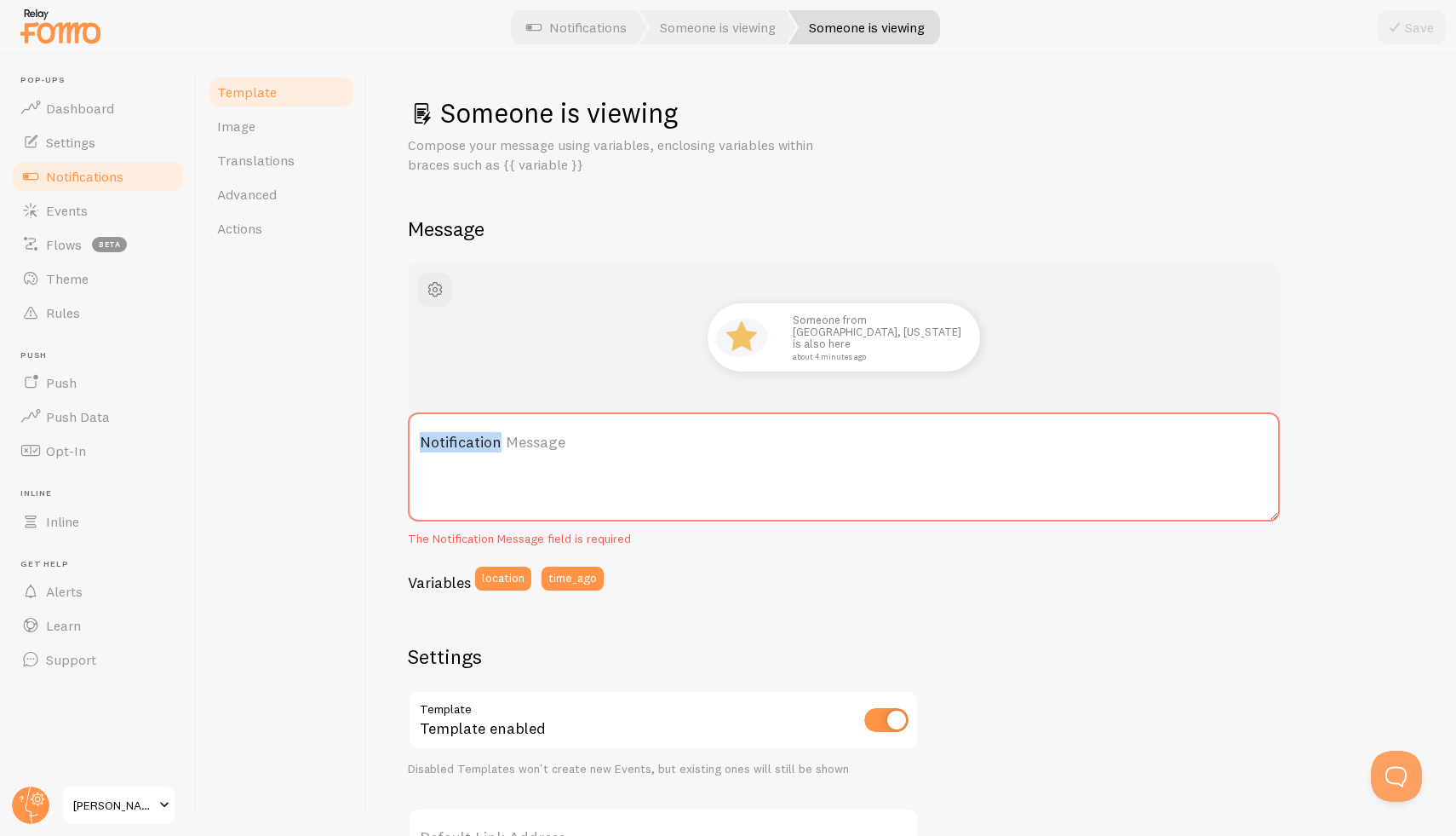
click at [421, 444] on textarea "Notification Message" at bounding box center [843, 467] width 872 height 109
click at [421, 444] on label "Notification Message" at bounding box center [843, 442] width 872 height 60
click at [421, 444] on textarea "Notification Message" at bounding box center [843, 467] width 872 height 109
click at [473, 453] on label "Notification Message" at bounding box center [843, 442] width 872 height 60
click at [473, 453] on textarea "Notification Message" at bounding box center [843, 467] width 872 height 109
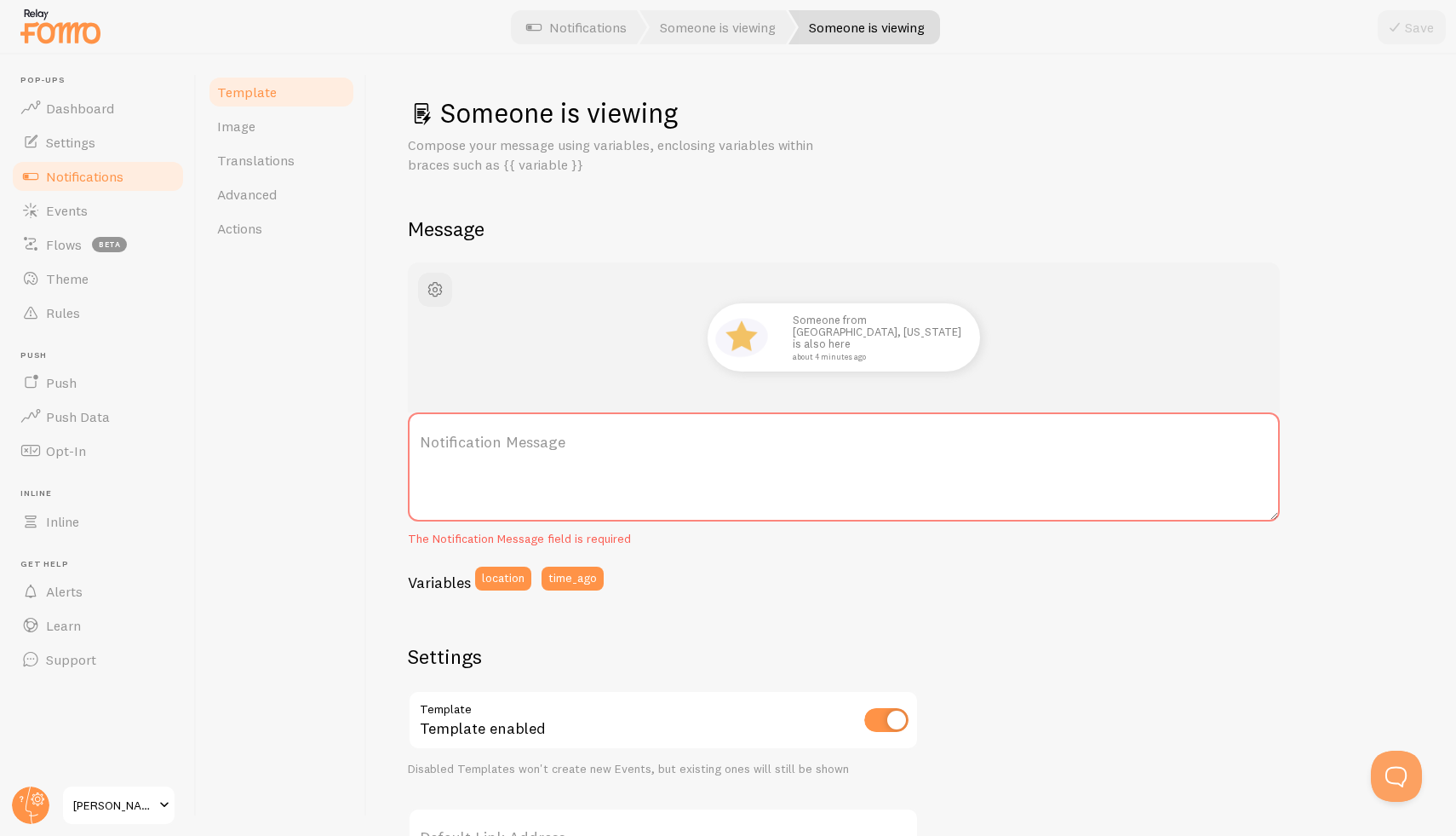
click at [473, 448] on label "Notification Message" at bounding box center [843, 442] width 872 height 60
click at [473, 448] on textarea "Notification Message" at bounding box center [843, 467] width 872 height 109
click at [473, 448] on label "Notification Message" at bounding box center [843, 442] width 872 height 60
click at [473, 448] on textarea "Notification Message" at bounding box center [843, 467] width 872 height 109
click at [467, 446] on label "Notification Message" at bounding box center [843, 442] width 872 height 60
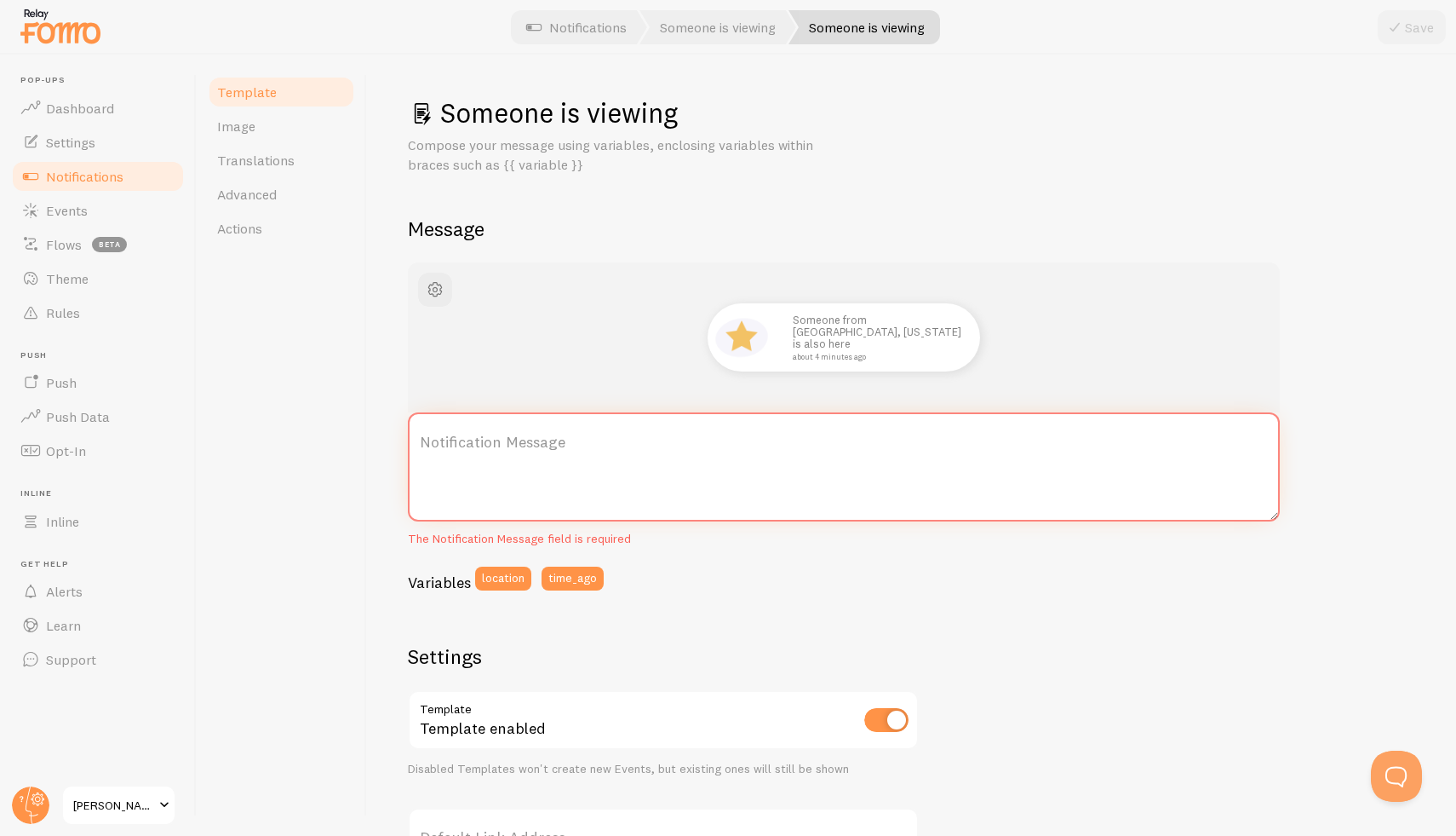
click at [467, 446] on textarea "Notification Message" at bounding box center [843, 467] width 872 height 109
click at [452, 445] on label "Notification Message" at bounding box center [843, 442] width 872 height 60
click at [452, 445] on textarea "Notification Message" at bounding box center [843, 467] width 872 height 109
click at [427, 434] on label "Notification Message" at bounding box center [843, 442] width 872 height 60
click at [427, 434] on textarea "Notification Message" at bounding box center [843, 467] width 872 height 109
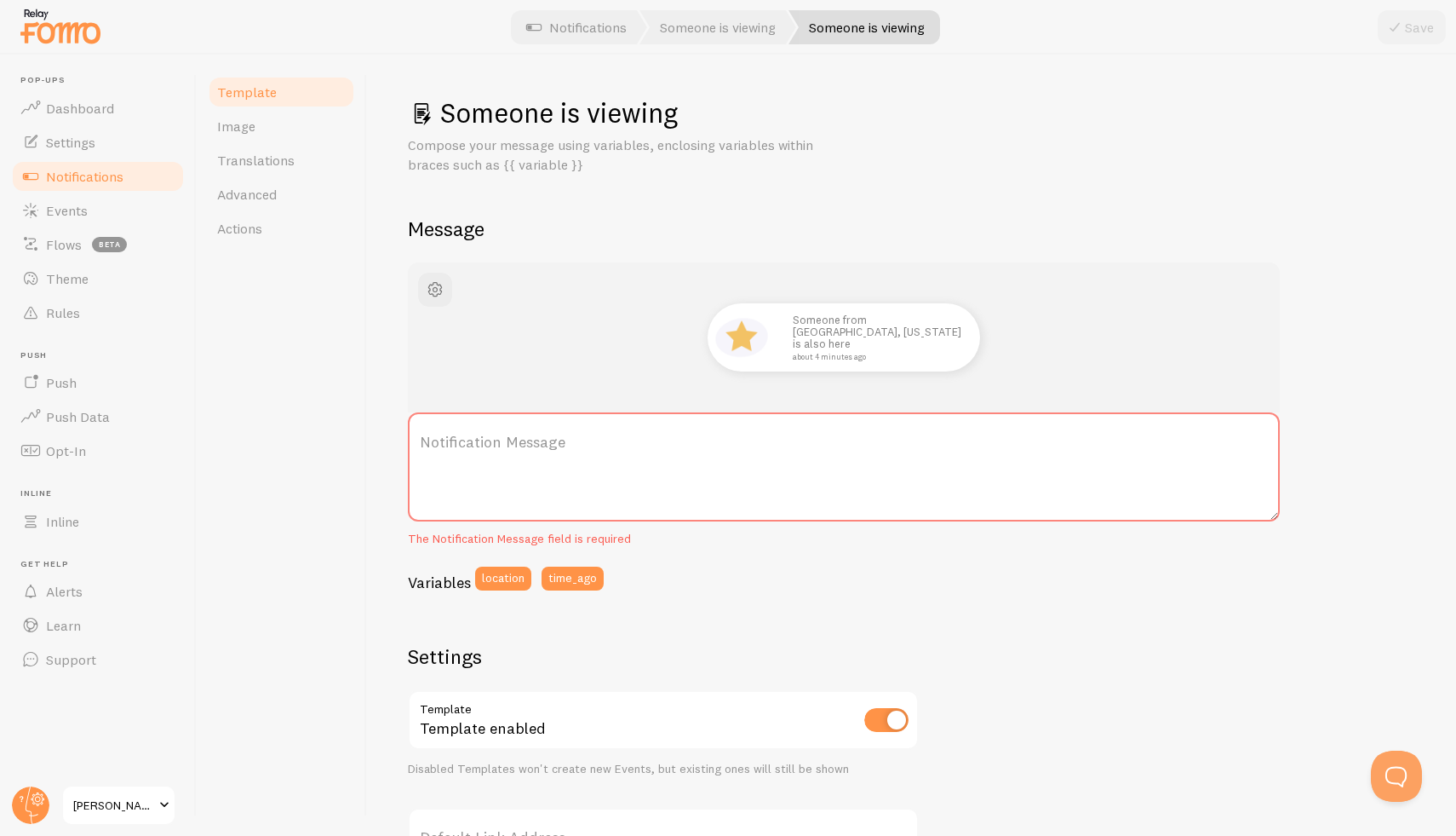
click at [422, 446] on label "Notification Message" at bounding box center [843, 442] width 872 height 60
click at [422, 446] on textarea "Notification Message" at bounding box center [843, 467] width 872 height 109
click at [472, 447] on label "Notification Message" at bounding box center [843, 442] width 872 height 60
click at [472, 447] on textarea "Notification Message" at bounding box center [843, 467] width 872 height 109
click at [441, 441] on label "Notification Message" at bounding box center [843, 442] width 872 height 60
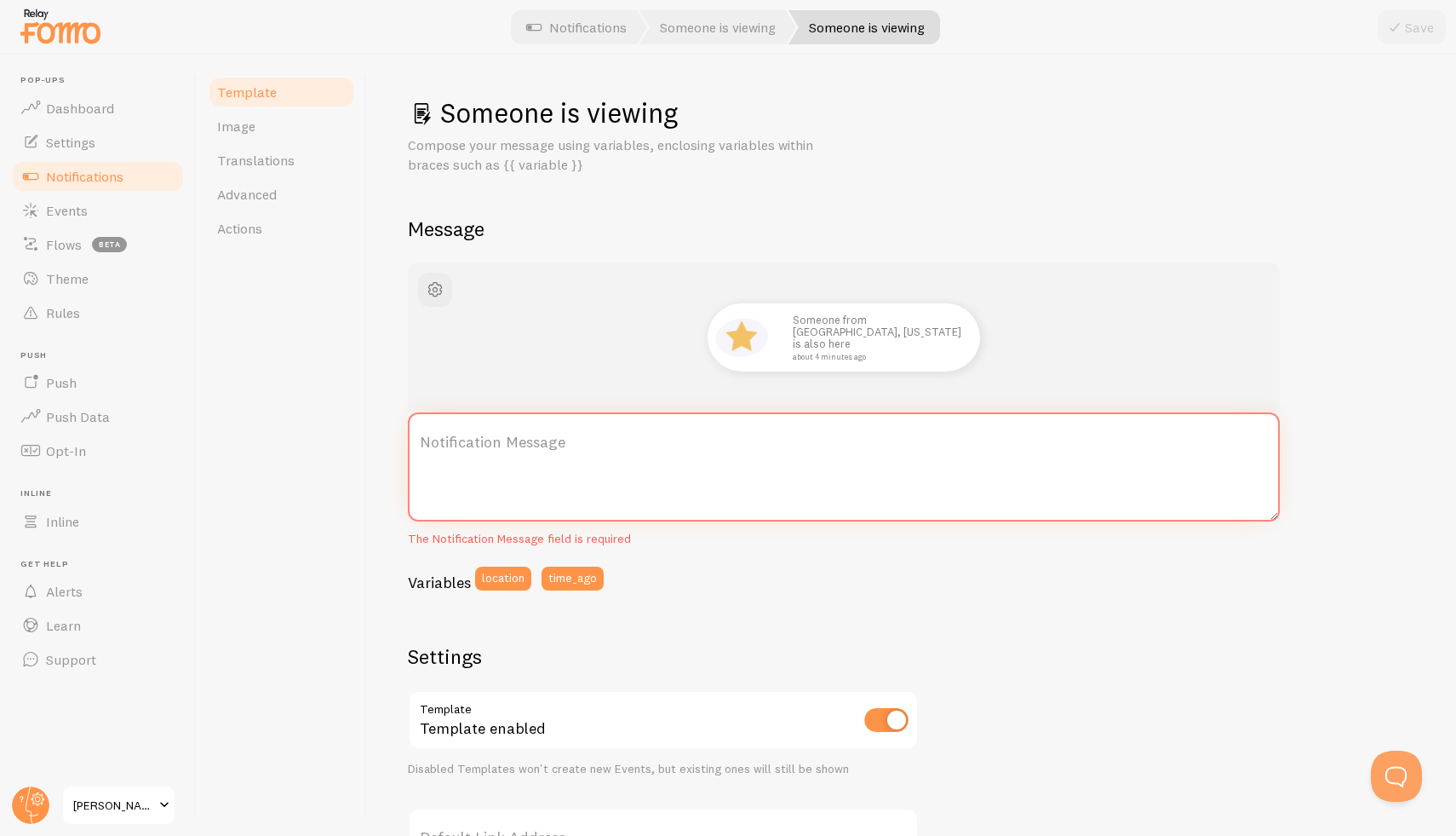
click at [441, 441] on textarea "Notification Message" at bounding box center [843, 467] width 872 height 109
click at [441, 441] on label "Notification Message" at bounding box center [843, 442] width 872 height 60
click at [441, 441] on textarea "Notification Message" at bounding box center [843, 467] width 872 height 109
click at [441, 441] on label "Notification Message" at bounding box center [843, 442] width 872 height 60
click at [441, 441] on textarea "Notification Message" at bounding box center [843, 467] width 872 height 109
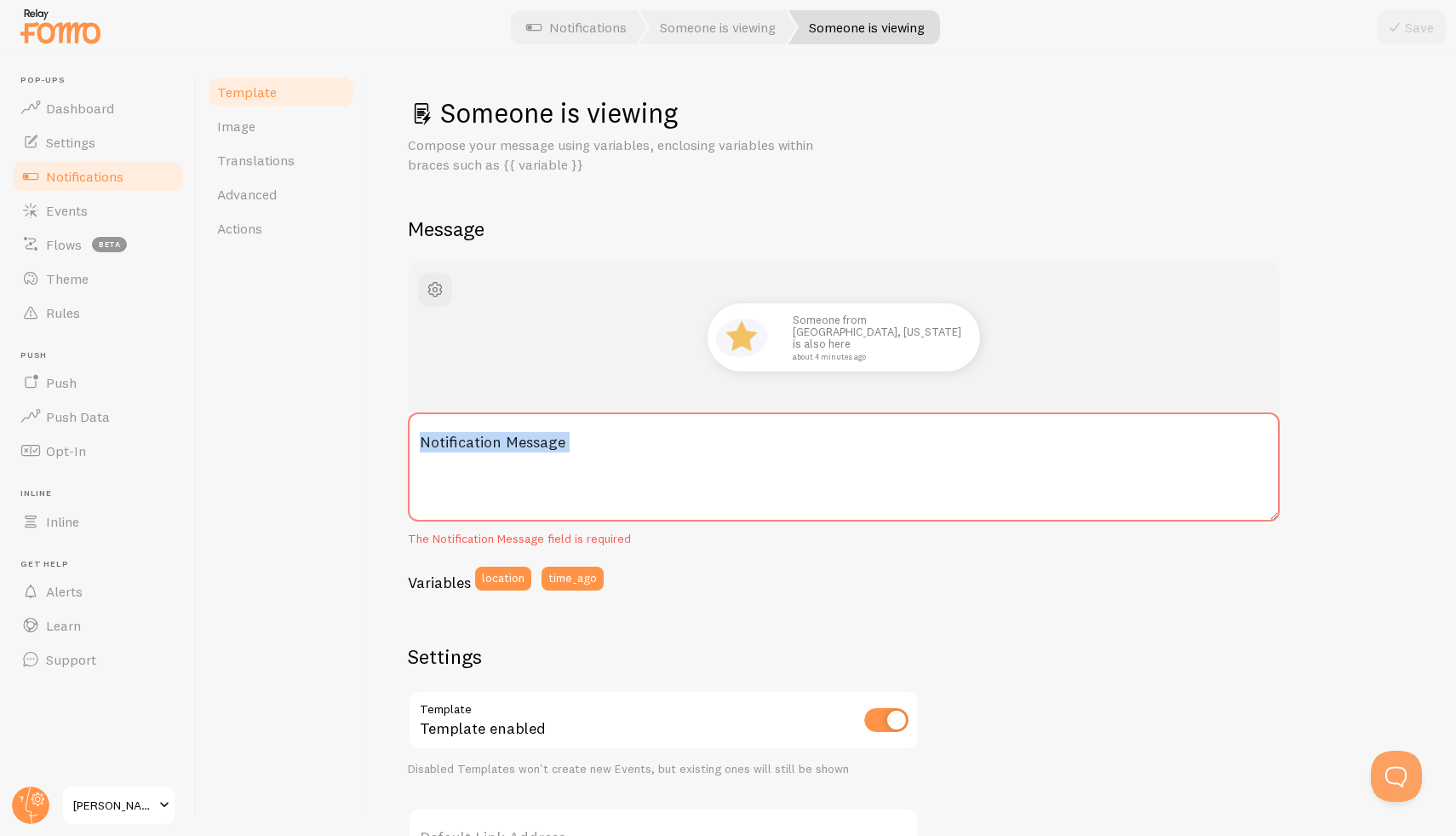
click at [438, 442] on label "Notification Message" at bounding box center [843, 442] width 872 height 60
click at [438, 442] on textarea "Notification Message" at bounding box center [843, 467] width 872 height 109
click at [417, 437] on label "Notification Message" at bounding box center [843, 442] width 872 height 60
click at [417, 437] on textarea "Notification Message" at bounding box center [843, 467] width 872 height 109
click at [512, 489] on textarea "Notification Message" at bounding box center [843, 467] width 872 height 109
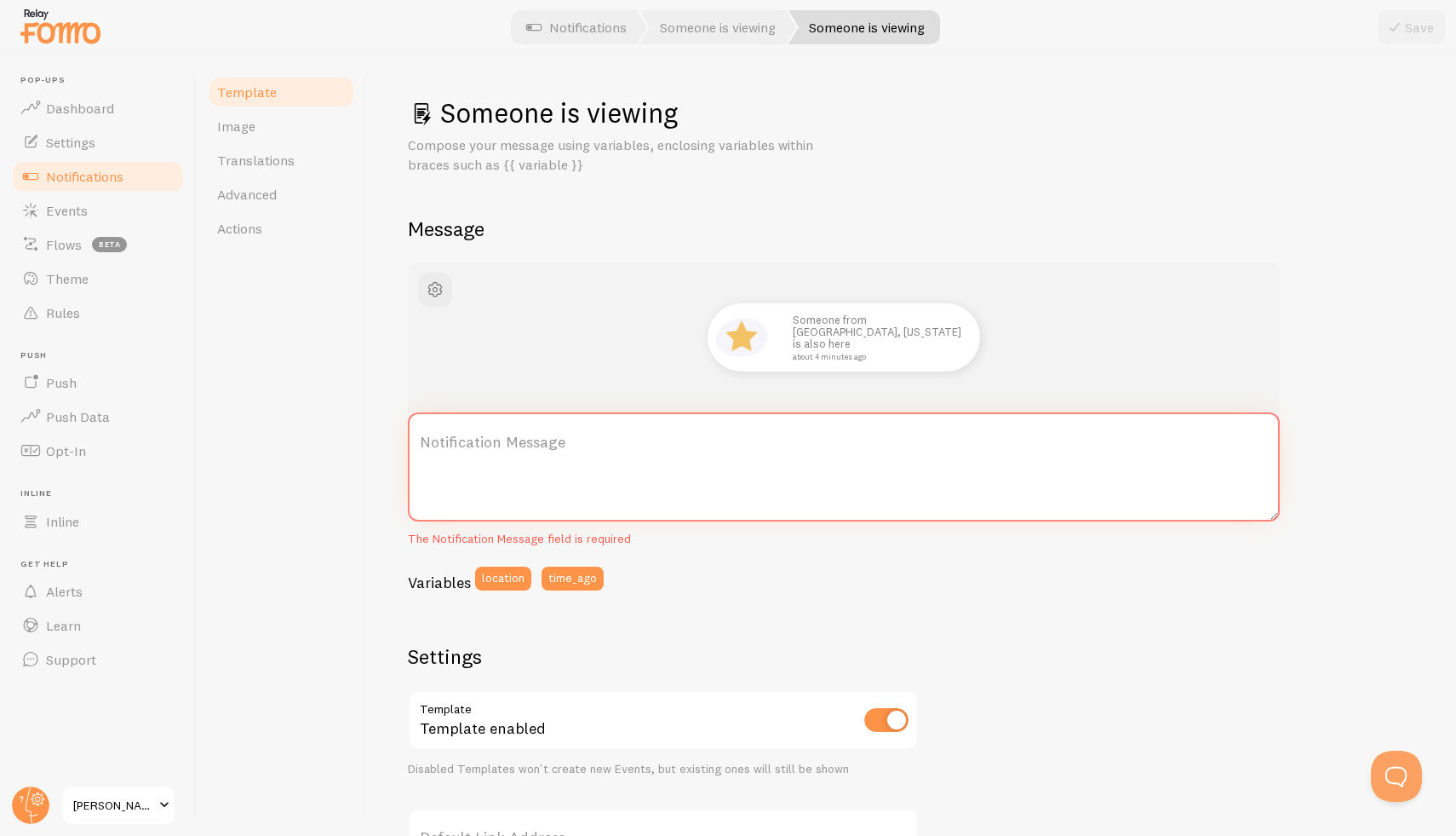
click at [451, 505] on textarea "Notification Message" at bounding box center [843, 467] width 872 height 109
paste textarea "Someone from {{ province }} is also here {{ time_ago }}"
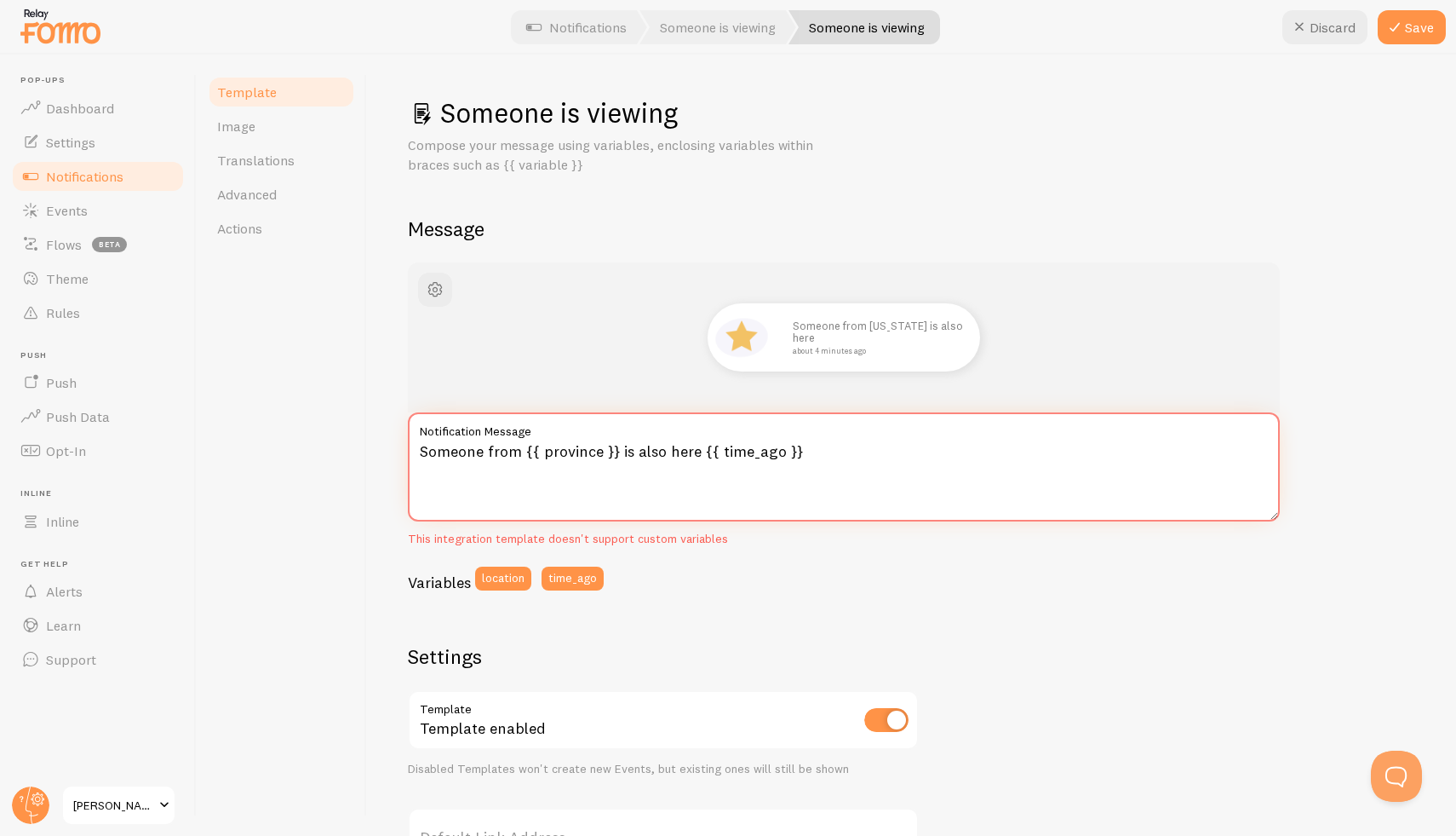
drag, startPoint x: 831, startPoint y: 450, endPoint x: 466, endPoint y: 401, distance: 368.3
click at [466, 401] on div "Someone from [US_STATE] is also here about 4 minutes ago Someone from {{ provin…" at bounding box center [843, 432] width 872 height 340
paste textarea "location"
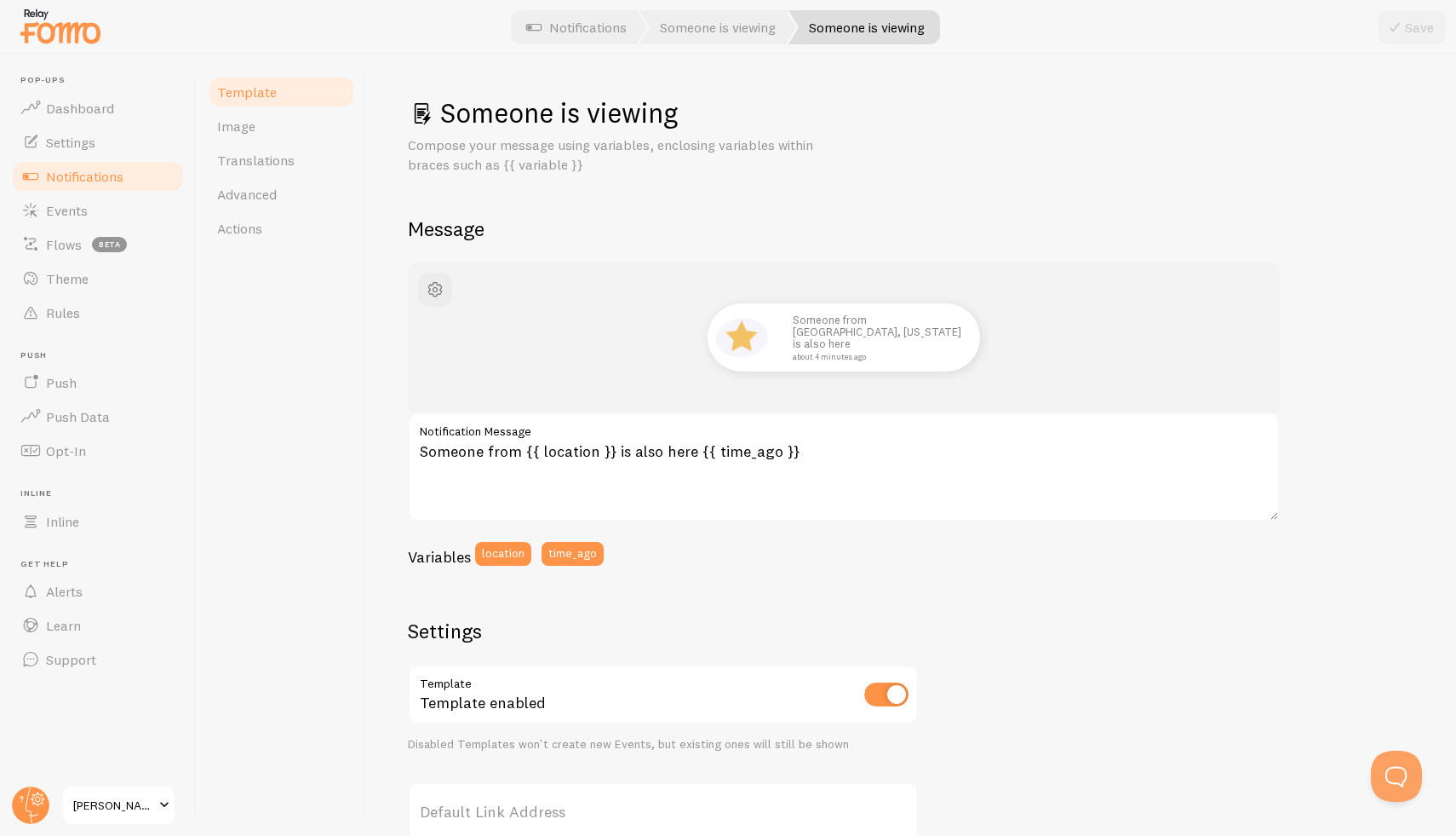
click at [839, 524] on div "Someone from [GEOGRAPHIC_DATA], [US_STATE] is also here about 4 minutes ago Som…" at bounding box center [843, 419] width 872 height 315
click at [804, 592] on div "Someone from [GEOGRAPHIC_DATA], [US_STATE] is also here about 4 minutes ago Som…" at bounding box center [911, 711] width 1007 height 898
click at [907, 584] on div "Someone from [GEOGRAPHIC_DATA], [US_STATE] is also here about 4 minutes ago Som…" at bounding box center [911, 711] width 1007 height 898
click at [1415, 26] on div "Save" at bounding box center [1411, 27] width 68 height 34
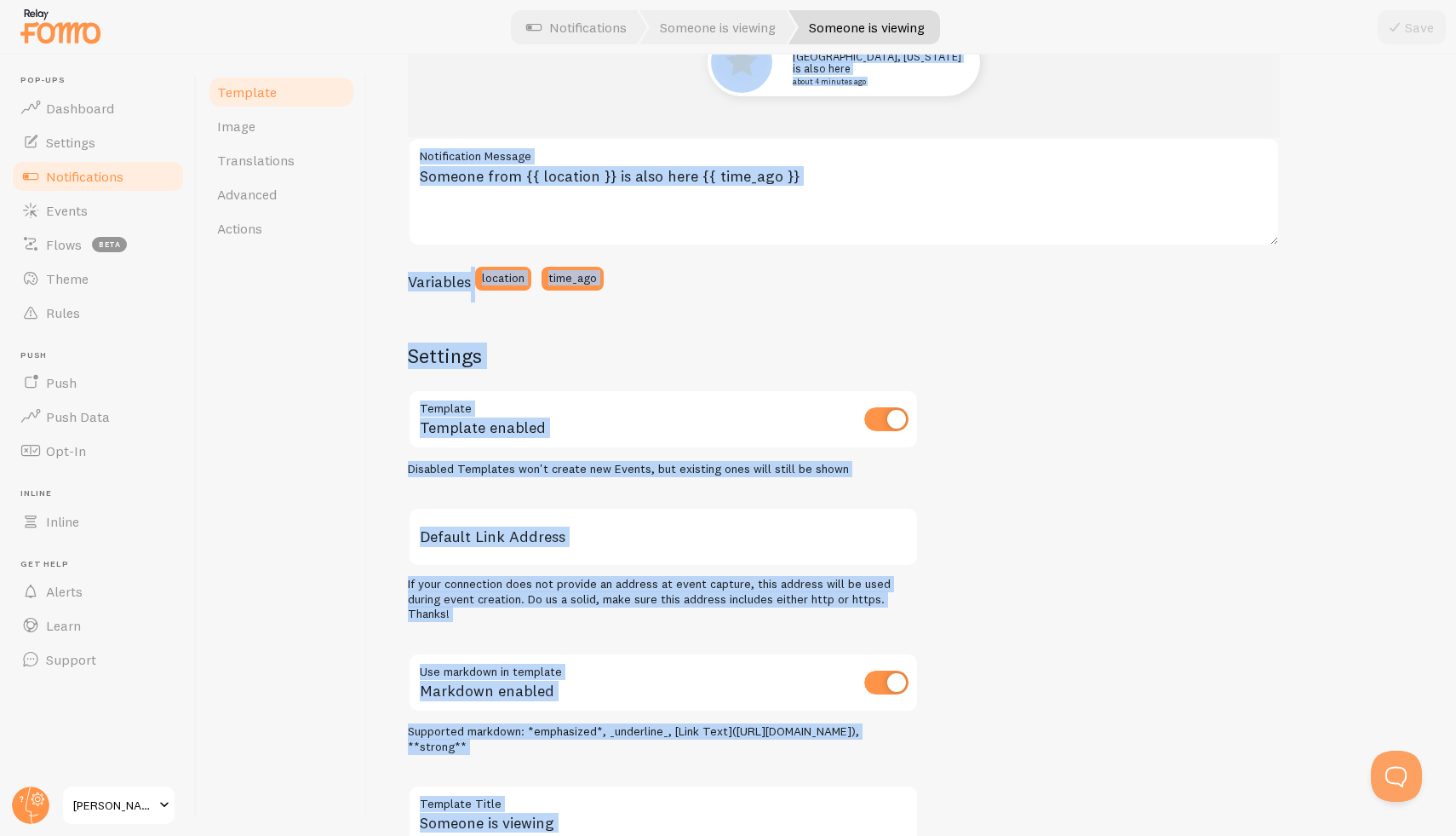
scroll to position [395, 0]
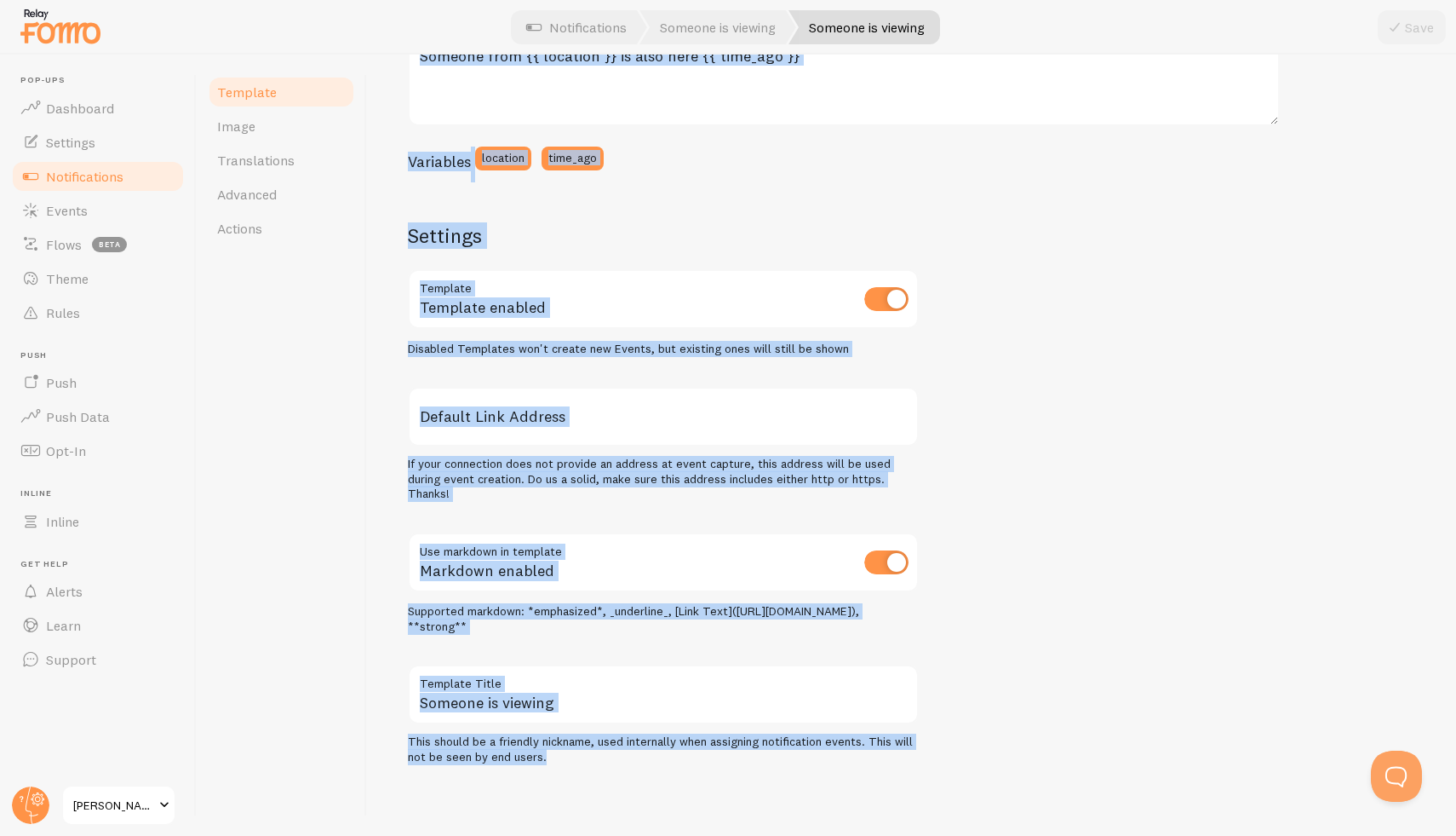
drag, startPoint x: 410, startPoint y: 79, endPoint x: 1032, endPoint y: 739, distance: 906.9
click at [1011, 833] on div "Someone is viewing Compose your message using variables, enclosing variables wi…" at bounding box center [911, 445] width 1089 height 781
copy div "Someone is viewing Compose your message using variables, enclosing variables wi…"
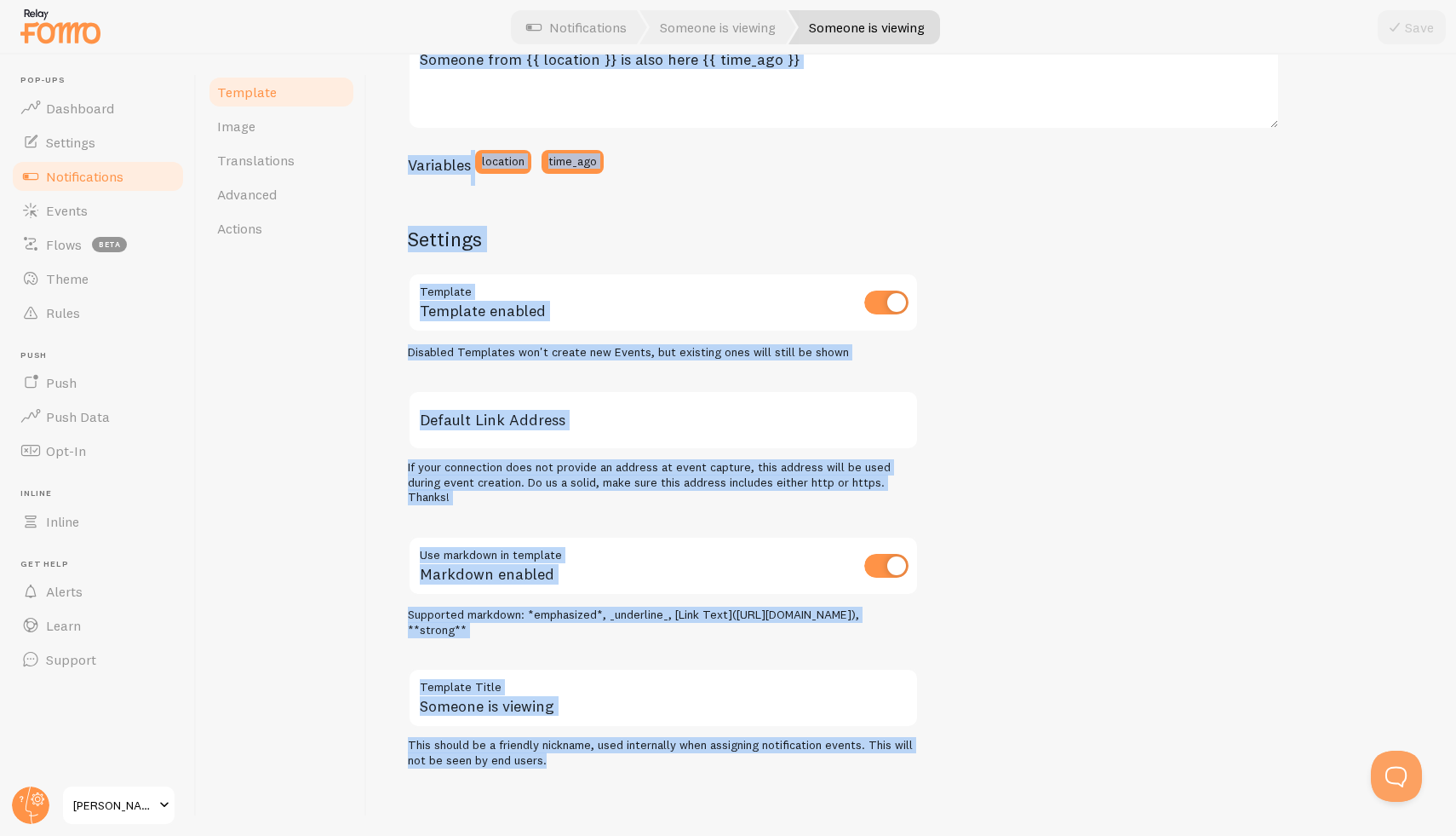
click at [705, 249] on h2 "Settings" at bounding box center [663, 239] width 511 height 27
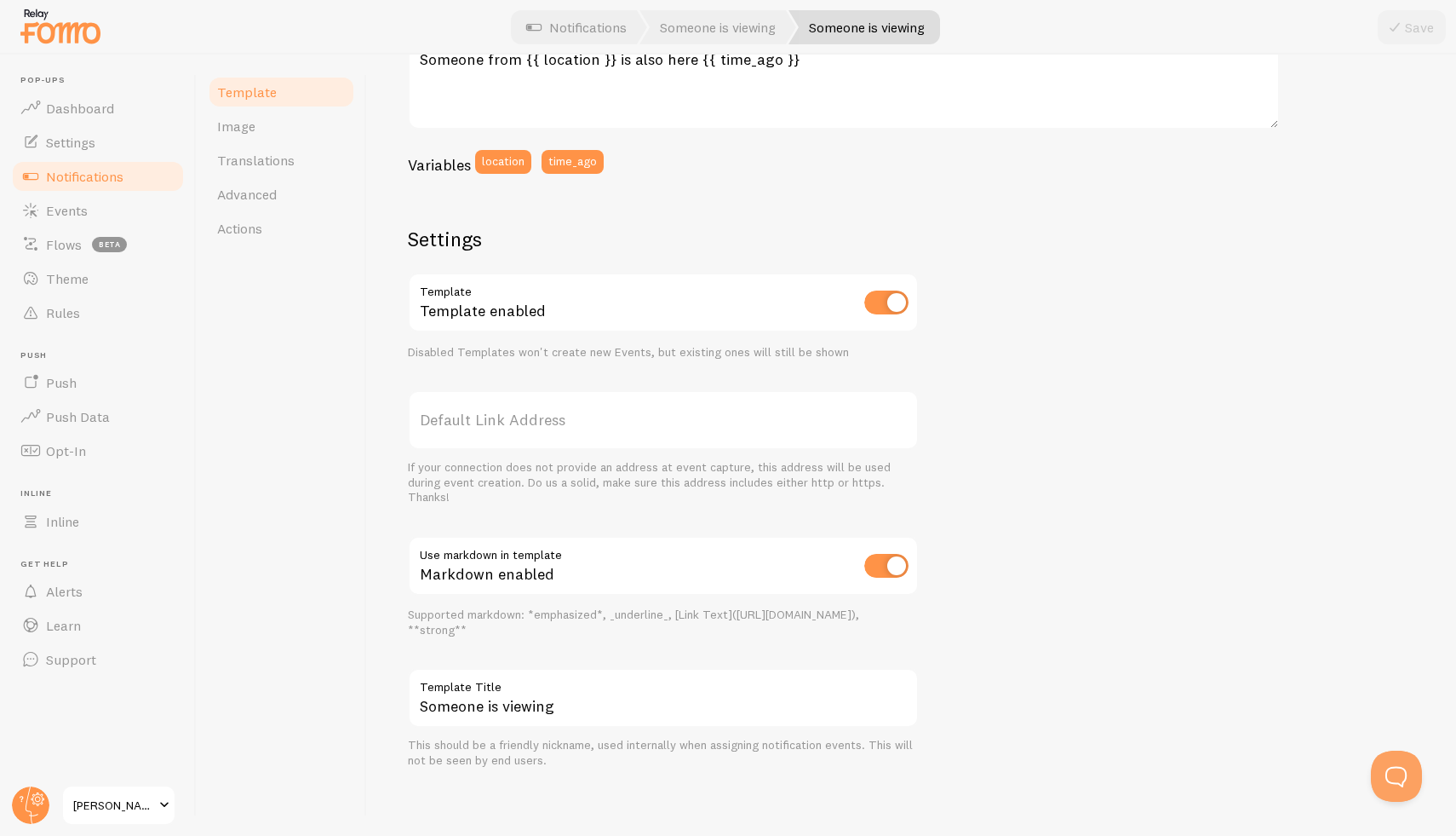
scroll to position [53, 0]
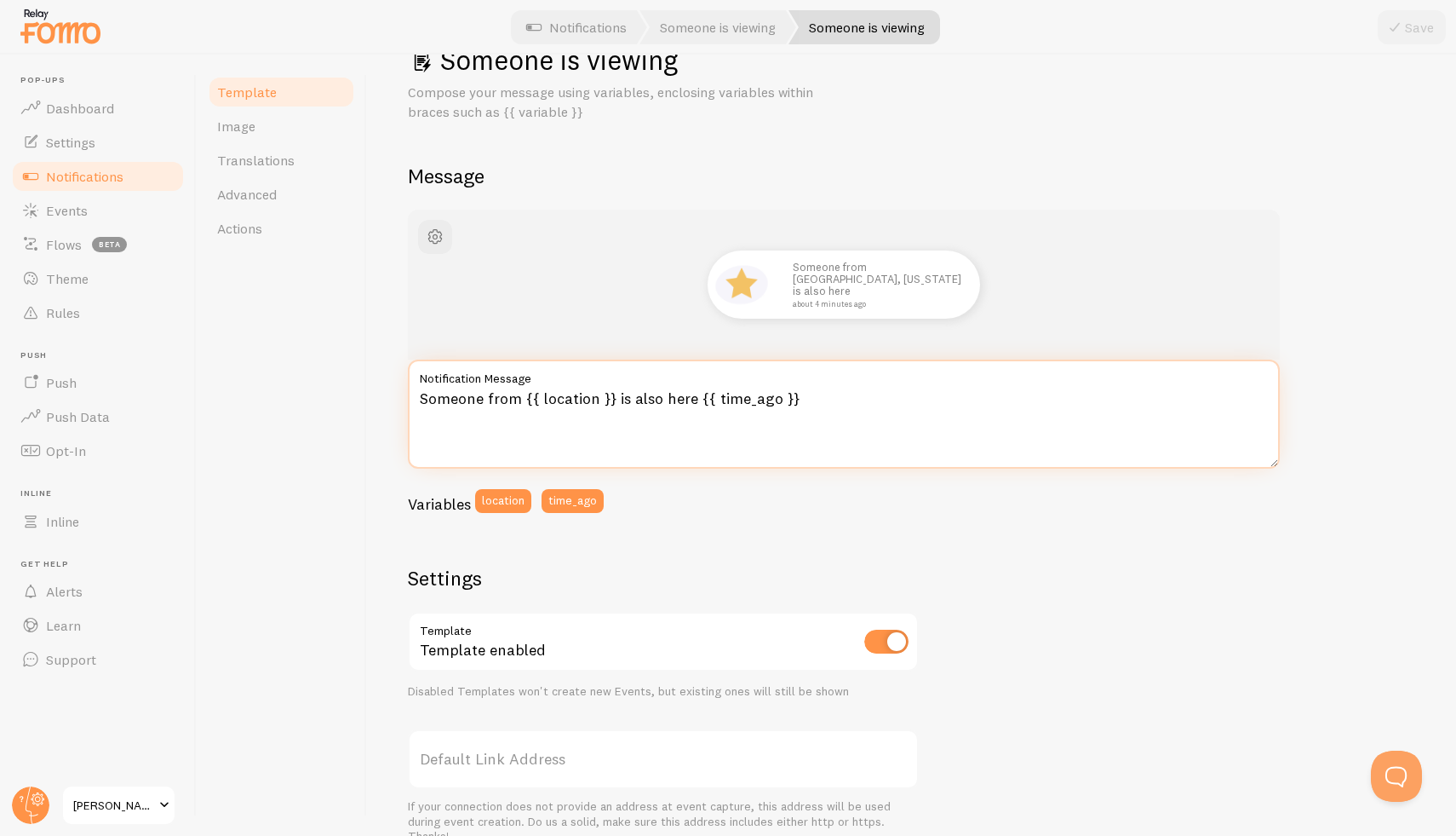
click at [841, 415] on textarea "Someone from {{ location }} is also here {{ time_ago }}" at bounding box center [843, 414] width 872 height 109
type textarea "Someone from {{ location }} is also here {{ time_ago }}"
click at [788, 517] on div "Variables location time_ago" at bounding box center [843, 507] width 872 height 35
drag, startPoint x: 81, startPoint y: 169, endPoint x: 189, endPoint y: 212, distance: 116.2
click at [81, 169] on span "Notifications" at bounding box center [84, 176] width 78 height 17
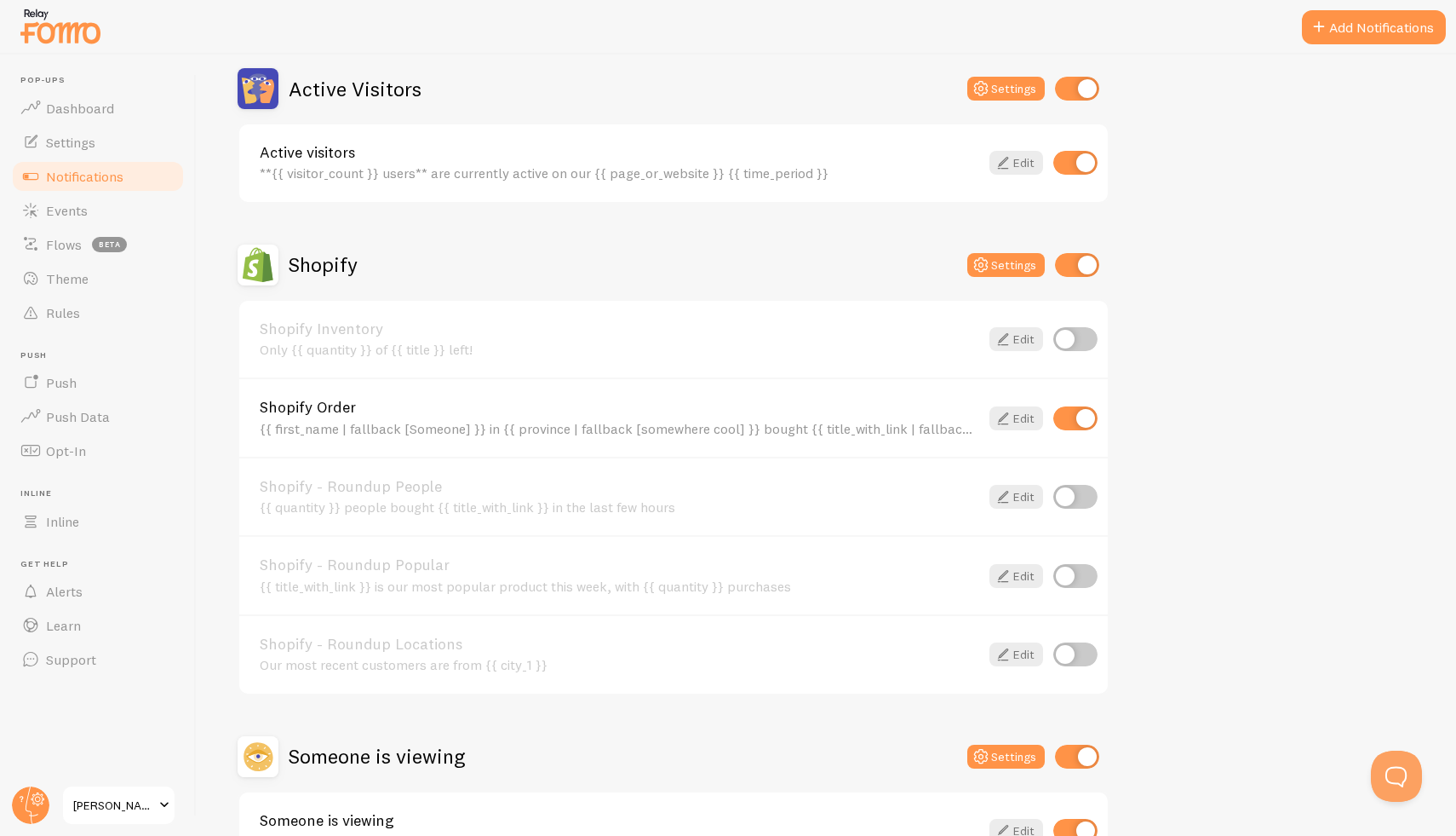
scroll to position [536, 0]
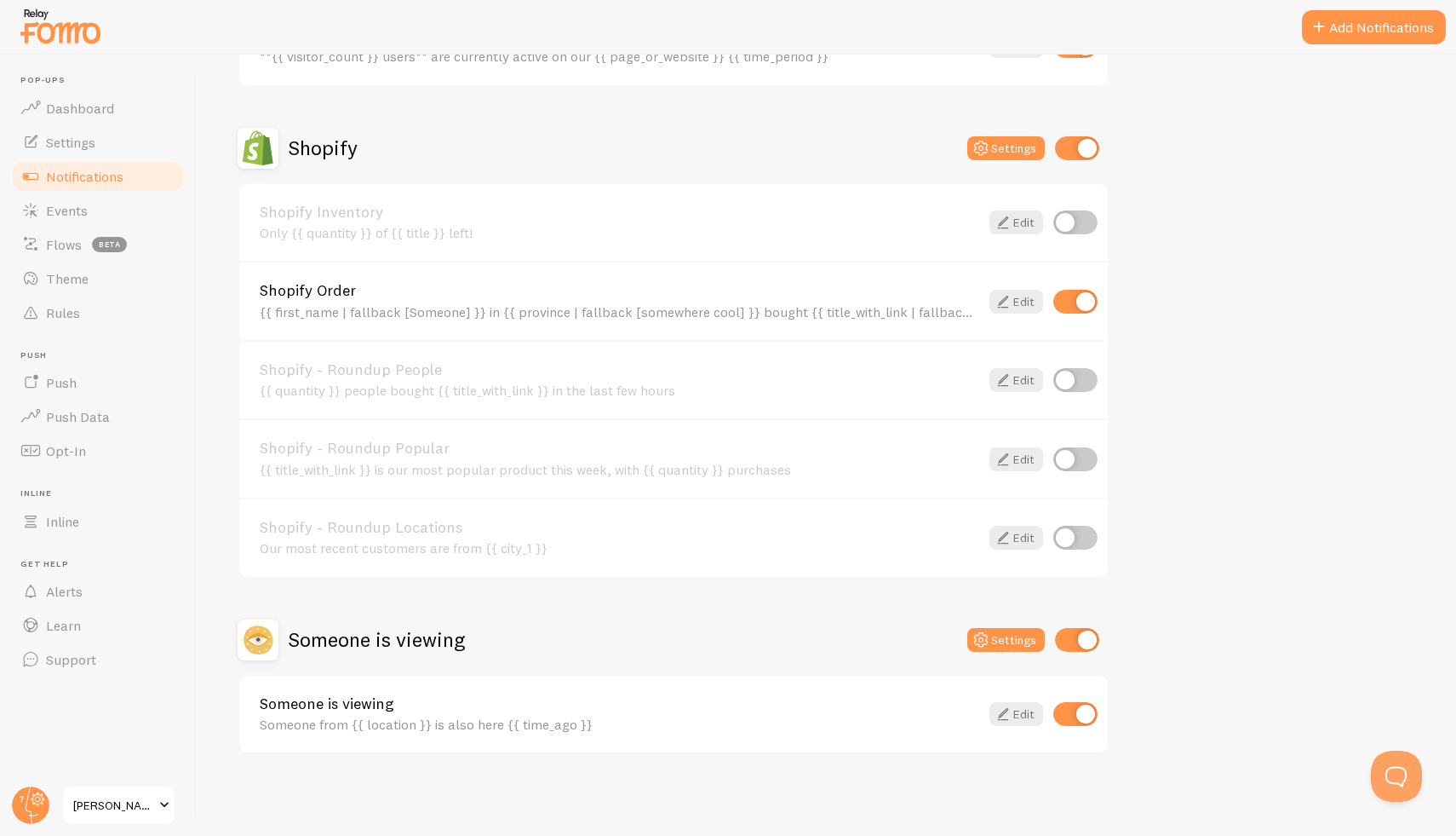
drag, startPoint x: 277, startPoint y: 47, endPoint x: 878, endPoint y: 788, distance: 954.1
click at [899, 832] on div "Pop-ups Dashboard Settings Notifications Events Flows beta Theme Rules [GEOGRAP…" at bounding box center [728, 418] width 1456 height 836
copy div "Pop-ups Dashboard Settings Notifications Events Flows beta Theme Rules Push Pus…"
click at [719, 441] on link "Shopify - Roundup Popular" at bounding box center [620, 448] width 720 height 16
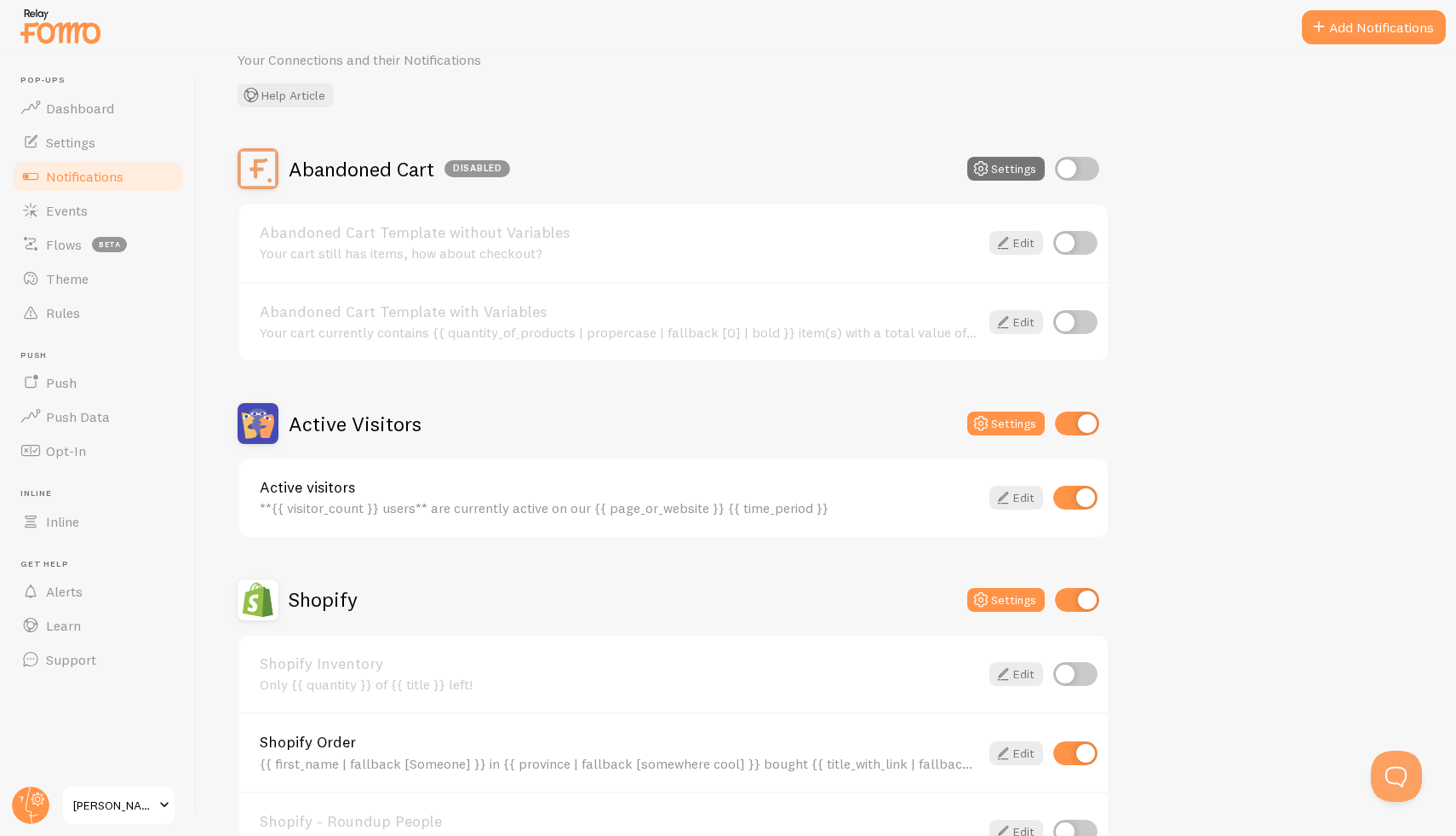
scroll to position [333, 0]
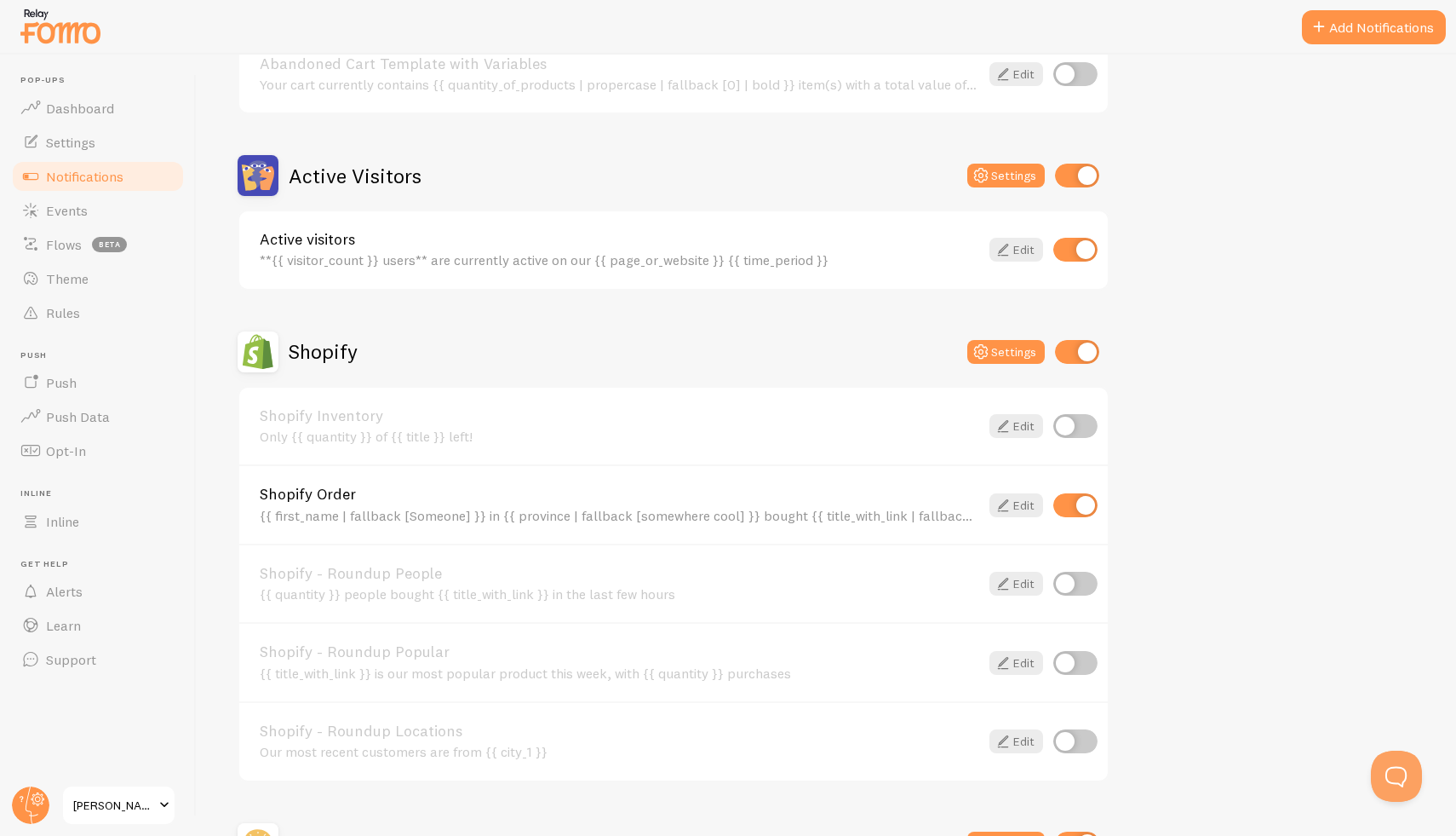
click at [1065, 429] on input "checkbox" at bounding box center [1075, 426] width 44 height 24
checkbox input "true"
click at [1023, 425] on link "Edit" at bounding box center [1016, 426] width 54 height 24
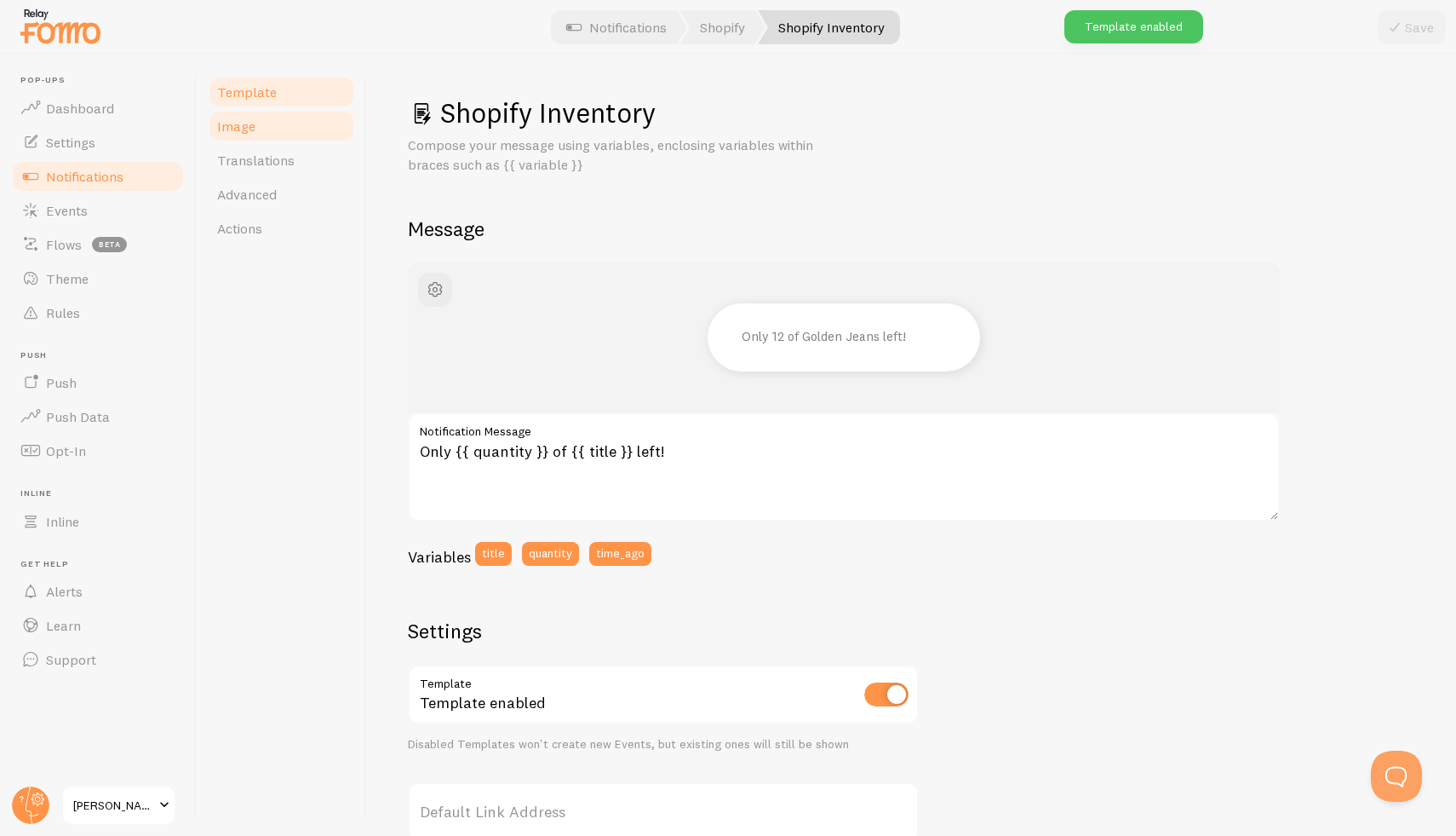
click at [236, 128] on span "Image" at bounding box center [236, 126] width 38 height 17
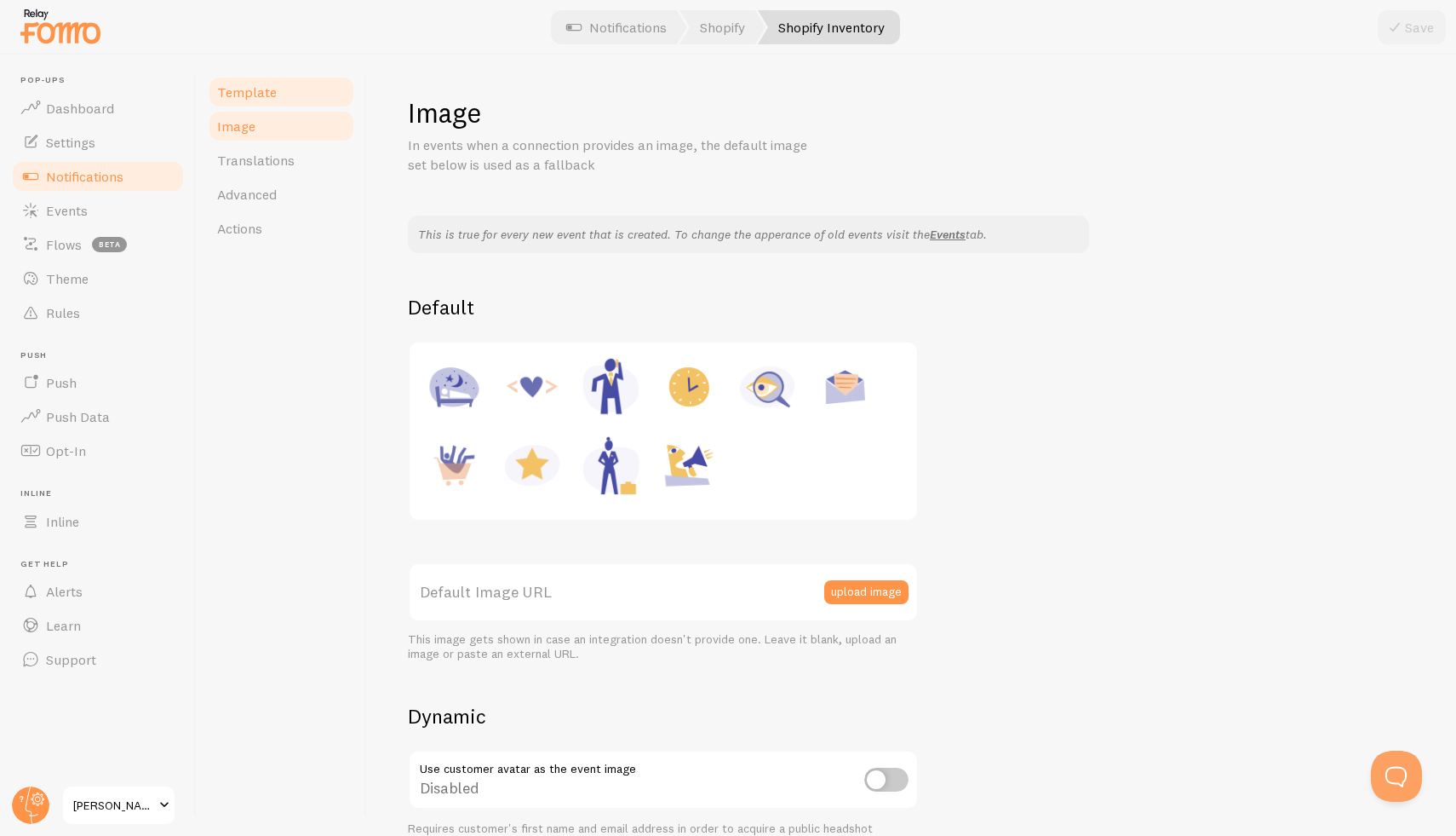
click at [250, 86] on span "Template" at bounding box center [246, 91] width 60 height 17
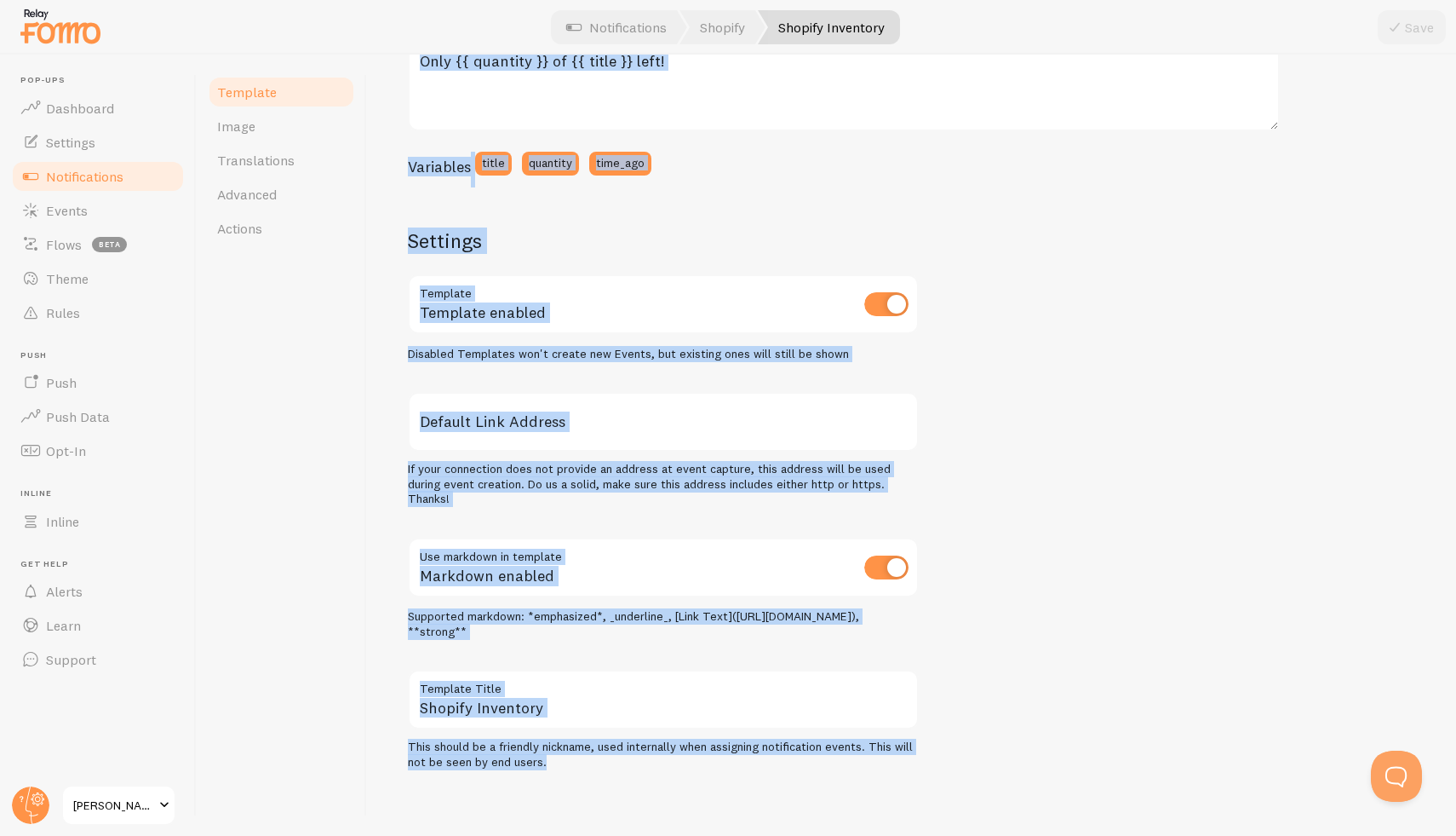
scroll to position [395, 0]
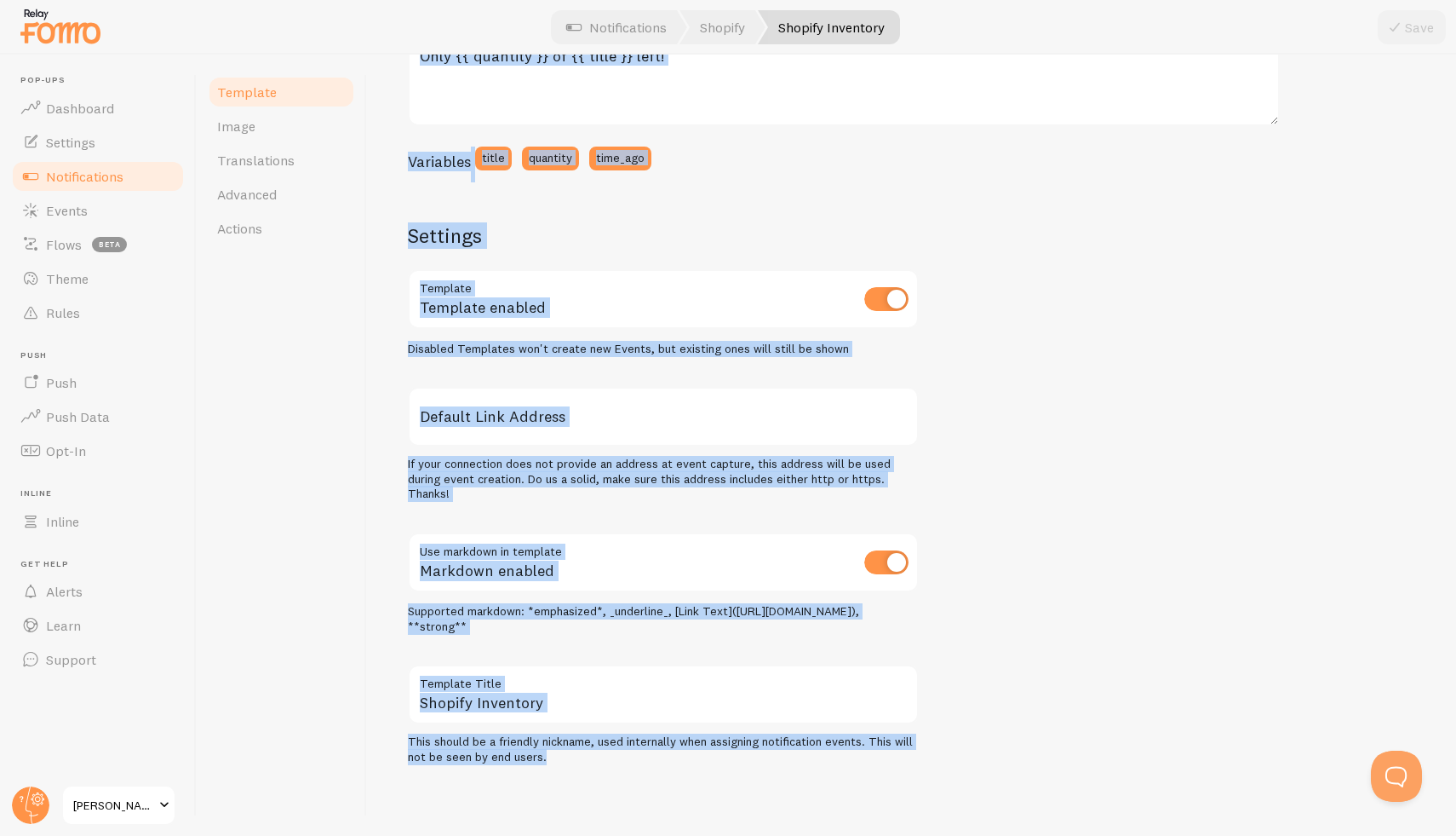
drag, startPoint x: 401, startPoint y: 80, endPoint x: 863, endPoint y: 800, distance: 855.5
click at [883, 831] on div "Shopify Inventory Compose your message using variables, enclosing variables wit…" at bounding box center [911, 445] width 1089 height 781
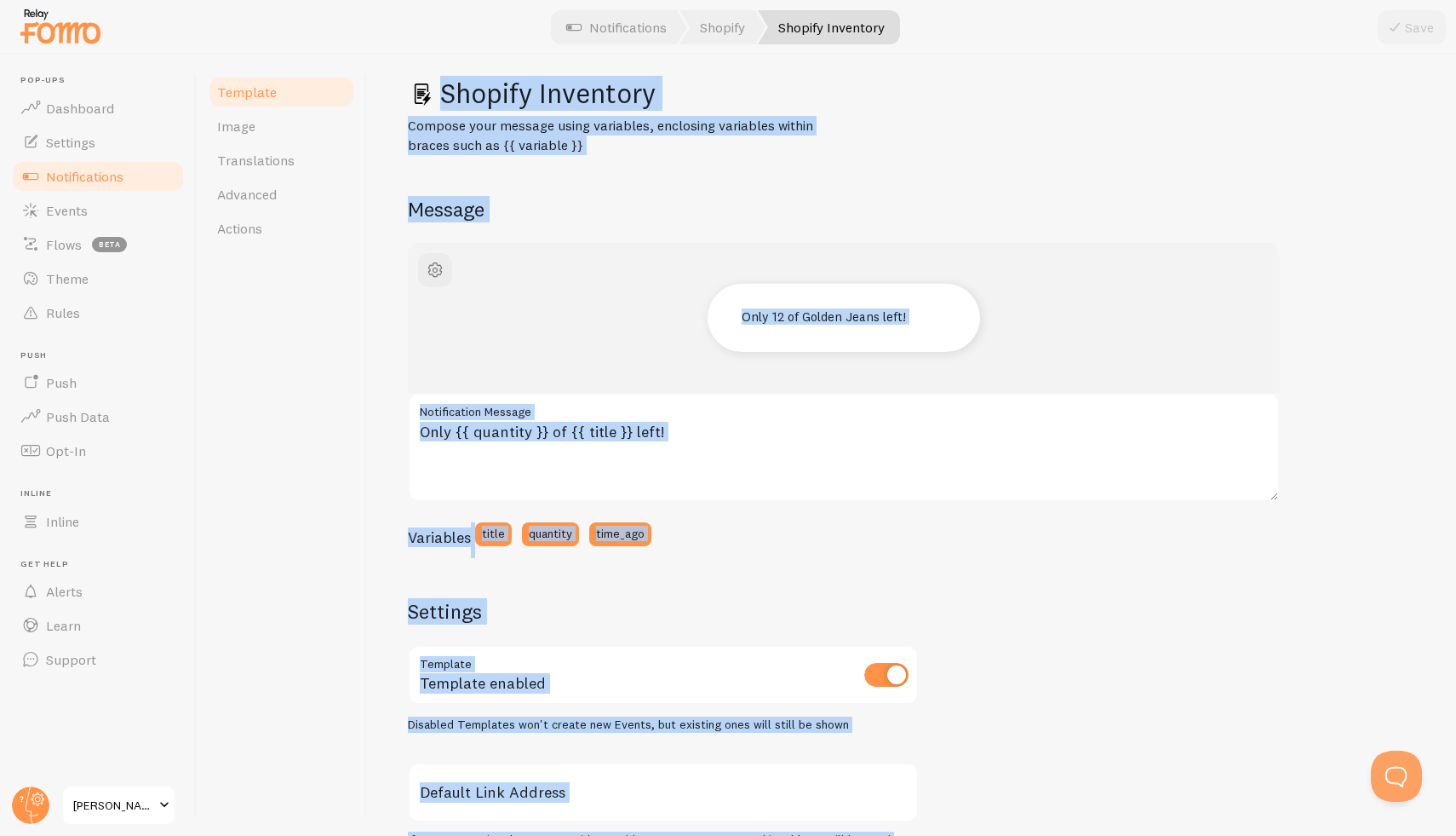
scroll to position [0, 0]
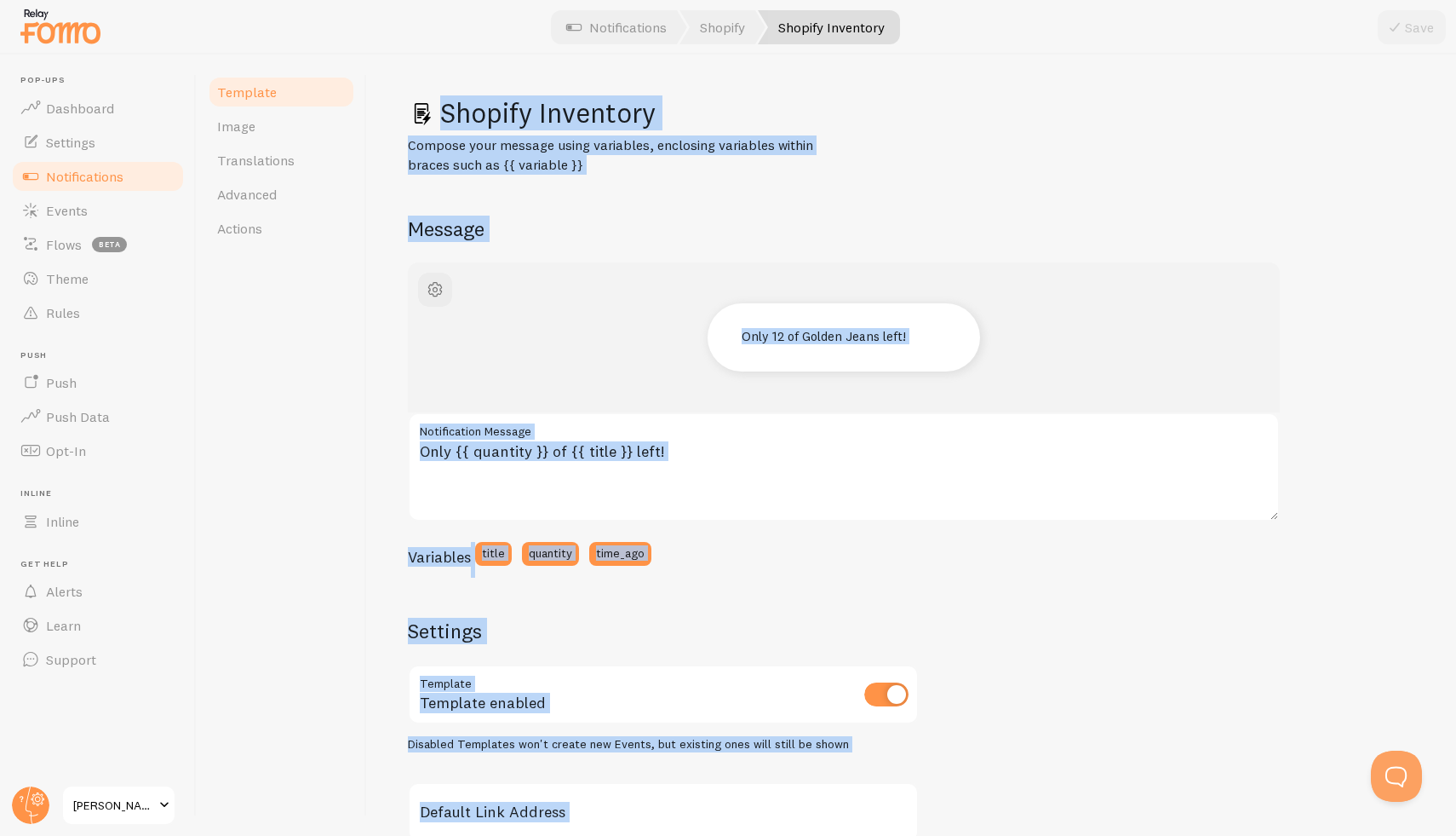
click at [1149, 601] on div "Only 12 of Golden Jeans left! Only {{ quantity }} of {{ title }} left! Notifica…" at bounding box center [911, 711] width 1007 height 898
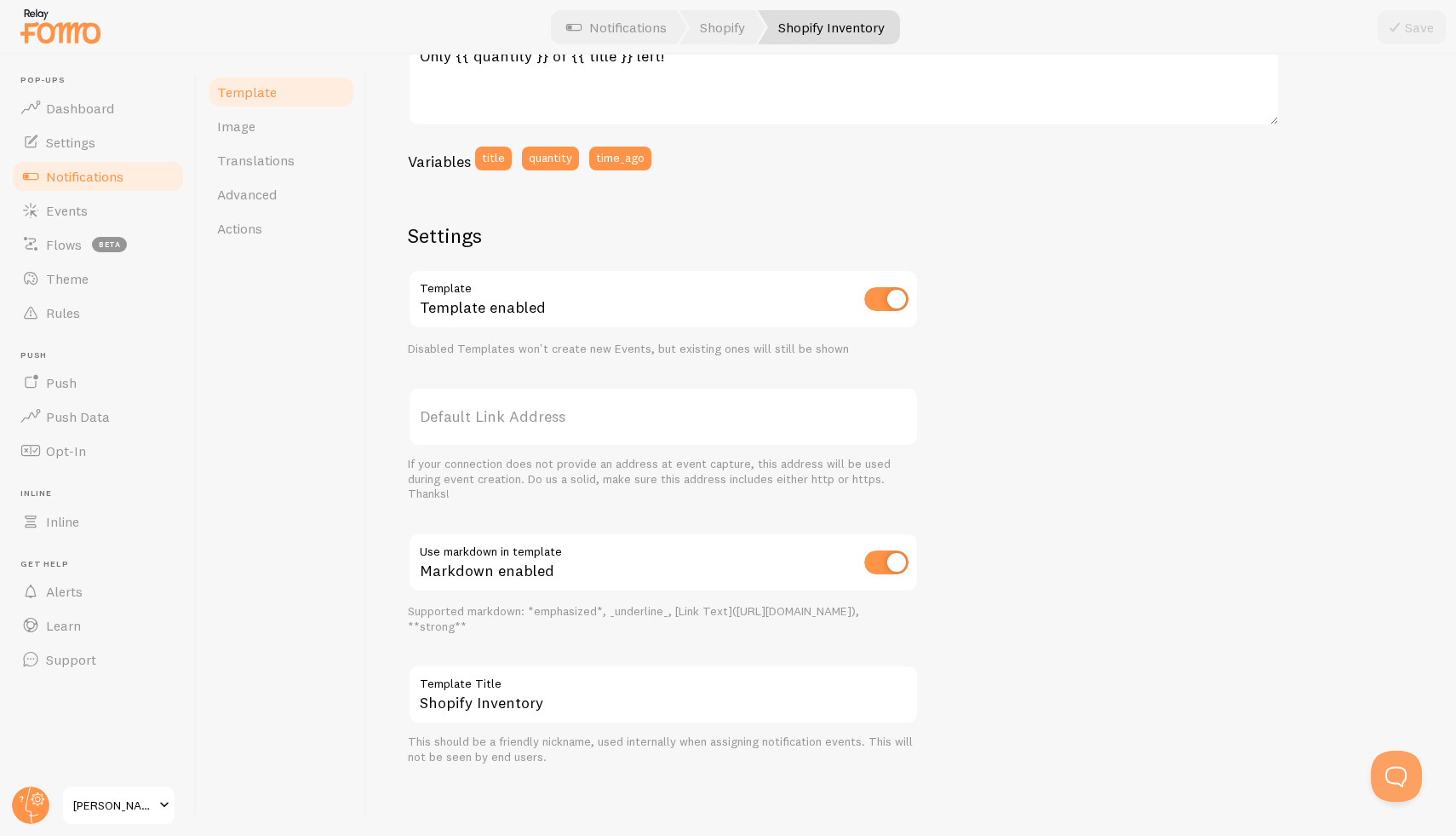
scroll to position [62, 0]
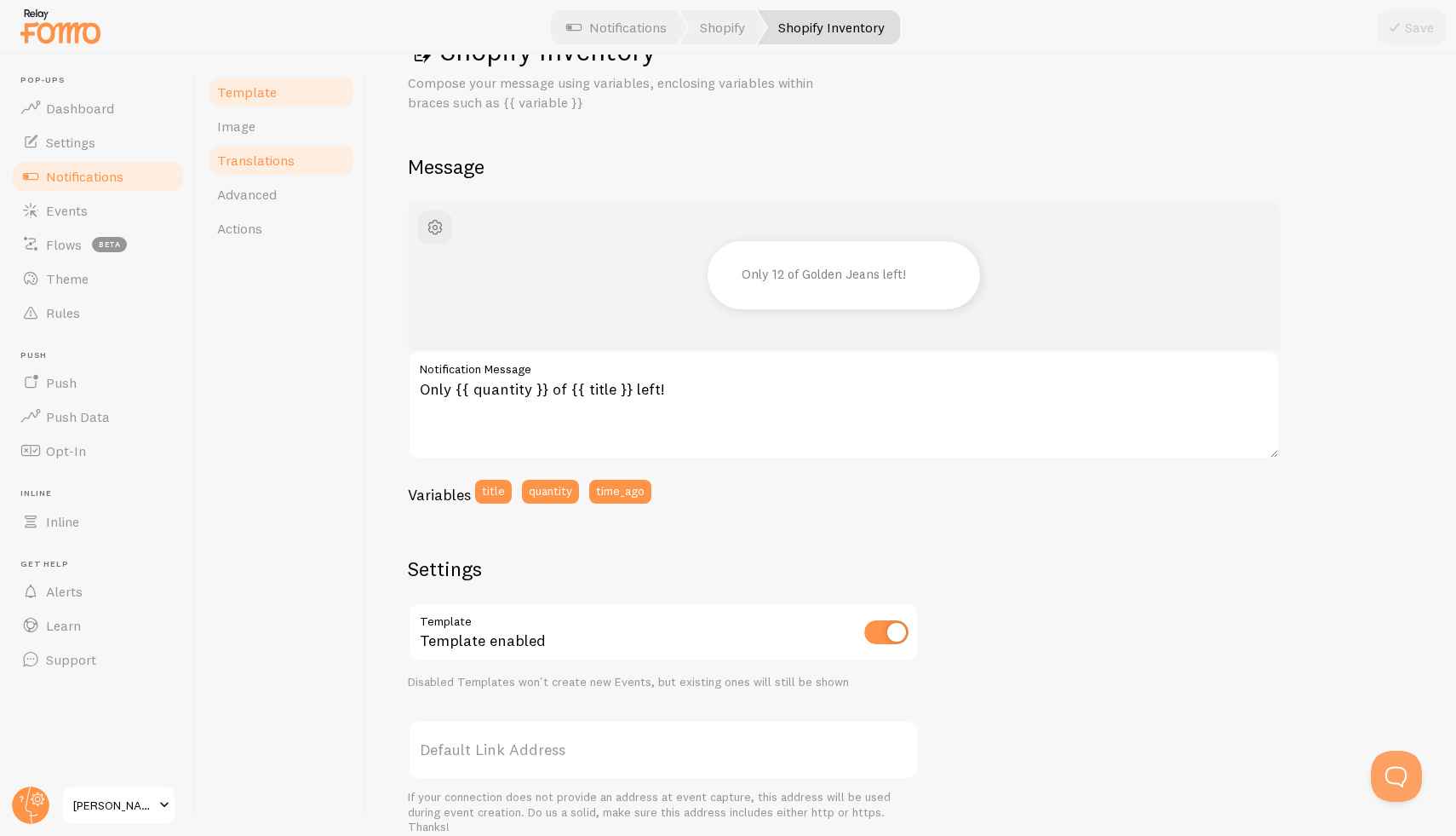
click at [261, 157] on span "Translations" at bounding box center [255, 159] width 78 height 17
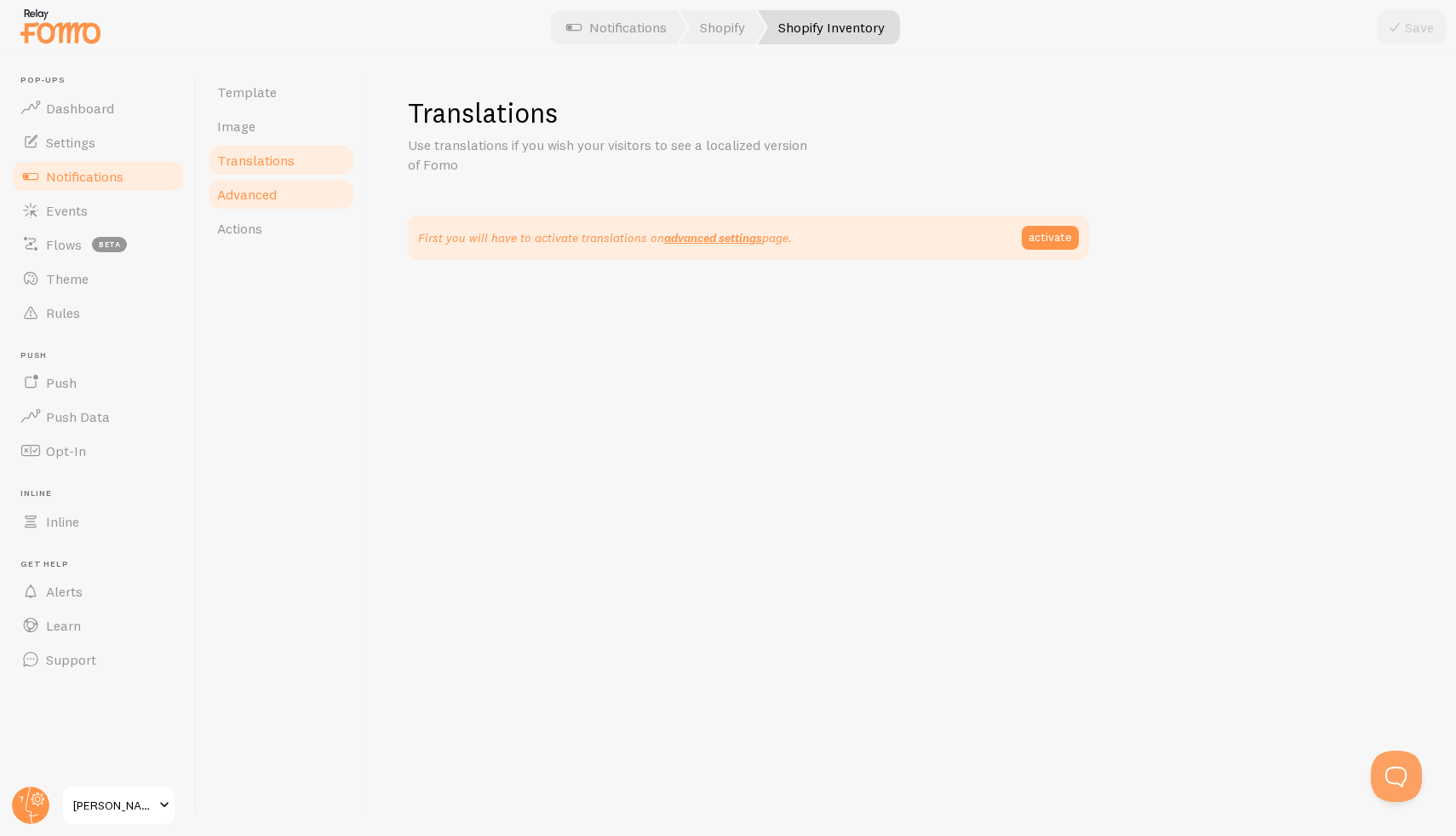
click at [258, 183] on link "Advanced" at bounding box center [282, 194] width 149 height 34
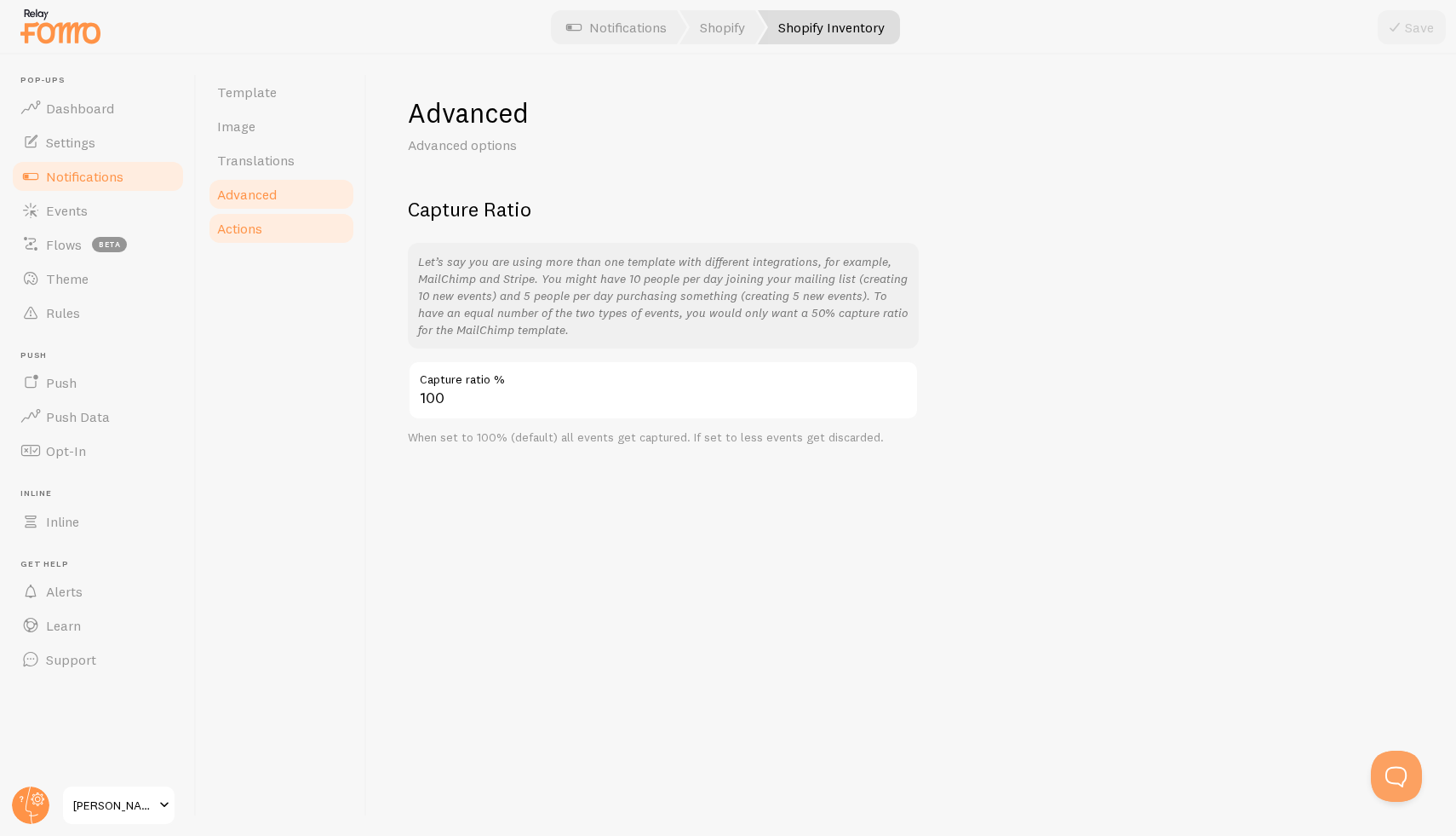
click at [260, 232] on span "Actions" at bounding box center [240, 228] width 45 height 17
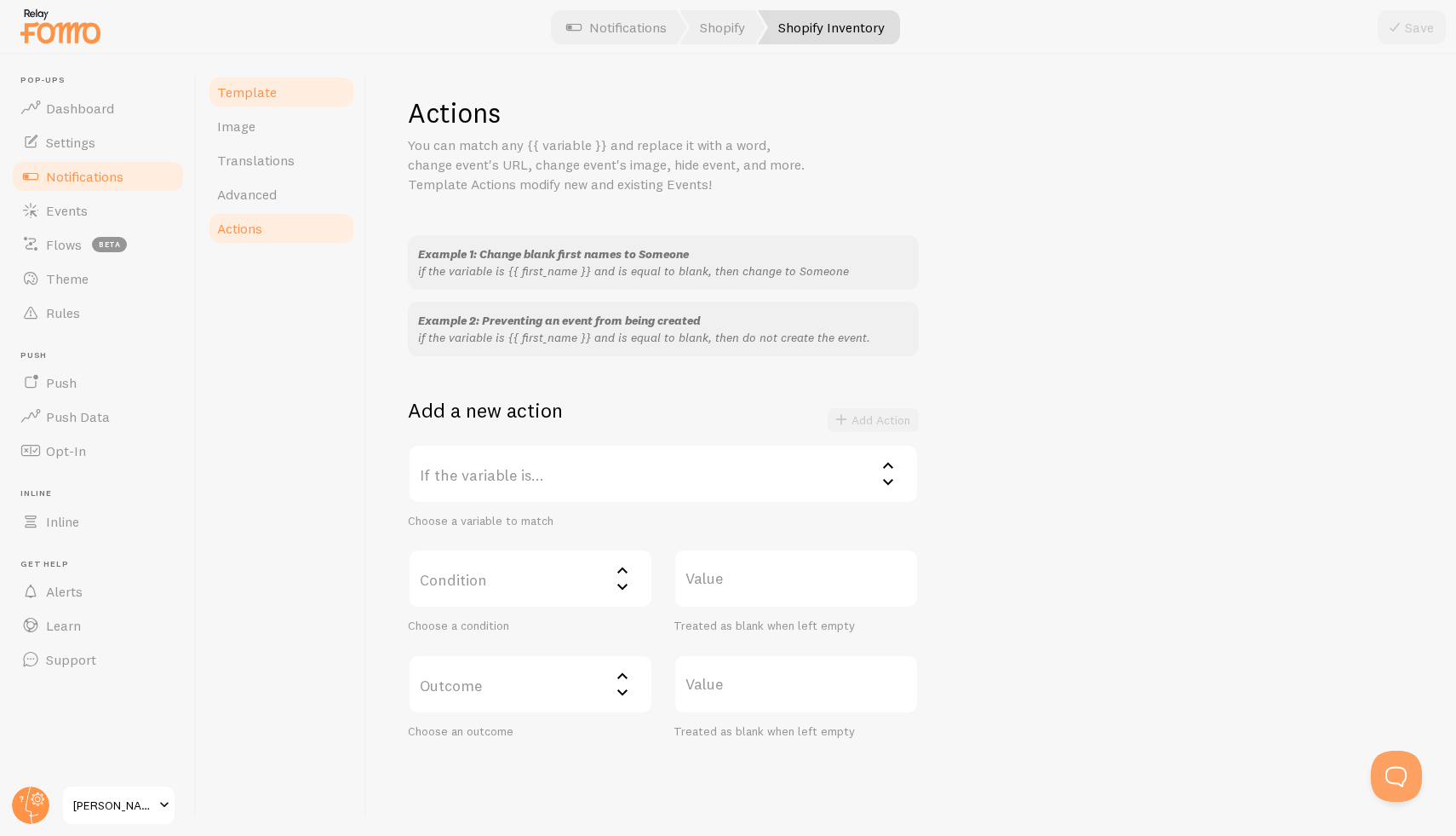
click at [225, 78] on link "Template" at bounding box center [282, 91] width 149 height 34
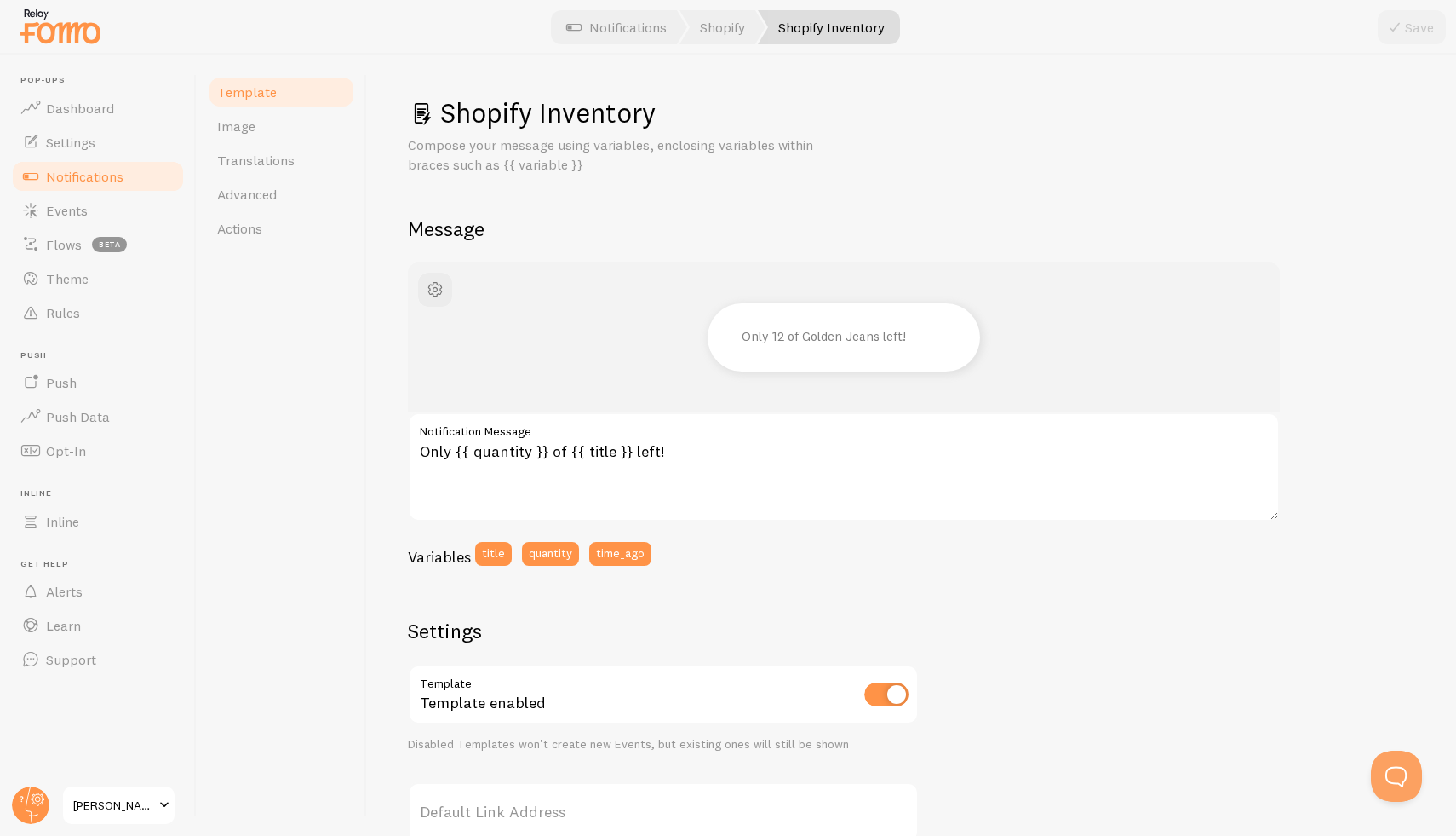
click at [110, 171] on span "Notifications" at bounding box center [84, 176] width 78 height 17
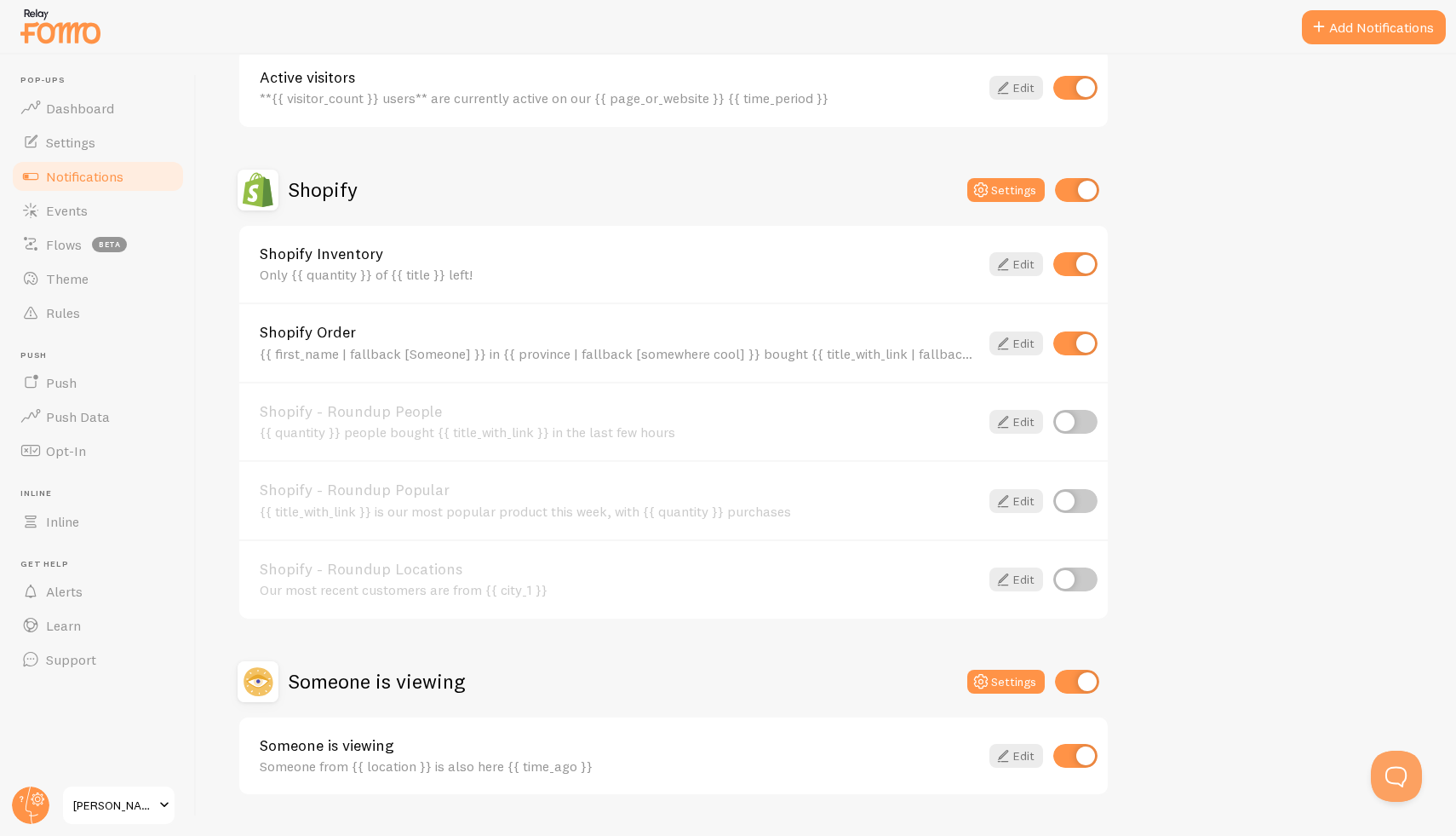
scroll to position [536, 0]
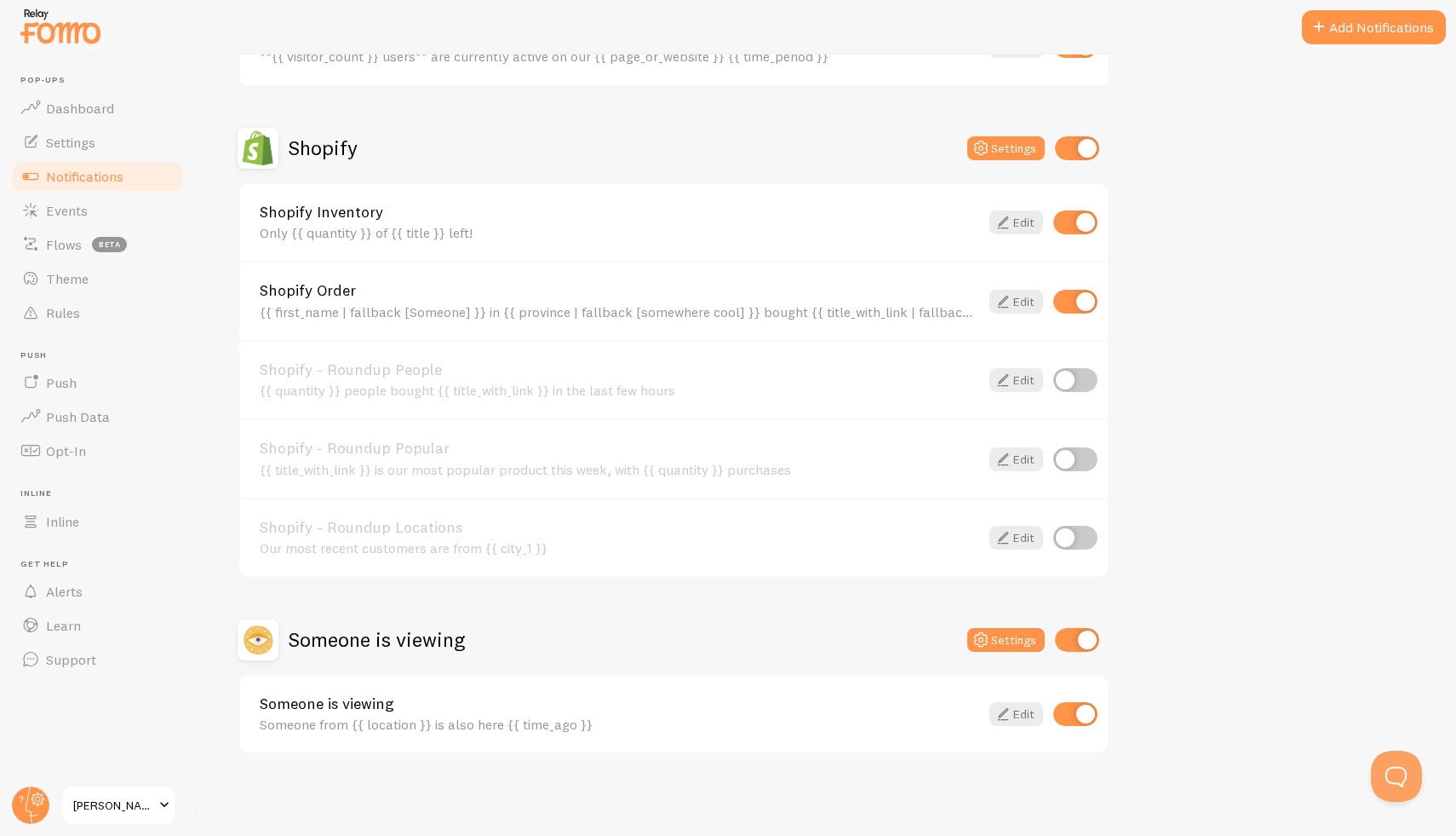
drag, startPoint x: 298, startPoint y: 45, endPoint x: 716, endPoint y: 742, distance: 812.7
click at [788, 828] on div "Pop-ups Dashboard Settings Notifications Events Flows beta Theme Rules [GEOGRAP…" at bounding box center [728, 418] width 1456 height 836
click at [612, 620] on div "Someone is viewing Settings" at bounding box center [674, 641] width 872 height 41
click at [1068, 382] on input "checkbox" at bounding box center [1075, 380] width 44 height 24
checkbox input "true"
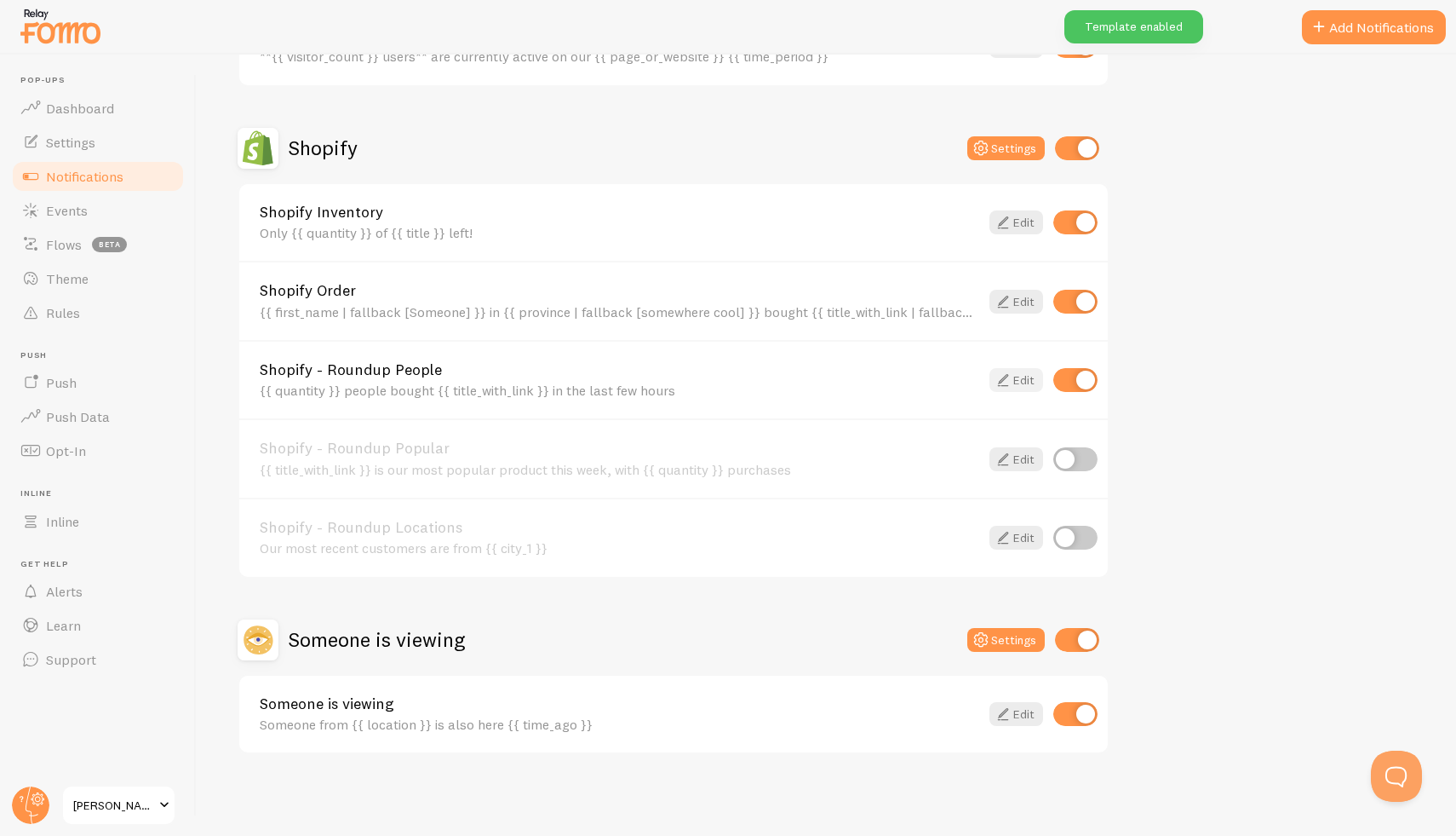
click at [1043, 378] on link "Edit" at bounding box center [1016, 380] width 54 height 24
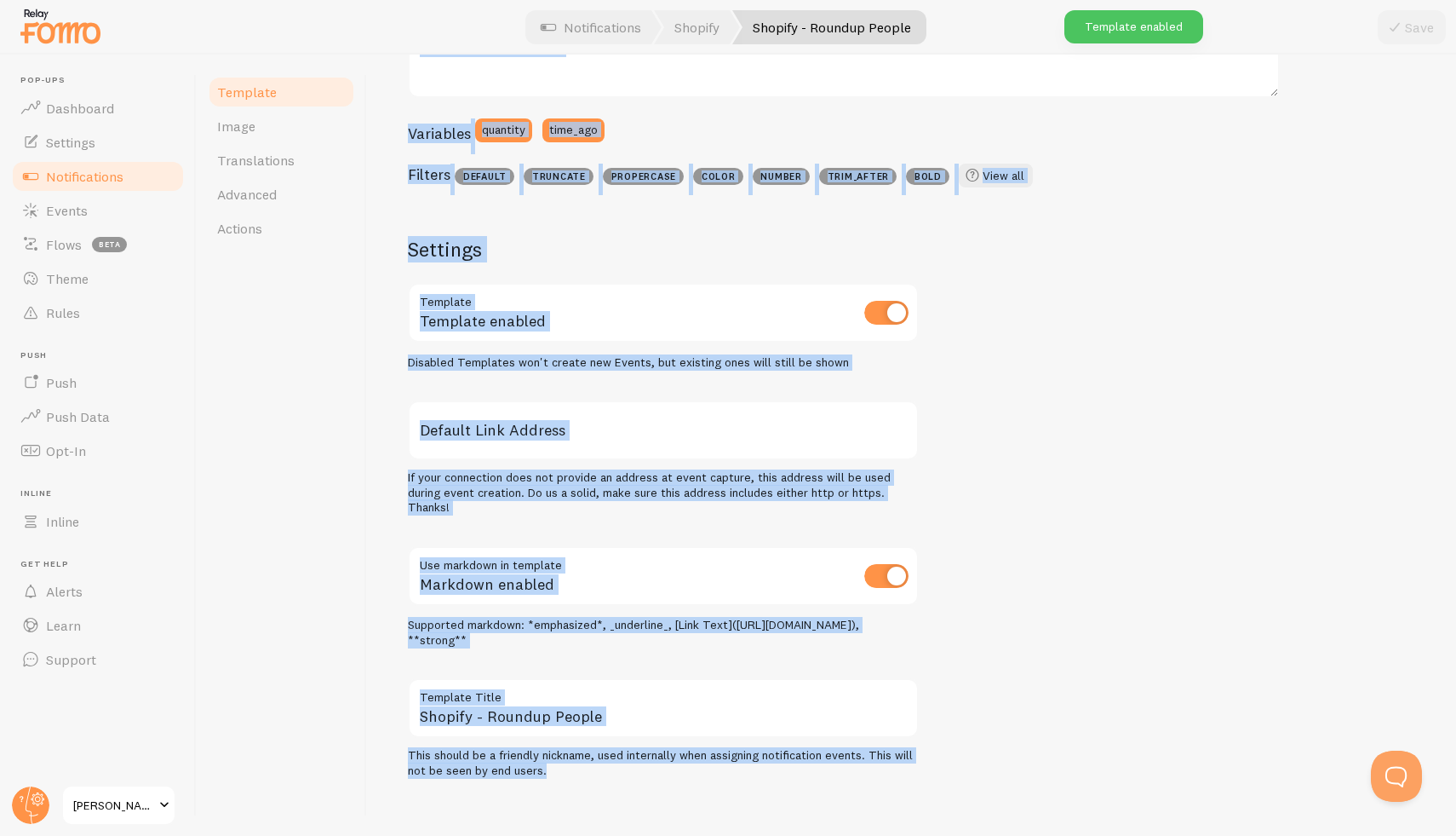
scroll to position [437, 0]
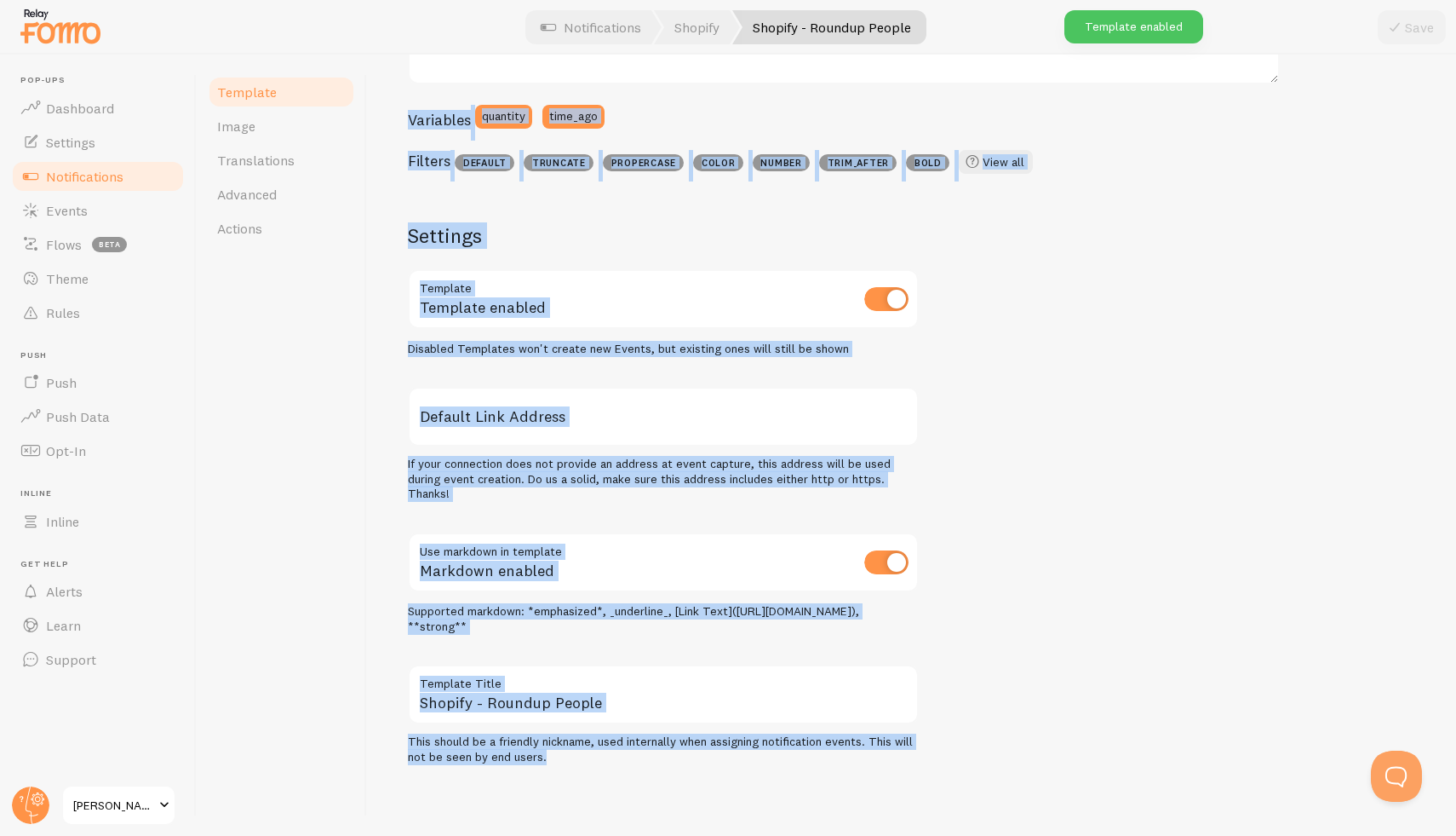
drag, startPoint x: 407, startPoint y: 79, endPoint x: 1107, endPoint y: 825, distance: 1023.0
click at [1113, 833] on div "Shopify - Roundup People Compose your message using variables and filters, encl…" at bounding box center [911, 445] width 1089 height 781
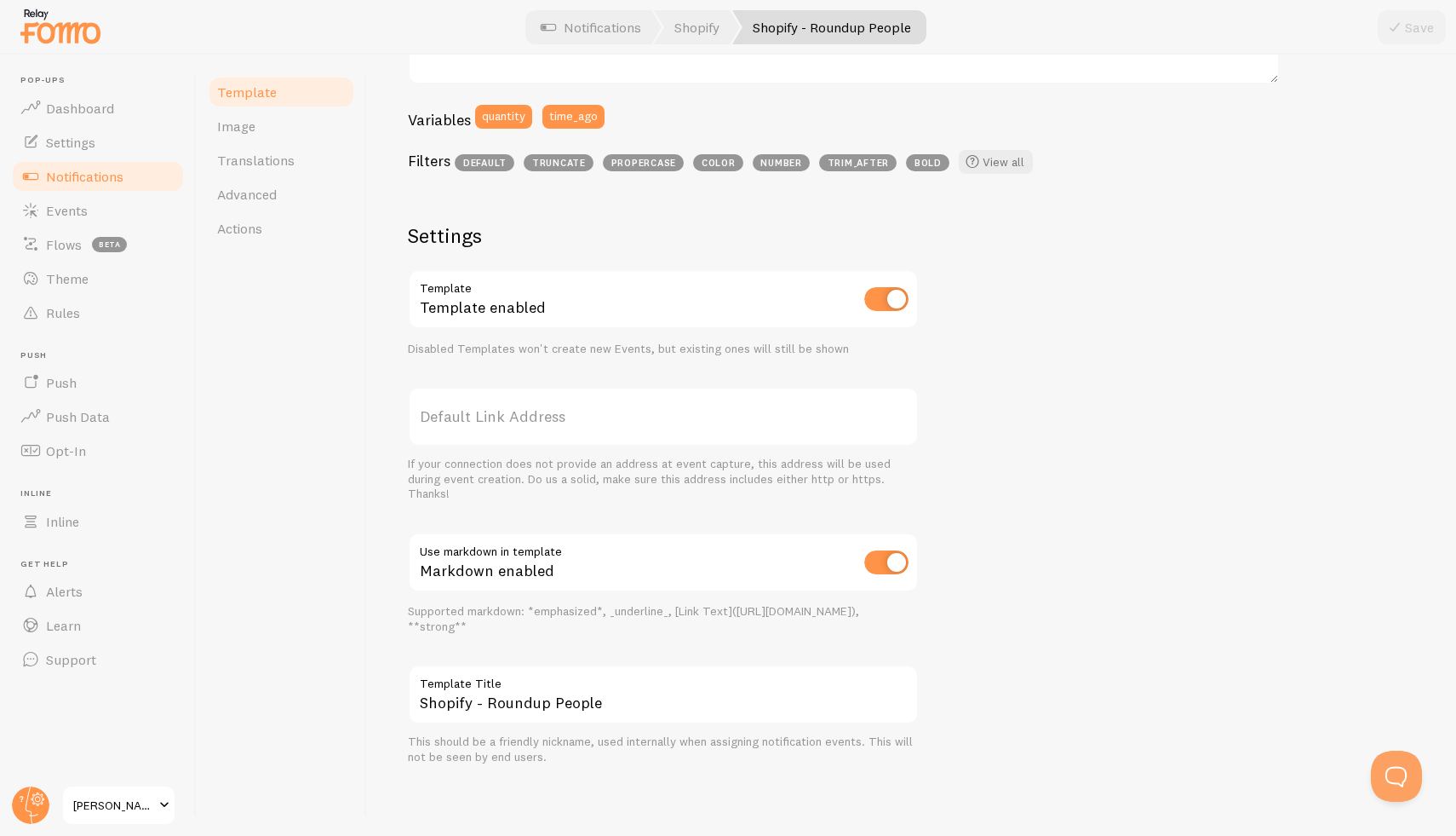
click at [311, 280] on div "Template Image Translations Advanced Actions" at bounding box center [281, 445] width 170 height 781
click at [61, 170] on span "Notifications" at bounding box center [84, 176] width 78 height 17
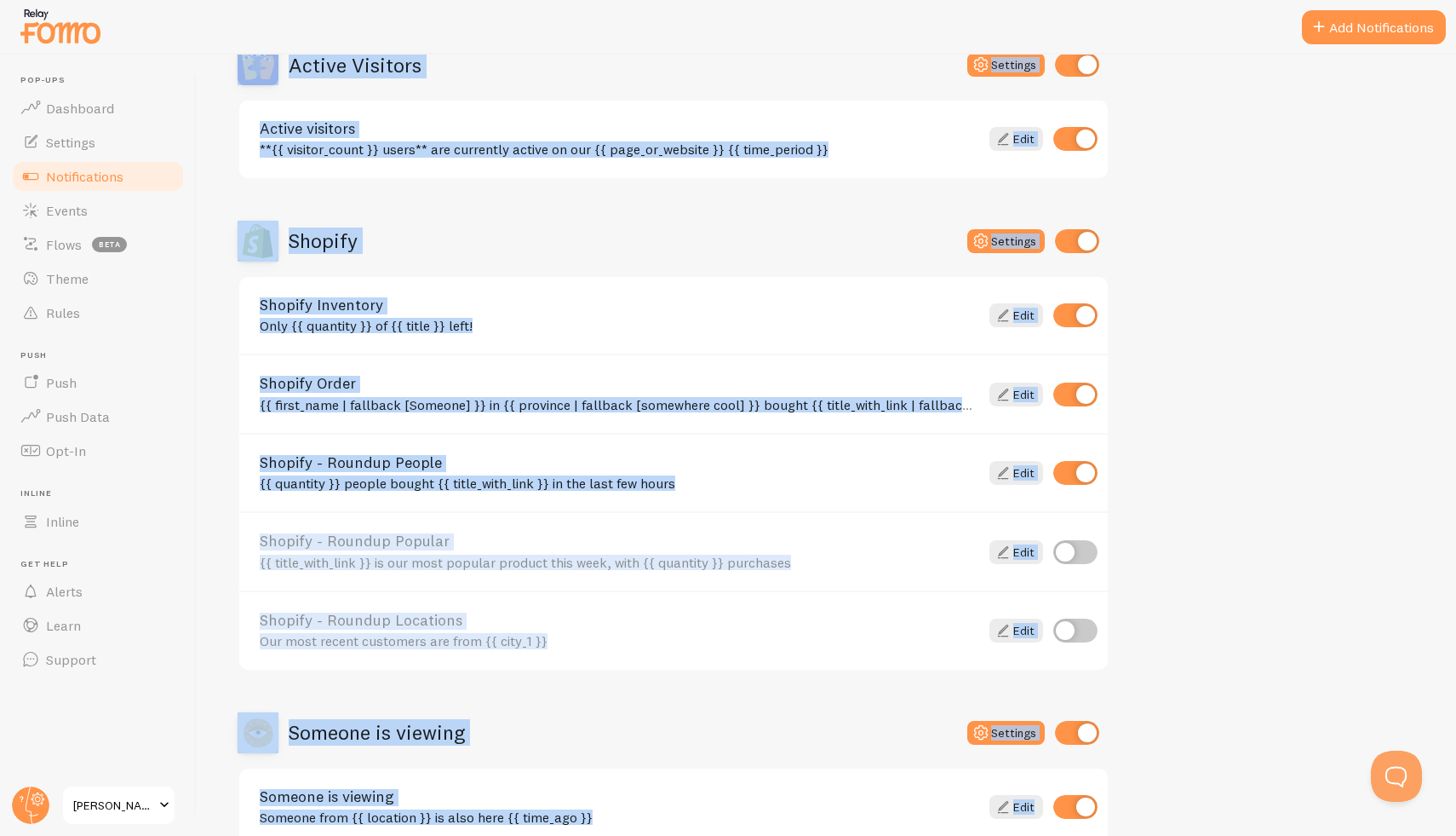
scroll to position [536, 0]
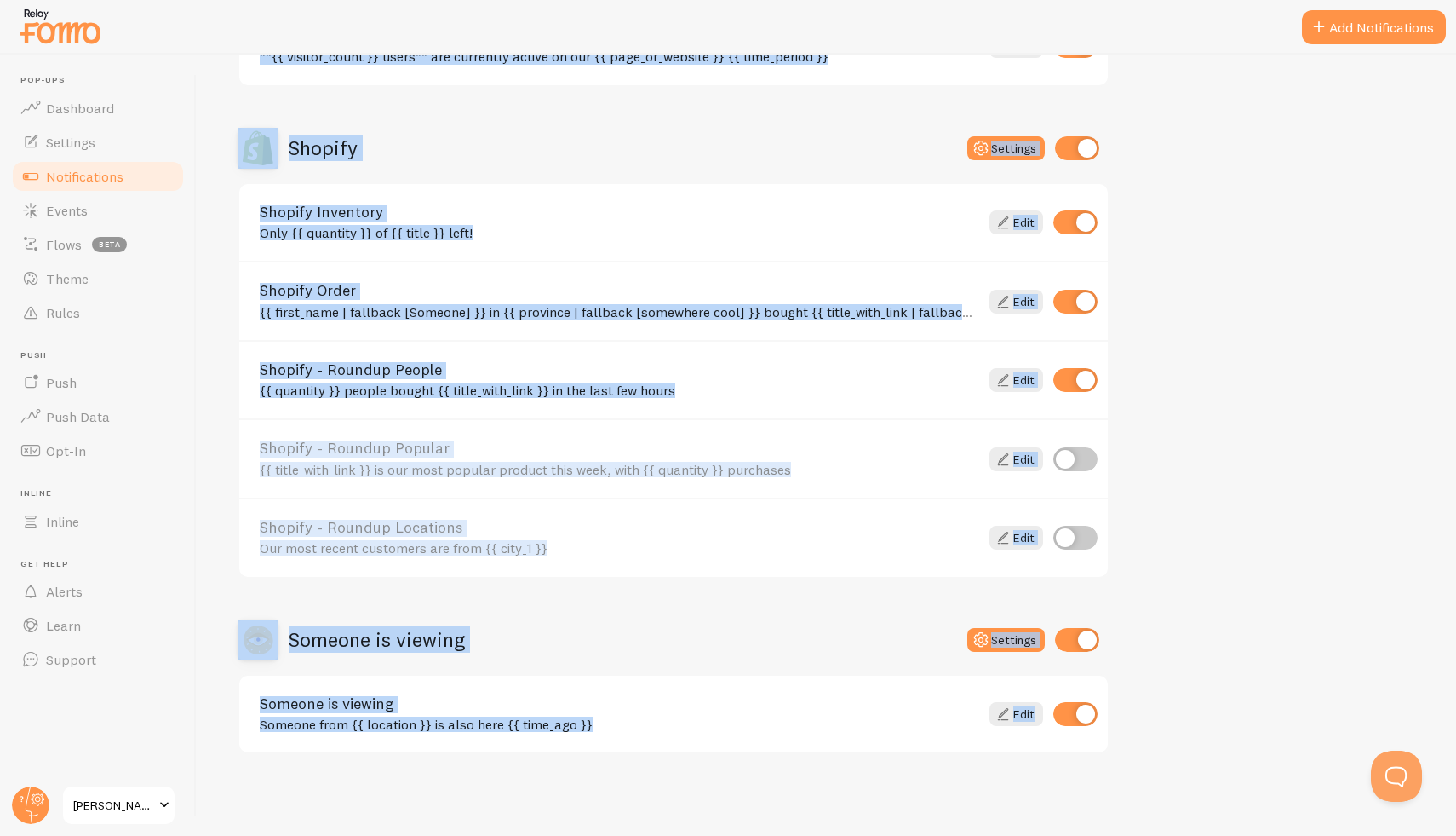
drag, startPoint x: 273, startPoint y: 87, endPoint x: 960, endPoint y: 803, distance: 992.3
click at [1101, 835] on div "Notifications Your Connections and their Notifications Help Article Abandoned C…" at bounding box center [826, 445] width 1260 height 781
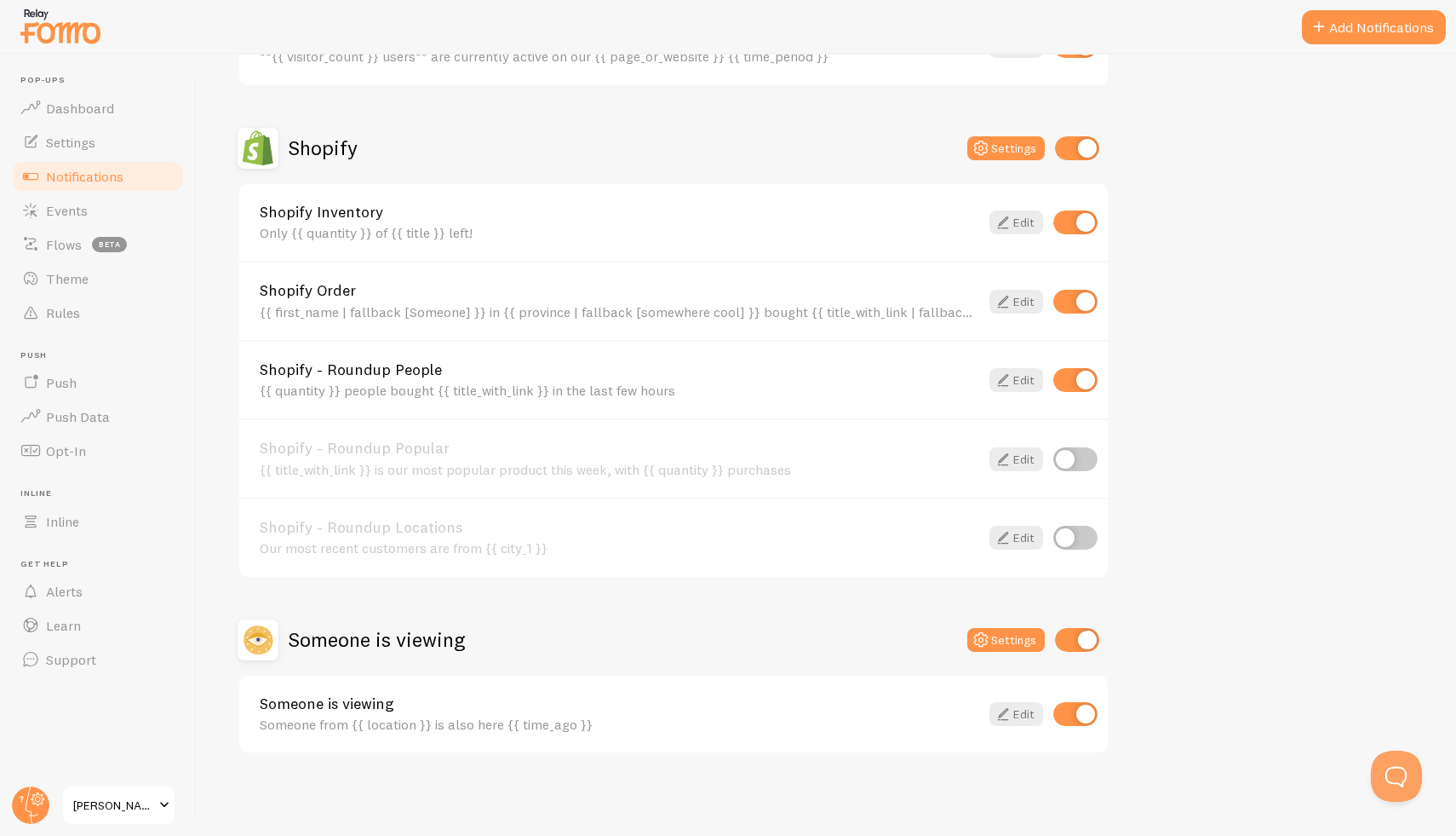
click at [529, 129] on div "Shopify Settings" at bounding box center [674, 148] width 872 height 41
click at [1068, 466] on input "checkbox" at bounding box center [1075, 459] width 44 height 24
checkbox input "true"
click at [1023, 461] on link "Edit" at bounding box center [1016, 459] width 54 height 24
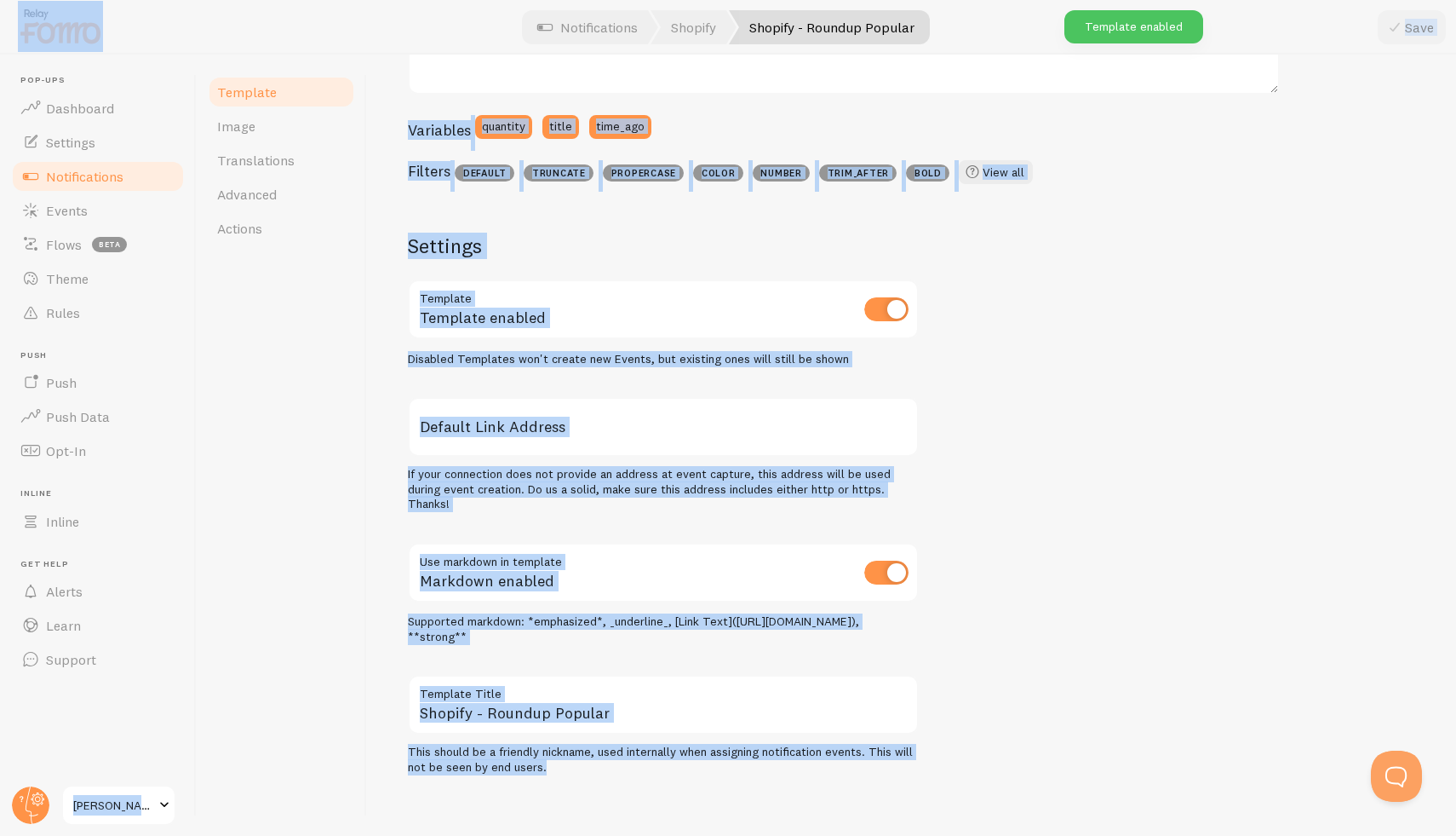
scroll to position [437, 0]
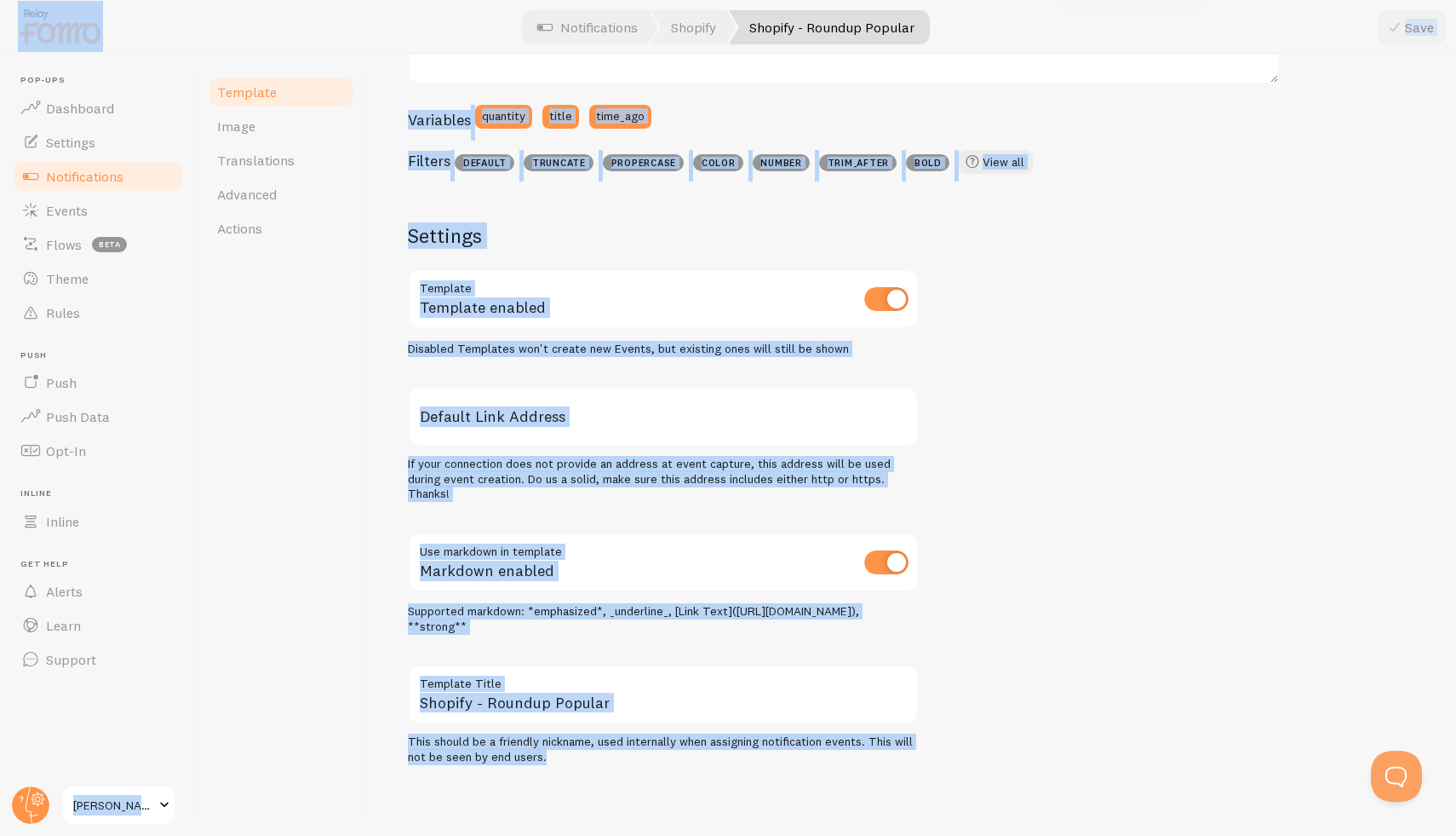
drag, startPoint x: 440, startPoint y: 74, endPoint x: 1117, endPoint y: 743, distance: 951.8
click at [1123, 835] on div "Pop-ups Dashboard Settings Notifications Events Flows beta Theme Rules [GEOGRAP…" at bounding box center [728, 418] width 1456 height 836
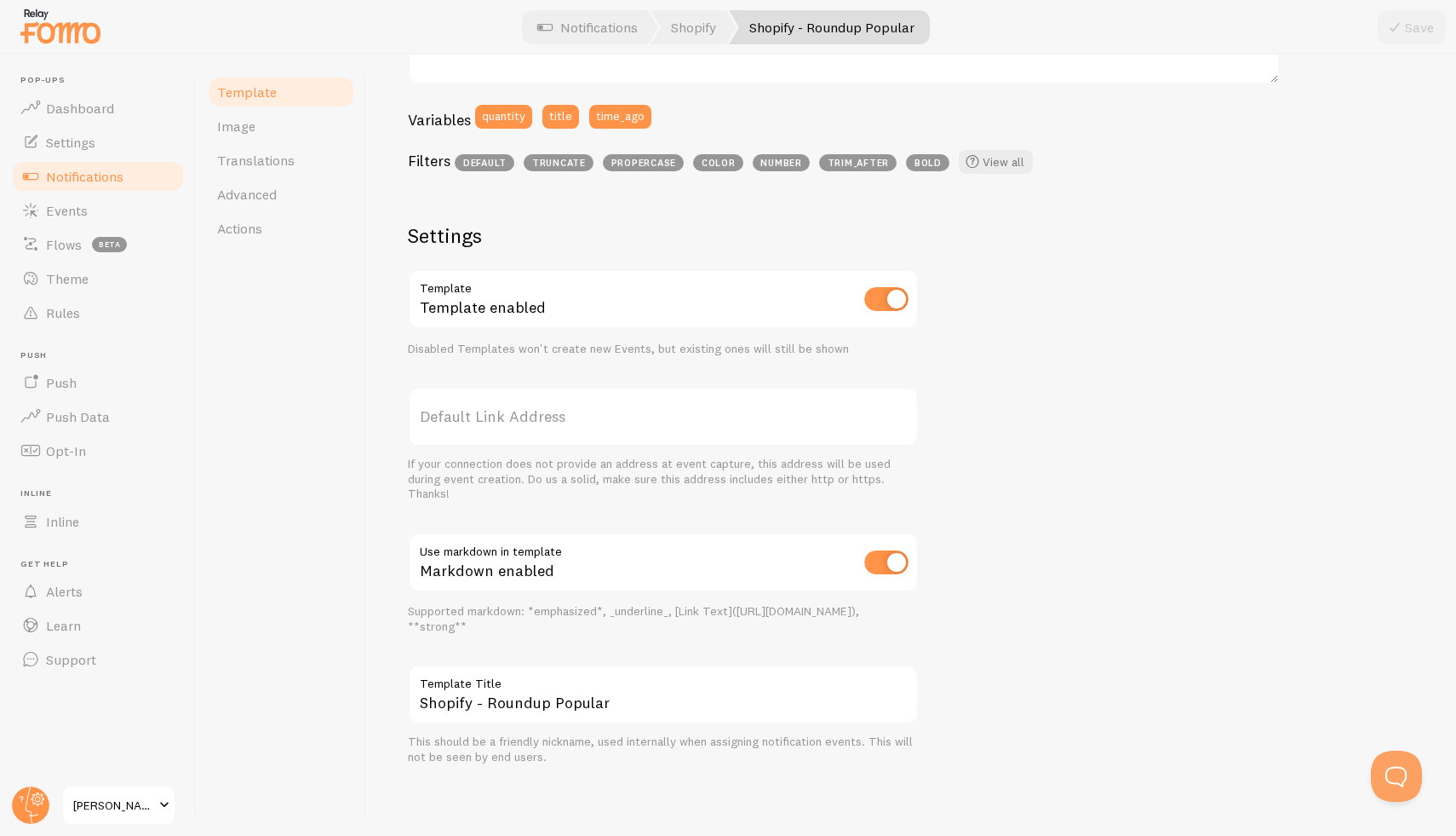
click at [1268, 411] on div "Golden Jeans is our most popular product this week, with 42 purchases {{ title_…" at bounding box center [911, 295] width 1007 height 940
click at [77, 178] on span "Notifications" at bounding box center [84, 176] width 78 height 17
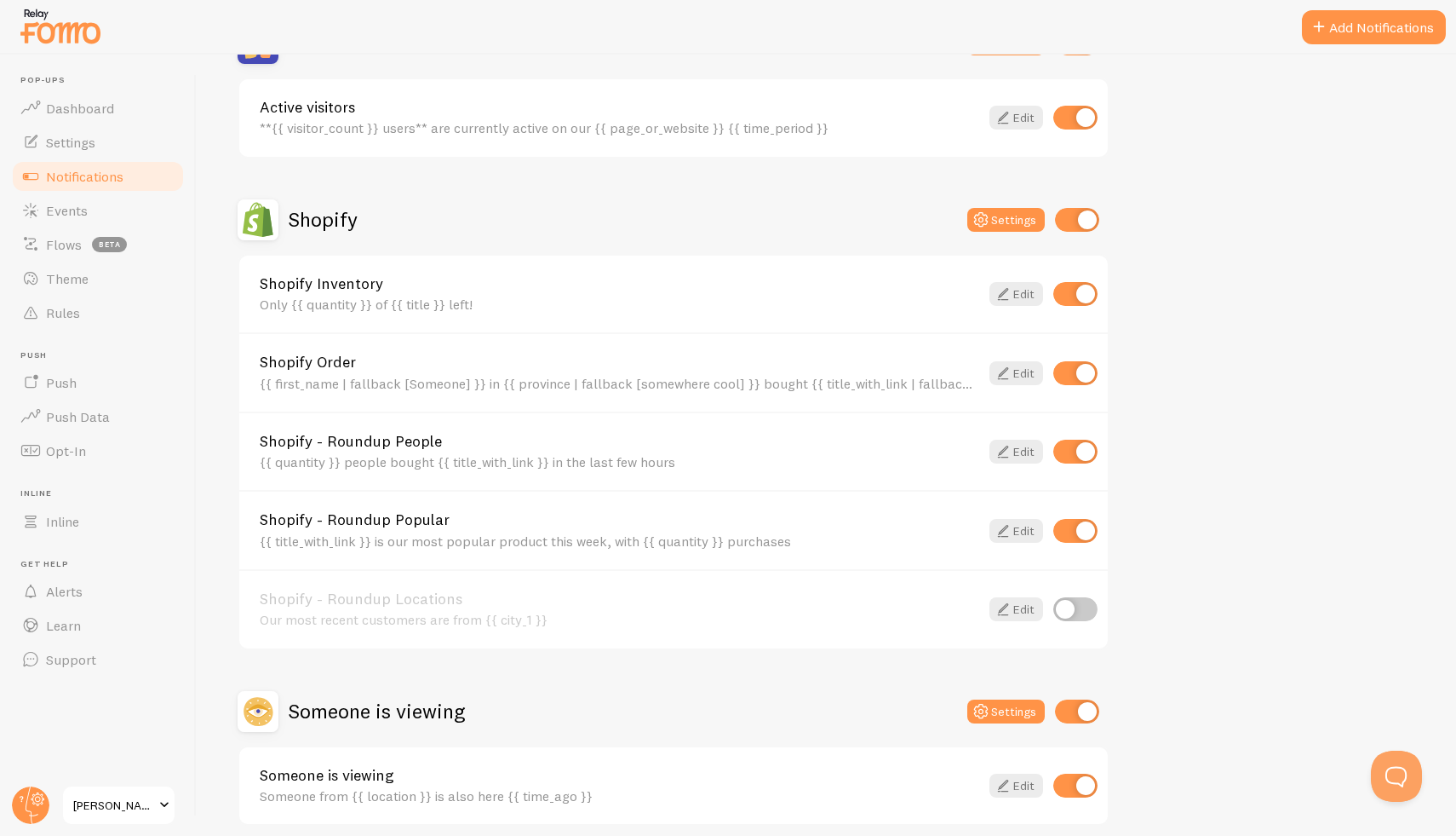
scroll to position [536, 0]
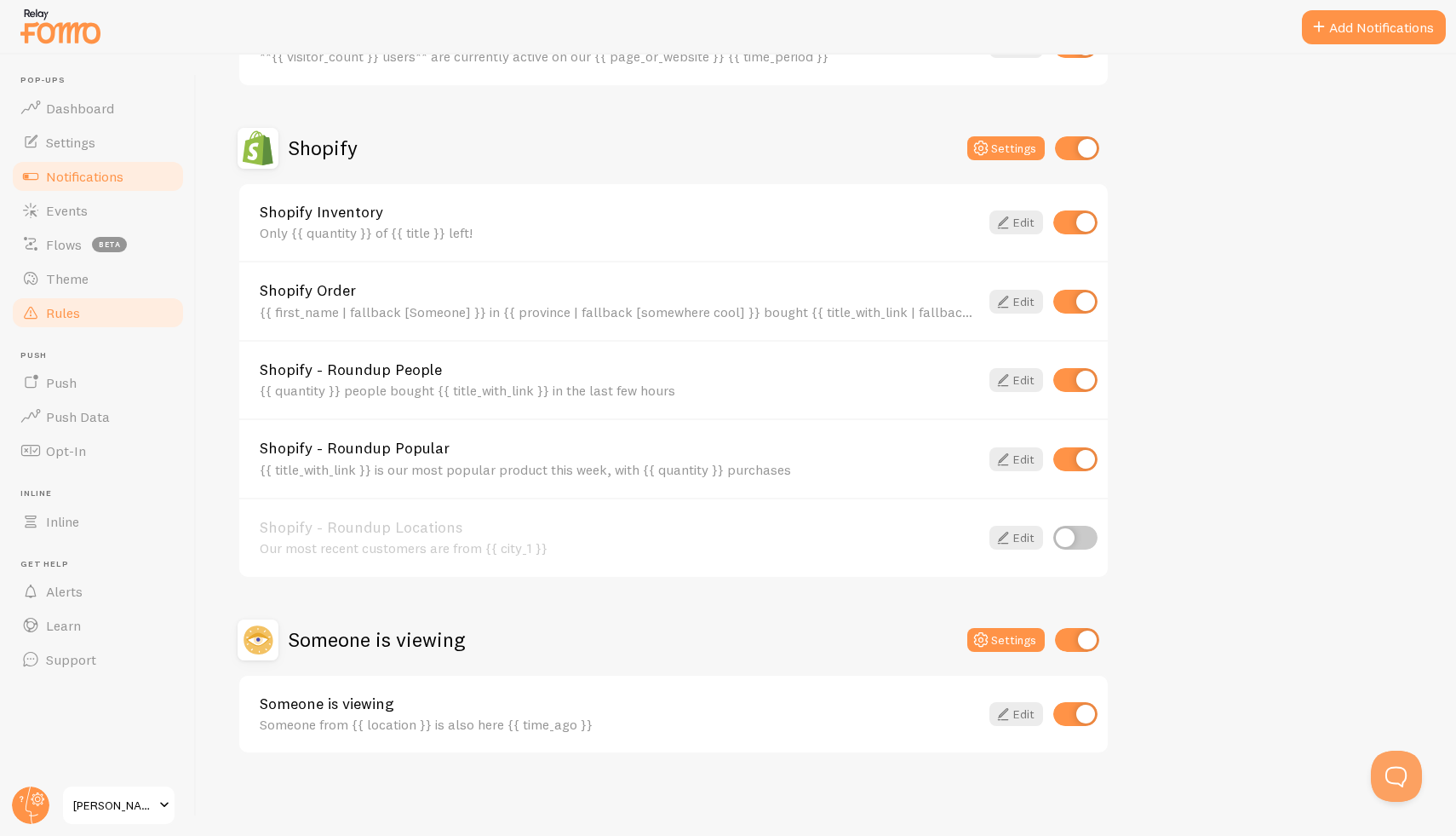
click at [69, 305] on span "Rules" at bounding box center [63, 312] width 34 height 17
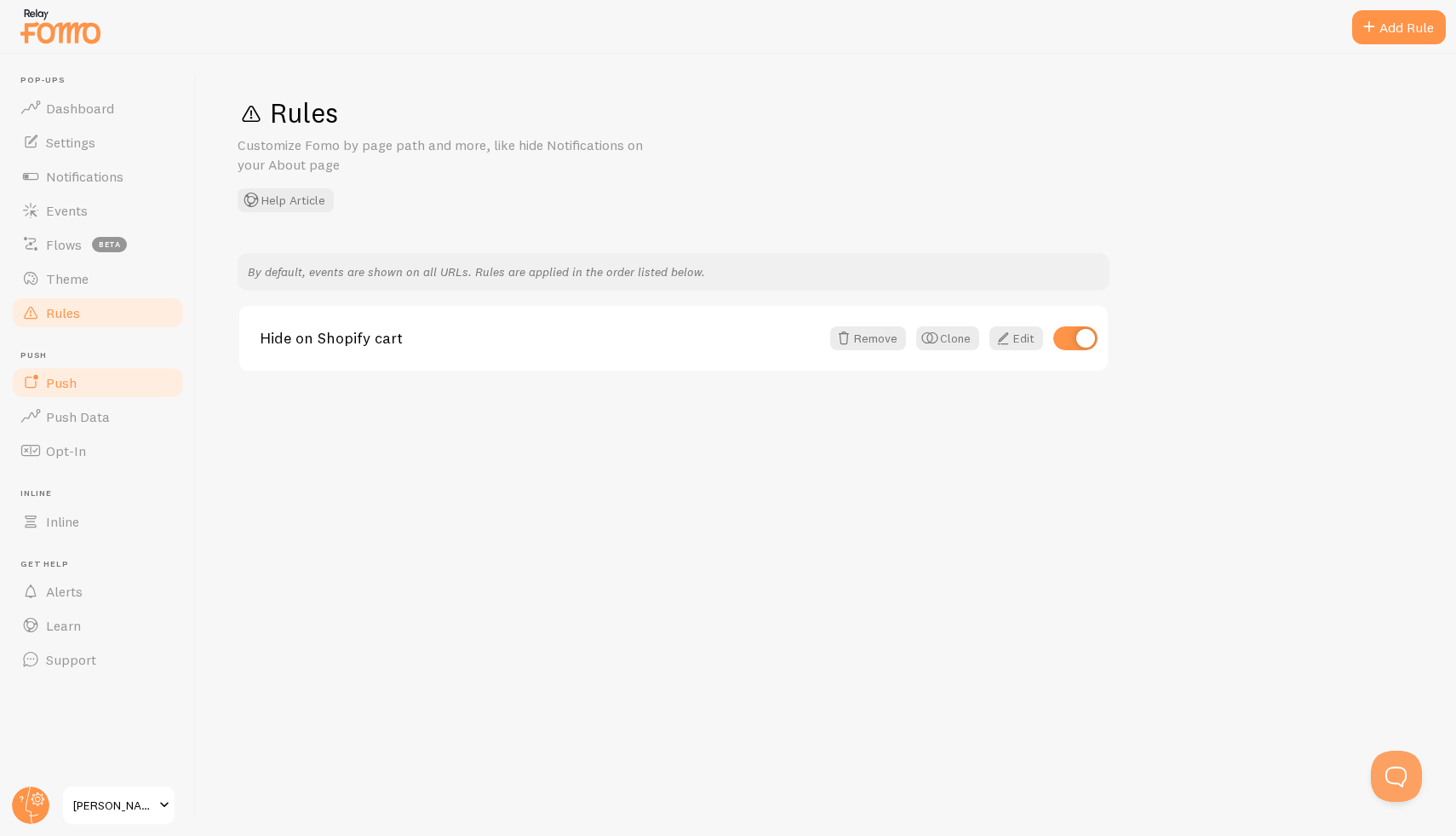
click at [68, 381] on span "Push" at bounding box center [61, 382] width 30 height 17
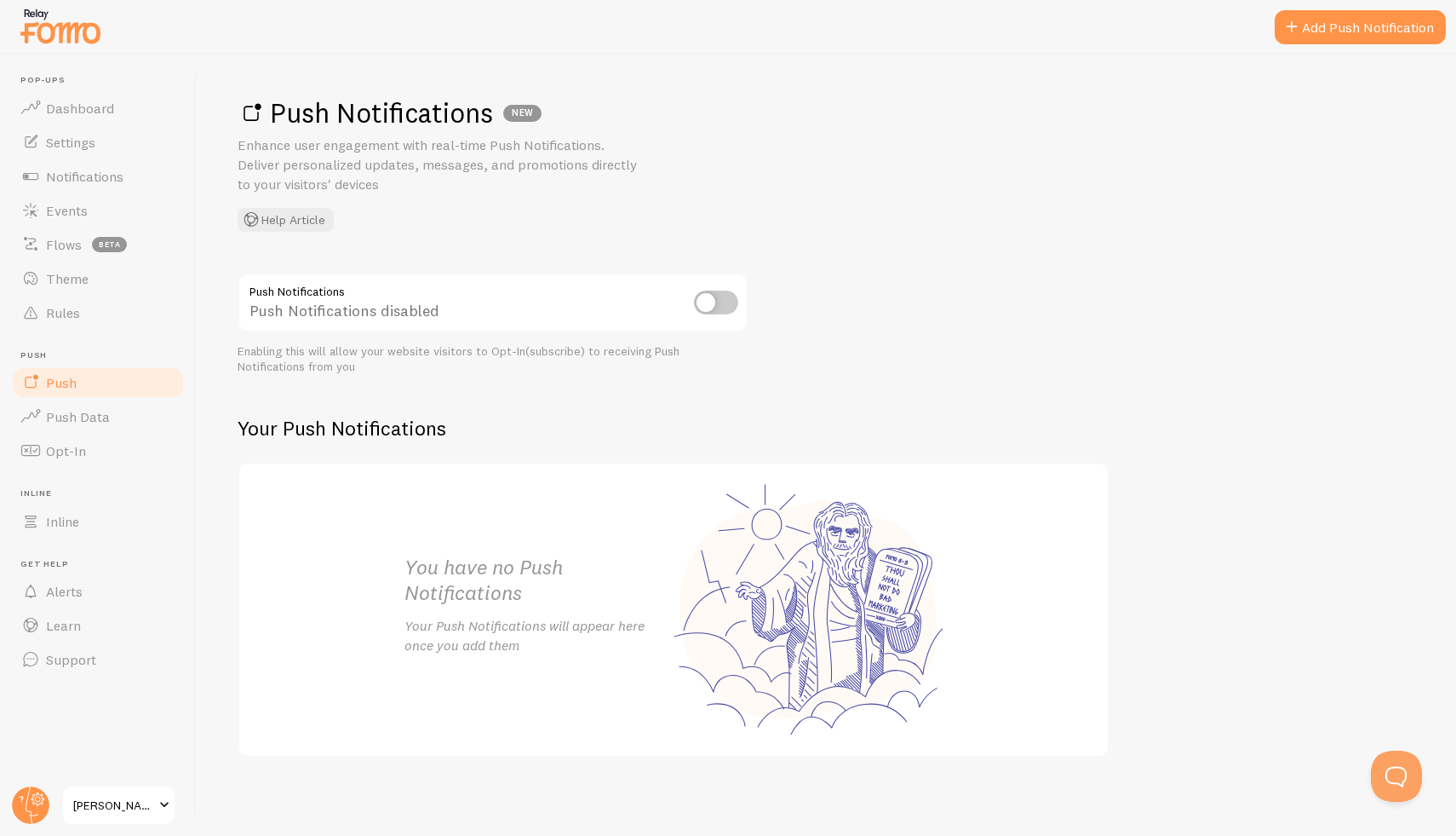
scroll to position [3, 0]
click at [77, 410] on span "Push Data" at bounding box center [78, 416] width 64 height 17
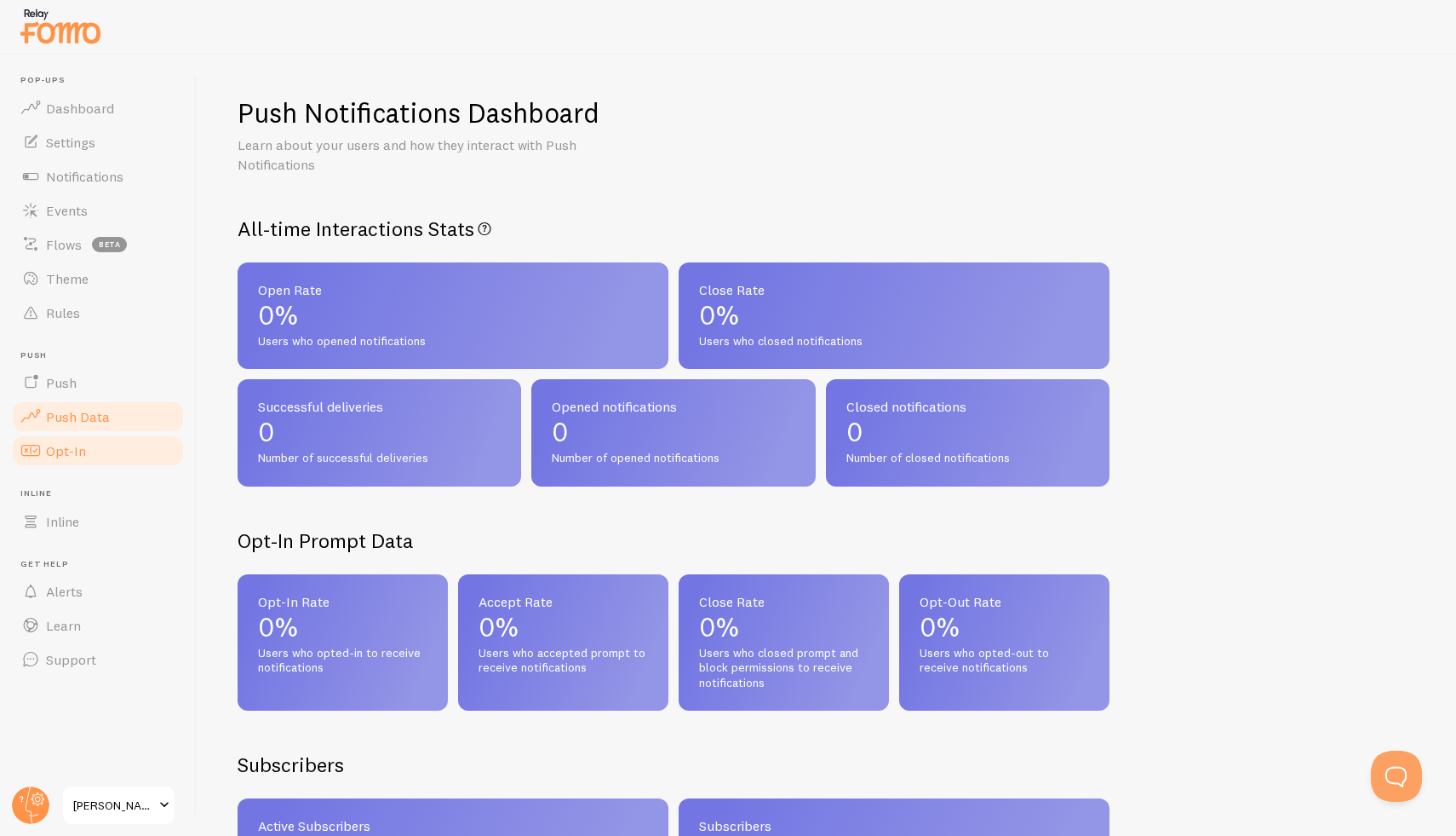
click at [73, 453] on span "Opt-In" at bounding box center [66, 450] width 40 height 17
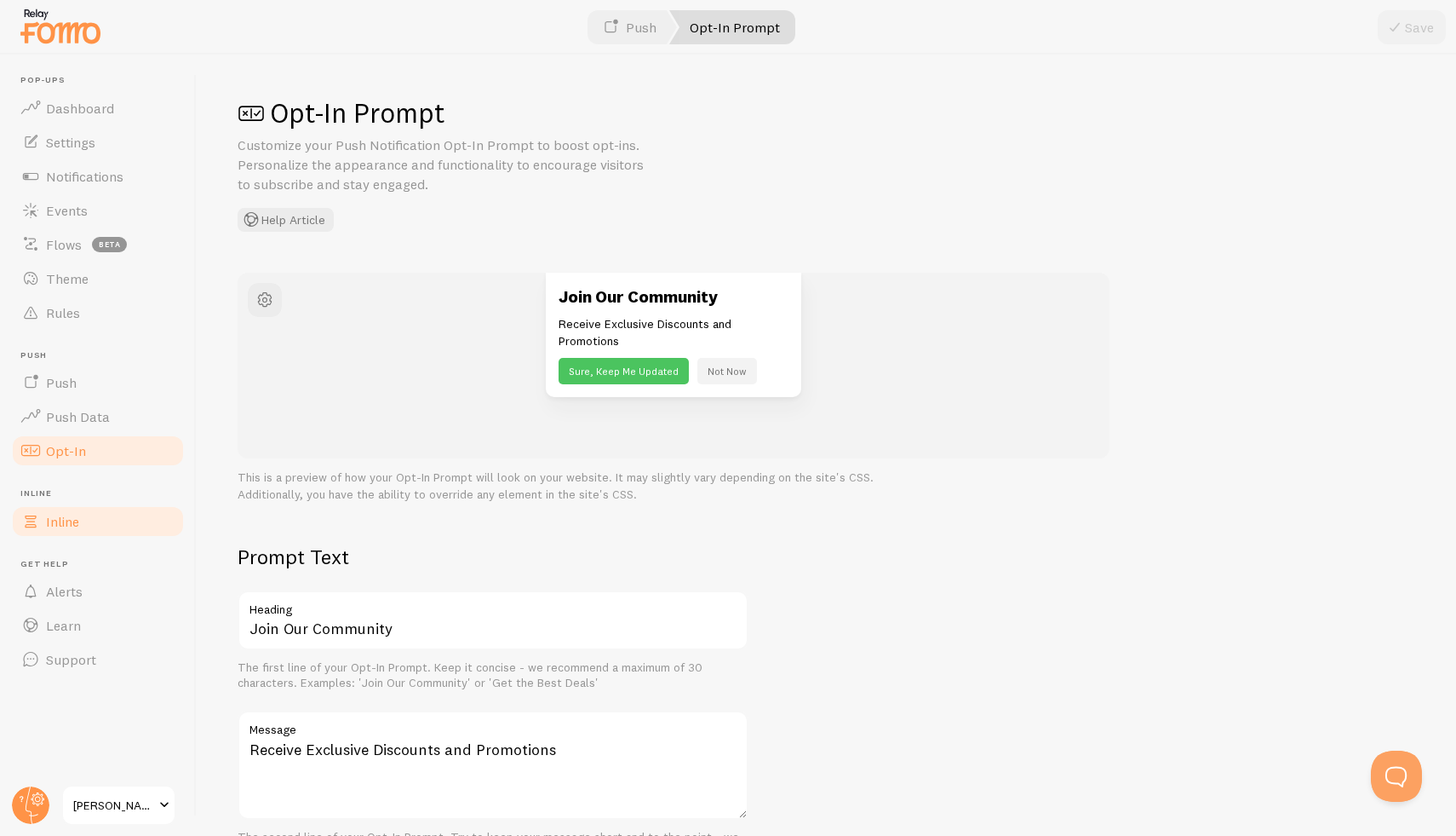
click at [80, 524] on link "Inline" at bounding box center [97, 521] width 176 height 34
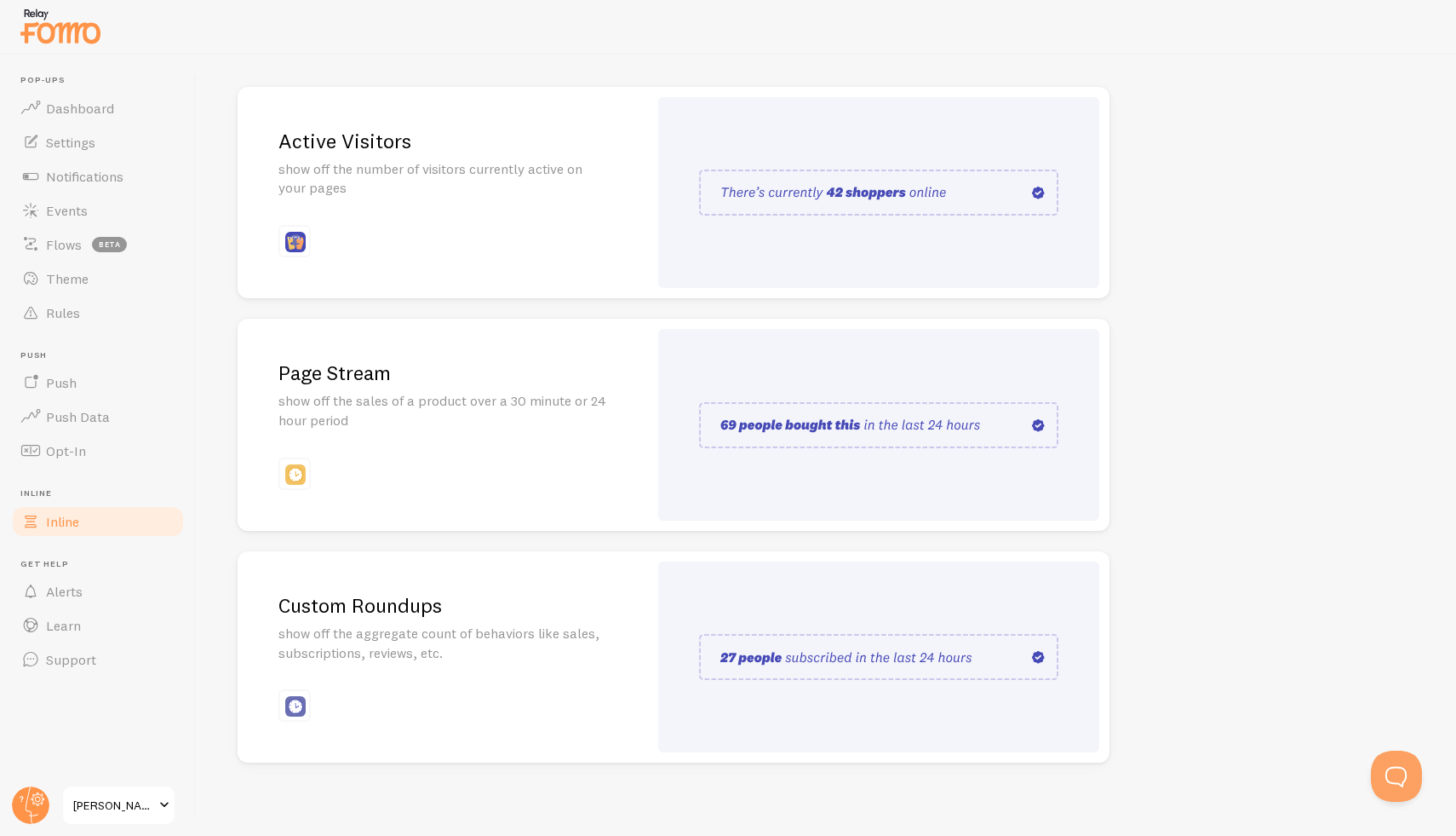
scroll to position [195, 0]
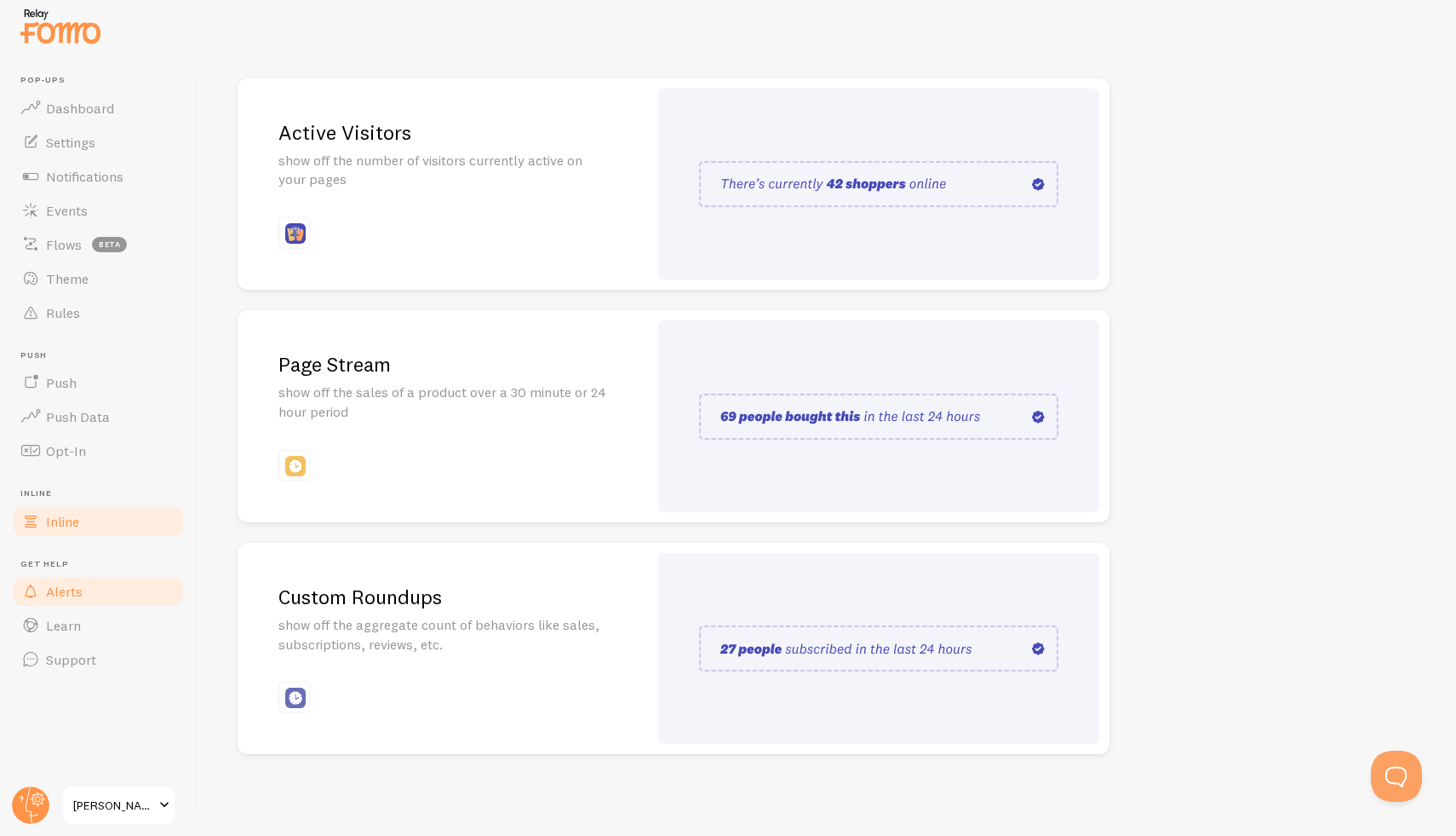
click at [81, 592] on span "Alerts" at bounding box center [64, 590] width 36 height 17
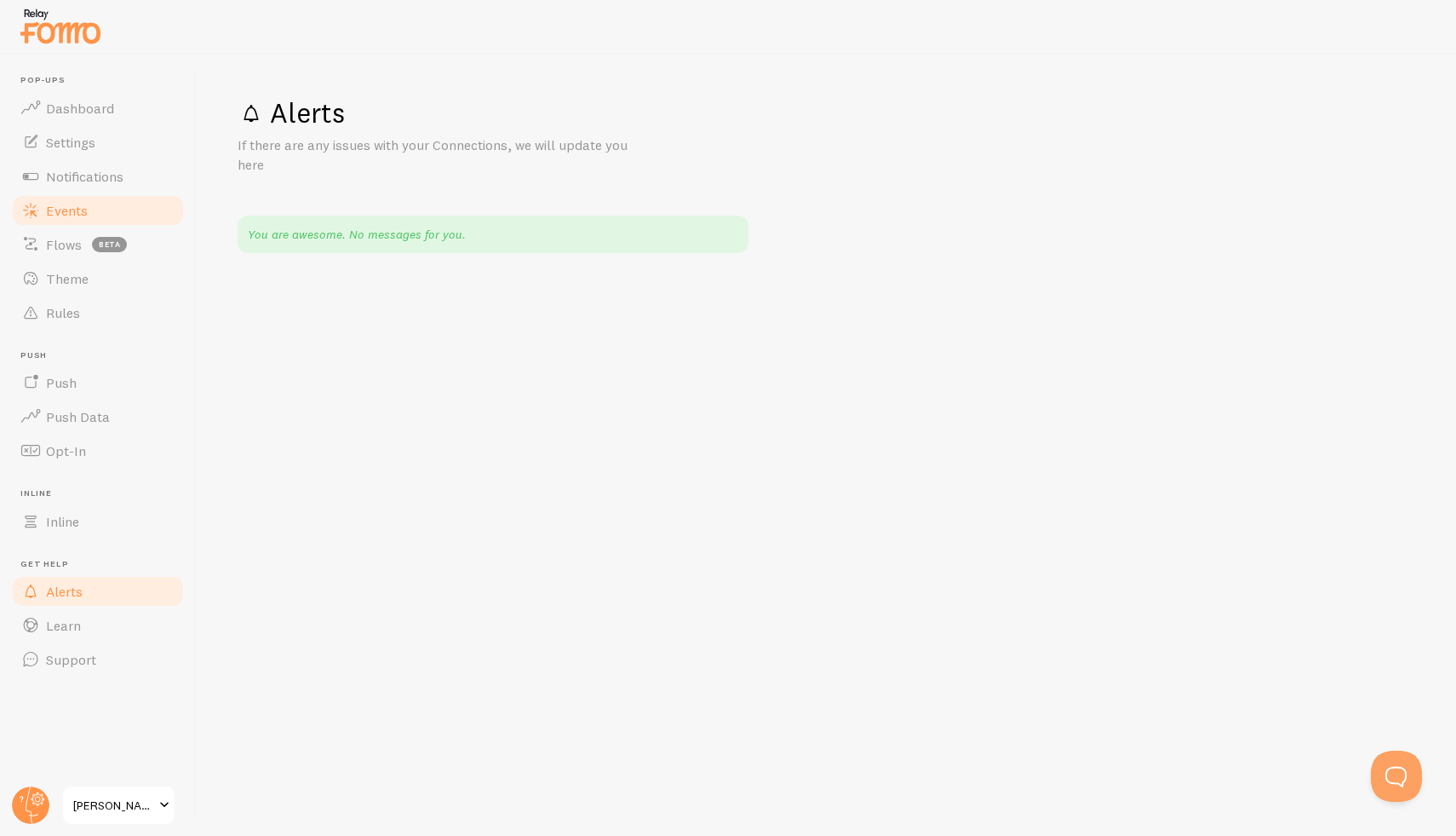
click at [81, 222] on link "Events" at bounding box center [97, 210] width 176 height 34
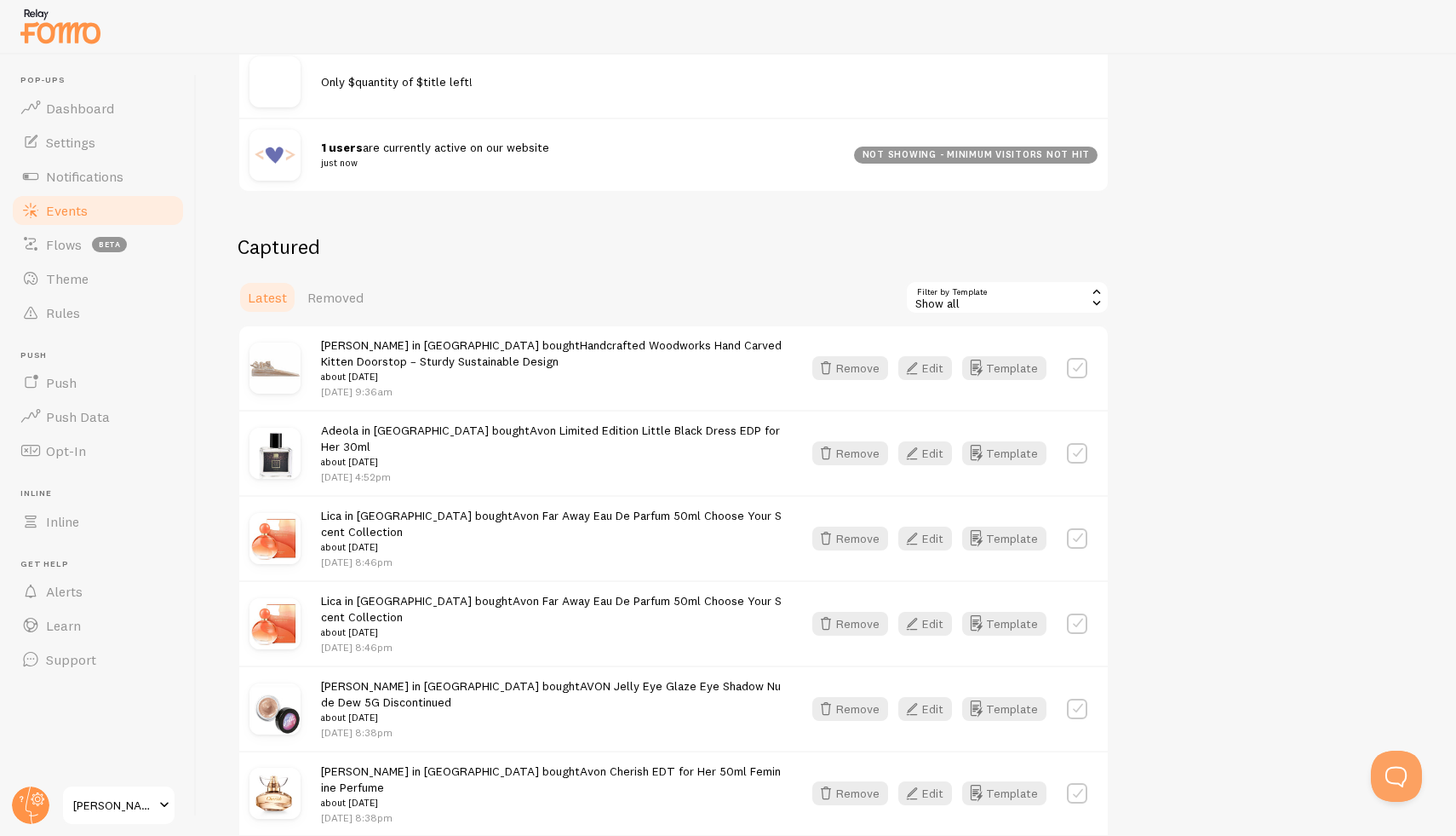
scroll to position [257, 0]
click at [1019, 303] on div "Show all" at bounding box center [1007, 296] width 204 height 34
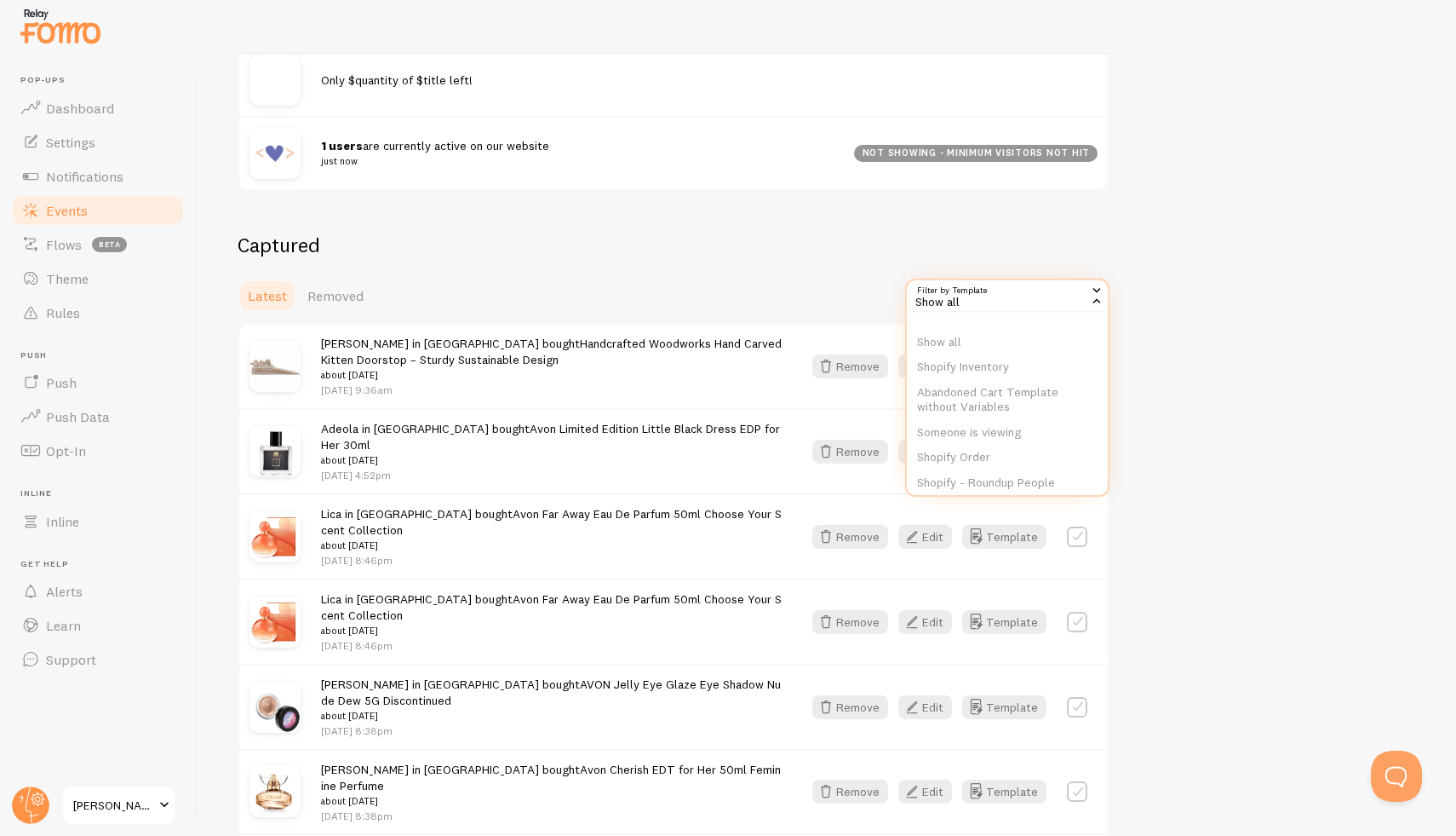
click at [733, 240] on h2 "Captured" at bounding box center [674, 245] width 872 height 27
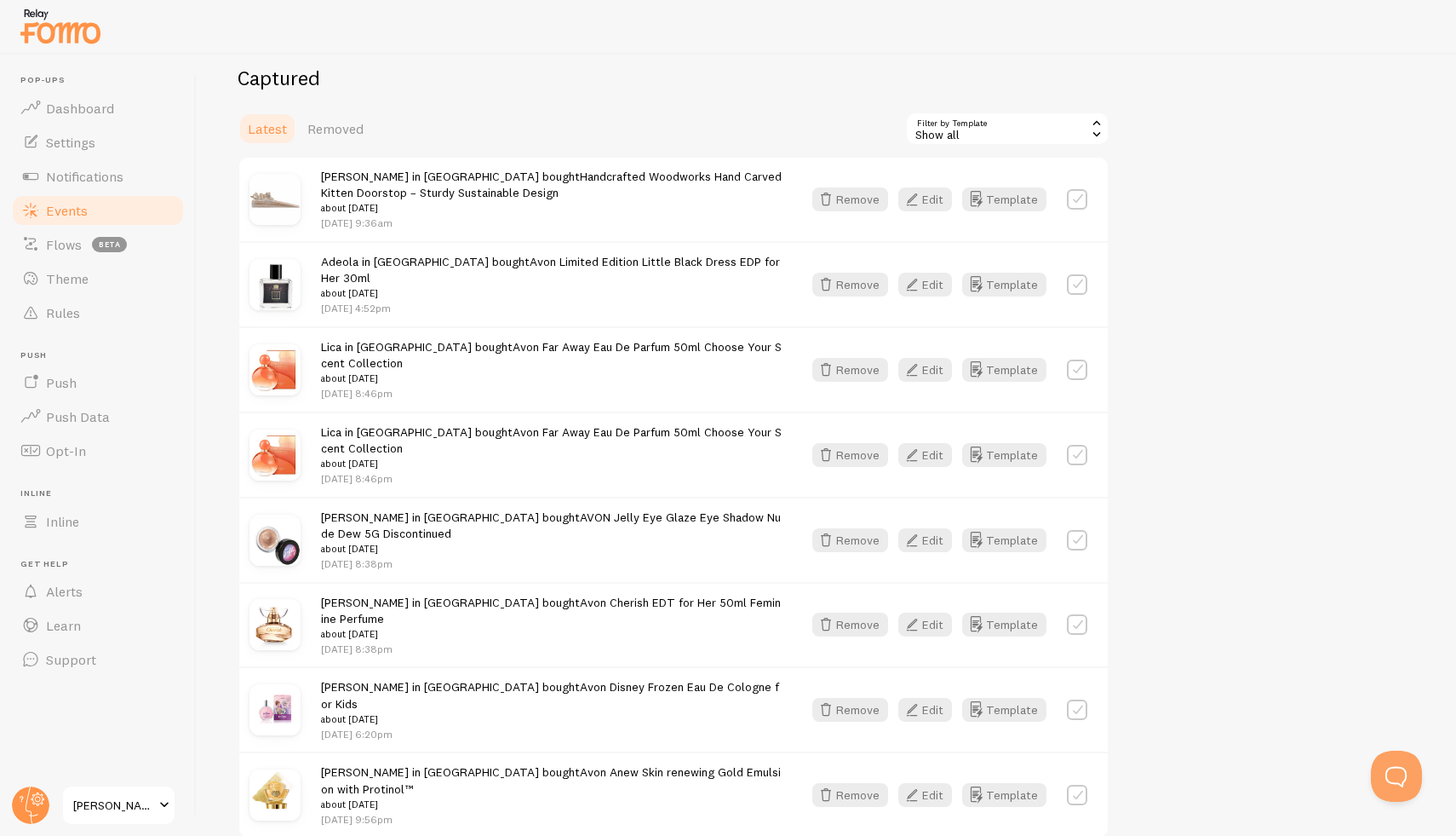
scroll to position [465, 0]
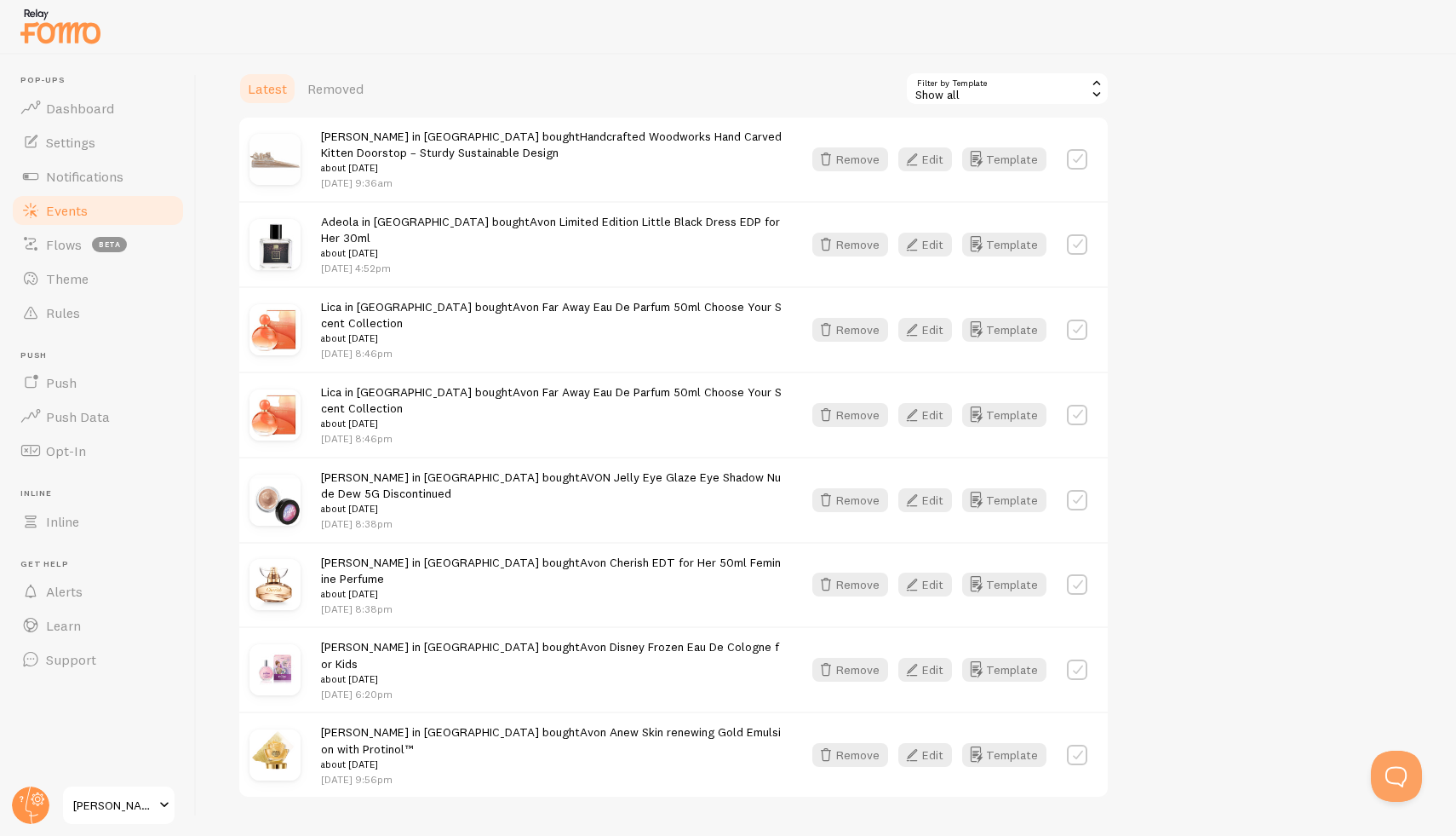
click at [1080, 158] on label at bounding box center [1077, 159] width 21 height 21
checkbox input "false"
click at [1159, 185] on div "Captured Latest Removed Filter by Template all Show all Show all Shopify Invent…" at bounding box center [827, 412] width 1178 height 774
click at [345, 88] on span "Removed" at bounding box center [335, 88] width 56 height 17
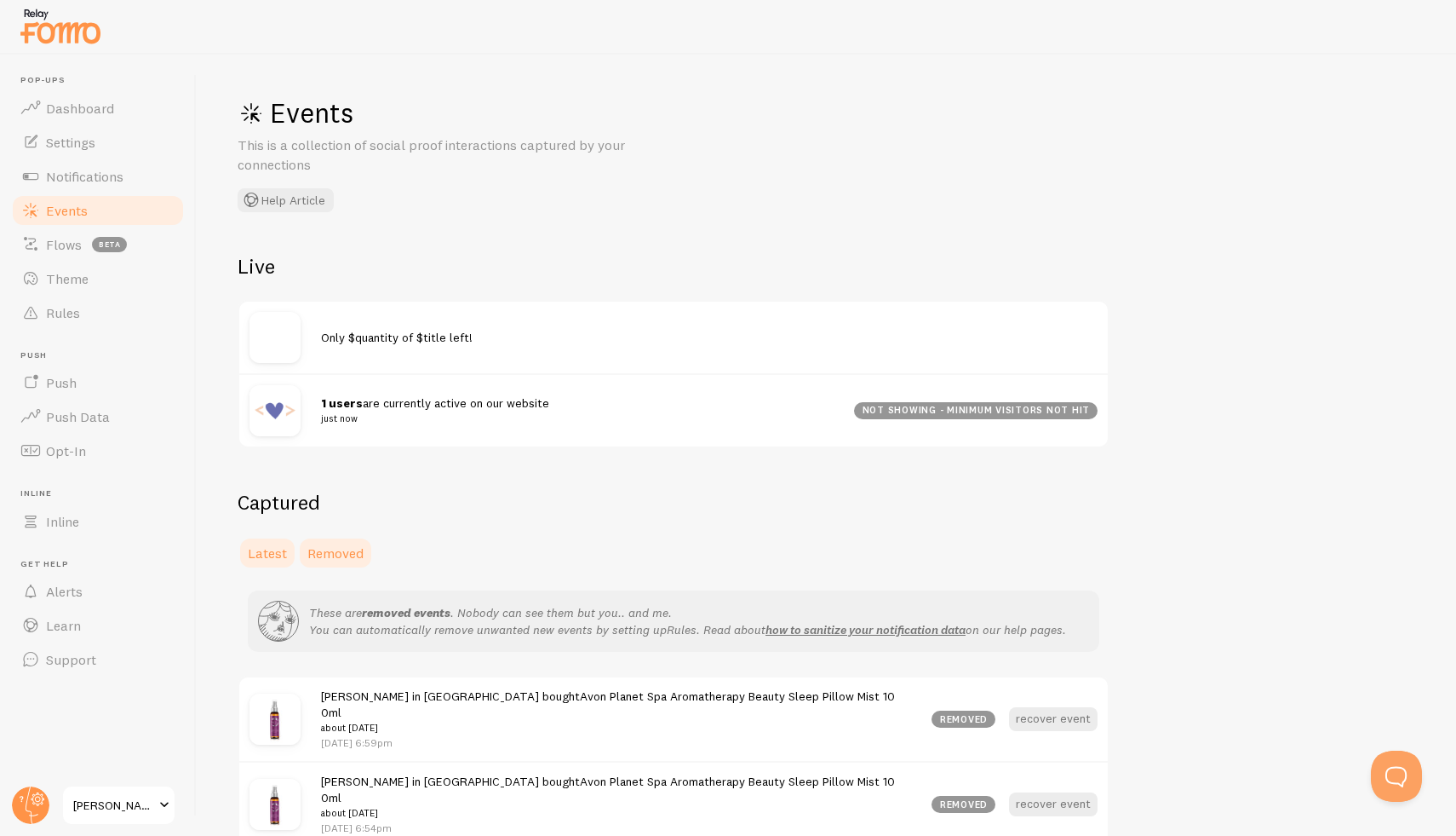
click at [261, 559] on span "Latest" at bounding box center [267, 552] width 39 height 17
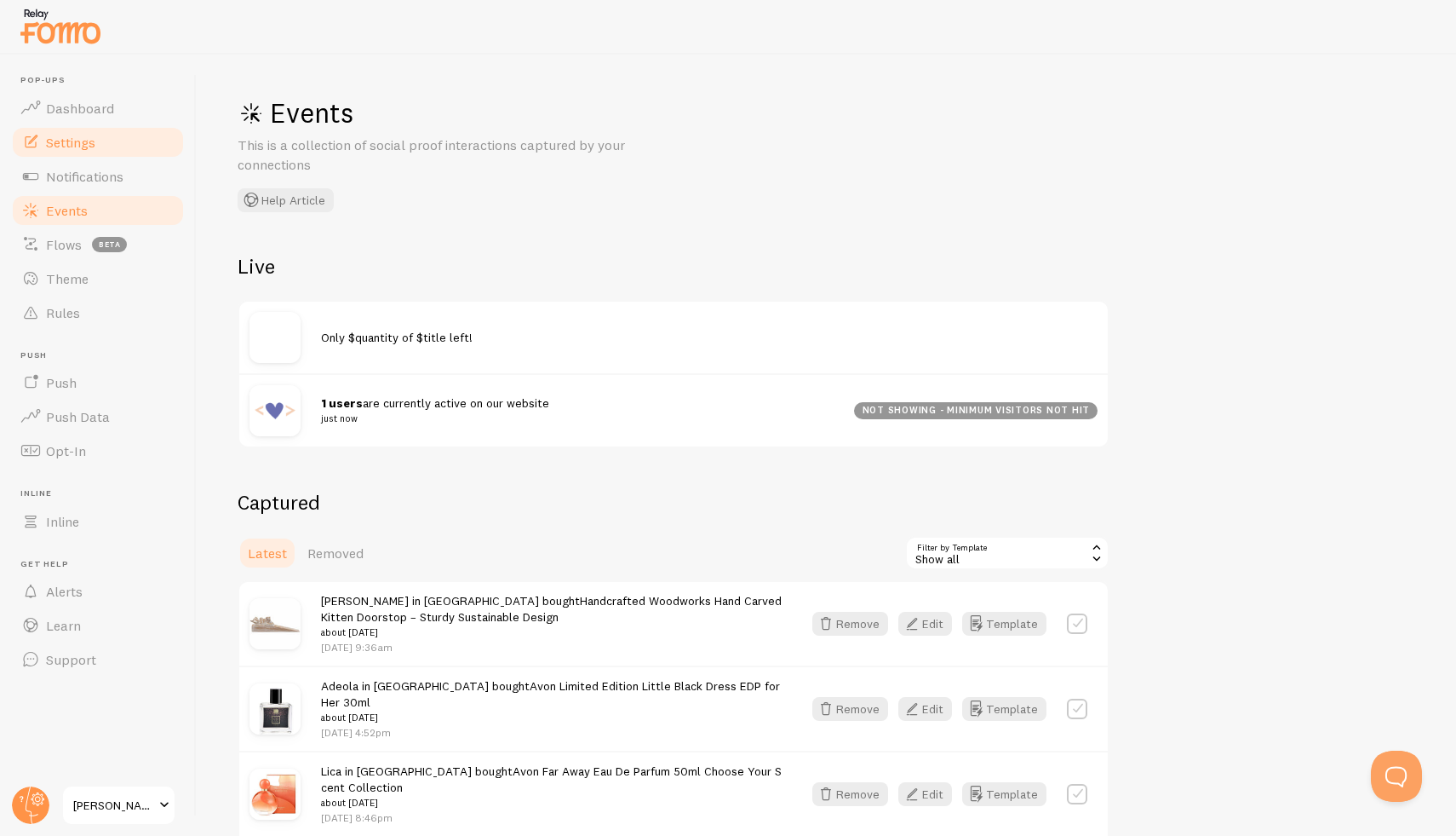
click at [98, 144] on link "Settings" at bounding box center [97, 141] width 176 height 34
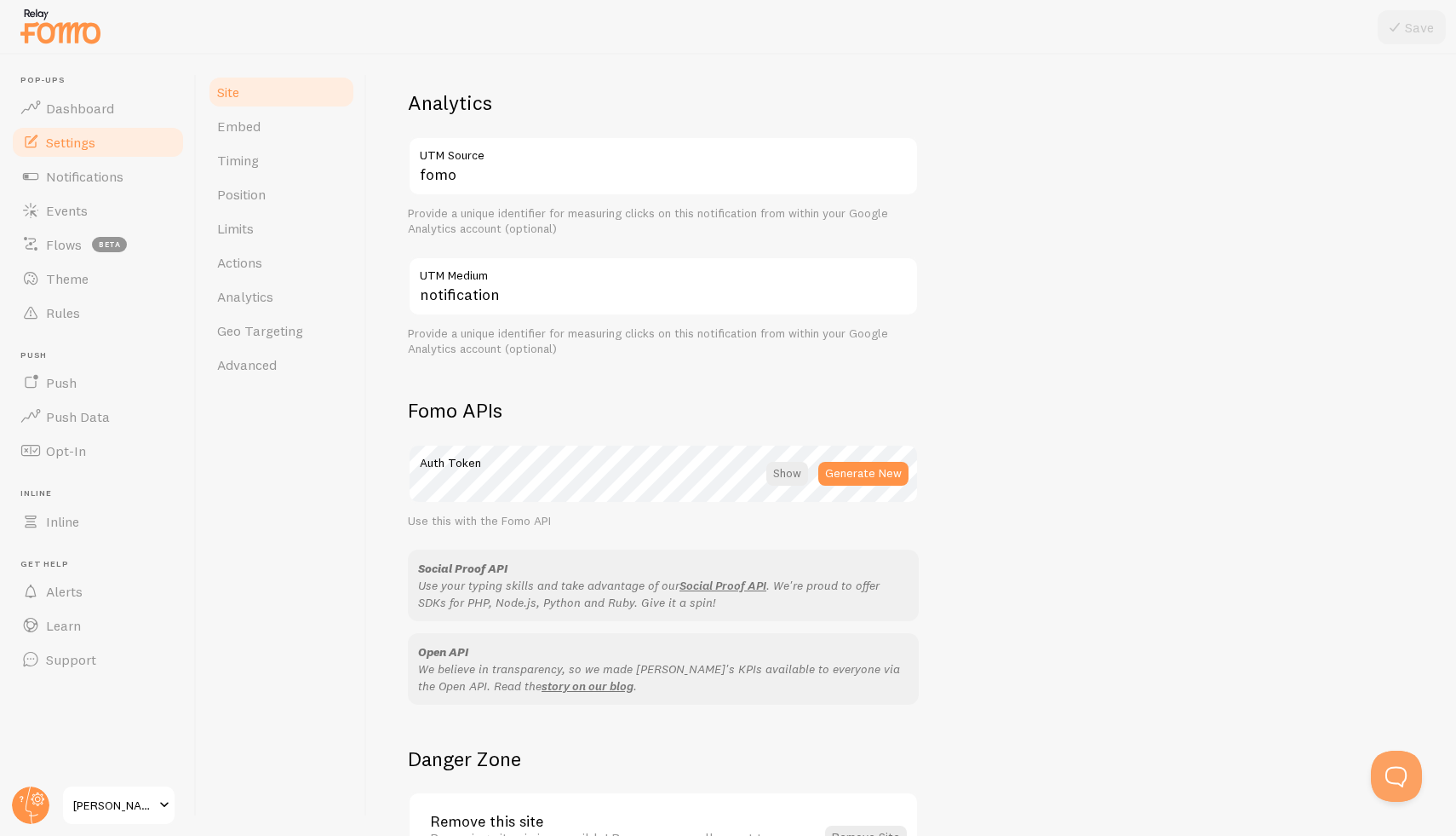
scroll to position [735, 0]
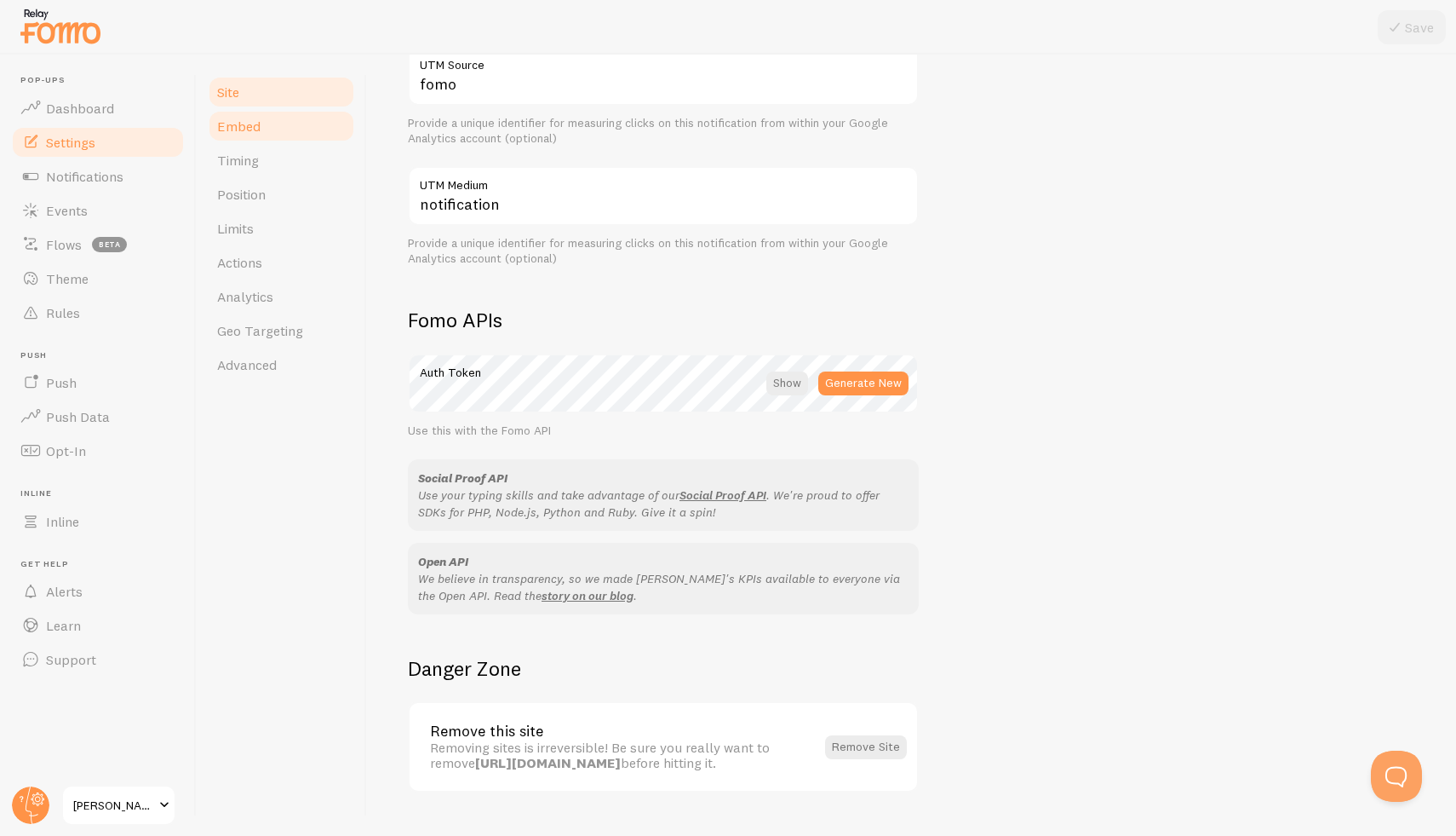
click at [243, 115] on link "Embed" at bounding box center [282, 126] width 149 height 34
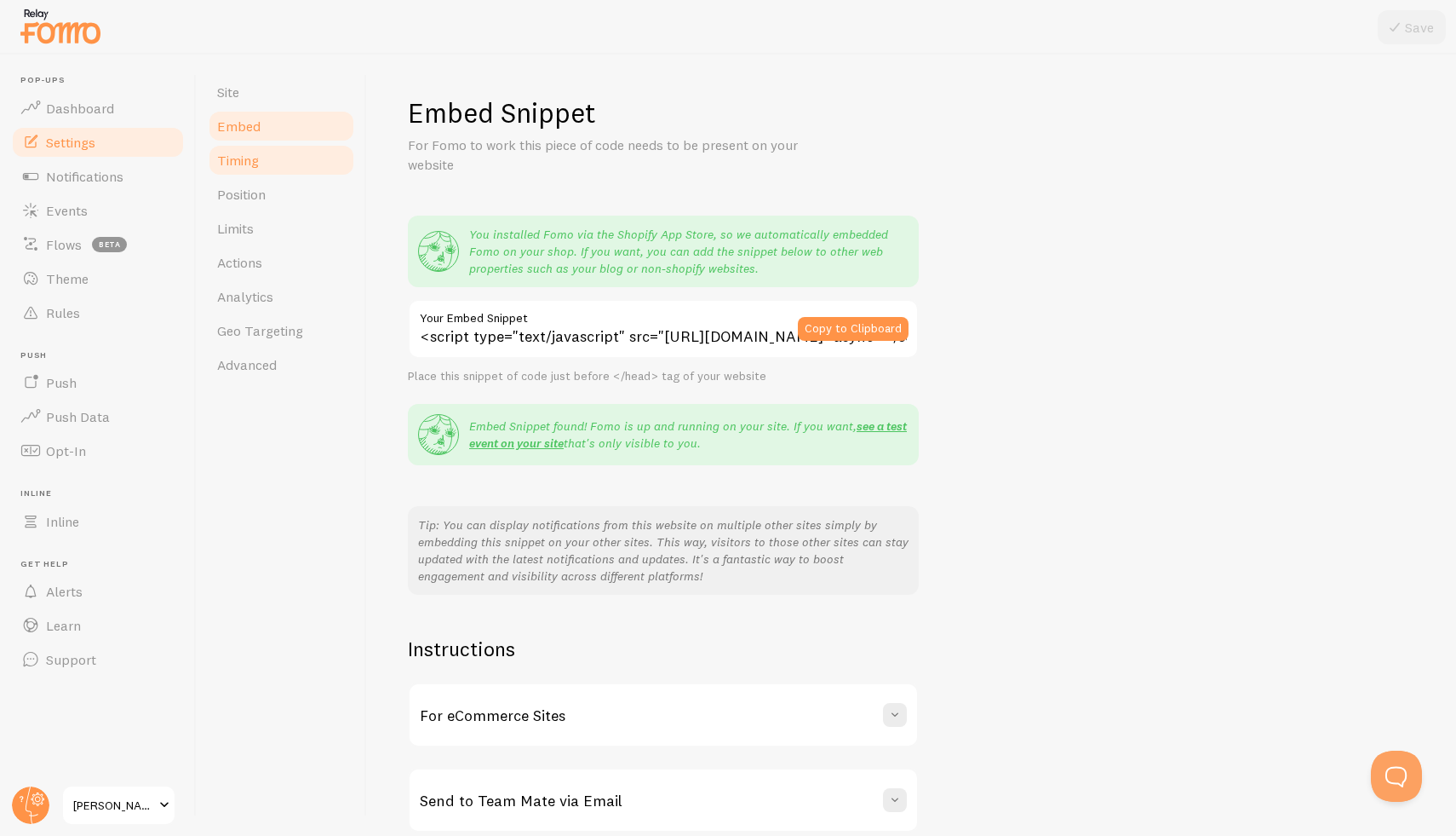
click at [247, 166] on span "Timing" at bounding box center [238, 159] width 41 height 17
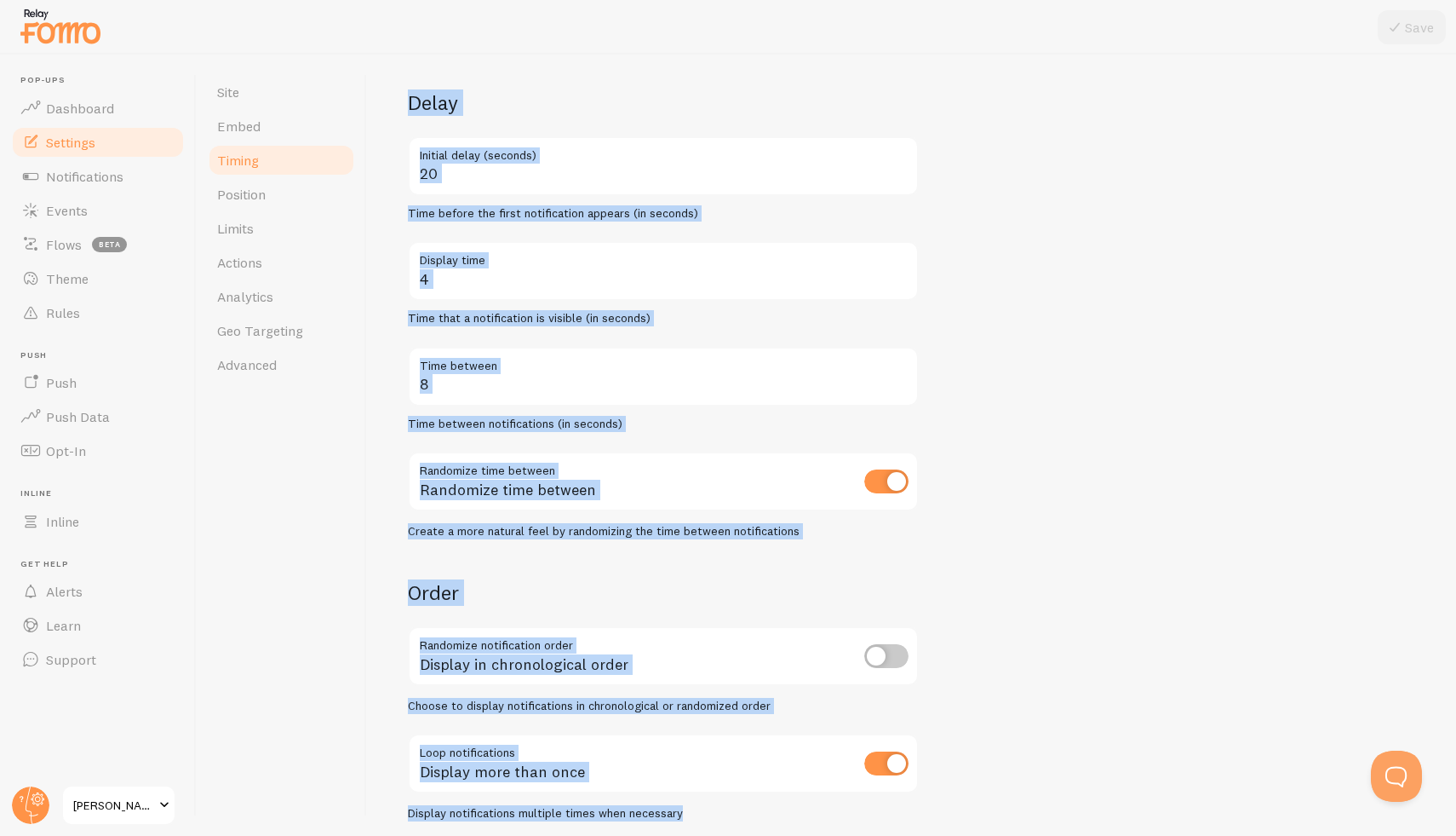
scroll to position [173, 0]
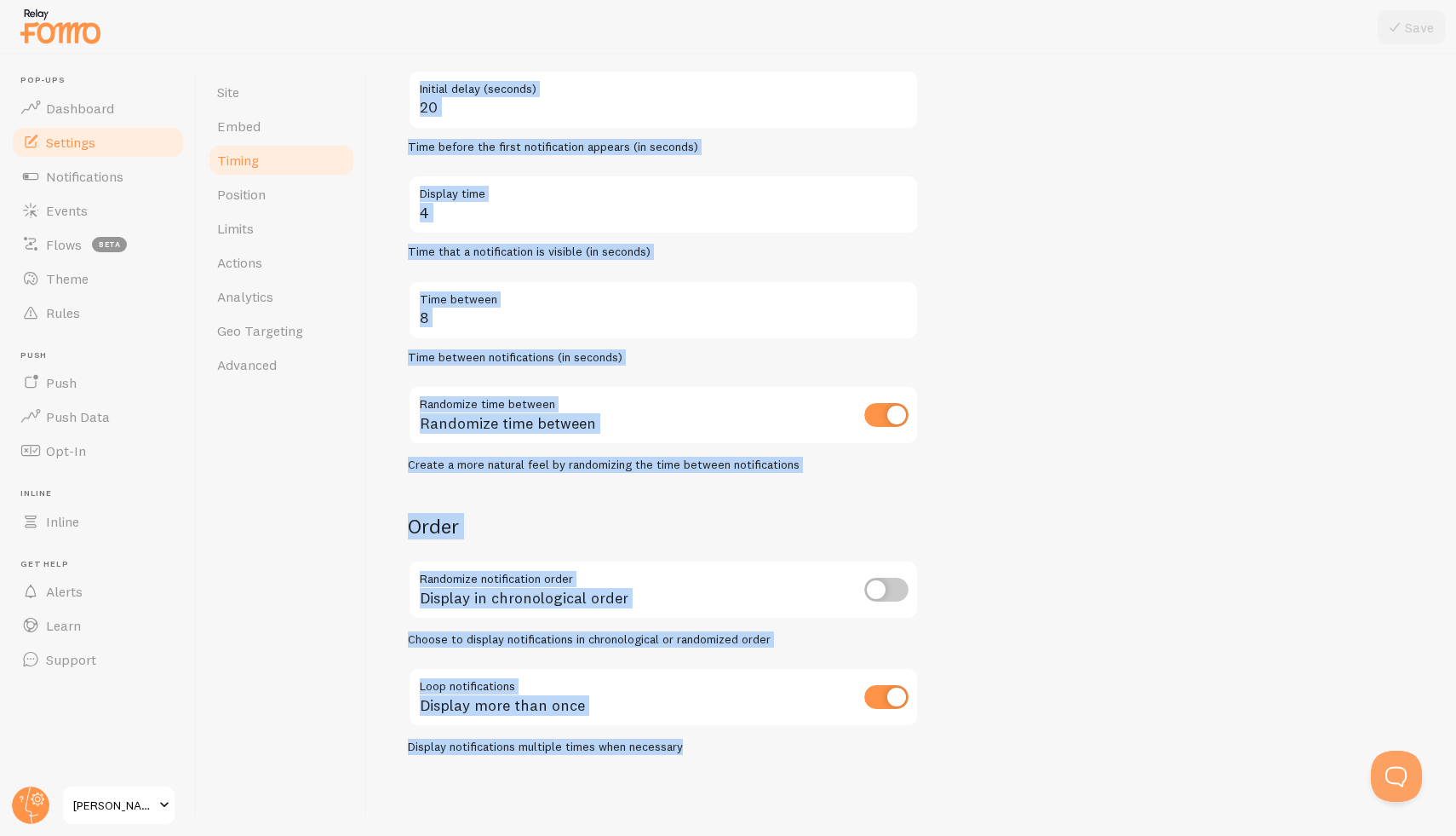
drag, startPoint x: 407, startPoint y: 80, endPoint x: 858, endPoint y: 790, distance: 841.1
click at [926, 835] on div "Timing Settings Configure notification timing intervals Delay 20 Initial delay …" at bounding box center [911, 445] width 1089 height 781
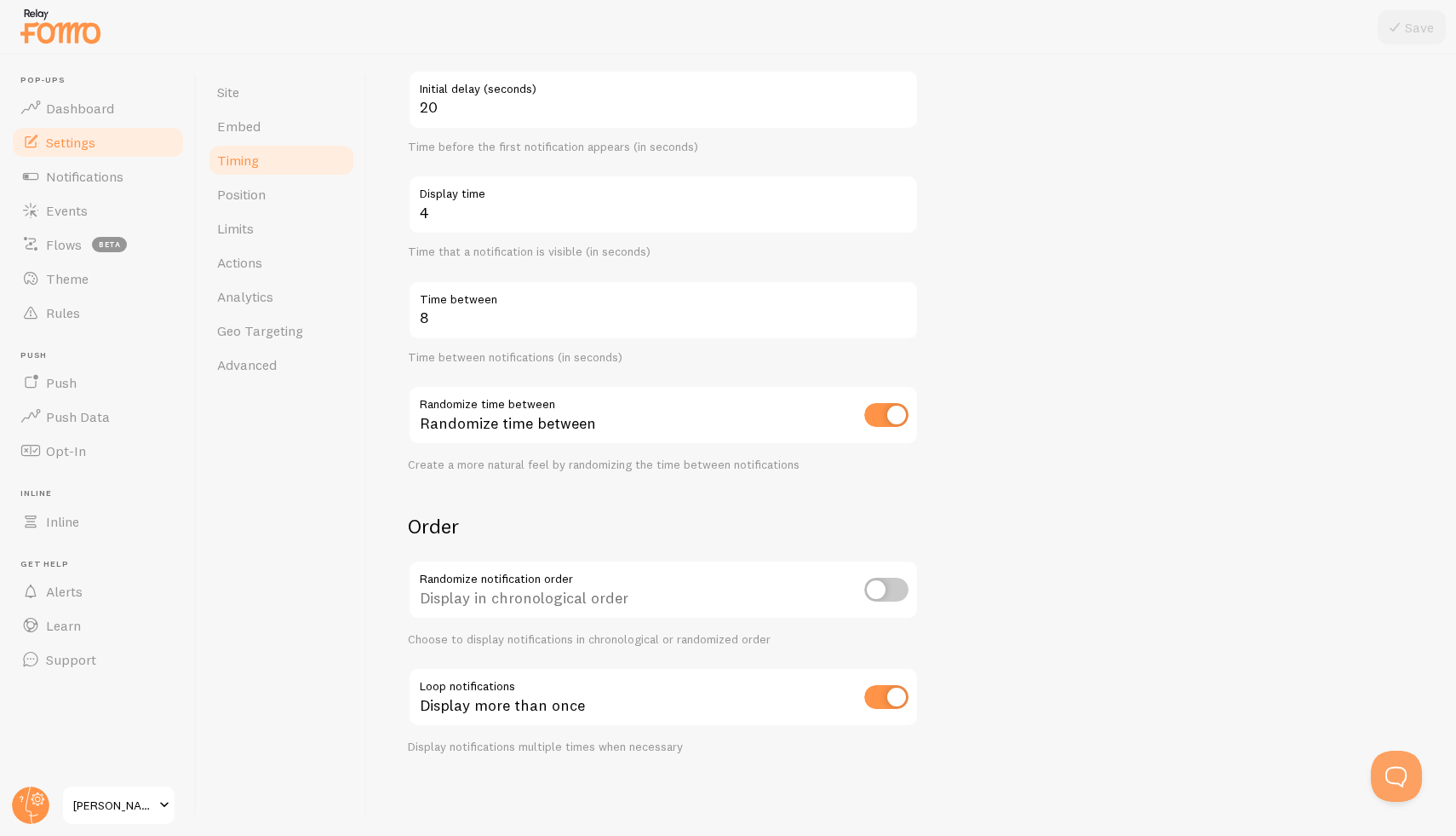
click at [224, 471] on div "Site Embed Timing Position Limits Actions Analytics Geo Targeting Advanced" at bounding box center [281, 445] width 170 height 781
click at [239, 194] on span "Position" at bounding box center [241, 194] width 48 height 17
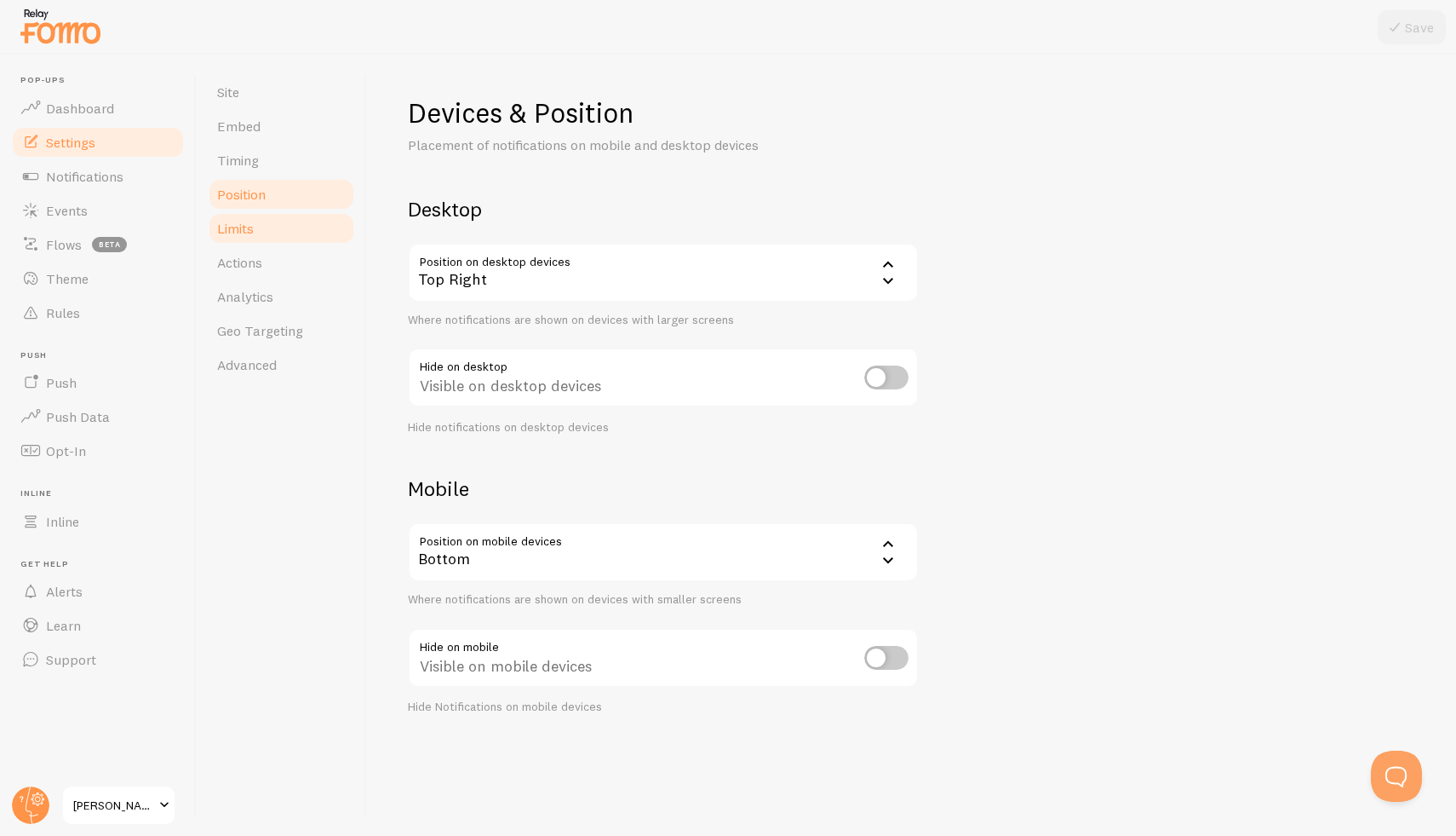
click at [247, 233] on span "Limits" at bounding box center [235, 228] width 36 height 17
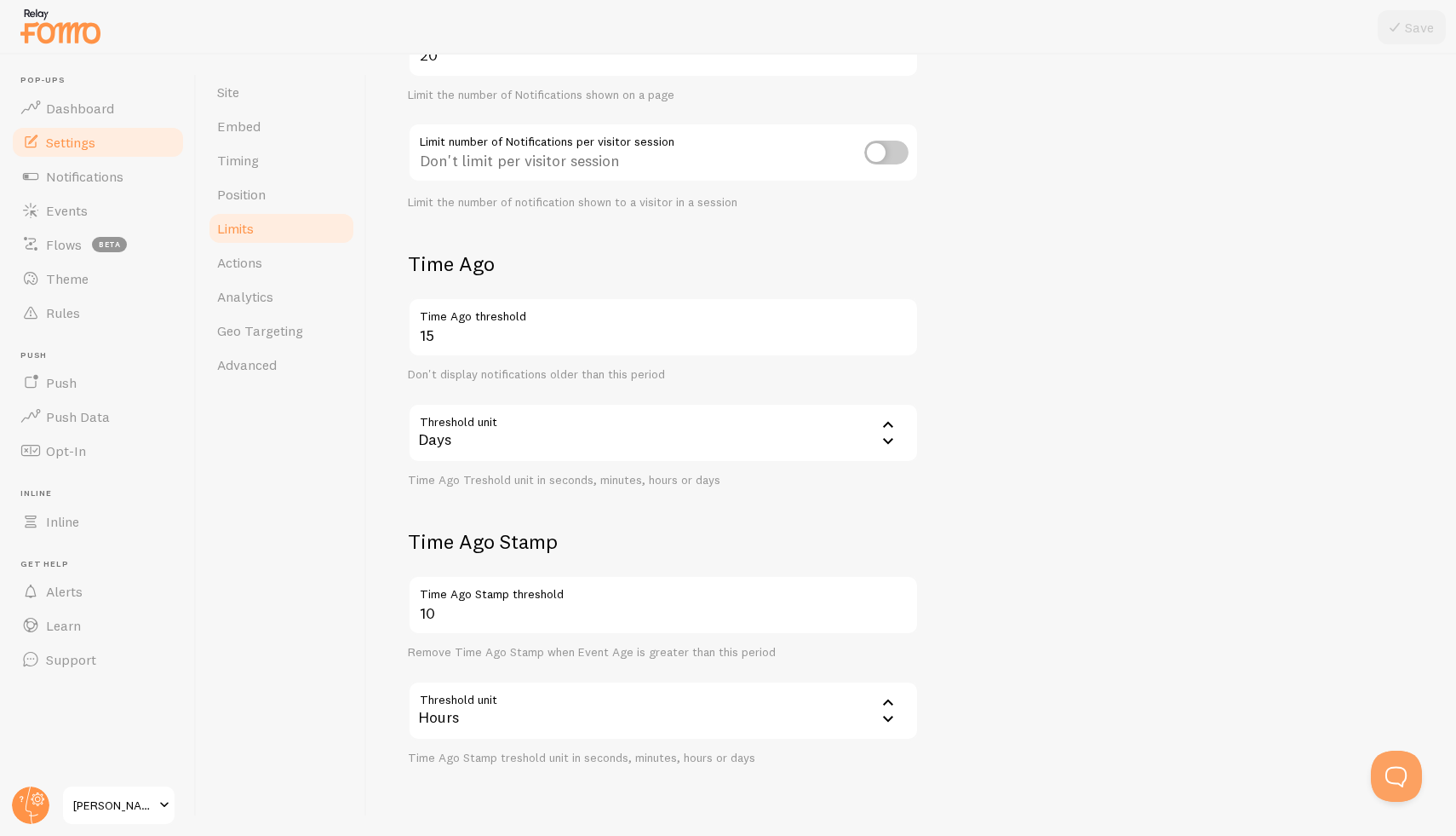
scroll to position [268, 0]
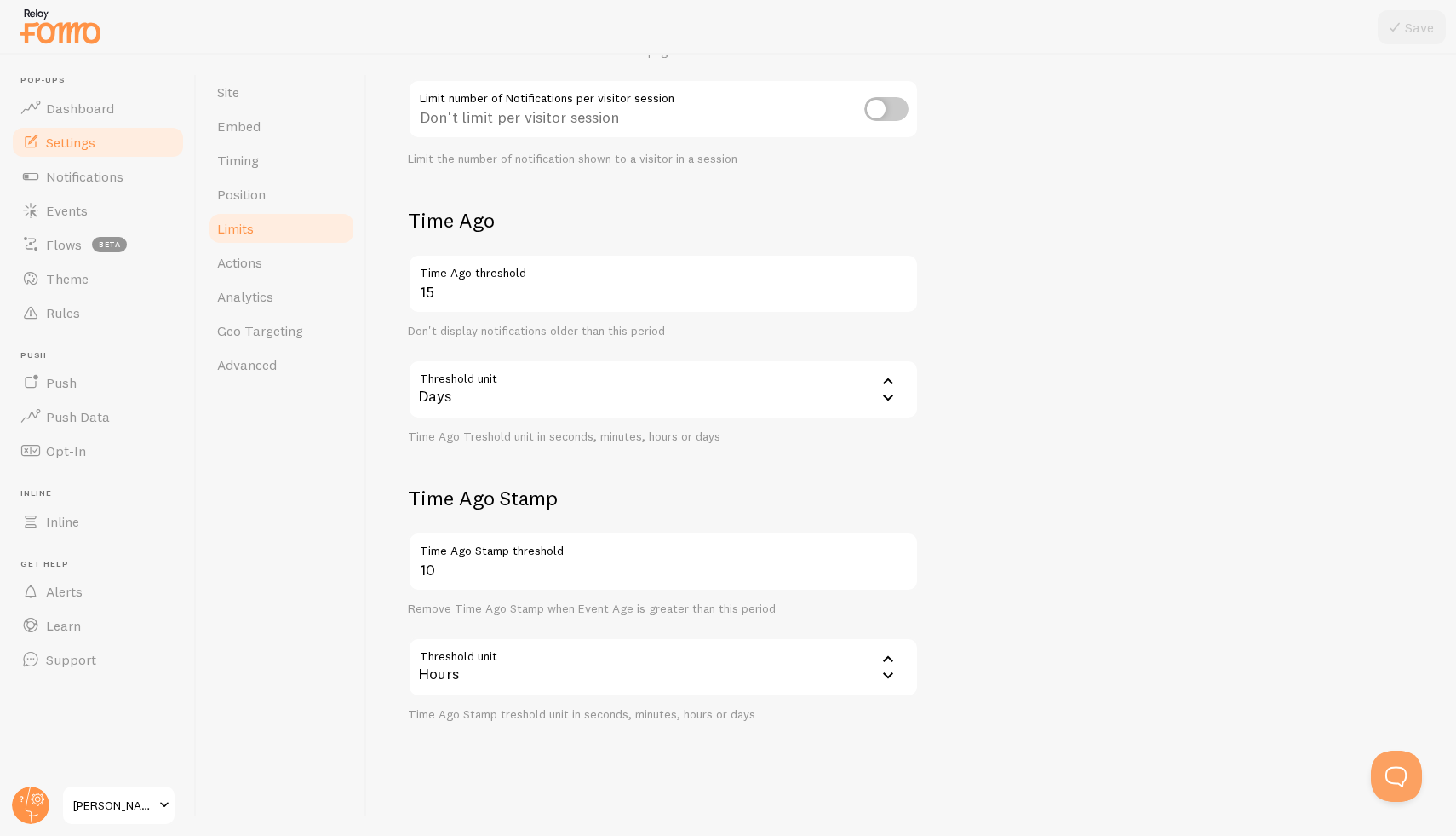
drag, startPoint x: 388, startPoint y: 92, endPoint x: 978, endPoint y: 835, distance: 948.8
click at [978, 835] on div "Limits Notification control and limitations Notification Count 20 Max Notificat…" at bounding box center [911, 445] width 1089 height 781
click at [263, 266] on link "Actions" at bounding box center [282, 262] width 149 height 34
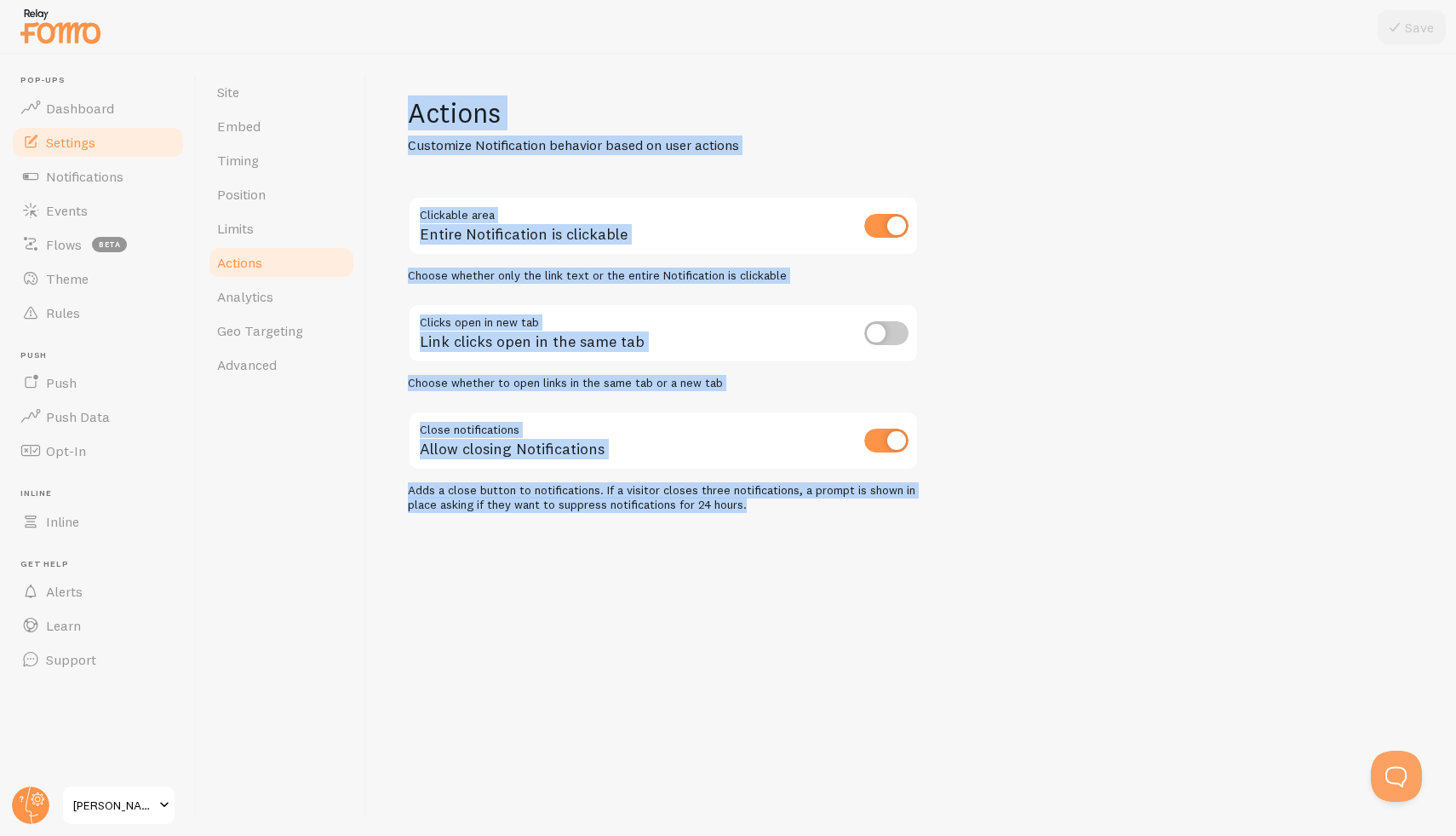
drag, startPoint x: 414, startPoint y: 102, endPoint x: 849, endPoint y: 658, distance: 705.9
click at [849, 658] on div "Actions Customize Notification behavior based on user actions Clickable area En…" at bounding box center [911, 445] width 1089 height 781
click at [253, 302] on span "Analytics" at bounding box center [244, 296] width 56 height 17
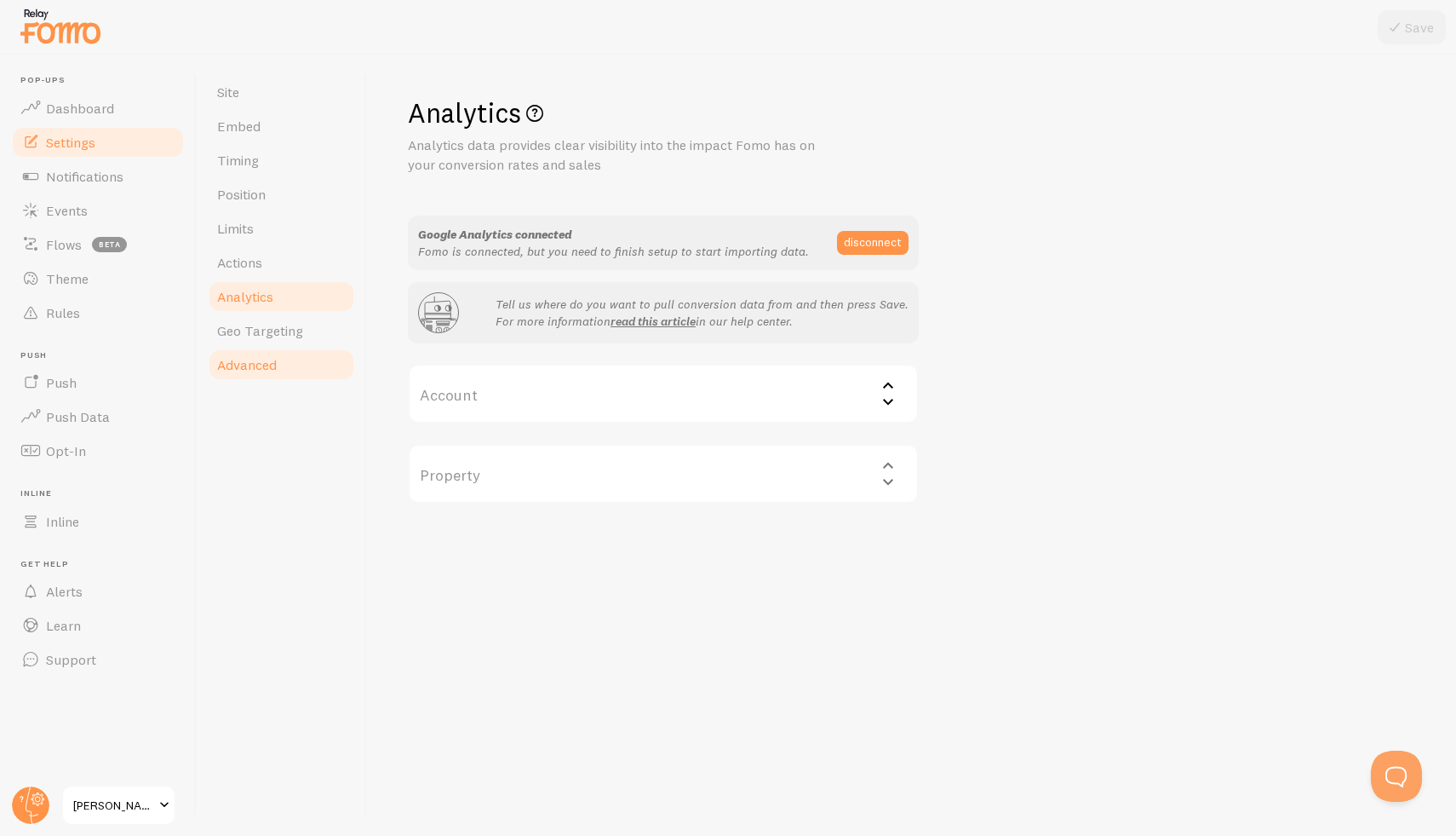
click at [249, 363] on span "Advanced" at bounding box center [246, 364] width 60 height 17
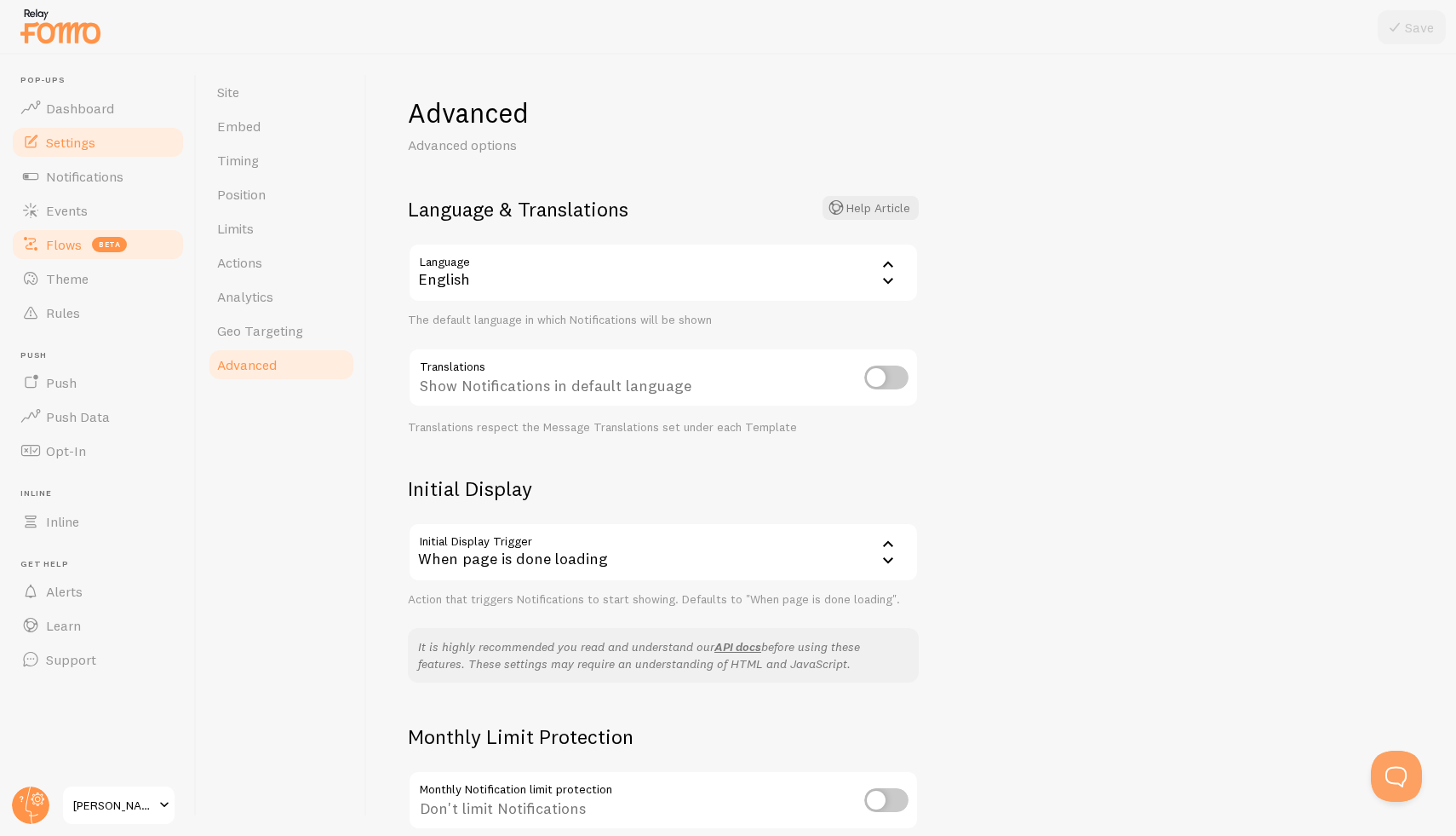
click at [86, 259] on link "Flows beta" at bounding box center [97, 245] width 176 height 34
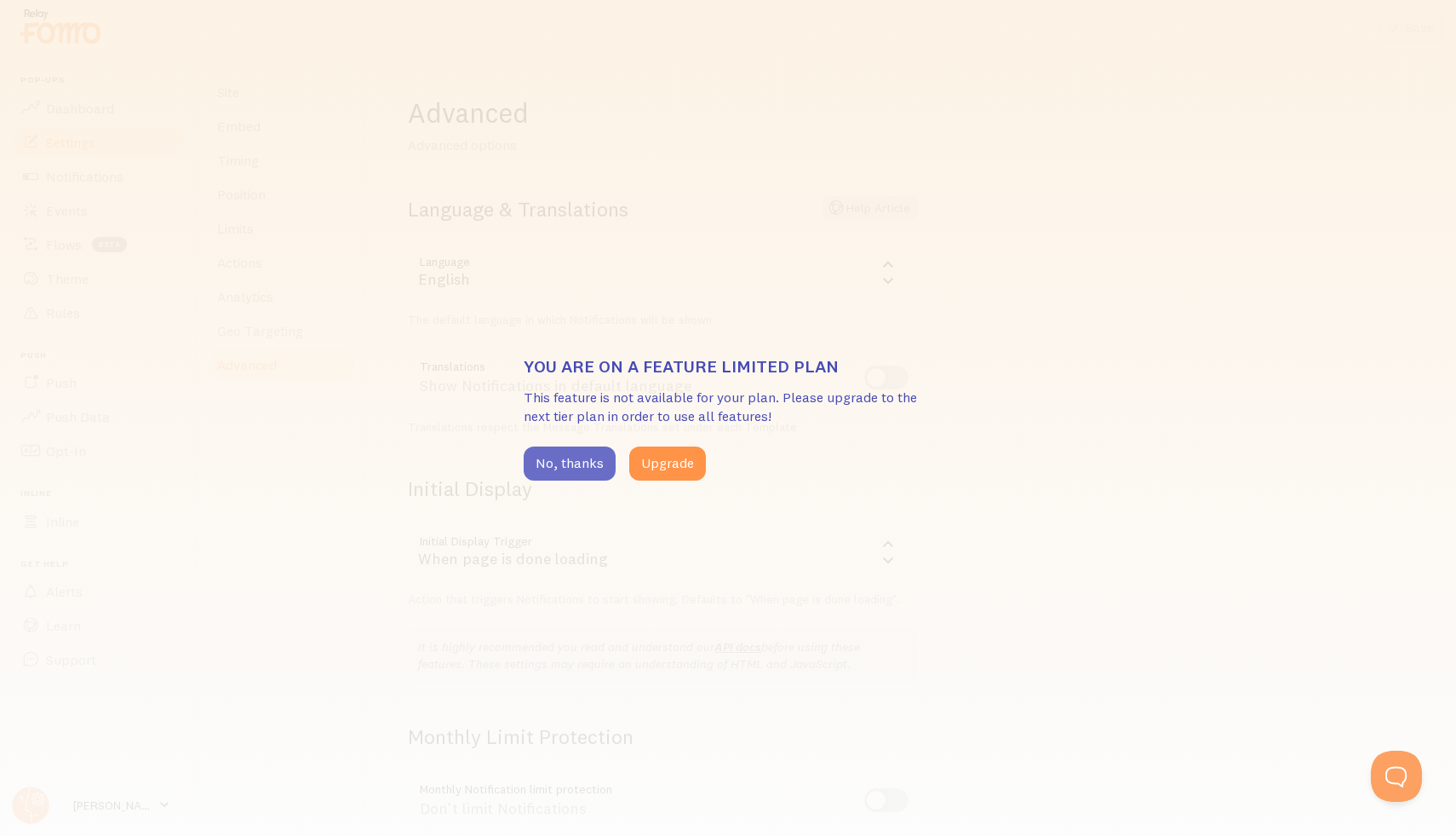
drag, startPoint x: 551, startPoint y: 469, endPoint x: 536, endPoint y: 462, distance: 16.6
click at [551, 469] on button "No, thanks" at bounding box center [569, 463] width 92 height 34
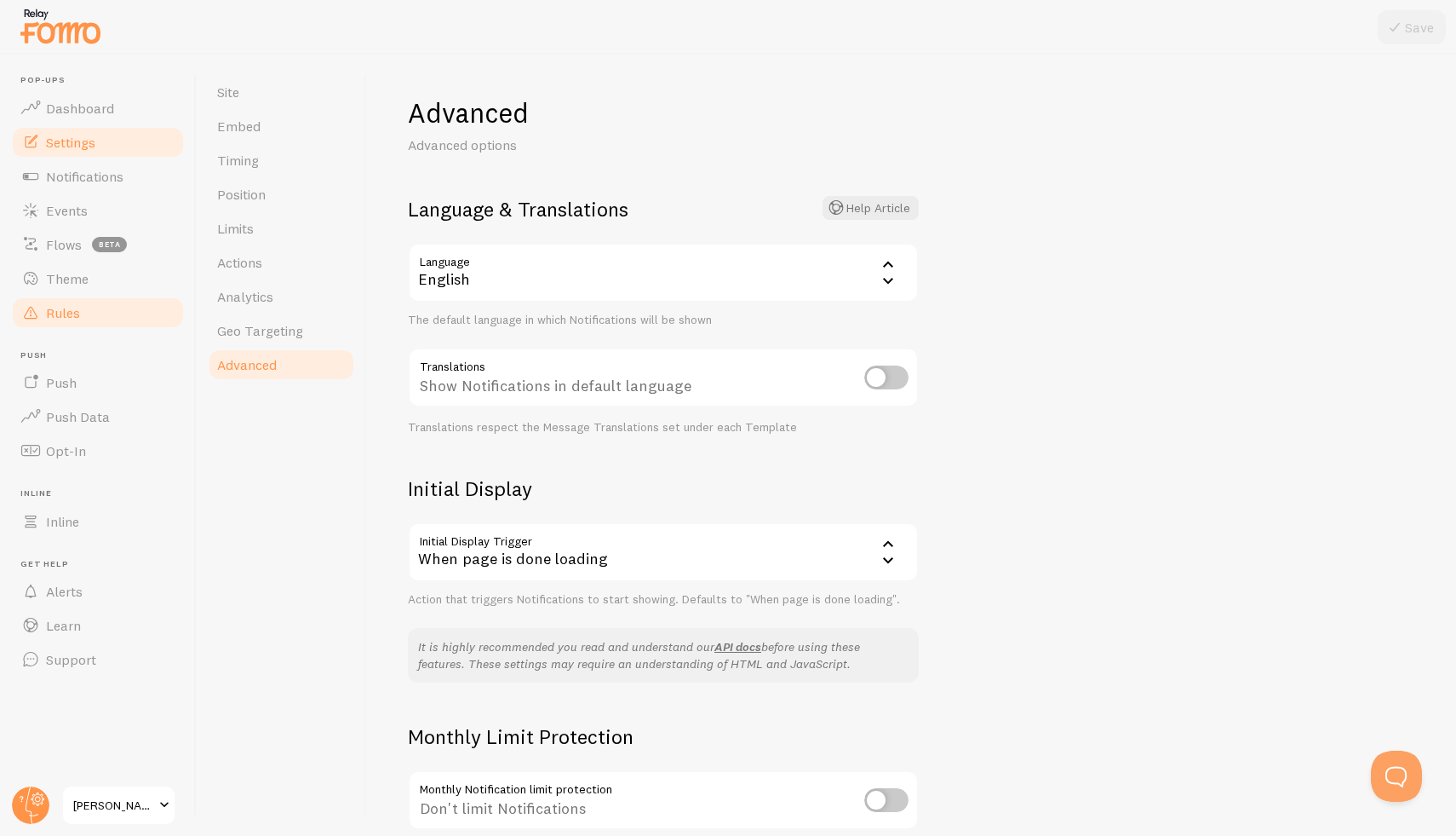
click at [86, 296] on link "Rules" at bounding box center [97, 312] width 176 height 34
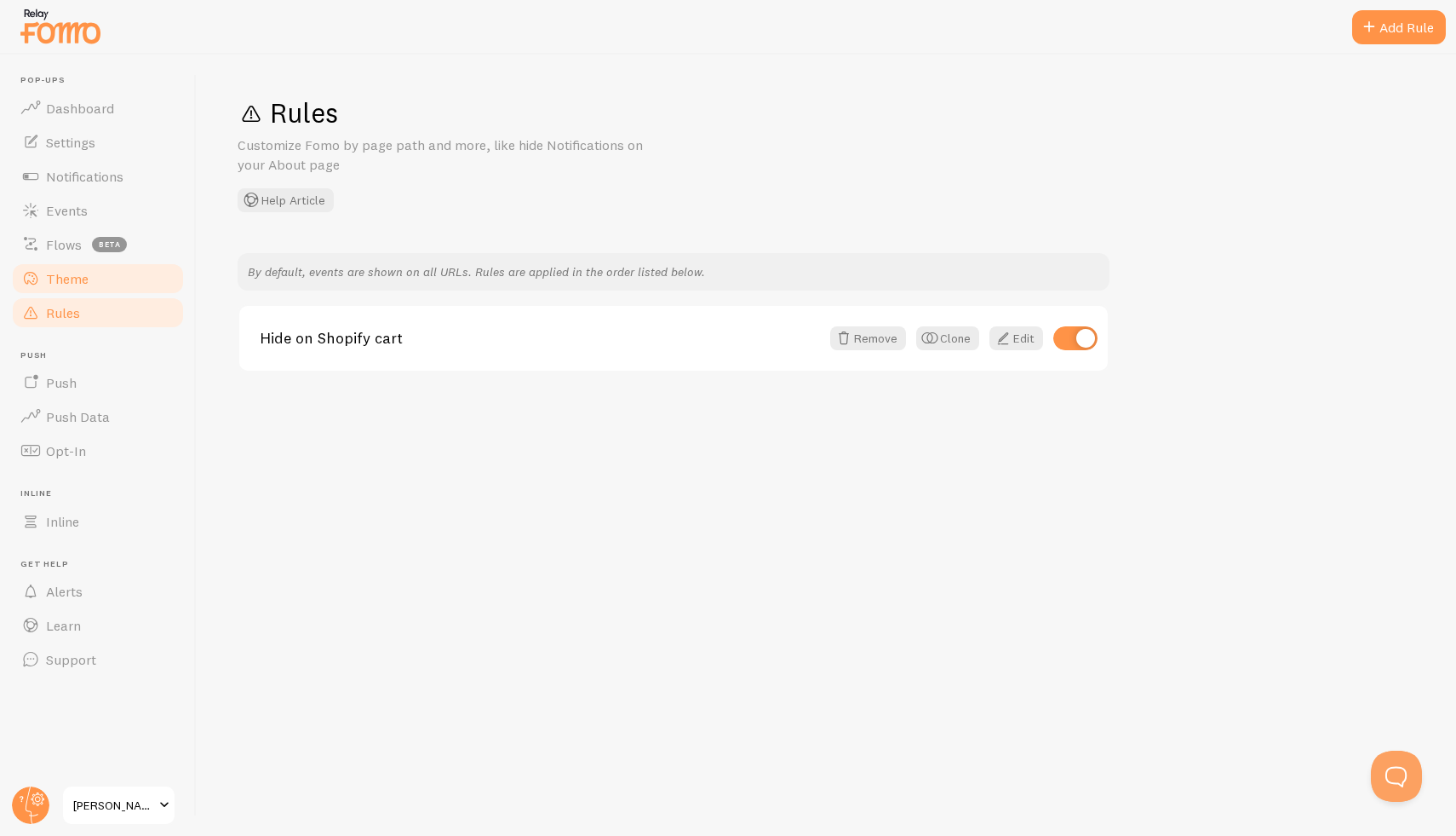
click at [86, 294] on link "Theme" at bounding box center [97, 278] width 176 height 34
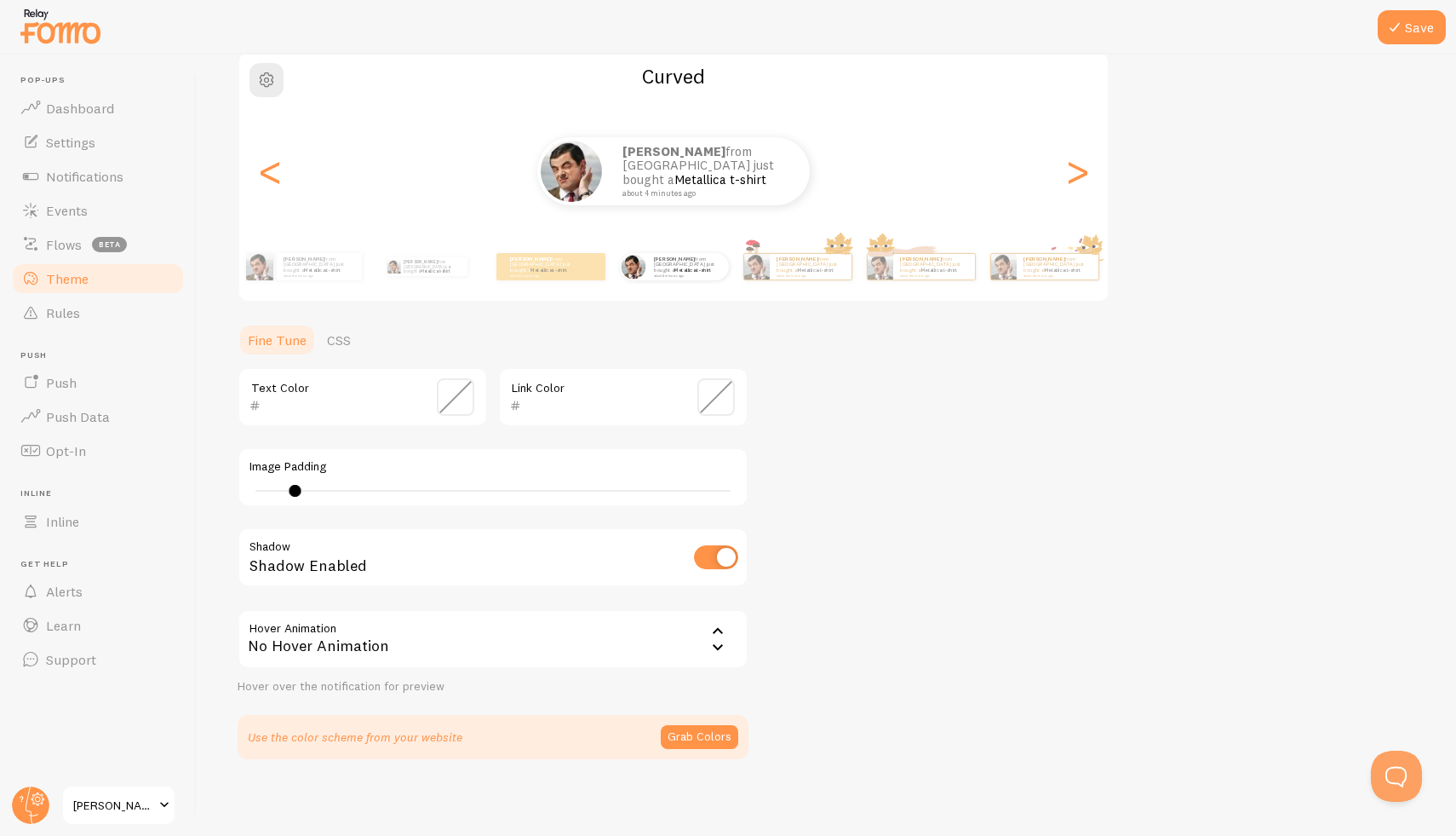
scroll to position [150, 0]
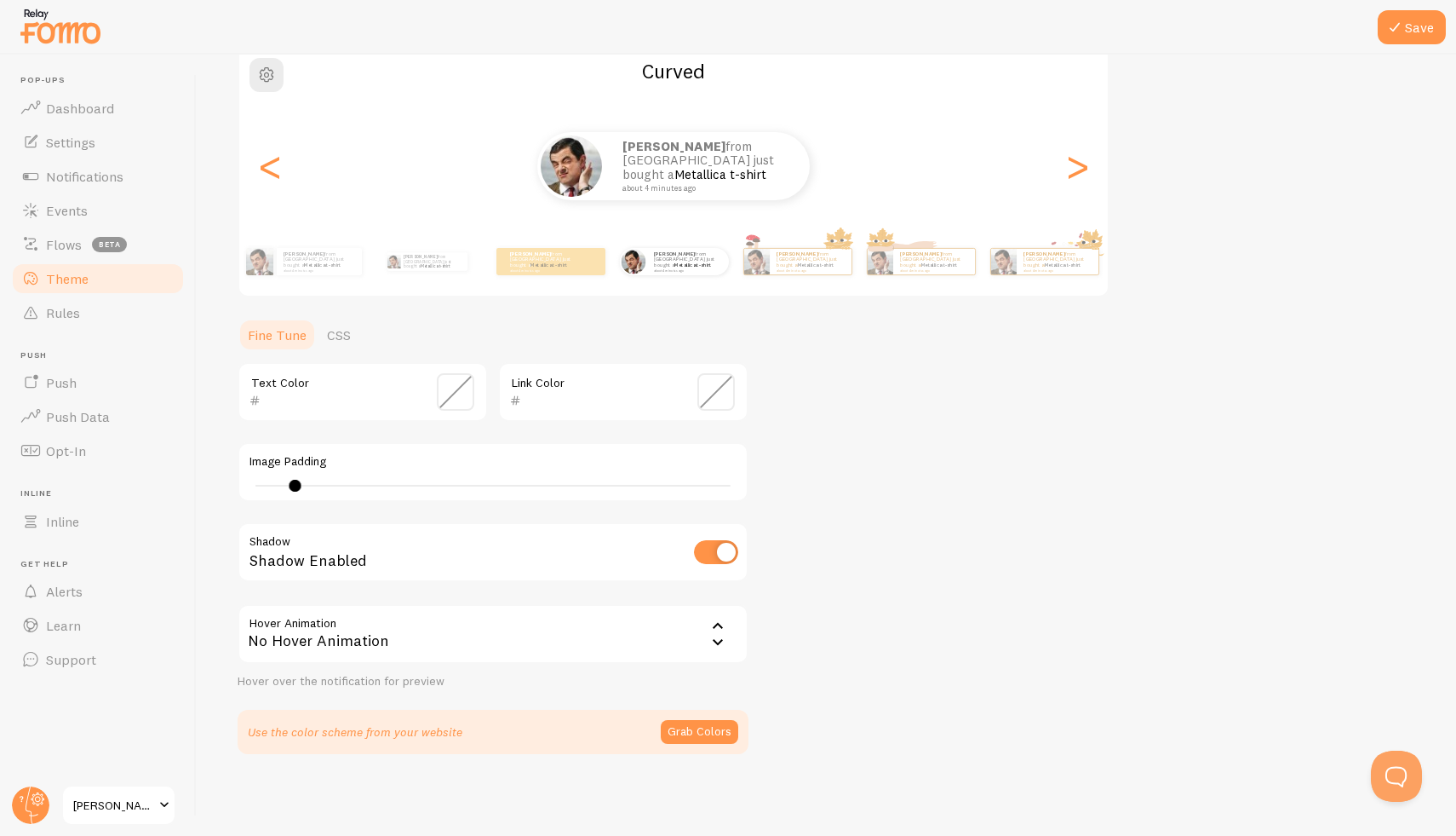
click at [572, 622] on div "No Hover Animation" at bounding box center [493, 634] width 511 height 60
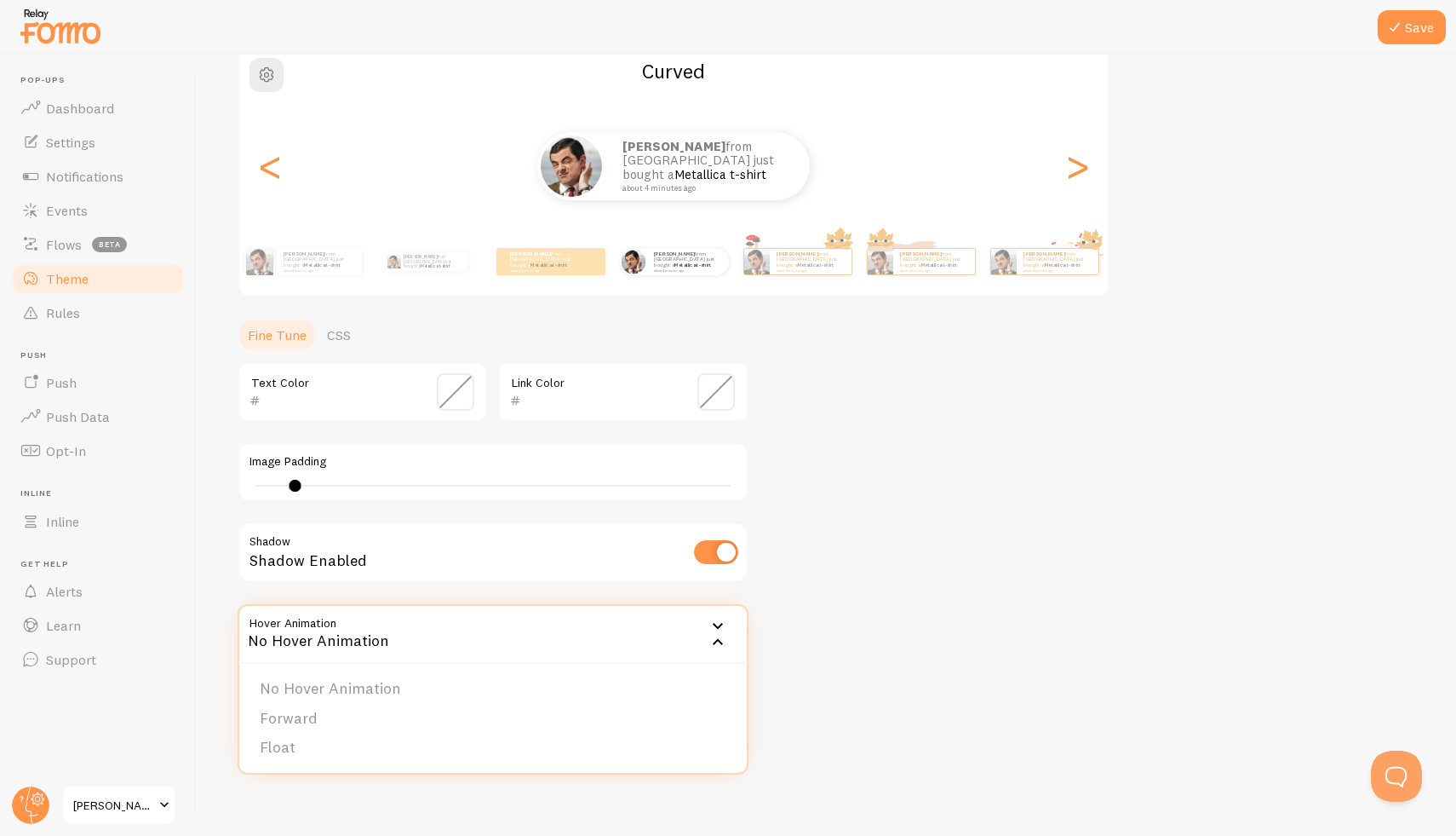
click at [909, 614] on div "Theme Choose a theme for your notifications Curved [PERSON_NAME] from [GEOGRAPH…" at bounding box center [827, 349] width 1178 height 808
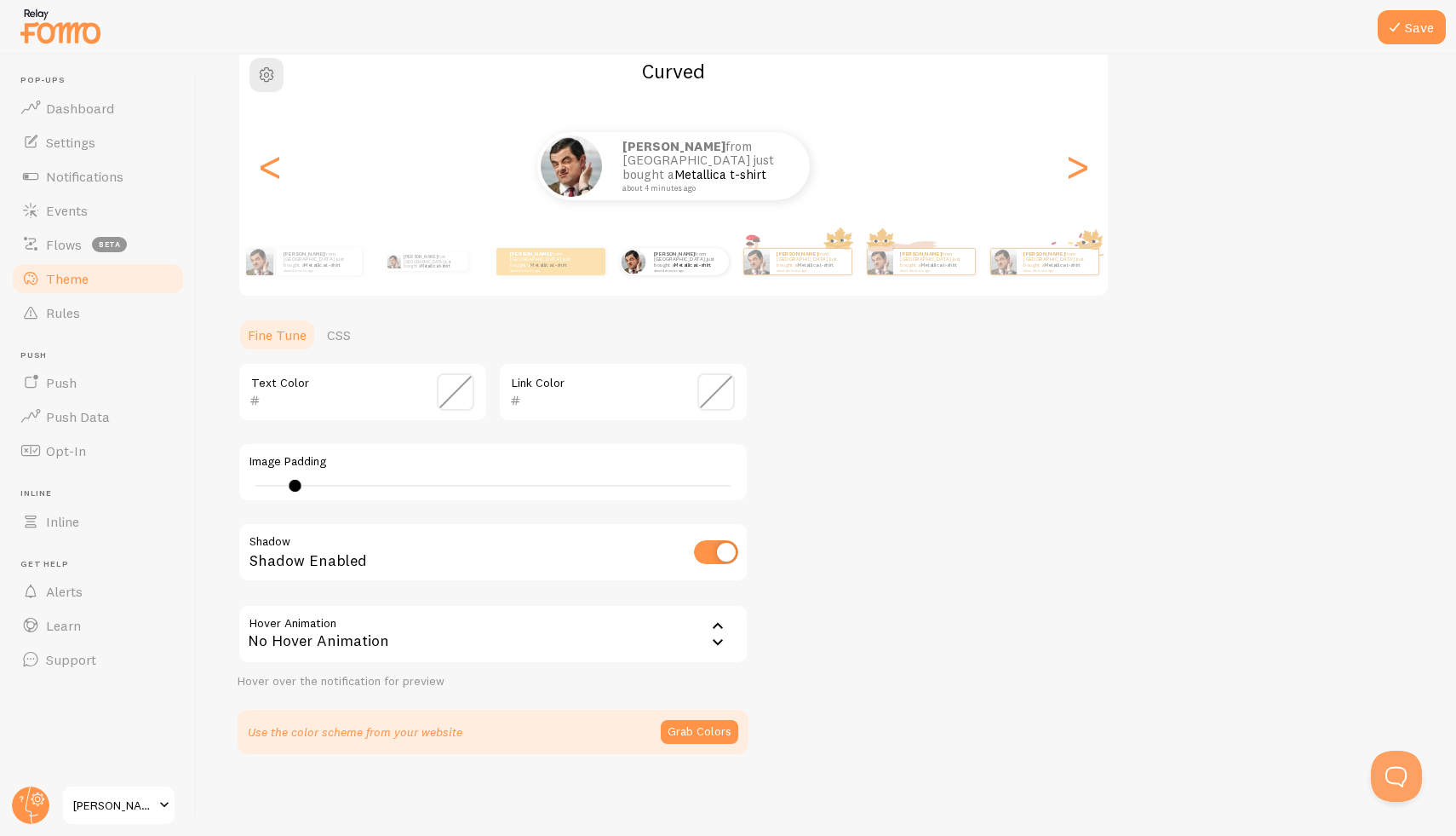
drag, startPoint x: 716, startPoint y: 725, endPoint x: 744, endPoint y: 721, distance: 28.3
click at [716, 726] on button "Grab Colors" at bounding box center [699, 732] width 78 height 24
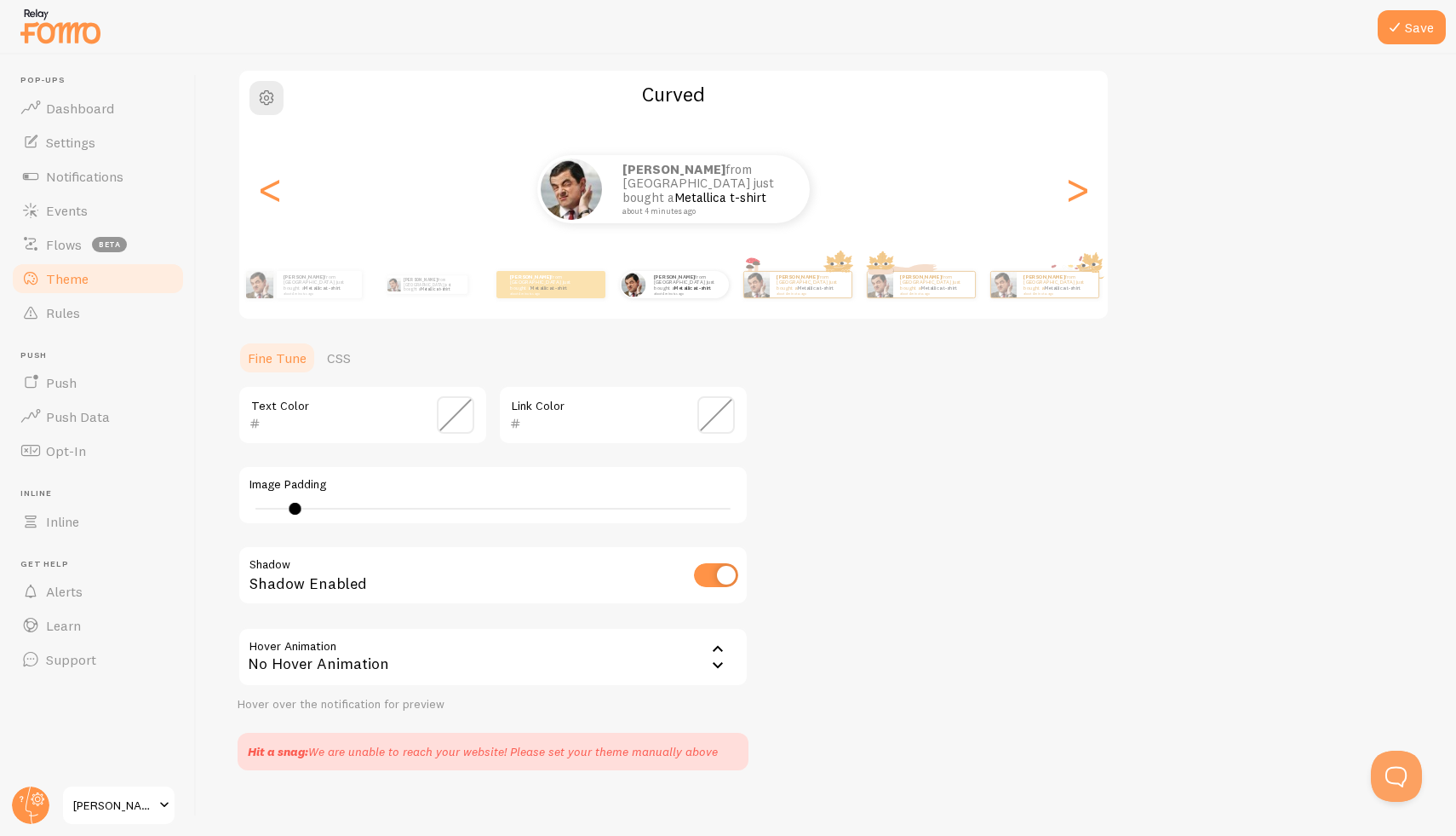
scroll to position [143, 0]
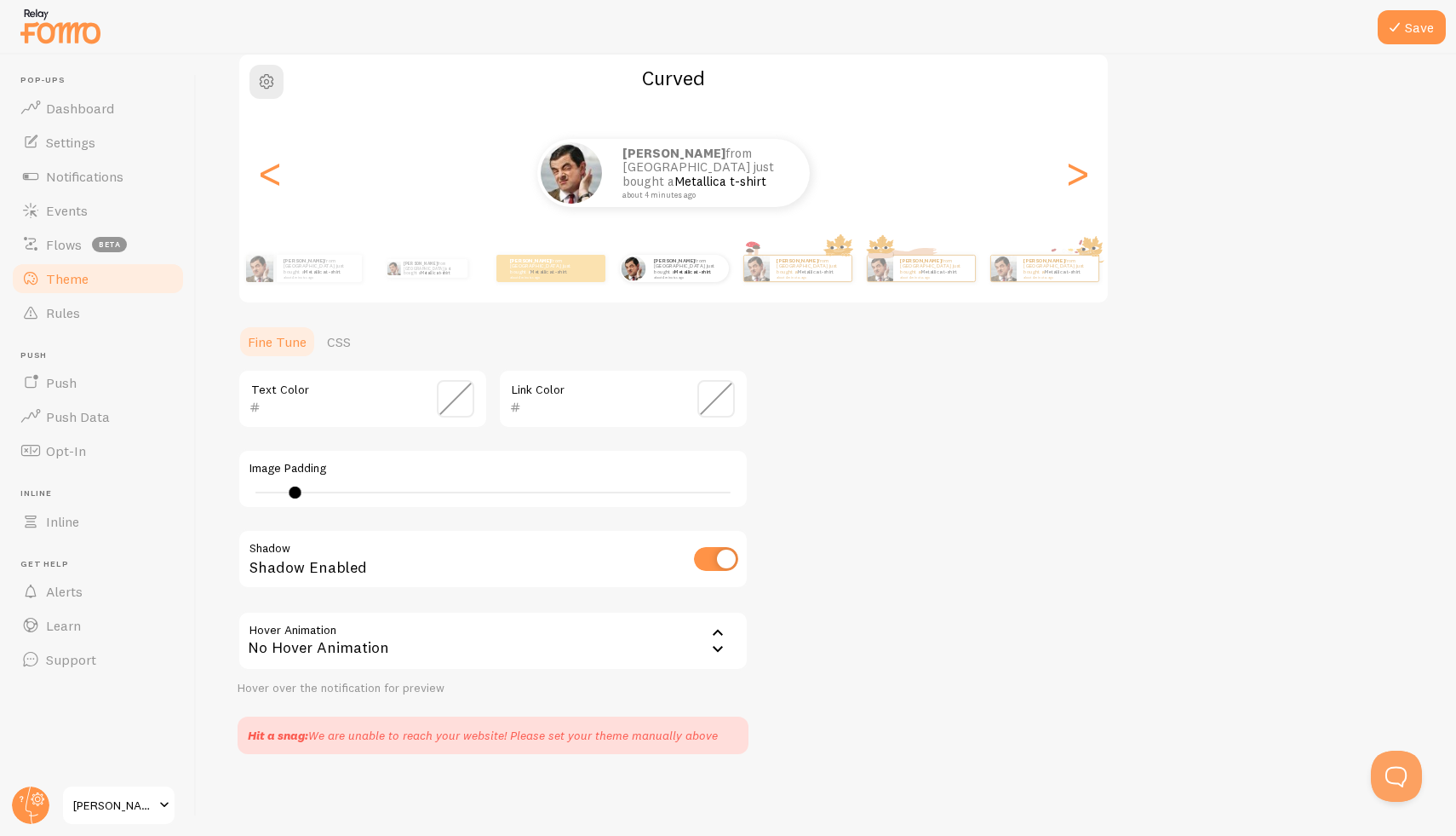
drag, startPoint x: 462, startPoint y: 65, endPoint x: 858, endPoint y: 748, distance: 789.5
click at [895, 835] on div "Pop-ups Dashboard Settings Notifications Events Flows beta Theme Rules [GEOGRAP…" at bounding box center [728, 418] width 1456 height 836
click at [73, 381] on span "Push" at bounding box center [61, 382] width 30 height 17
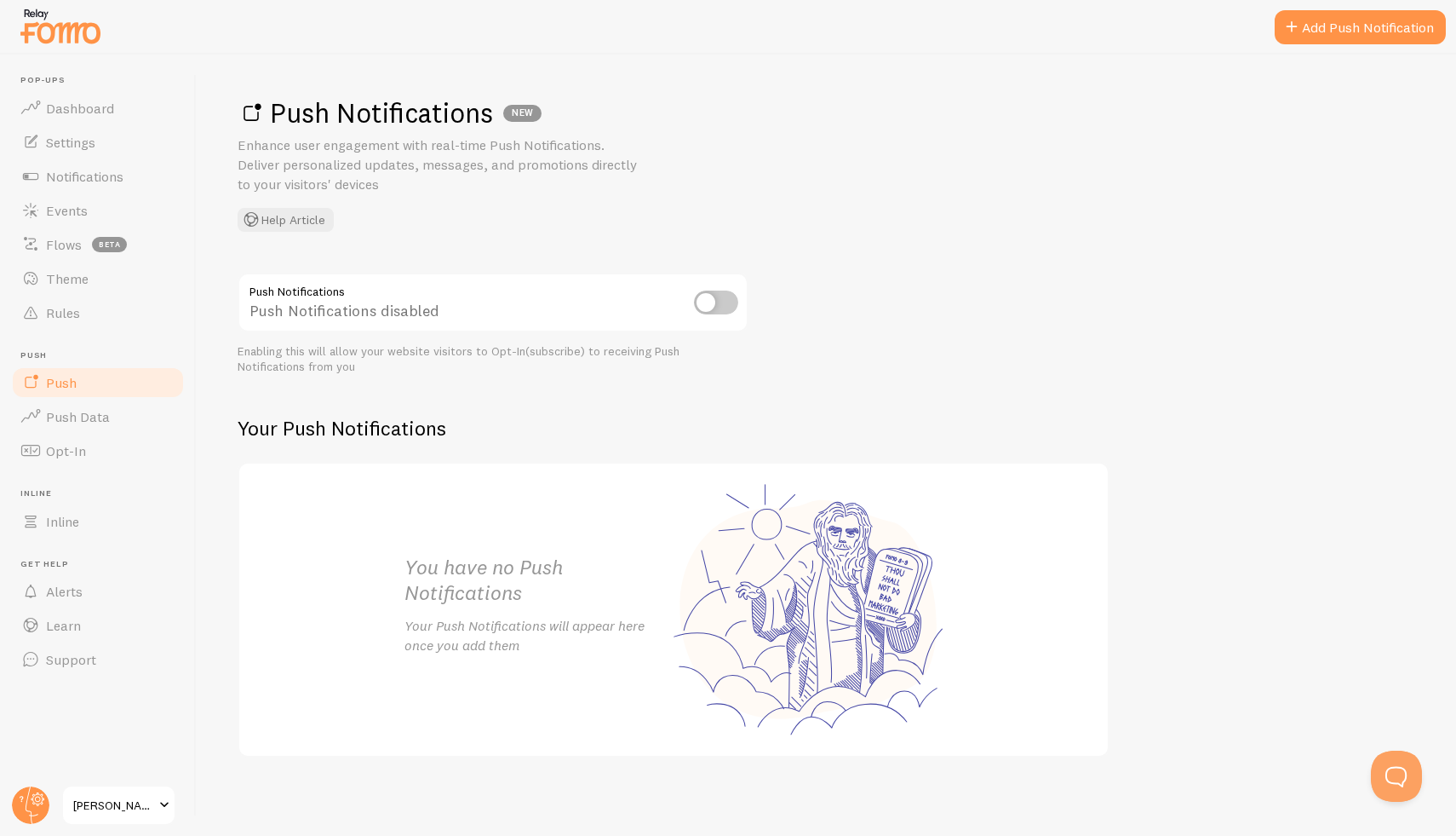
click at [1037, 251] on div "Push Notifications NEW Enhance user engagement with real-time Push Notification…" at bounding box center [826, 445] width 1260 height 781
click at [1380, 771] on button "Open Beacon popover" at bounding box center [1393, 773] width 51 height 51
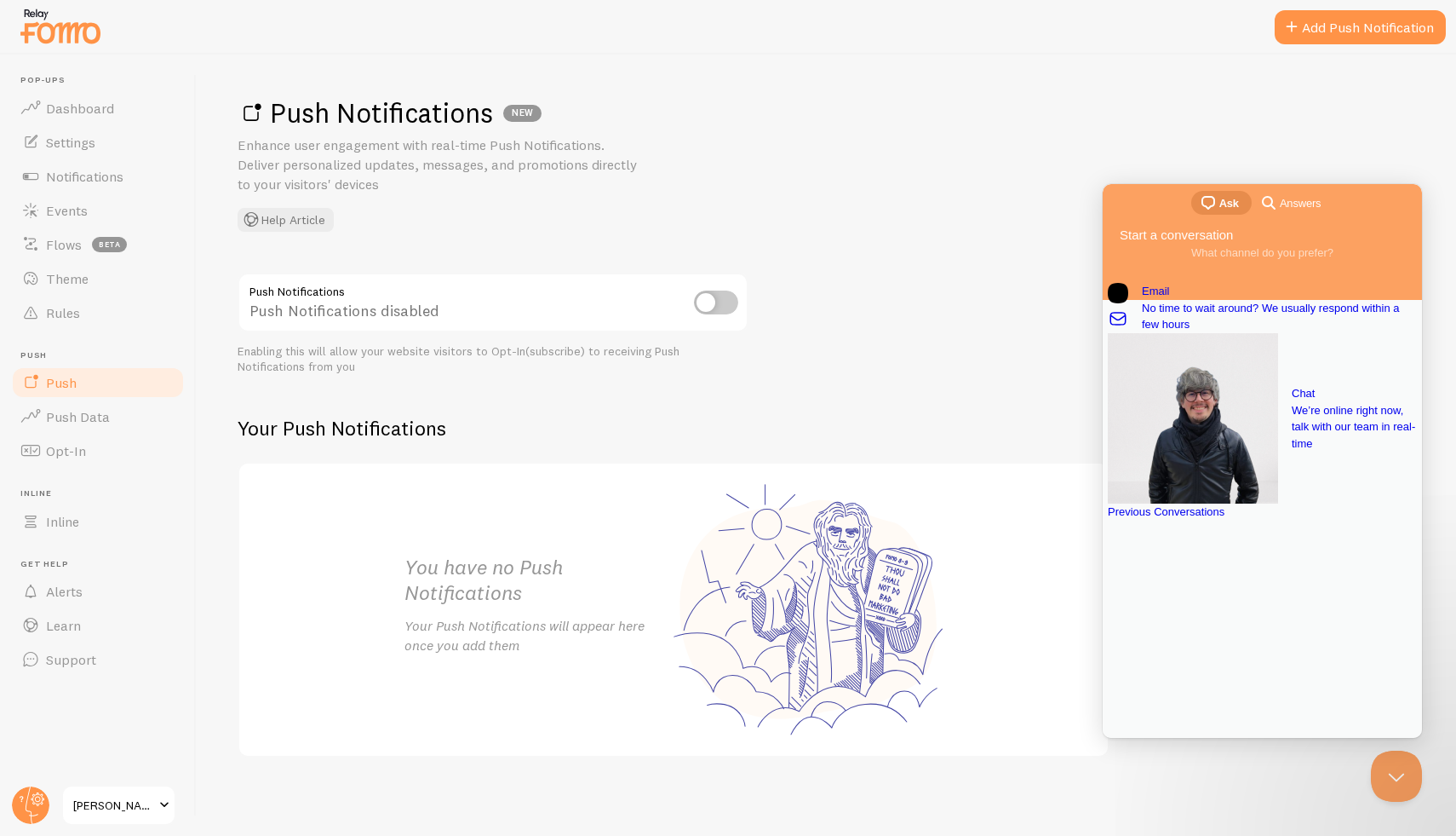
click at [1289, 521] on div "Previous Conversations" at bounding box center [1262, 512] width 309 height 17
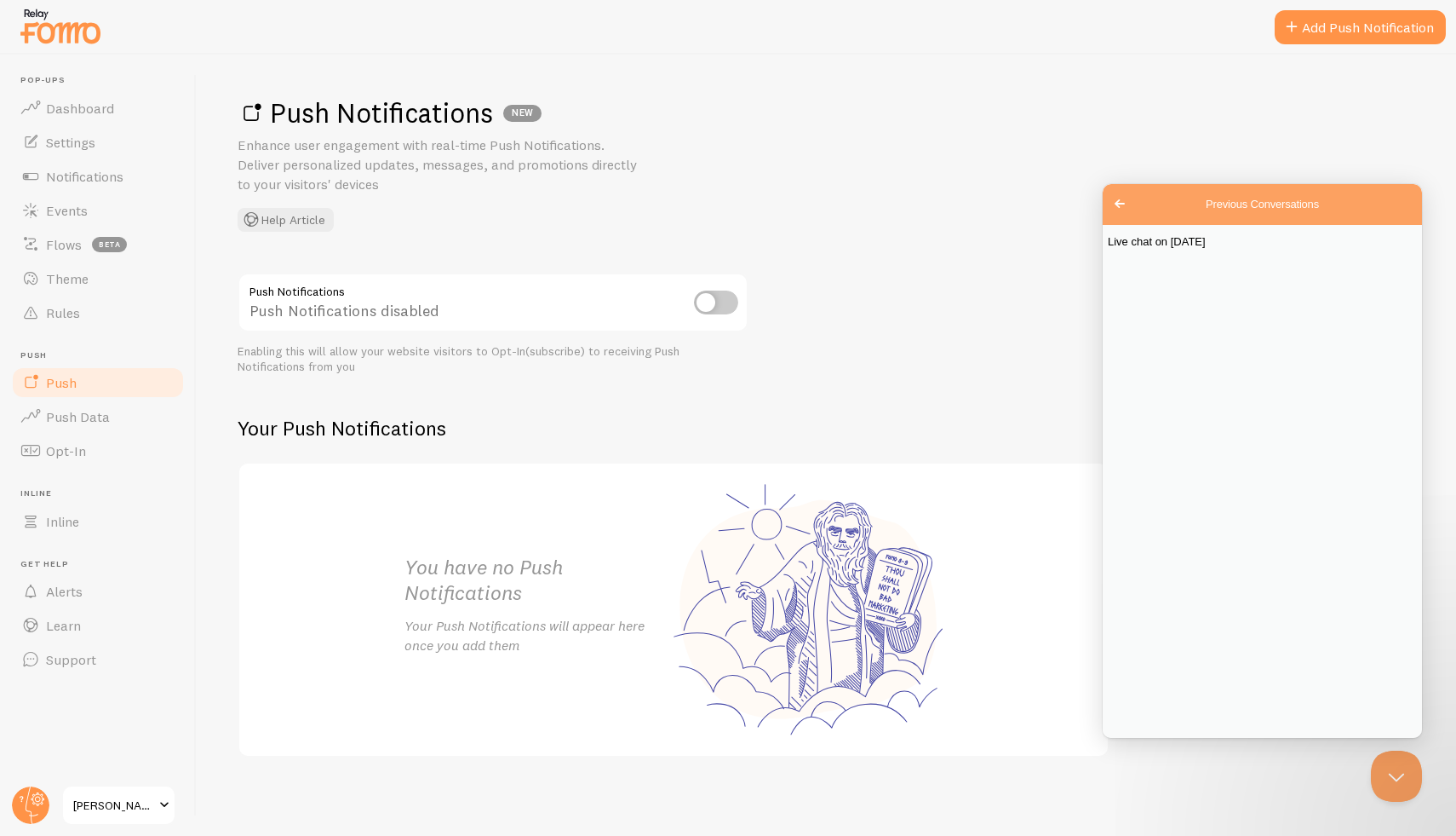
click at [1193, 248] on span "Live chat on [DATE]" at bounding box center [1157, 241] width 98 height 13
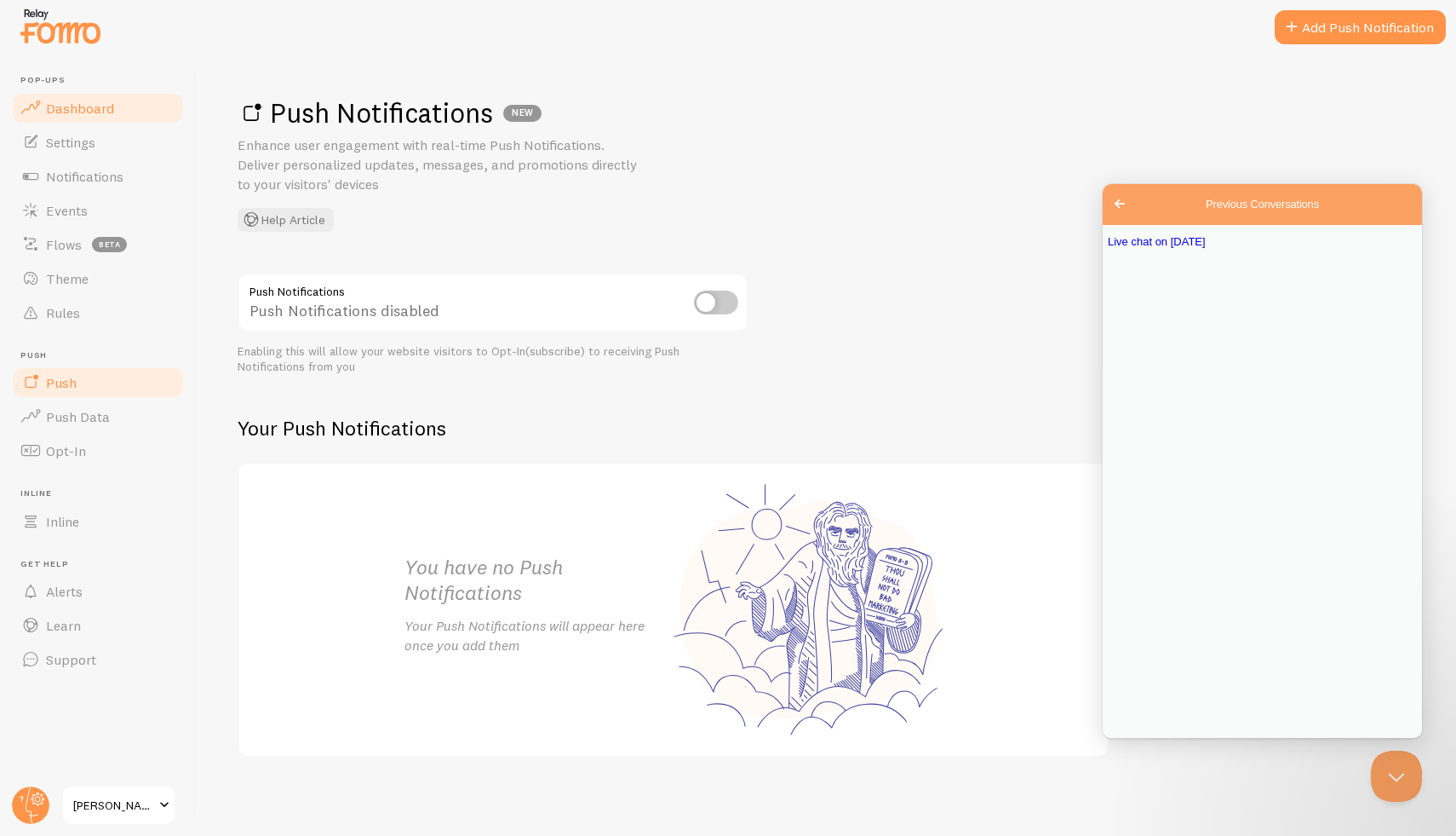
click at [88, 90] on li "Pop-ups Dashboard" at bounding box center [97, 99] width 176 height 50
click at [92, 96] on link "Dashboard" at bounding box center [97, 108] width 176 height 34
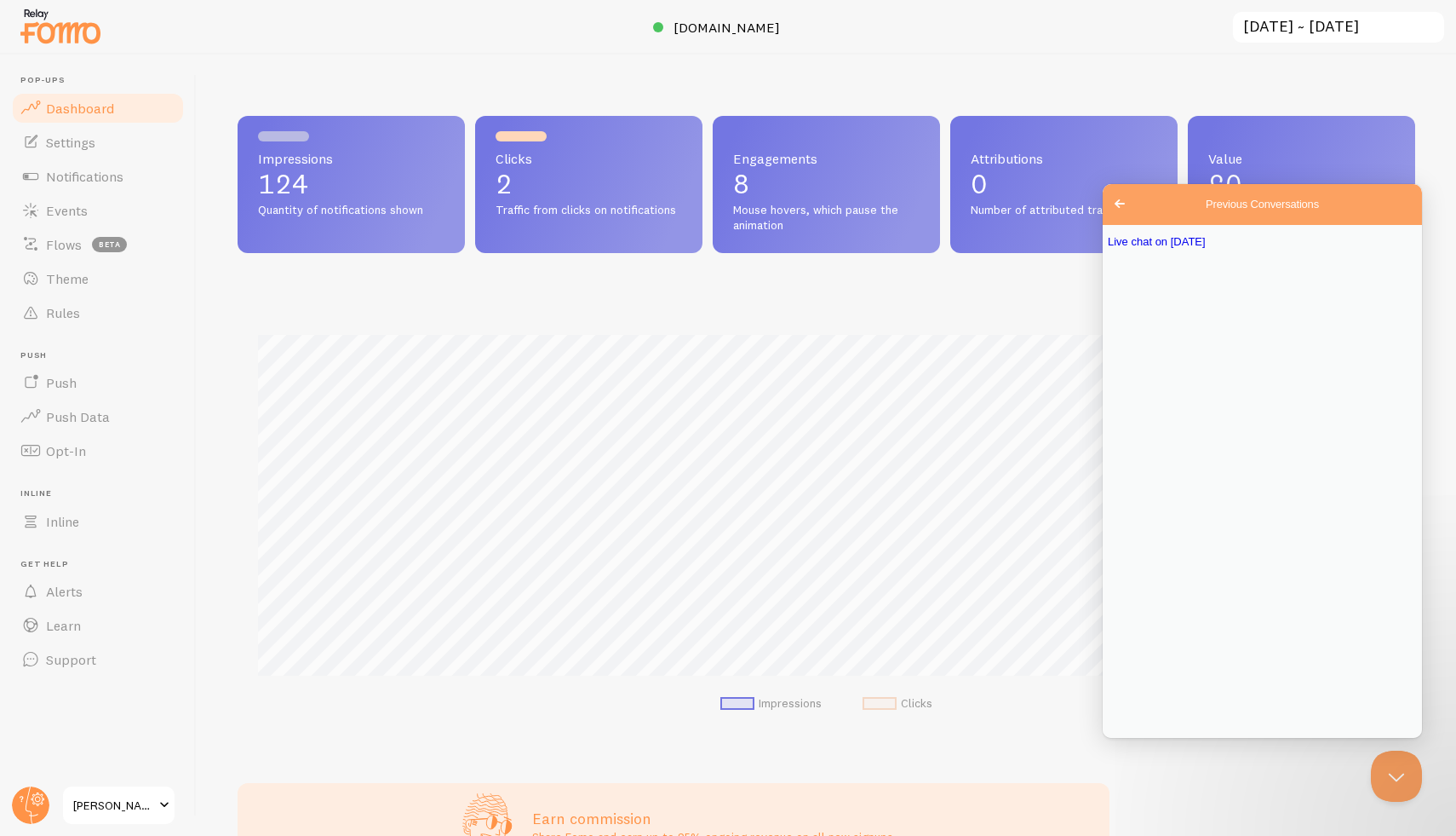
scroll to position [447, 1164]
click at [86, 151] on link "Settings" at bounding box center [97, 141] width 176 height 34
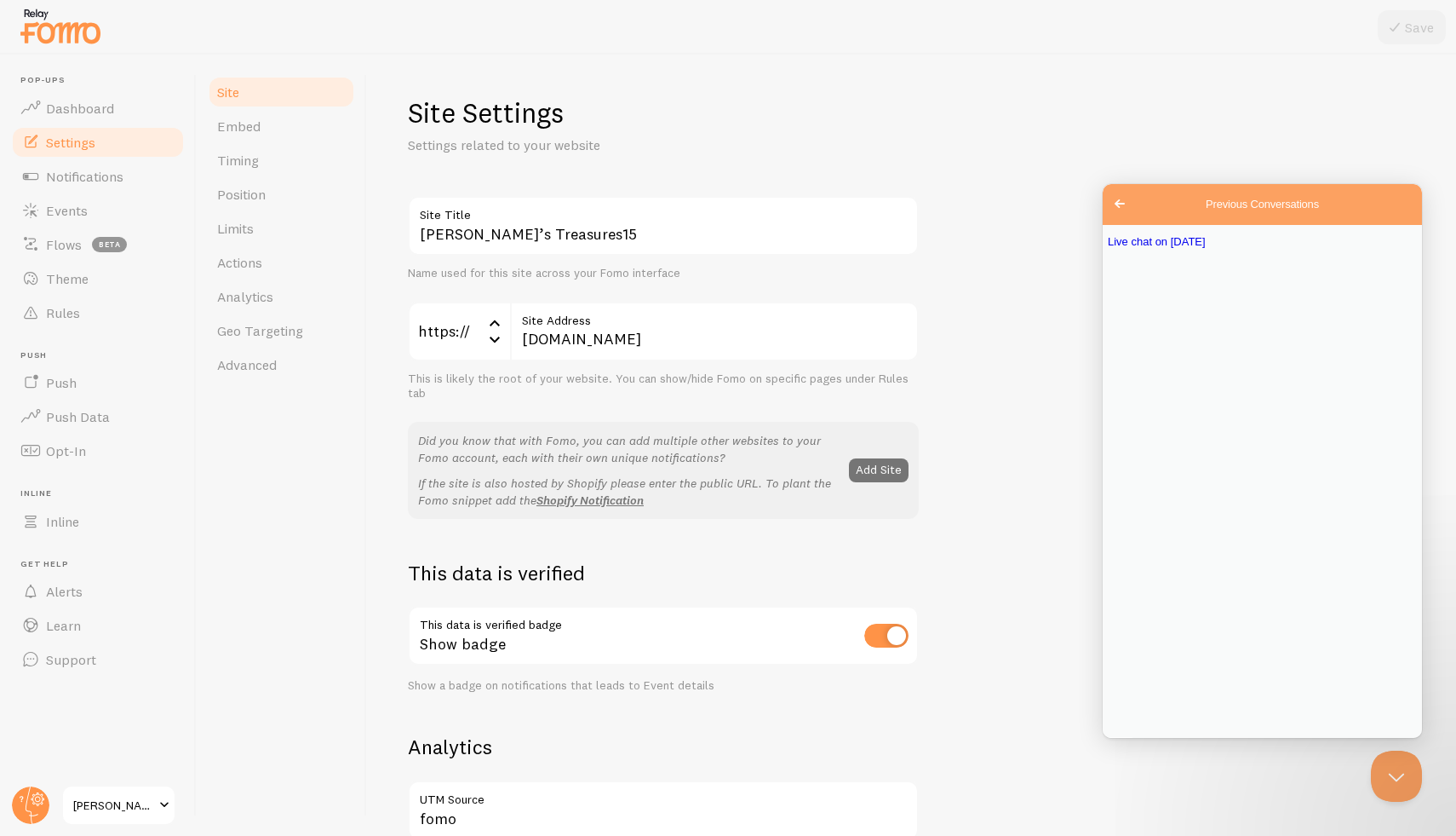
click at [1133, 738] on button "Close" at bounding box center [1117, 749] width 30 height 23
click at [1122, 202] on span "Go back" at bounding box center [1119, 203] width 21 height 21
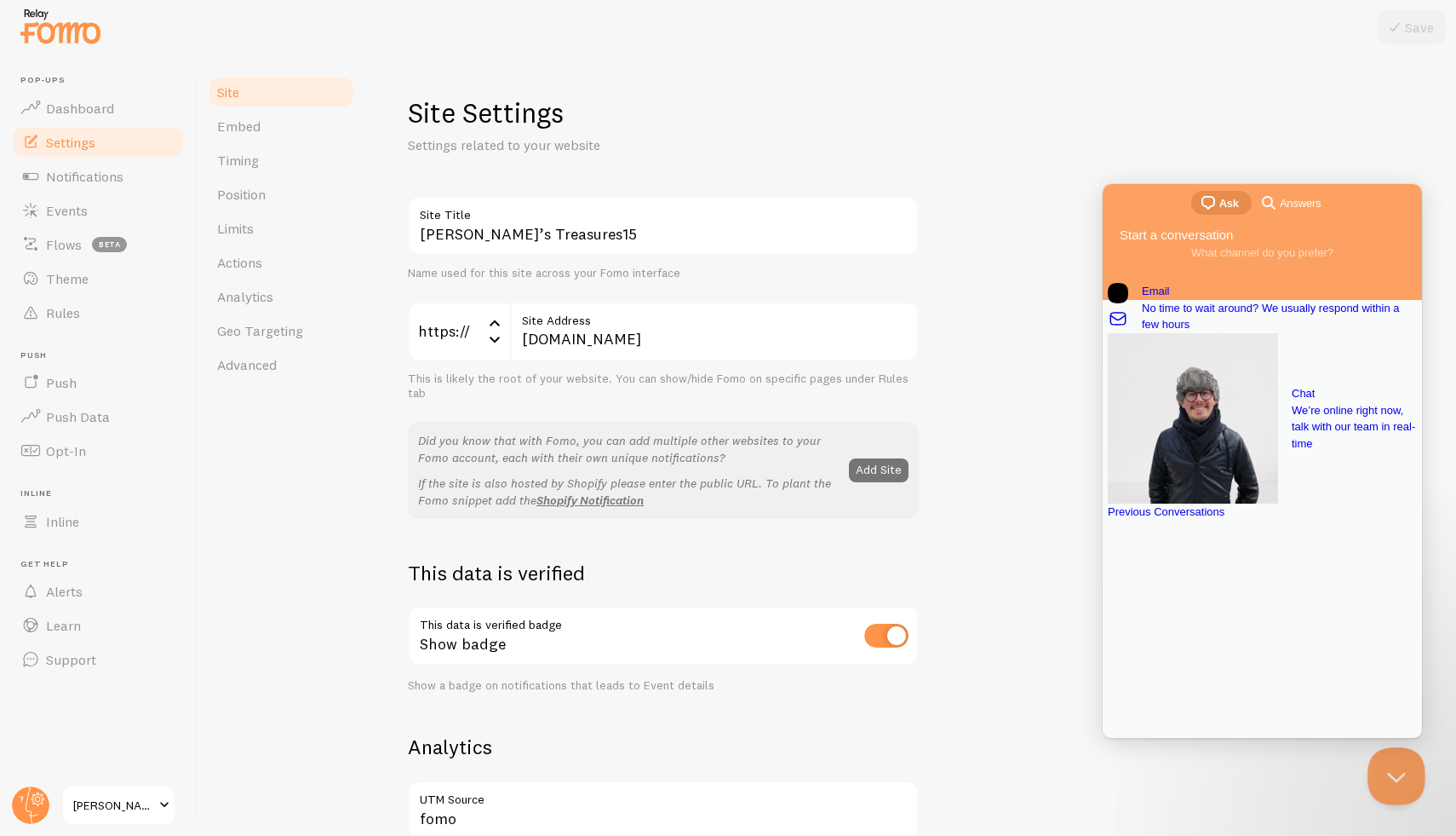
click at [1401, 771] on button "Close Beacon popover" at bounding box center [1393, 773] width 51 height 51
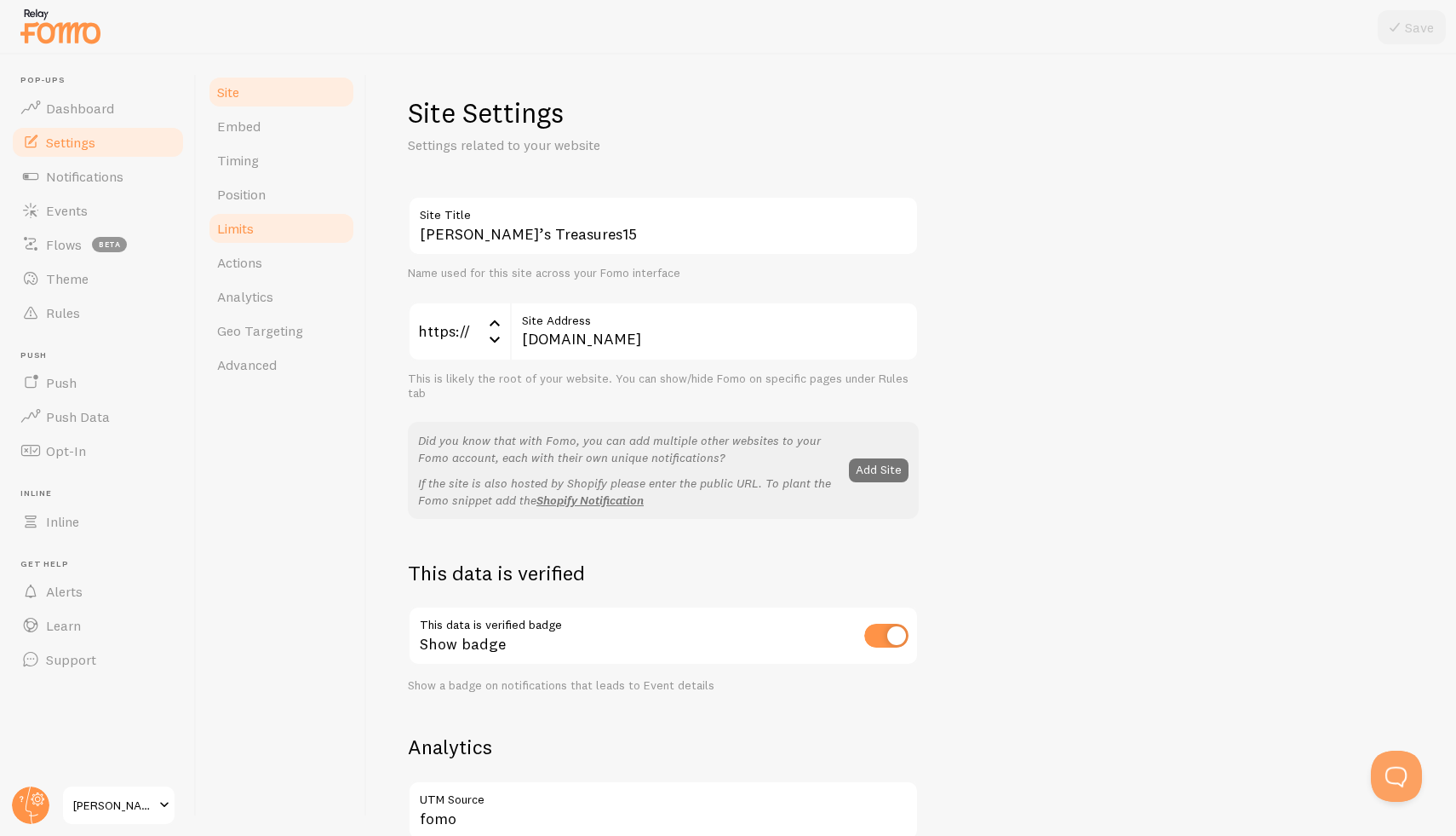
click at [259, 234] on link "Limits" at bounding box center [282, 228] width 149 height 34
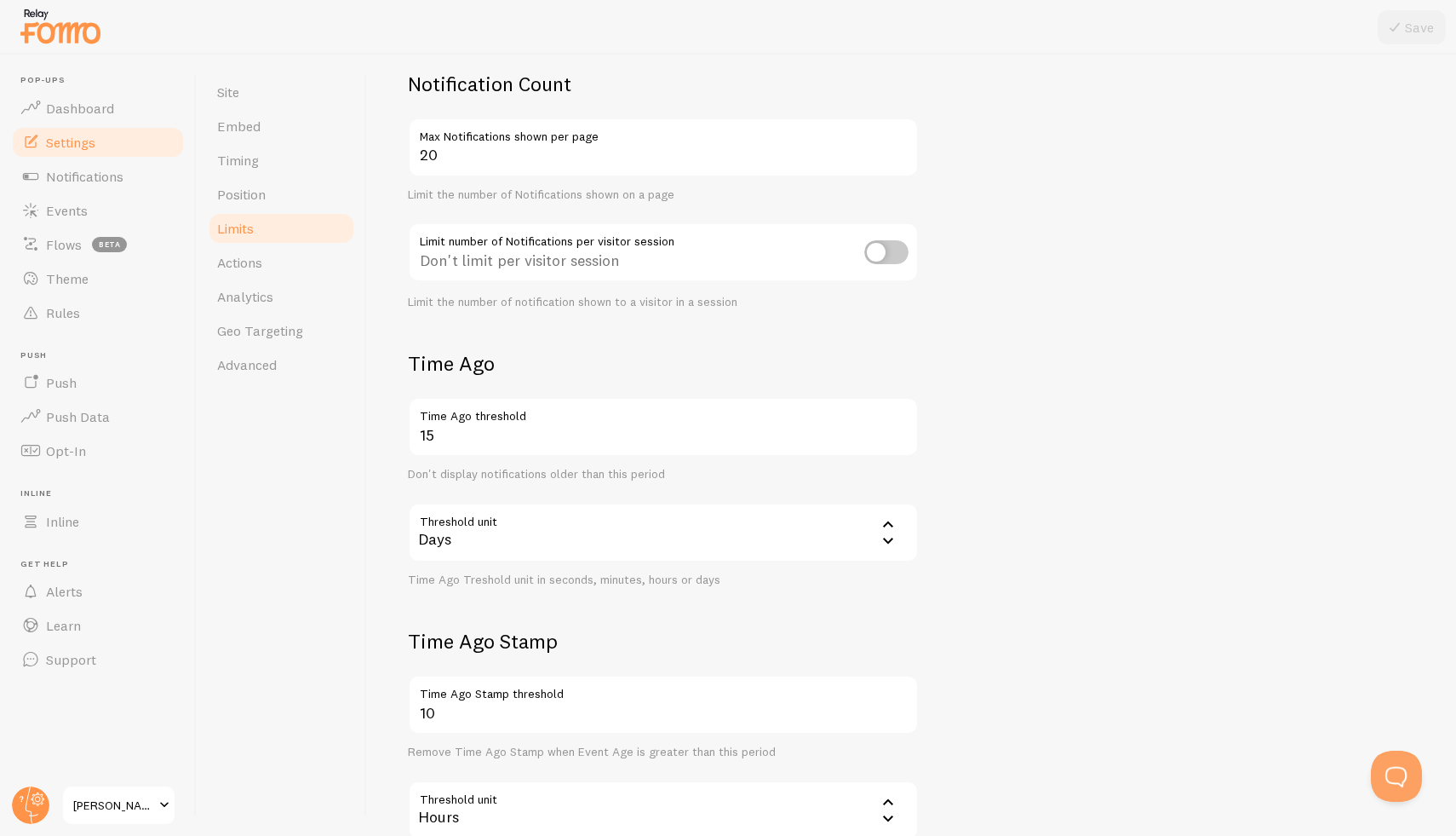
scroll to position [126, 0]
click at [558, 442] on input "15" at bounding box center [663, 425] width 511 height 60
drag, startPoint x: 411, startPoint y: 340, endPoint x: 685, endPoint y: 558, distance: 350.1
click at [685, 558] on form "Notification Count 20 Max Notifications shown per page Limit the number of Noti…" at bounding box center [911, 467] width 1007 height 794
click at [554, 440] on input "15" at bounding box center [663, 425] width 511 height 60
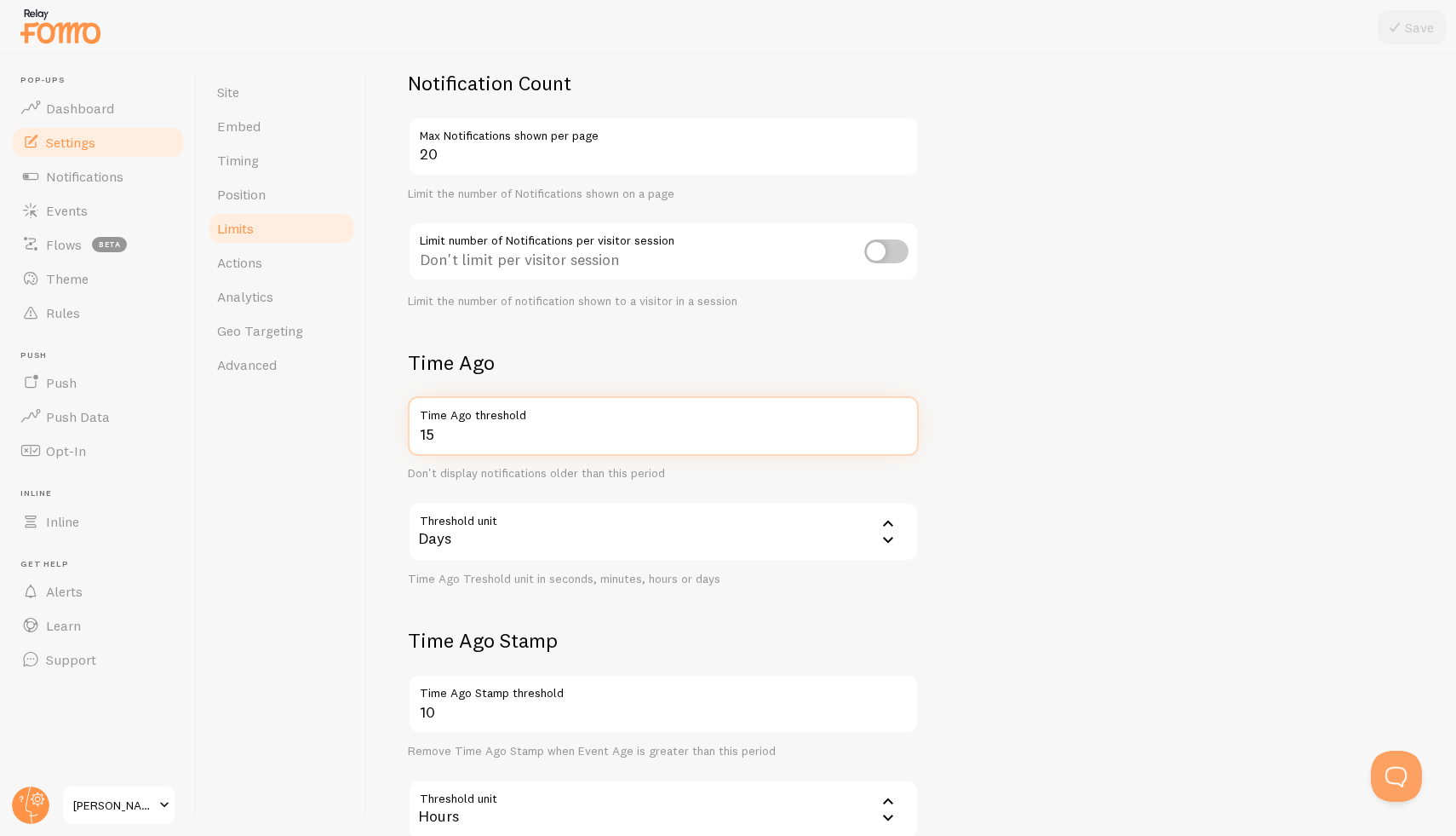
type input "1"
type input "6"
click at [1414, 35] on button "Save" at bounding box center [1411, 27] width 68 height 34
drag, startPoint x: 427, startPoint y: 340, endPoint x: 688, endPoint y: 607, distance: 373.4
click at [702, 620] on form "Notification Count 20 Max Notifications shown per page Limit the number of Noti…" at bounding box center [911, 467] width 1007 height 794
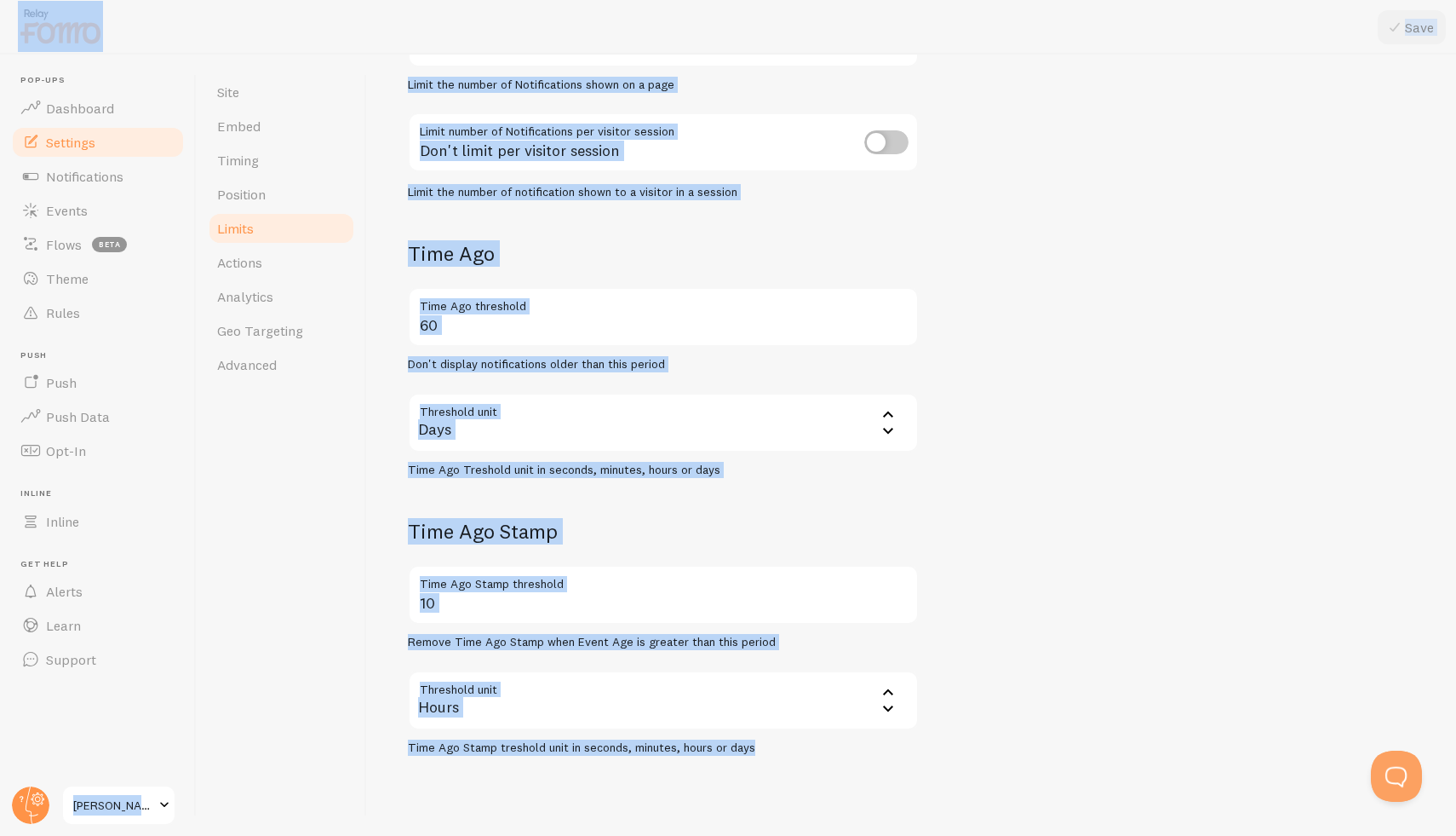
scroll to position [268, 0]
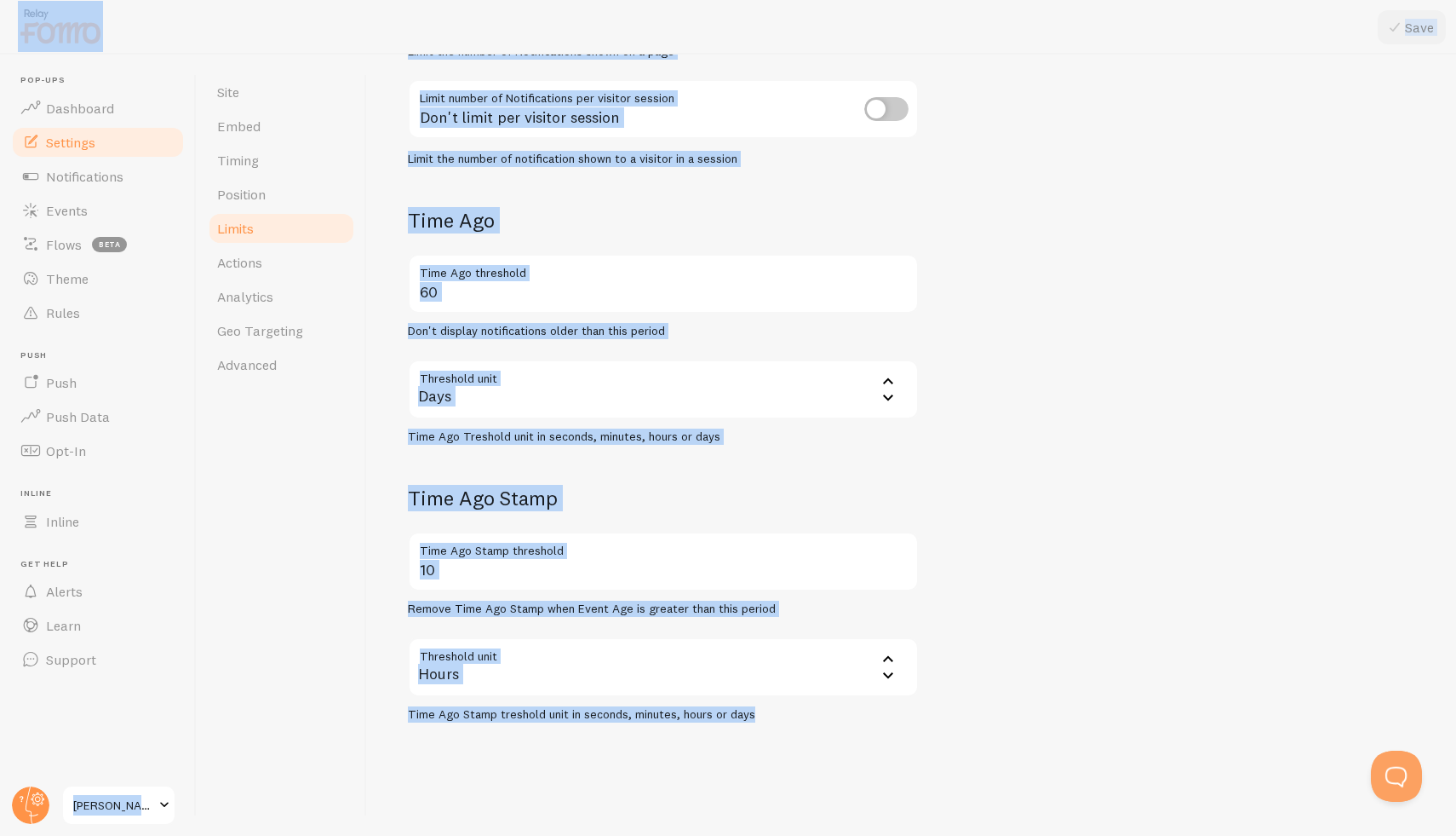
drag, startPoint x: 439, startPoint y: 32, endPoint x: 693, endPoint y: 774, distance: 784.3
click at [760, 832] on div "Pop-ups Dashboard Settings Notifications Events Flows beta Theme Rules [GEOGRAP…" at bounding box center [728, 418] width 1456 height 836
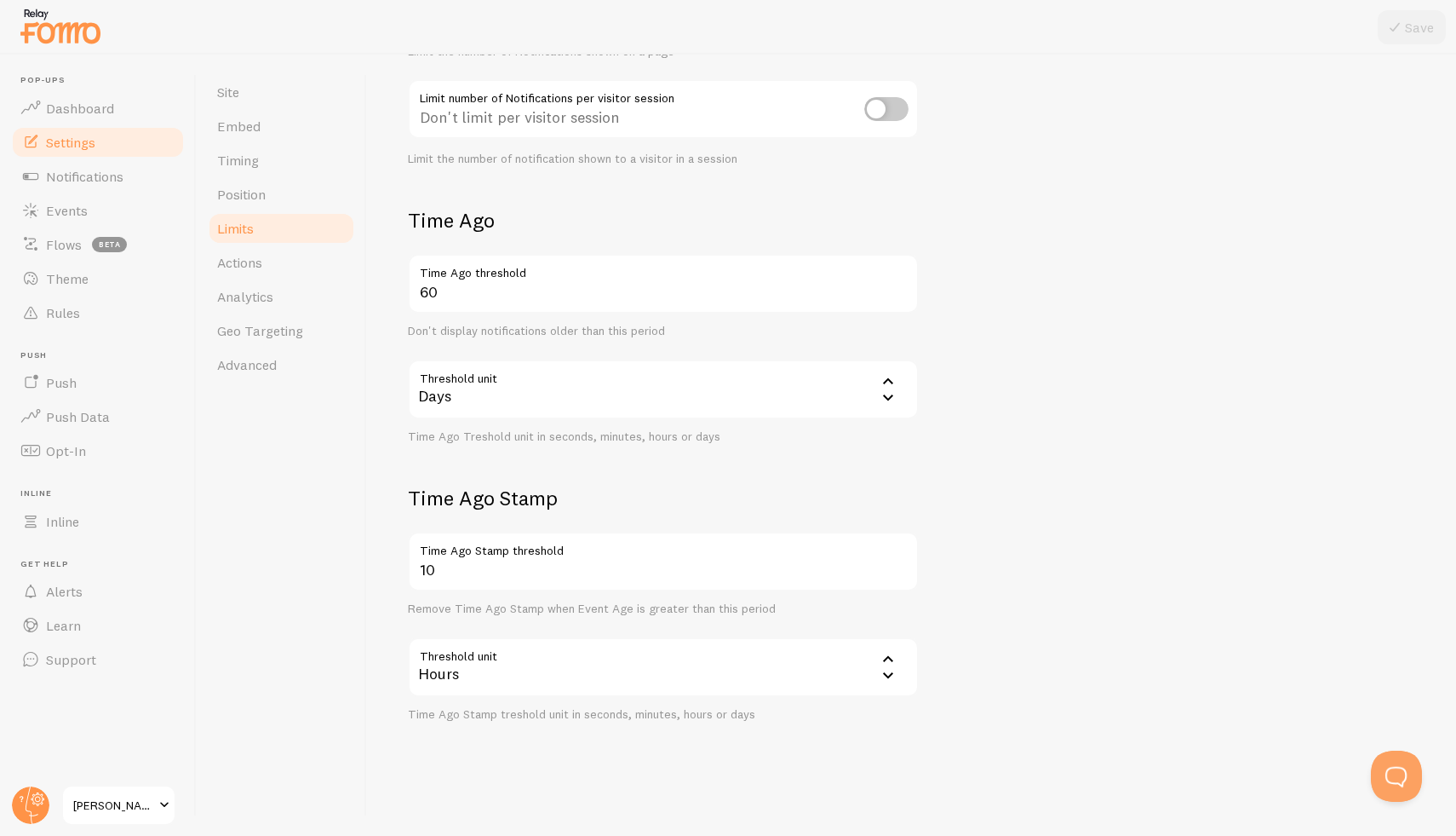
click at [329, 459] on div "Site Embed Timing Position Limits Actions Analytics Geo Targeting Advanced" at bounding box center [281, 445] width 170 height 781
click at [458, 302] on input "60" at bounding box center [663, 283] width 511 height 60
type input "6"
click at [1402, 23] on icon at bounding box center [1394, 27] width 21 height 21
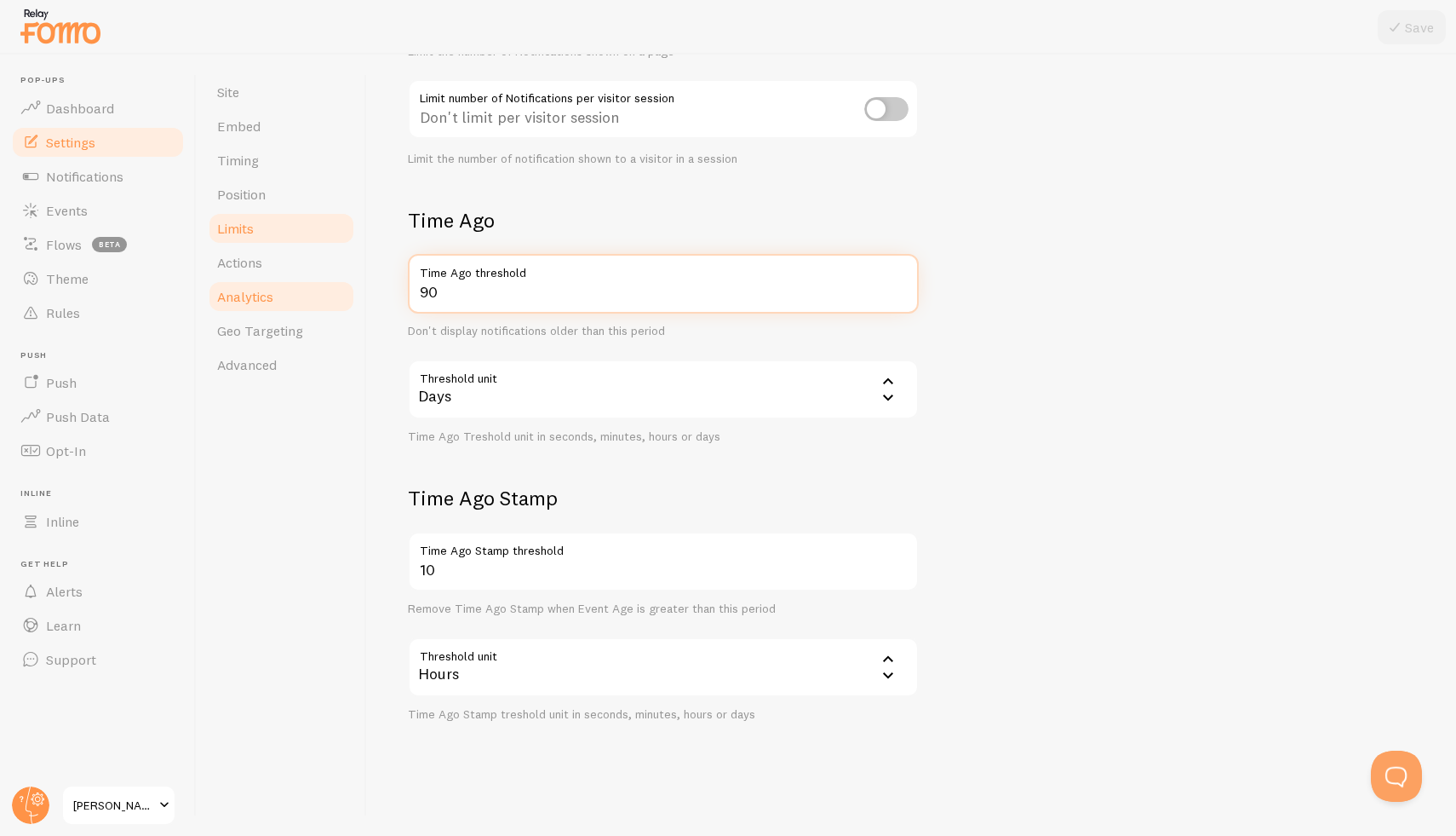
drag, startPoint x: 469, startPoint y: 297, endPoint x: 352, endPoint y: 280, distance: 118.2
click at [352, 280] on div "Site Embed Timing Position Limits Actions Analytics Geo Targeting Advanced Limi…" at bounding box center [826, 445] width 1260 height 781
type input "1"
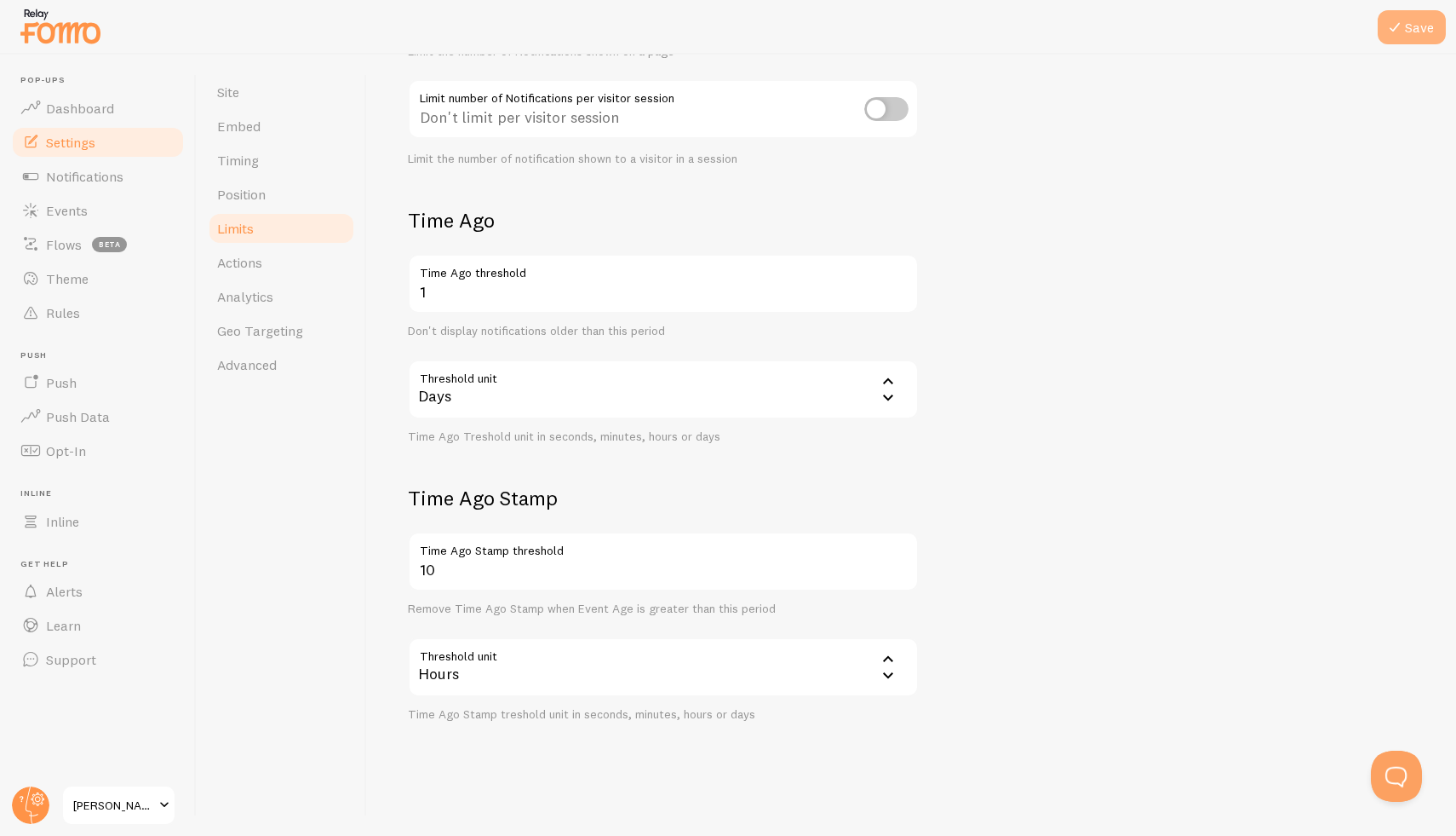
click at [1413, 19] on button "Save" at bounding box center [1411, 27] width 68 height 34
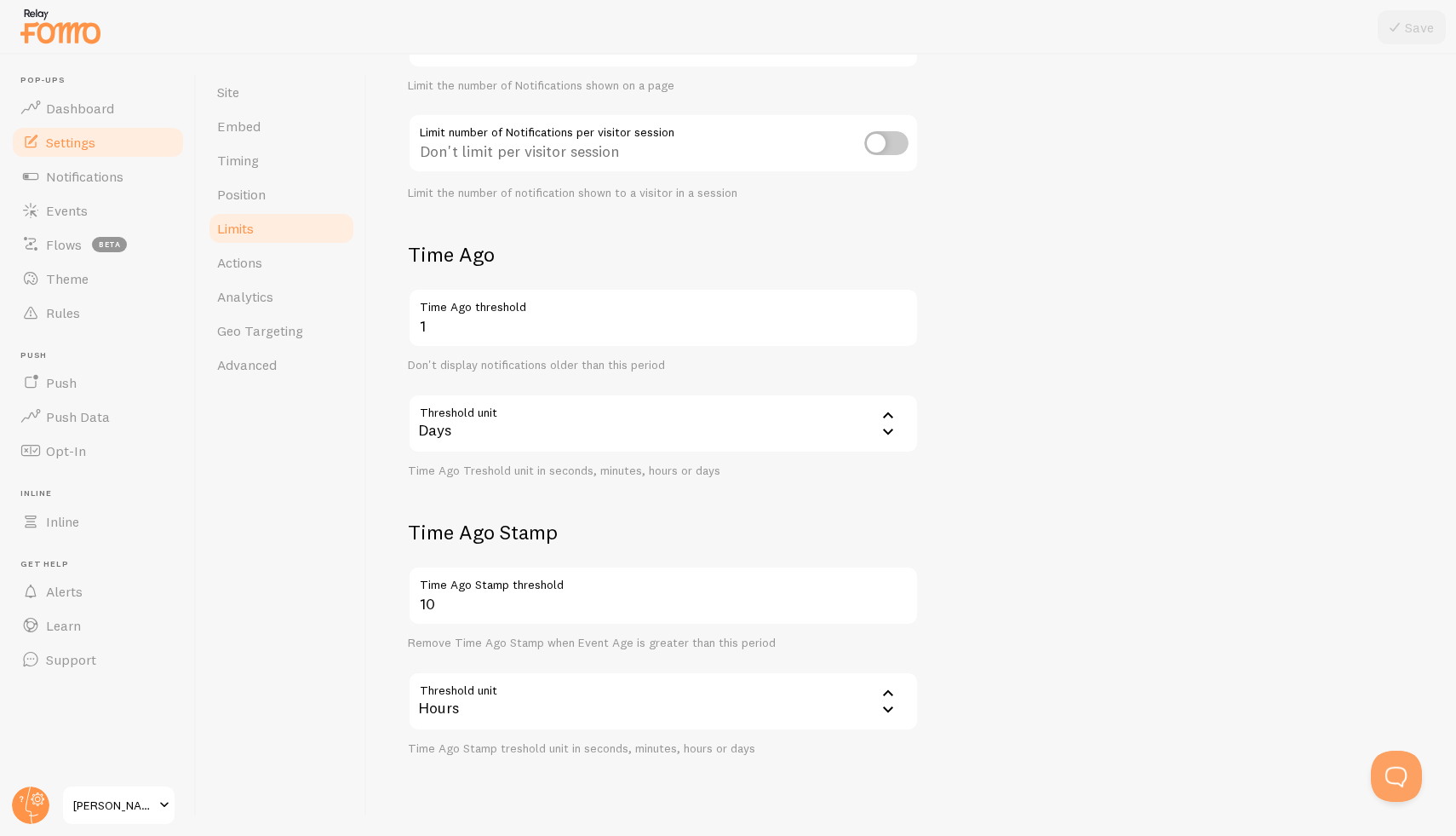
scroll to position [235, 0]
drag, startPoint x: 412, startPoint y: 222, endPoint x: 709, endPoint y: 509, distance: 413.0
click at [709, 509] on form "Notification Count 20 Max Notifications shown per page Limit the number of Noti…" at bounding box center [911, 359] width 1007 height 794
click at [638, 418] on div "Days" at bounding box center [663, 423] width 511 height 60
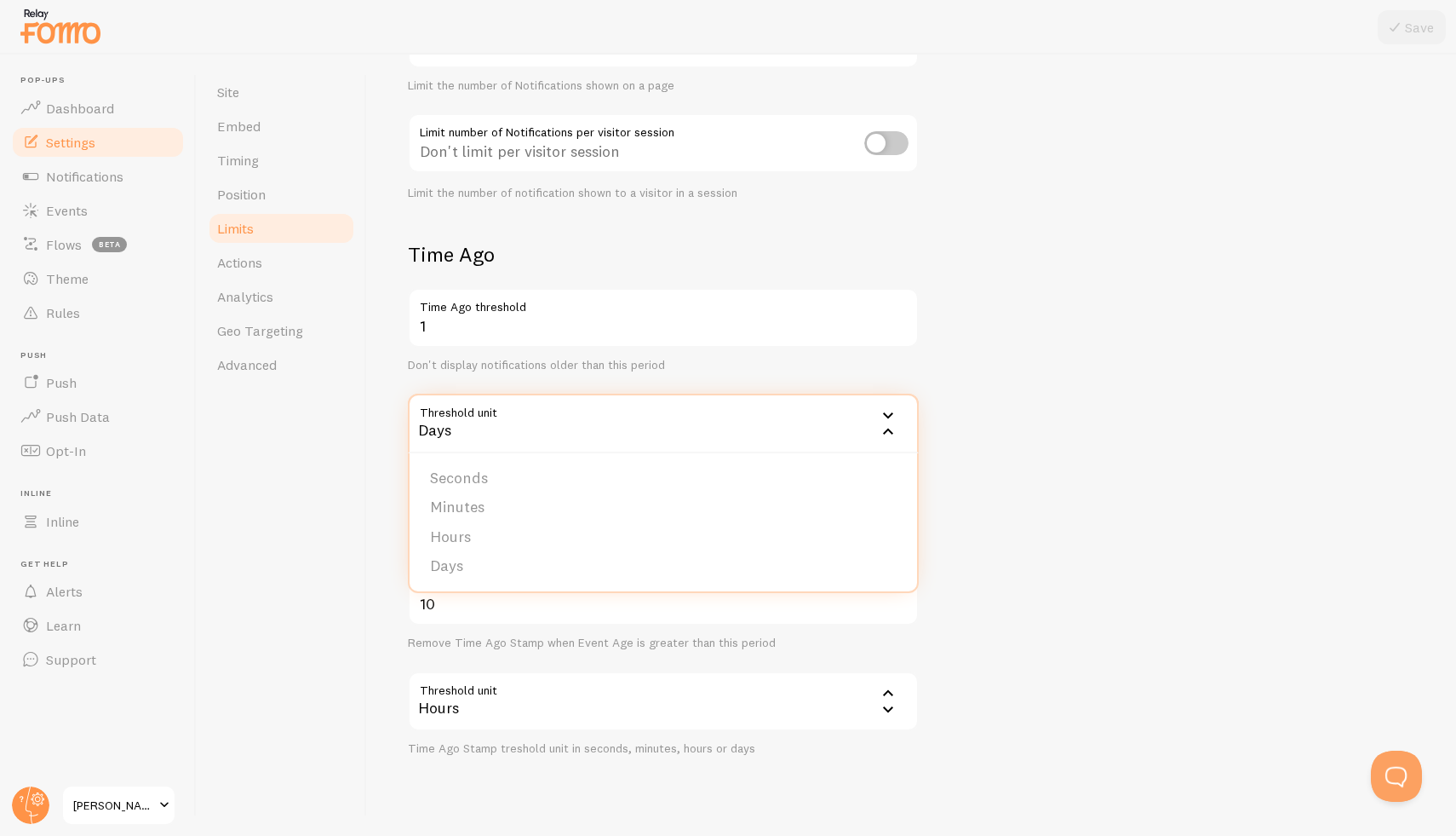
click at [1024, 413] on form "Notification Count 20 Max Notifications shown per page Limit the number of Noti…" at bounding box center [911, 359] width 1007 height 794
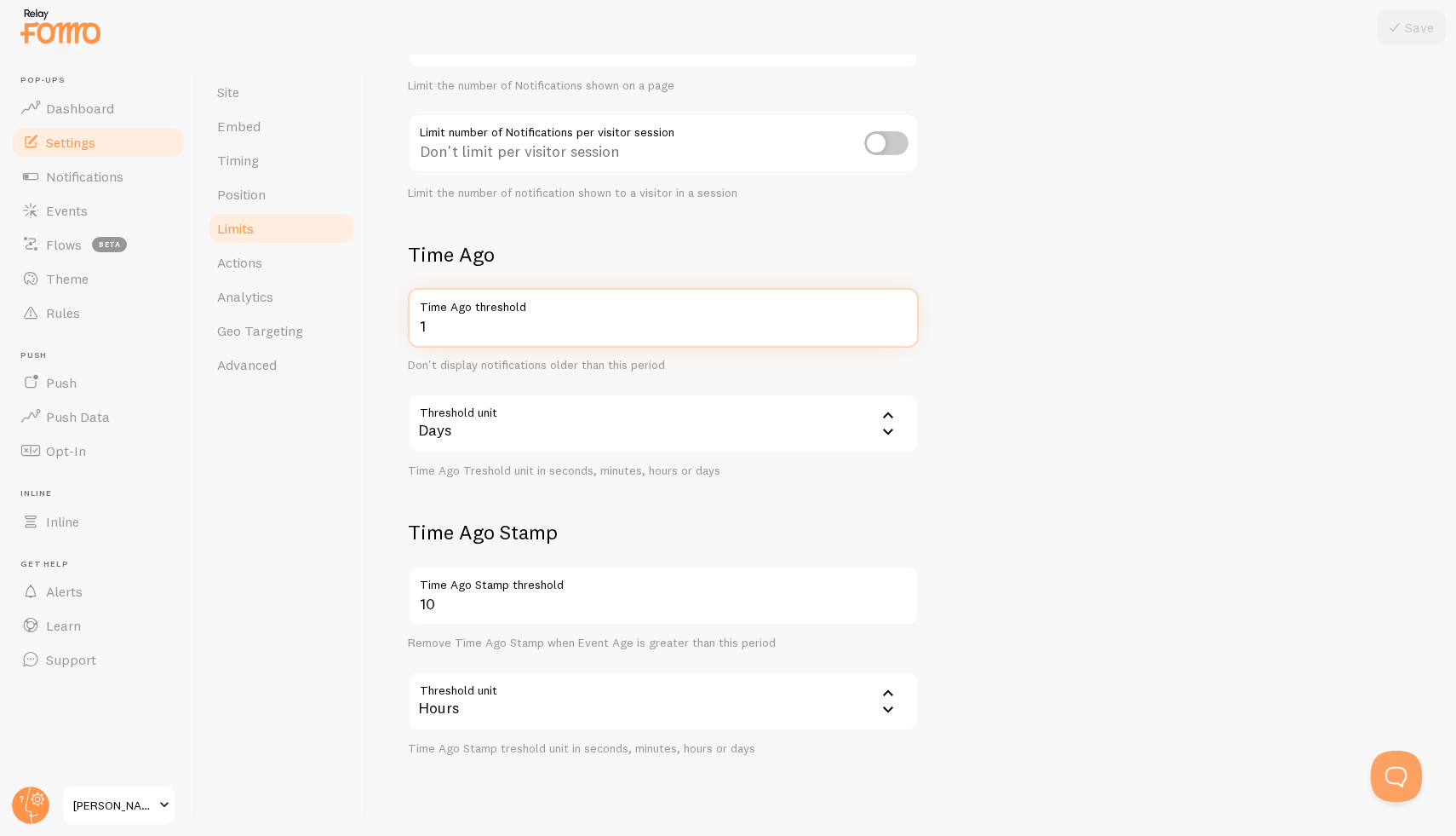
click at [562, 333] on input "1" at bounding box center [663, 317] width 511 height 60
click at [1415, 33] on button "Save" at bounding box center [1411, 27] width 68 height 34
drag, startPoint x: 442, startPoint y: 328, endPoint x: 369, endPoint y: 310, distance: 75.2
click at [369, 310] on div "Limits Notification control and limitations Notification Count 20 Max Notificat…" at bounding box center [911, 445] width 1089 height 781
type input "1"
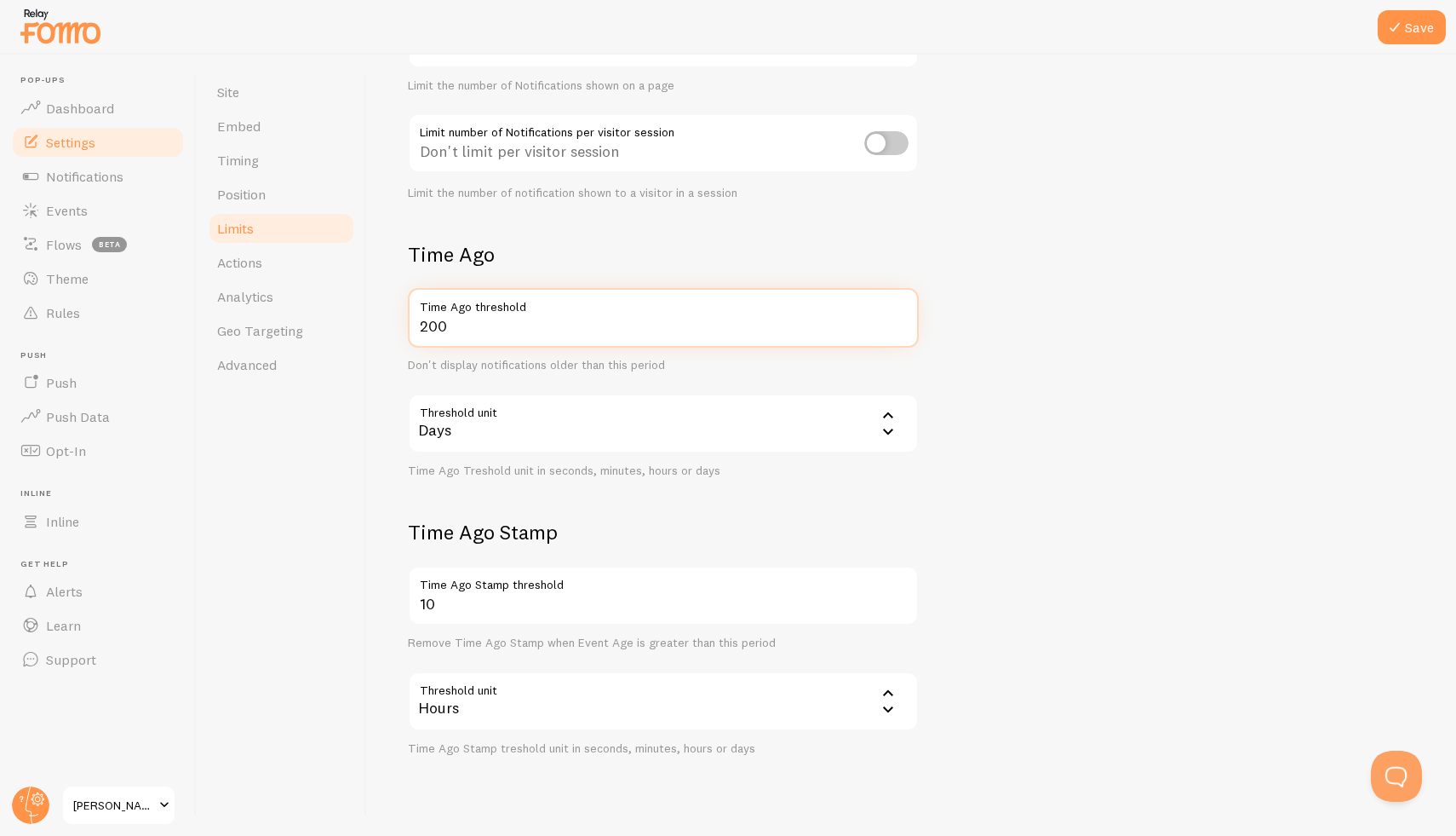
drag, startPoint x: 446, startPoint y: 337, endPoint x: 391, endPoint y: 328, distance: 55.7
click at [391, 328] on div "Limits Notification control and limitations Notification Count 20 Max Notificat…" at bounding box center [911, 445] width 1089 height 781
type input "365"
click at [1383, 34] on button "Save" at bounding box center [1411, 27] width 68 height 34
click at [253, 229] on span "Limits" at bounding box center [235, 228] width 36 height 17
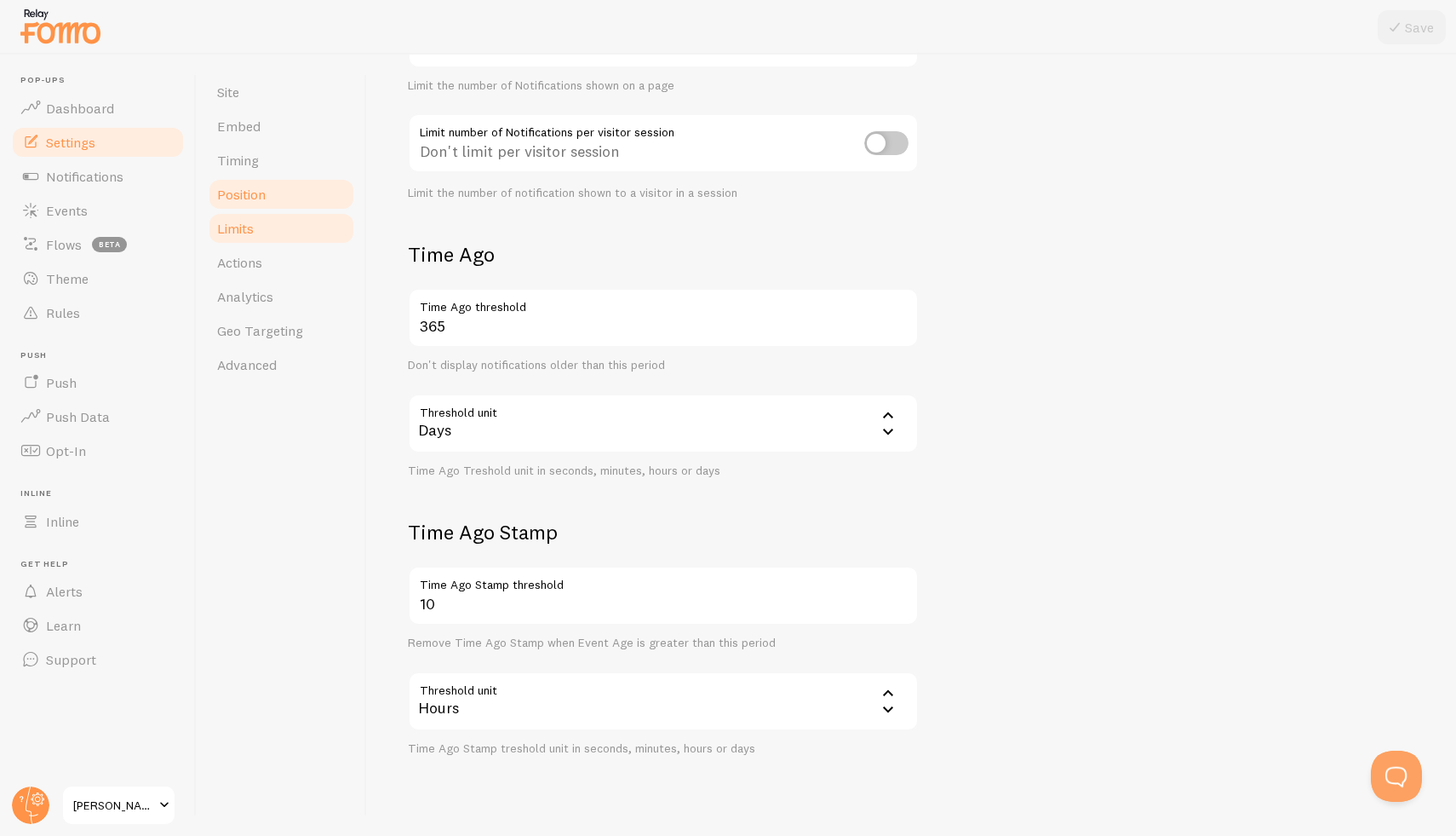
click at [250, 199] on span "Position" at bounding box center [241, 194] width 48 height 17
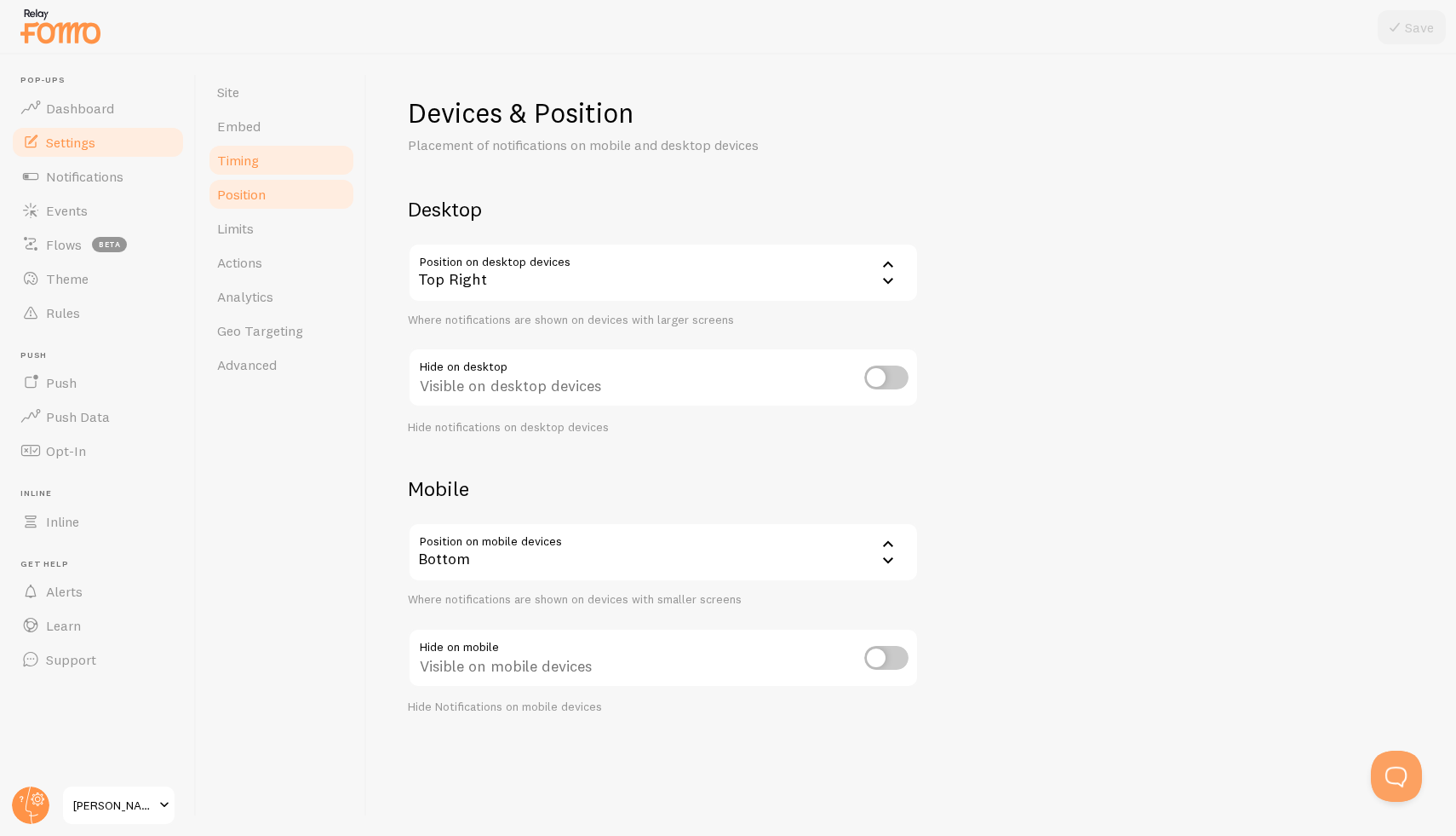
click at [243, 143] on link "Timing" at bounding box center [282, 160] width 149 height 34
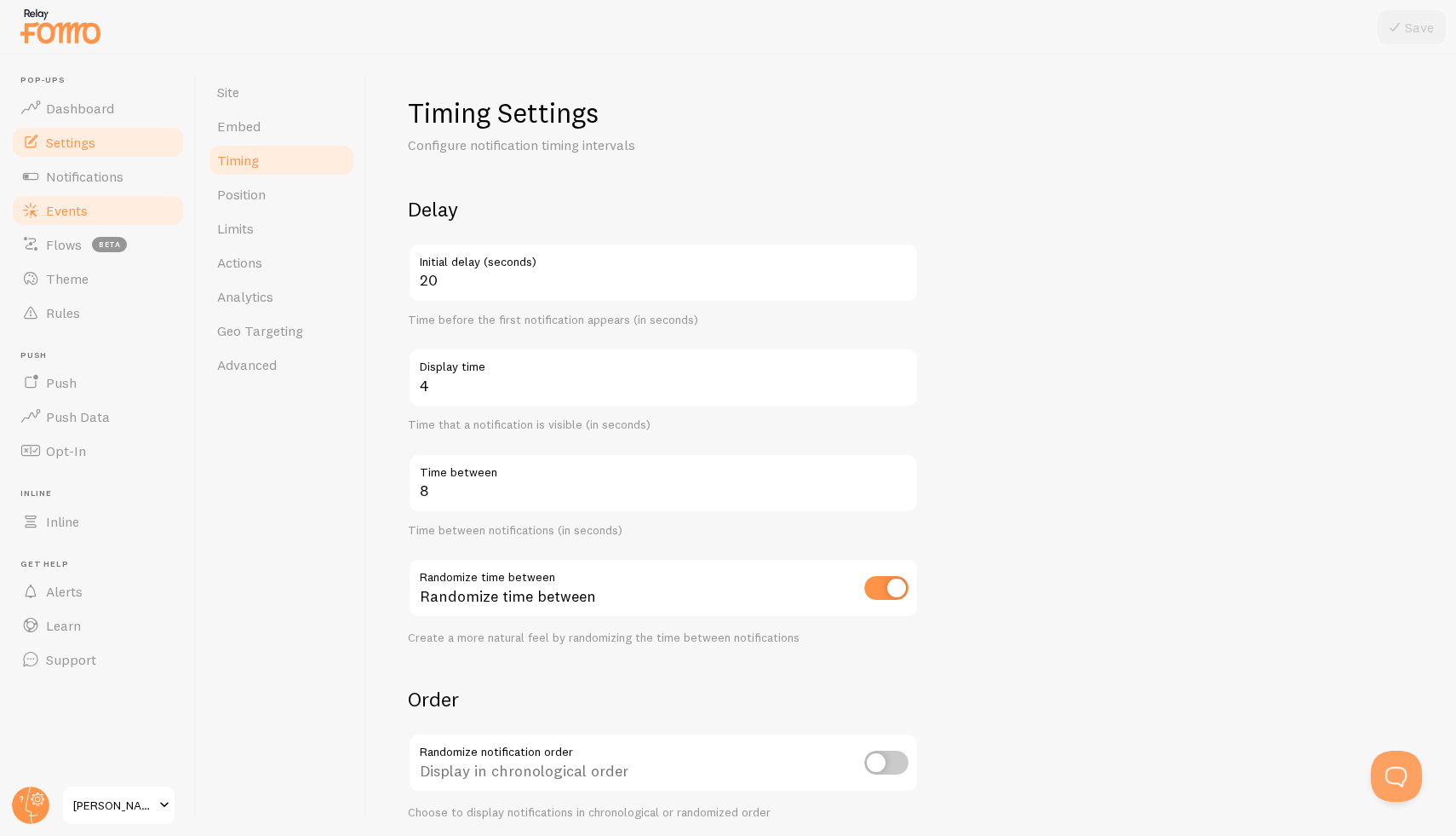
click at [67, 215] on span "Events" at bounding box center [67, 210] width 41 height 17
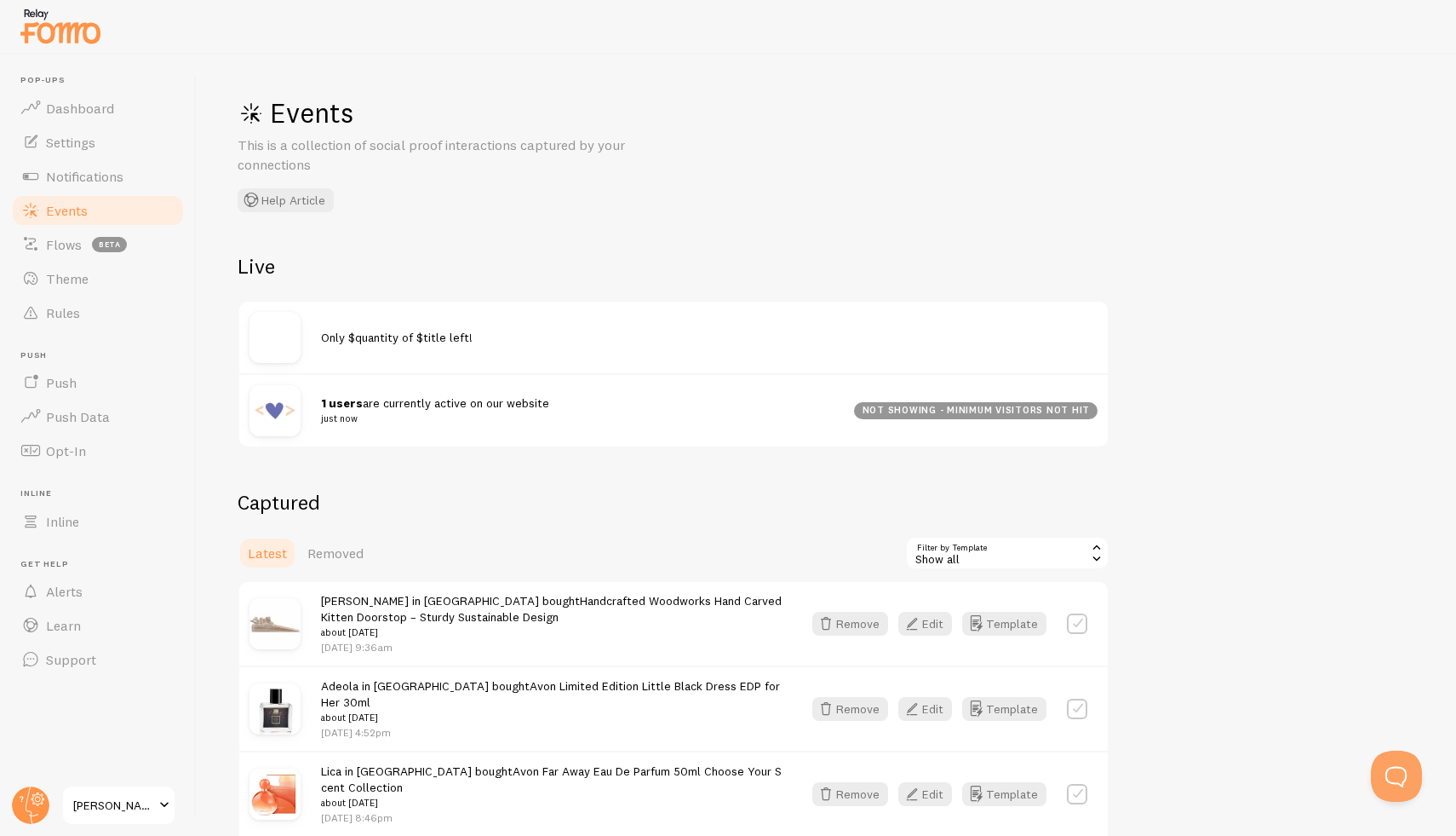
click at [986, 409] on div "not showing - minimum visitors not hit" at bounding box center [976, 410] width 243 height 17
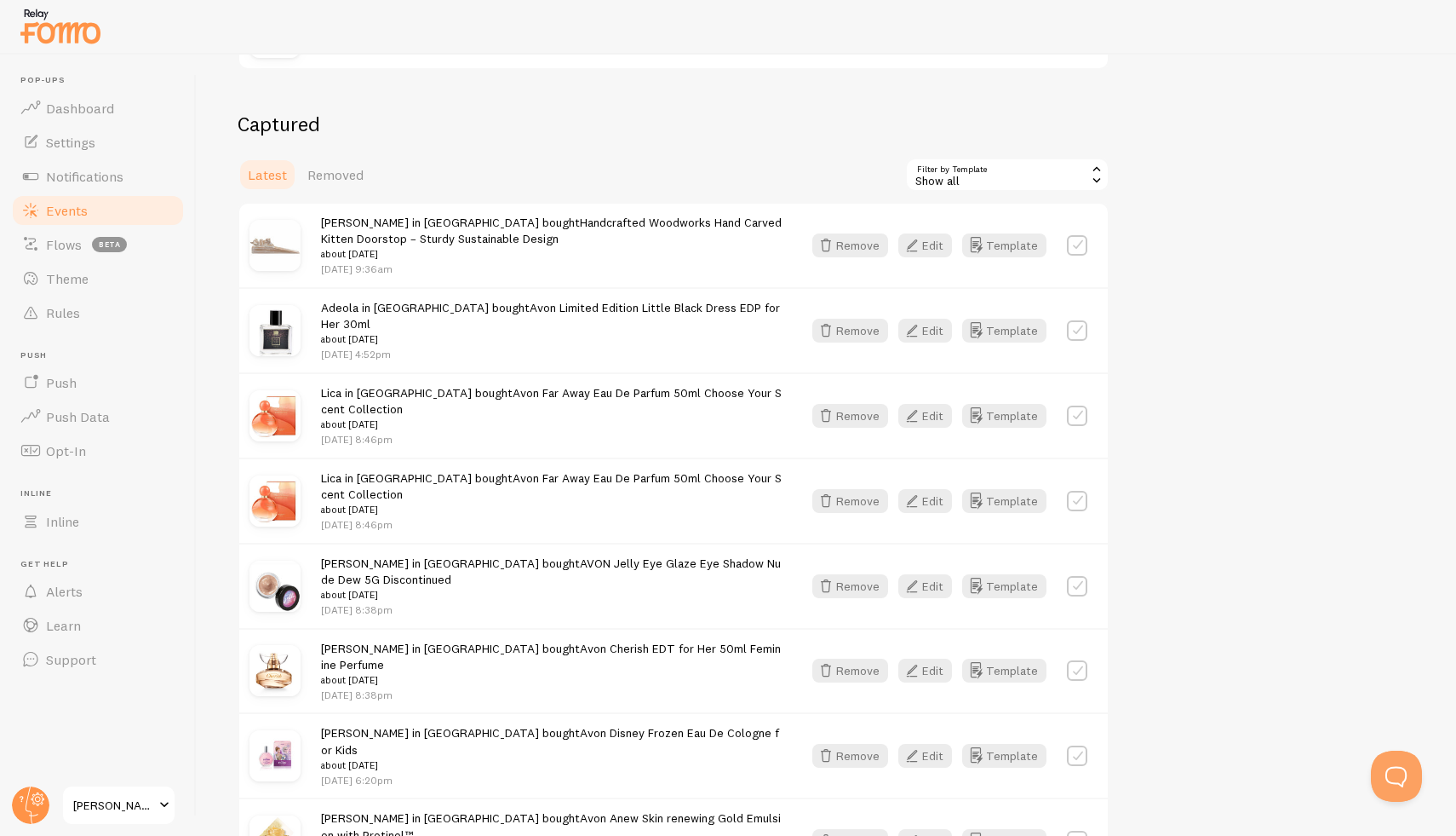
scroll to position [465, 0]
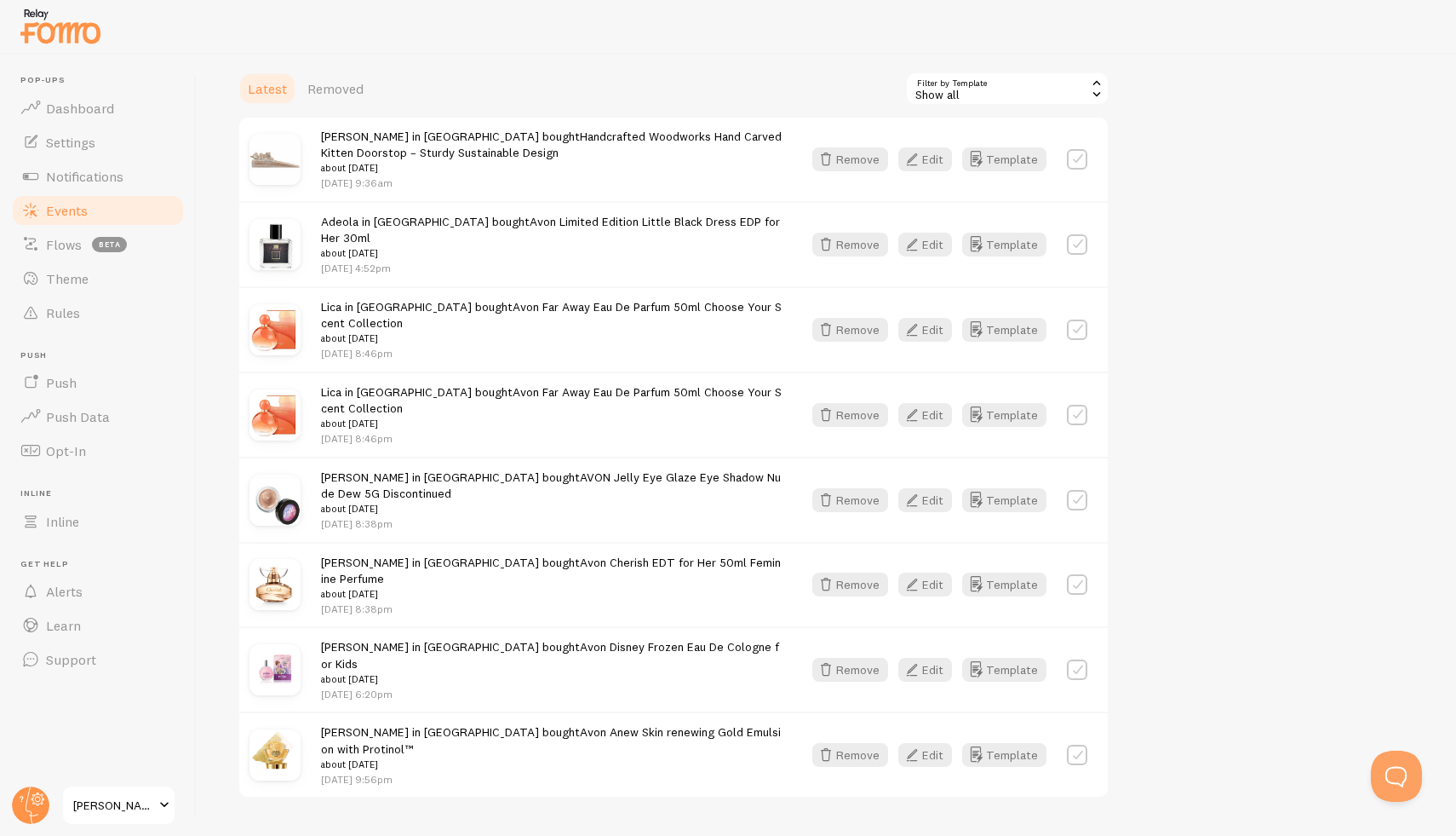
drag, startPoint x: 263, startPoint y: 65, endPoint x: 759, endPoint y: 771, distance: 862.8
click at [789, 828] on div "Events This is a collection of social proof interactions captured by your conne…" at bounding box center [826, 445] width 1260 height 781
click at [77, 118] on link "Dashboard" at bounding box center [97, 108] width 176 height 34
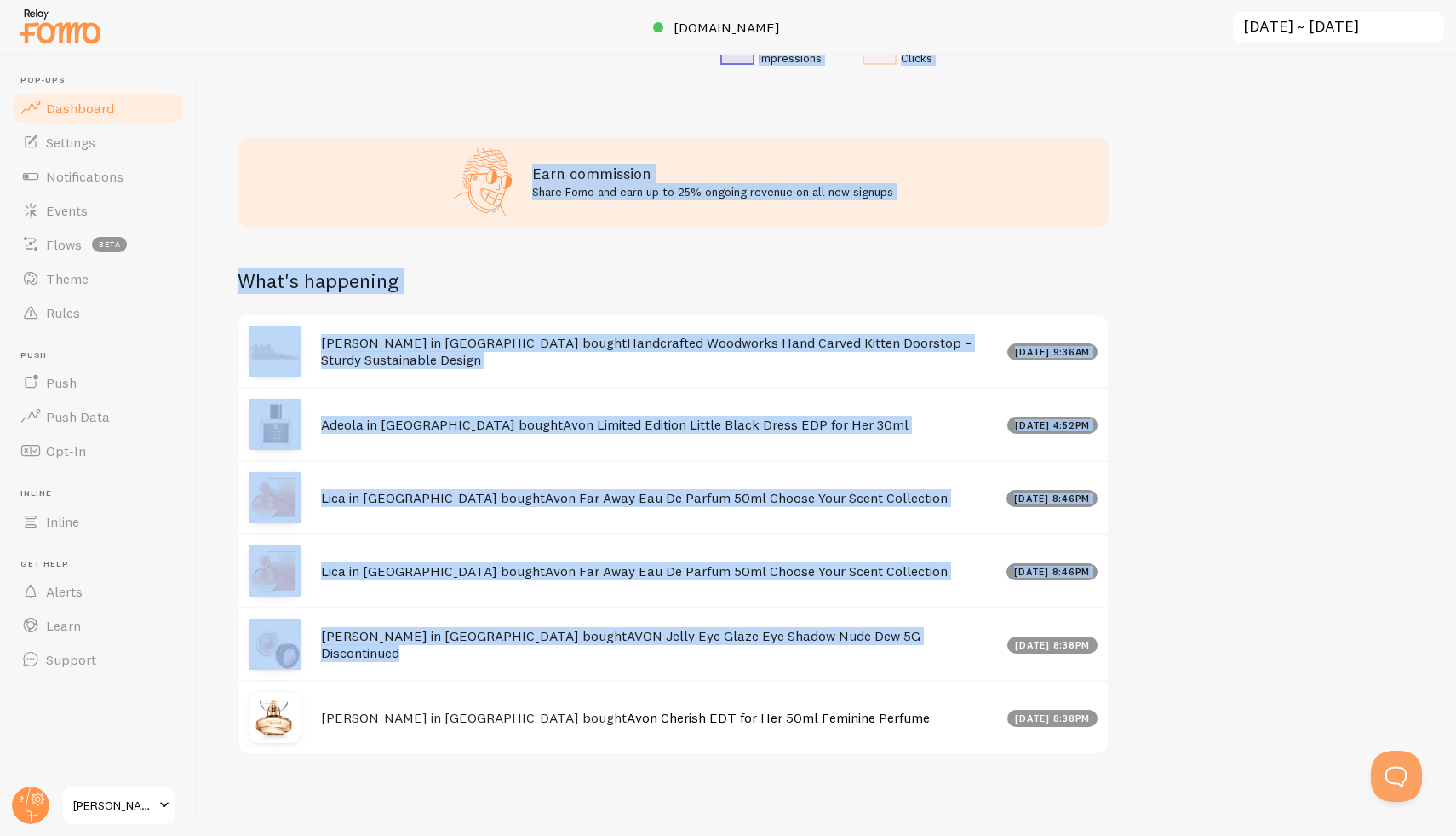
scroll to position [645, 0]
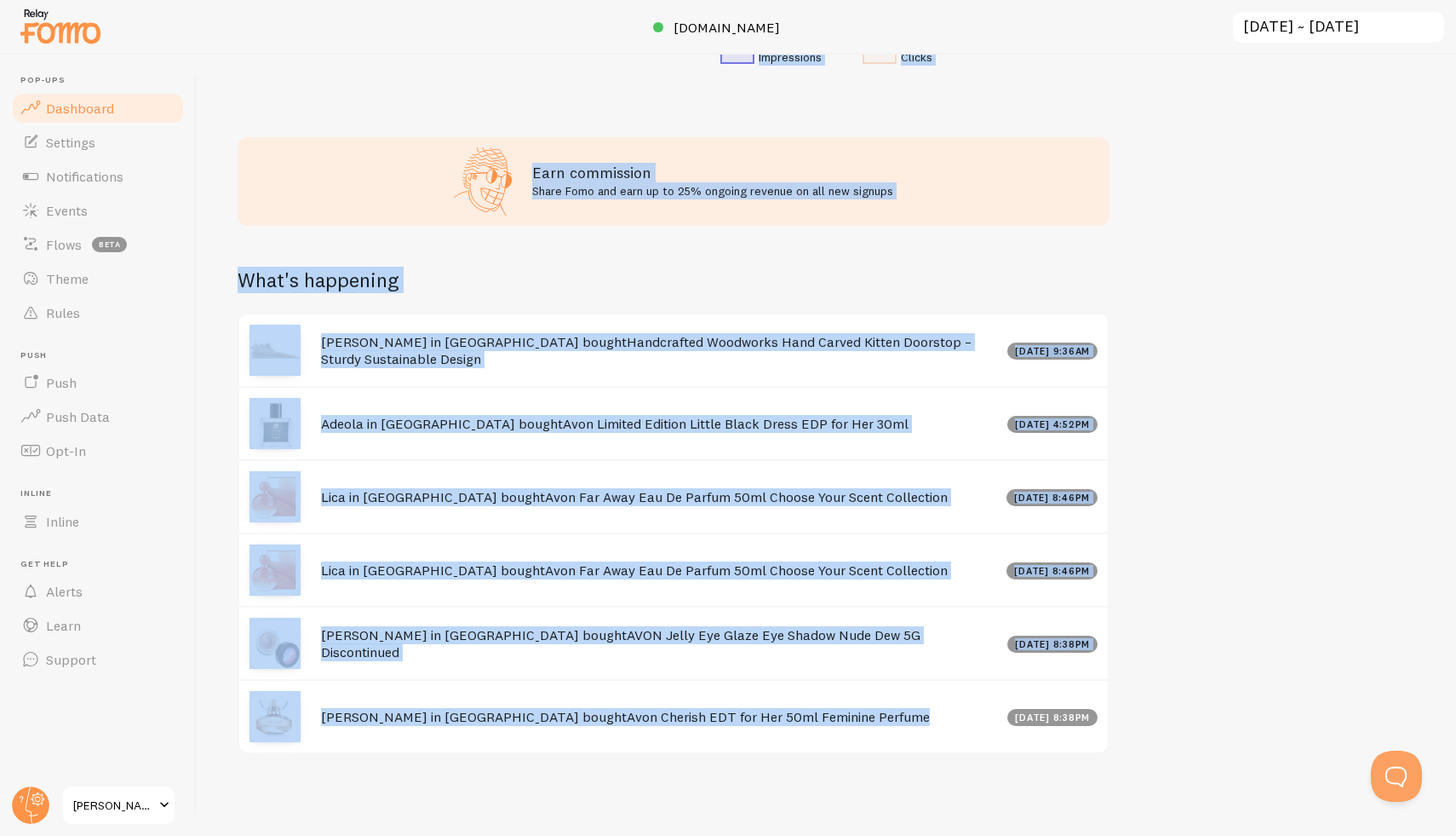
drag, startPoint x: 299, startPoint y: 67, endPoint x: 902, endPoint y: 752, distance: 912.6
click at [902, 752] on div "Impressions 161 Quantity of notifications shown Clicks 2 Traffic from clicks on…" at bounding box center [826, 445] width 1260 height 781
